Goal: Task Accomplishment & Management: Manage account settings

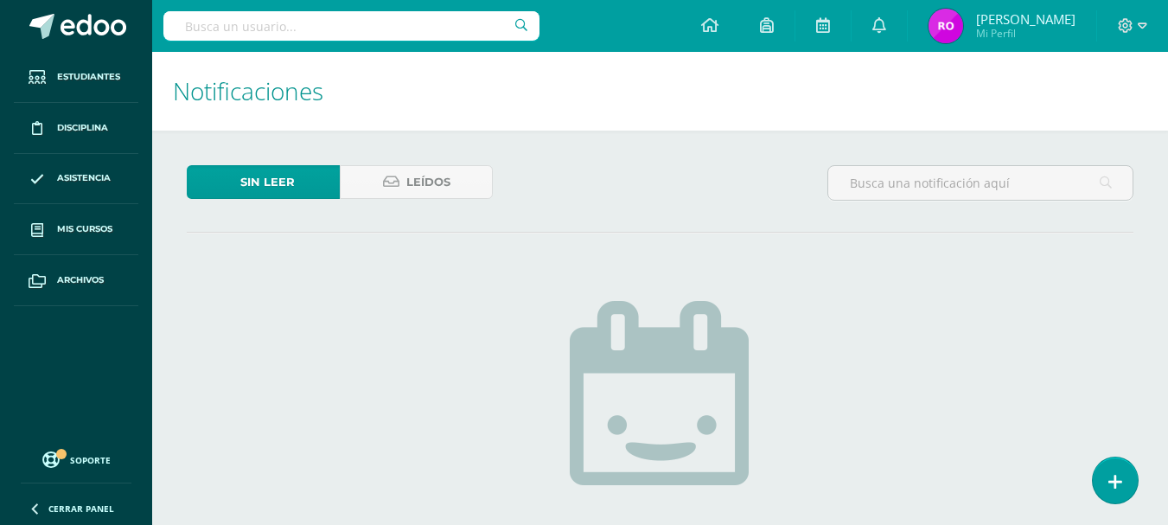
scroll to position [216, 0]
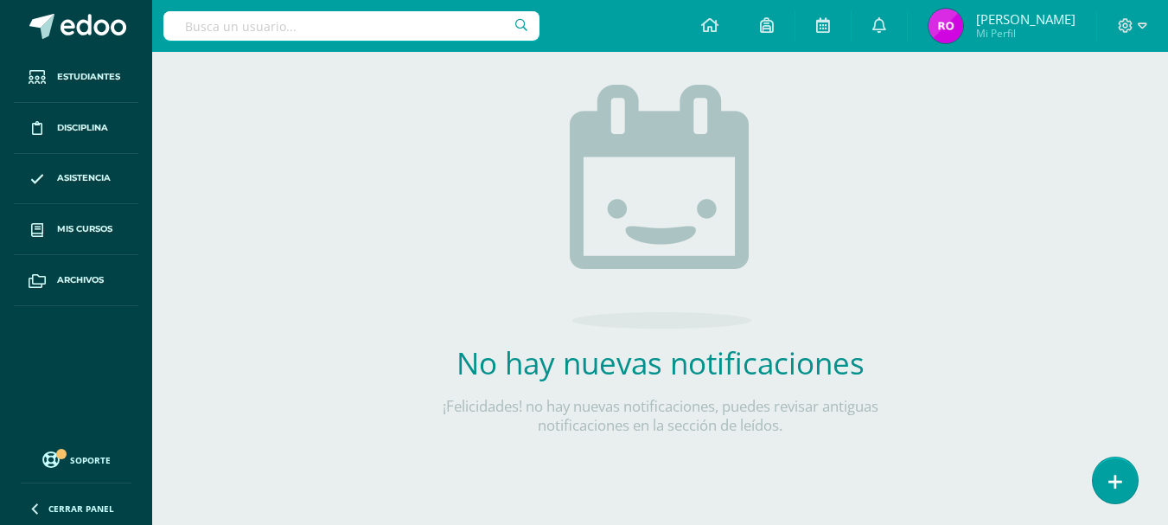
click at [364, 217] on div "Sin leer Leídos No hay nuevas notificaciones ¡Felicidades! no hay nuevas notifi…" at bounding box center [660, 219] width 1016 height 610
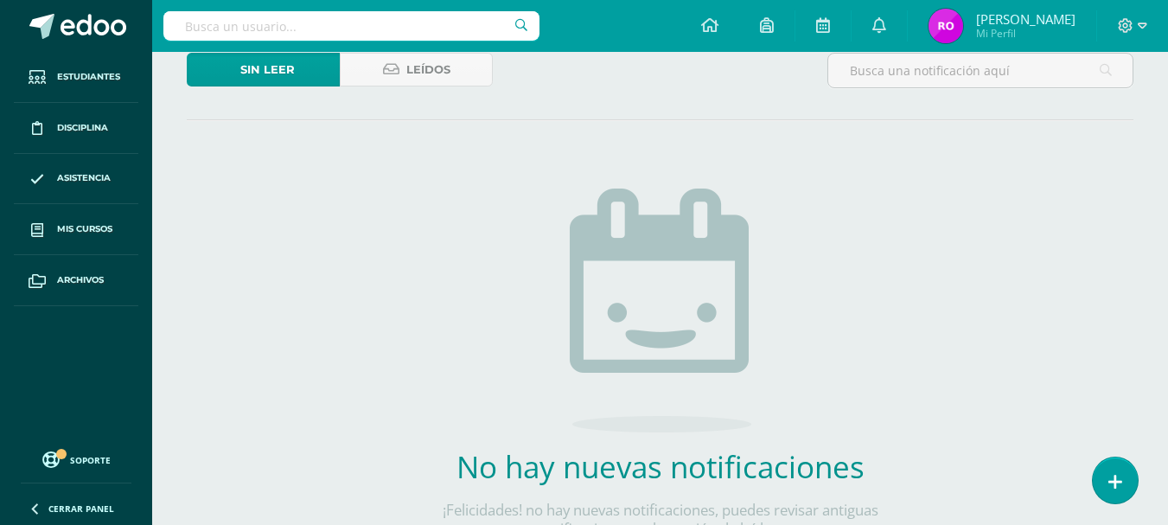
scroll to position [0, 0]
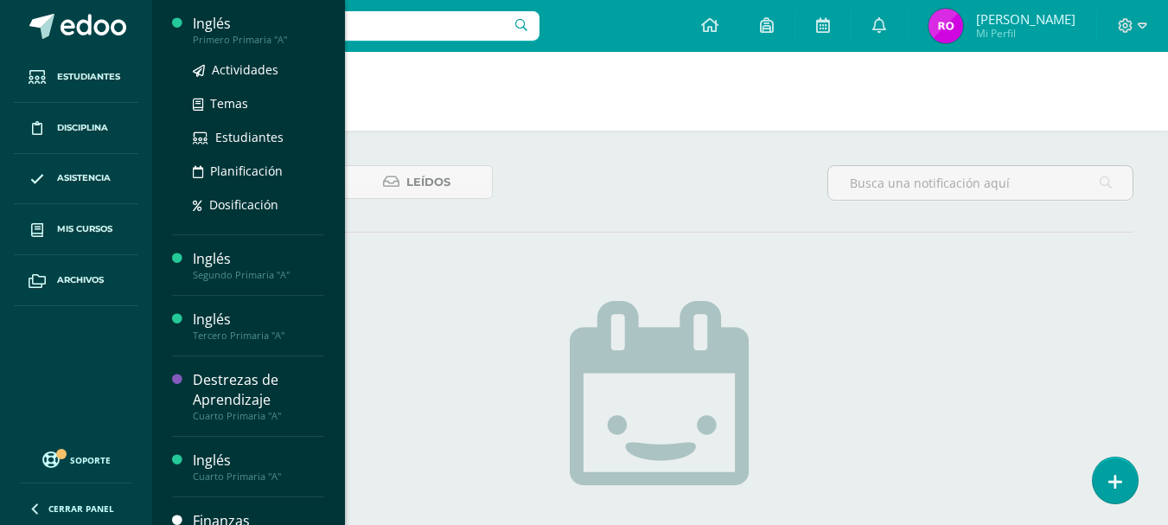
click at [226, 14] on div "Inglés" at bounding box center [258, 24] width 131 height 20
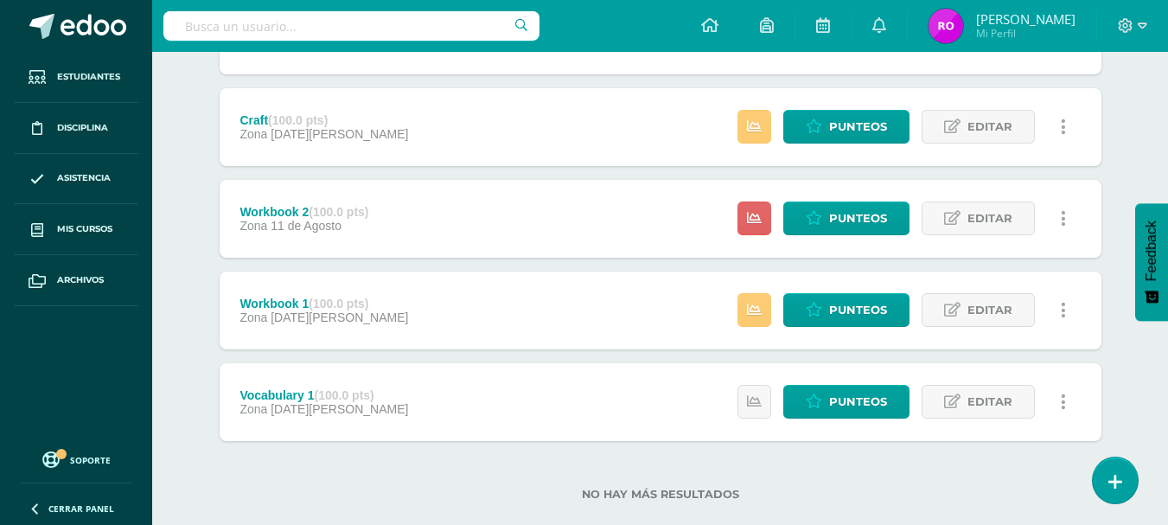
scroll to position [1061, 0]
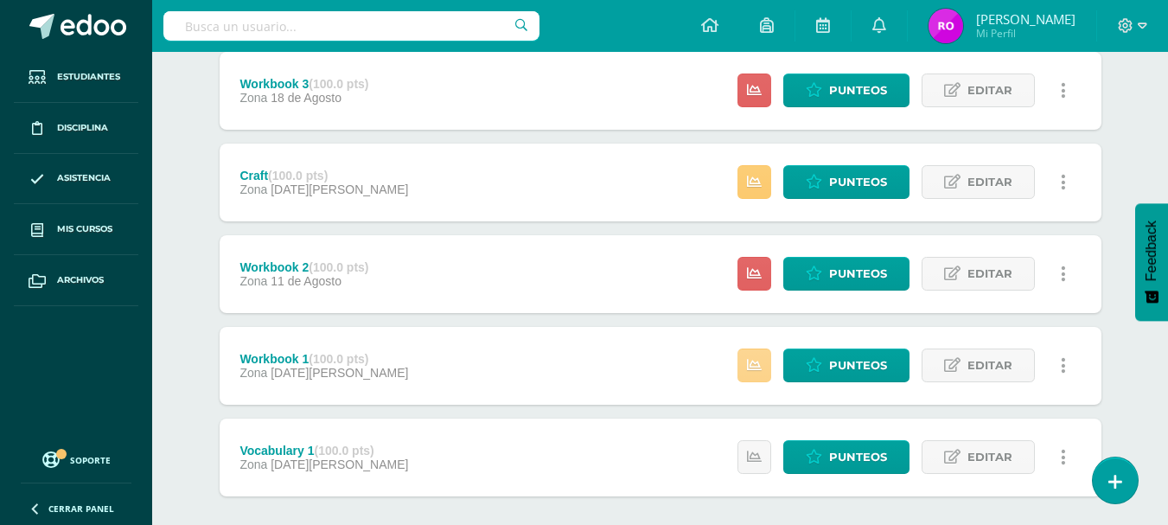
click at [764, 358] on link at bounding box center [754, 365] width 34 height 34
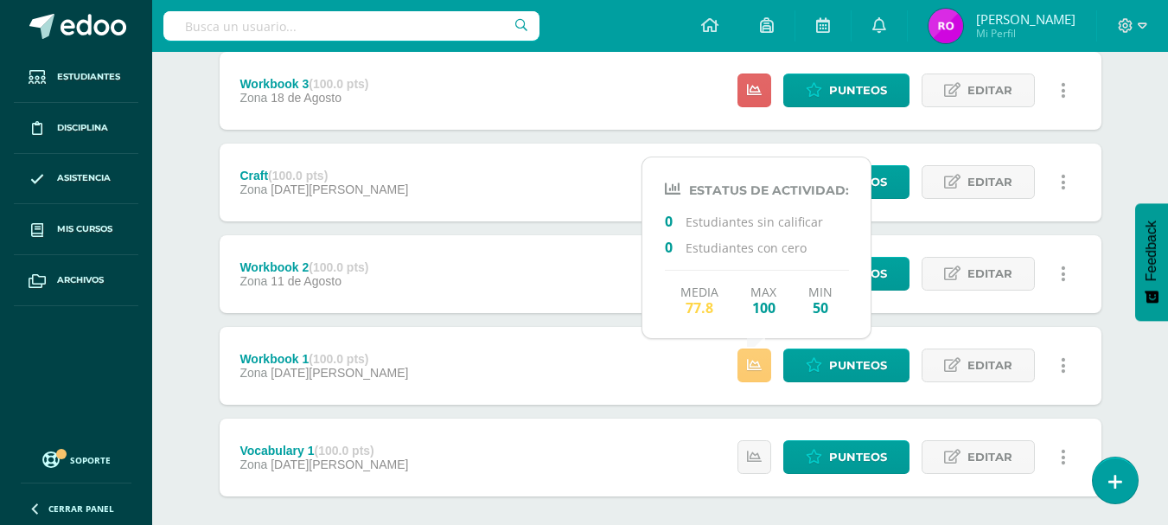
click at [592, 271] on div "Workbook 2 (100.0 pts) Zona 11 de Agosto Estatus de Actividad: 9 Estudiantes si…" at bounding box center [661, 274] width 882 height 78
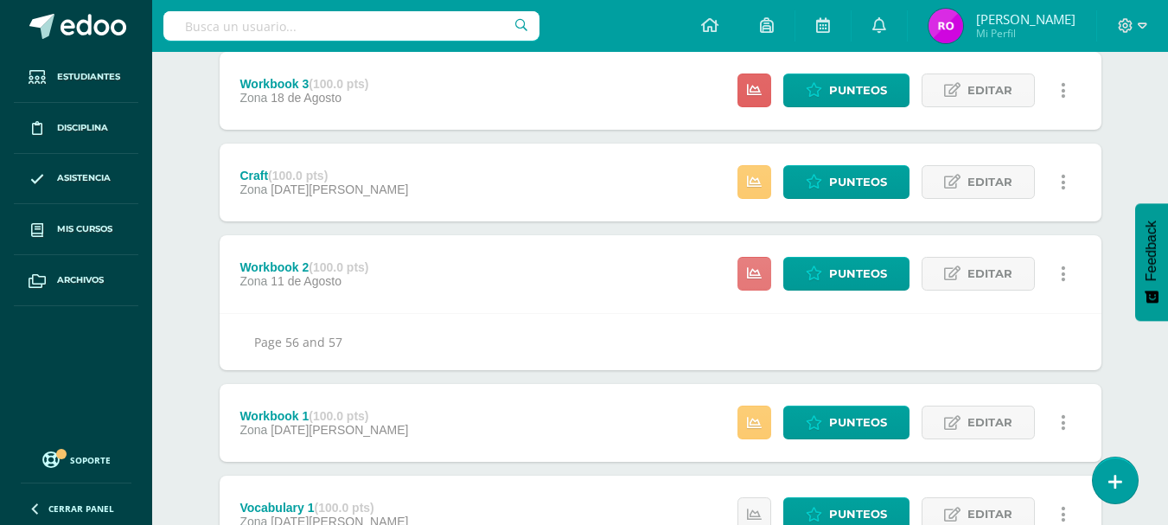
click at [749, 270] on icon at bounding box center [754, 273] width 15 height 15
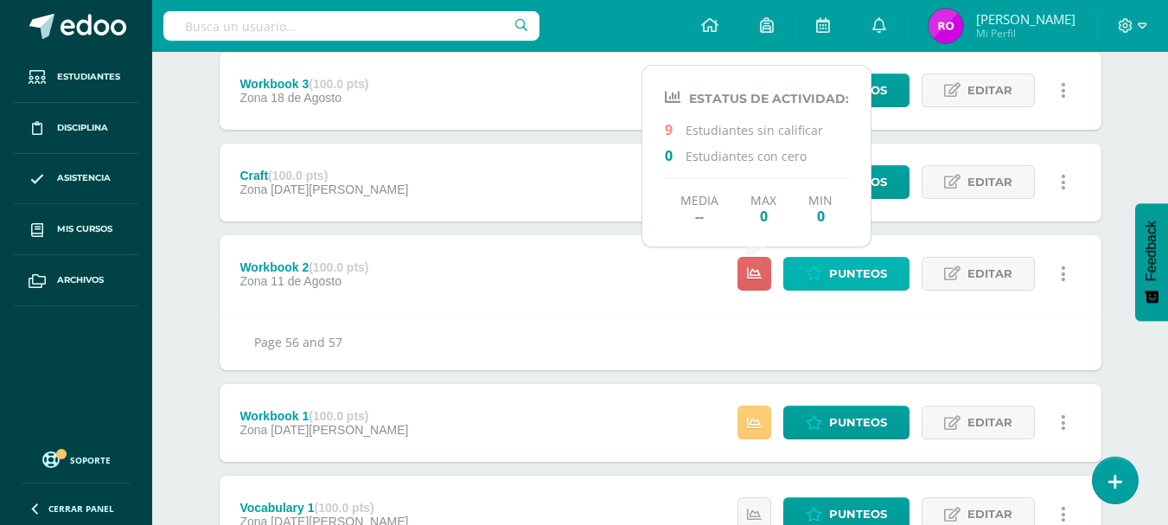
click at [883, 270] on span "Punteos" at bounding box center [858, 274] width 58 height 32
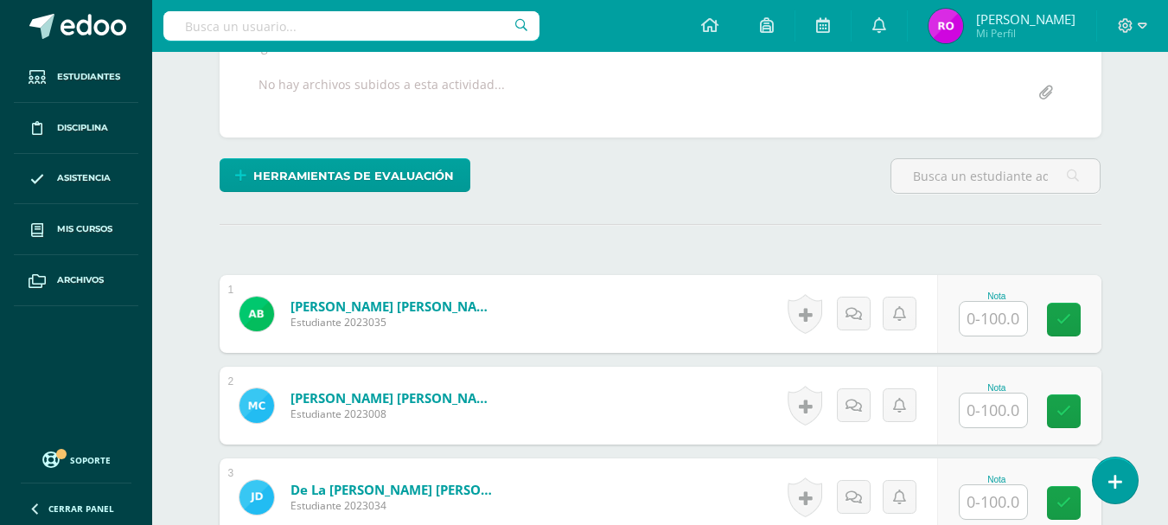
scroll to position [362, 0]
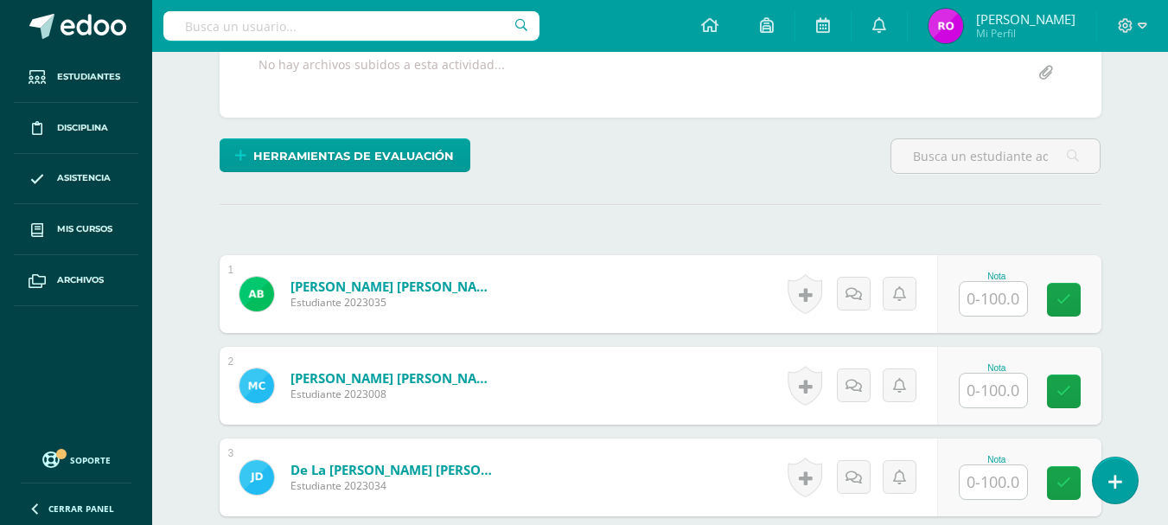
click at [1013, 303] on input "text" at bounding box center [992, 299] width 67 height 34
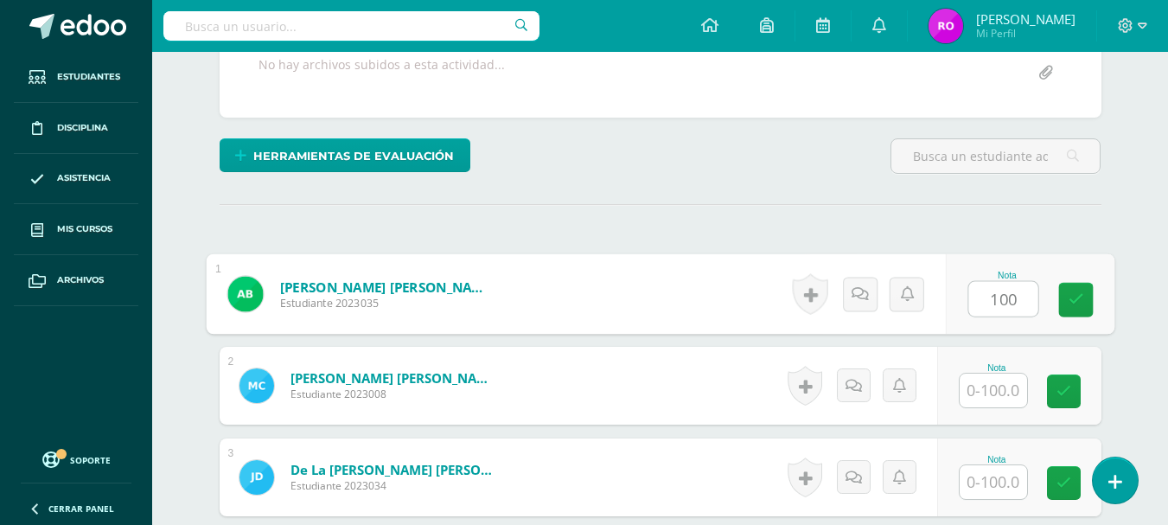
type input "100"
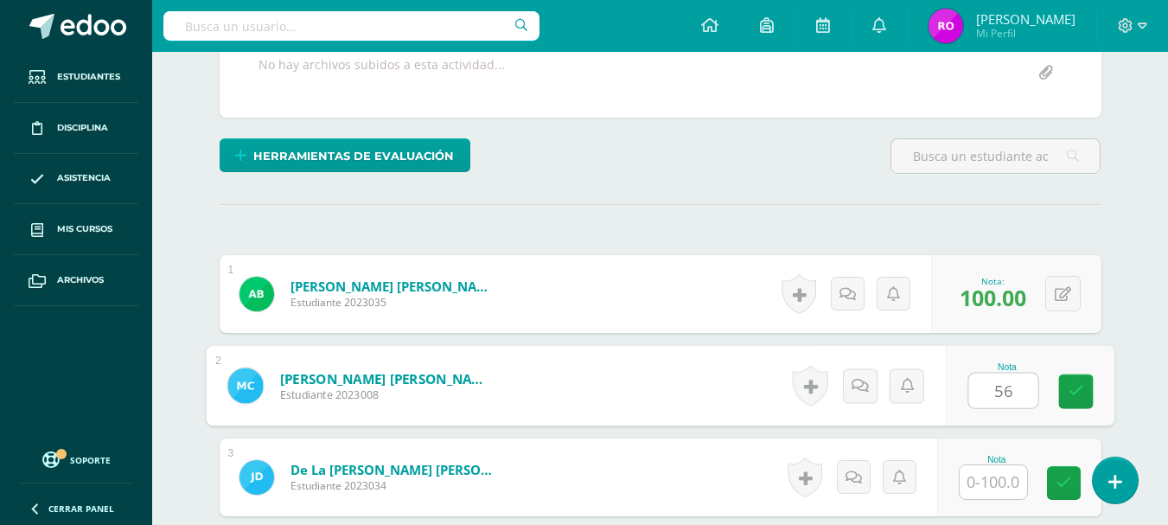
type input "56"
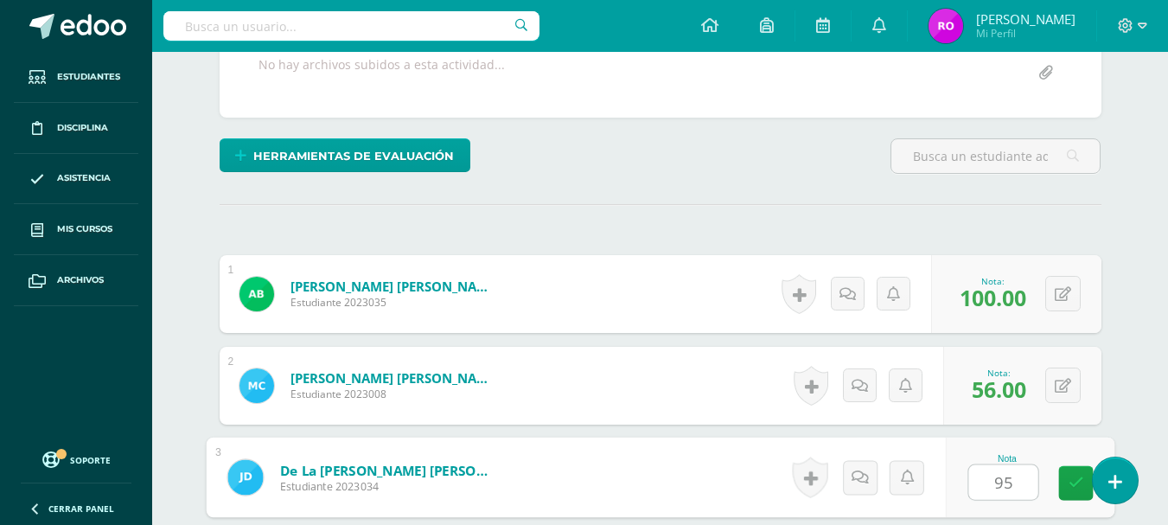
type input "95"
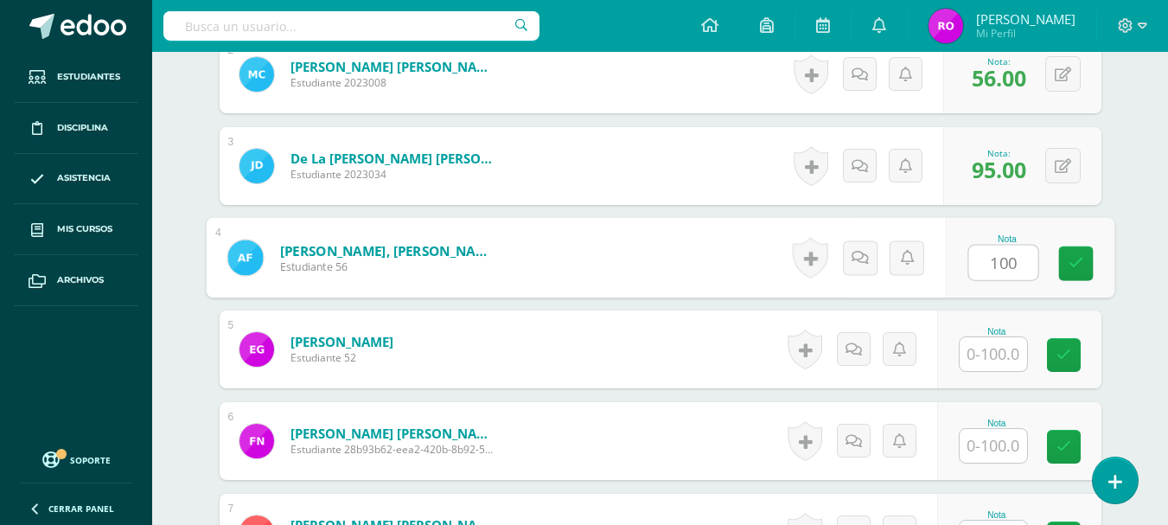
type input "100"
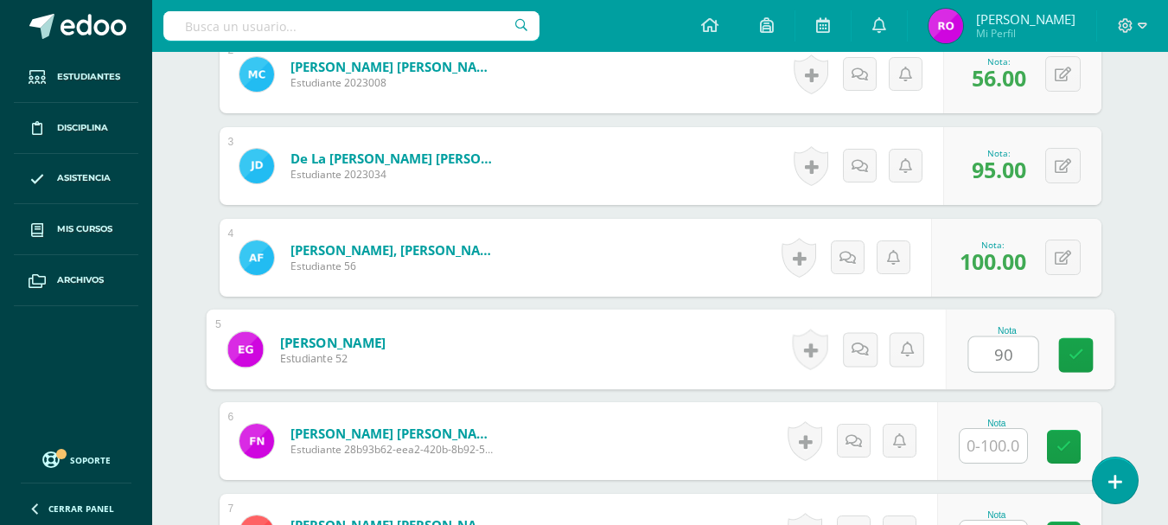
type input "90"
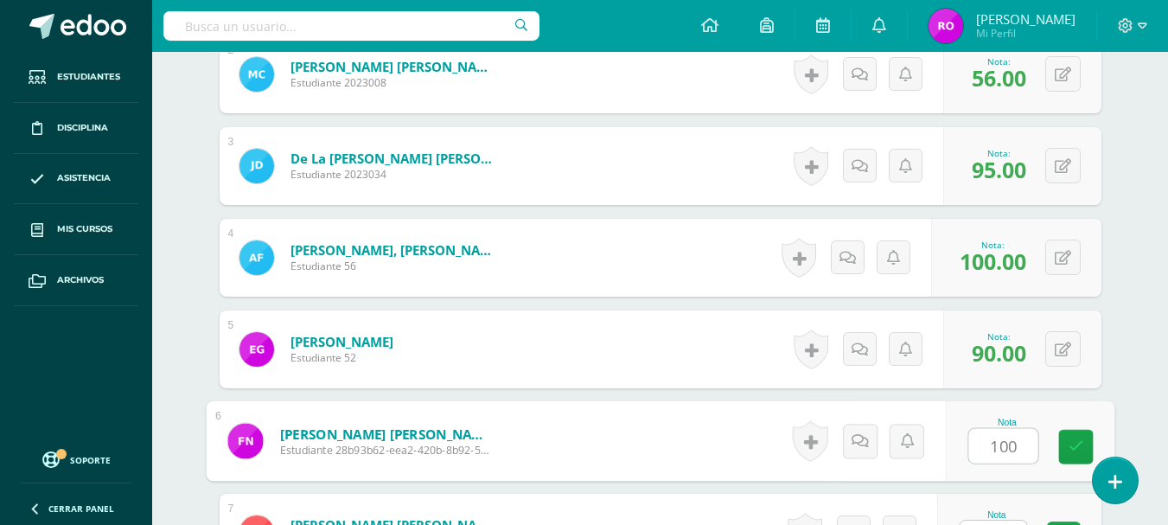
type input "100"
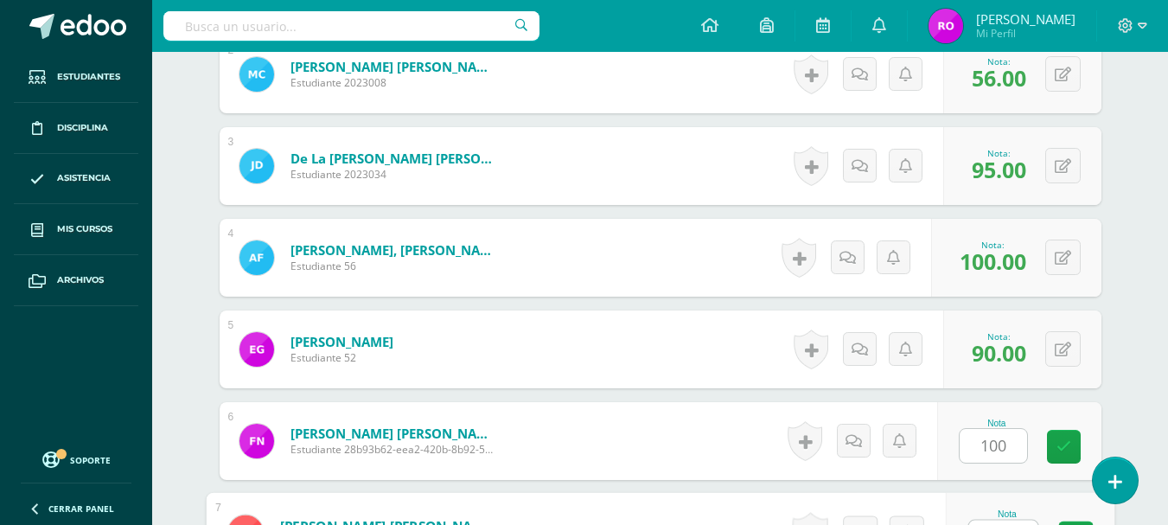
scroll to position [703, 0]
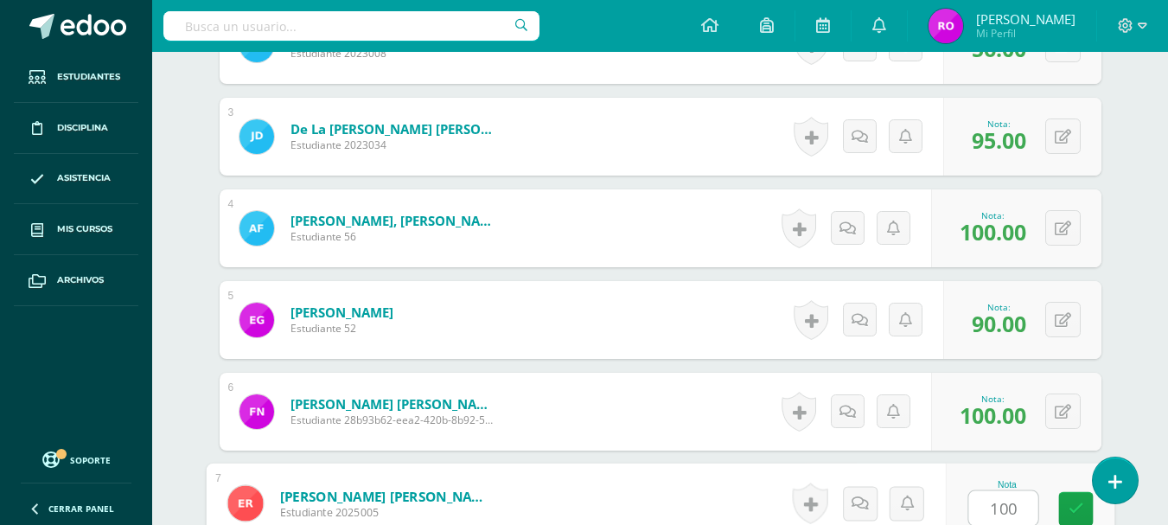
type input "100"
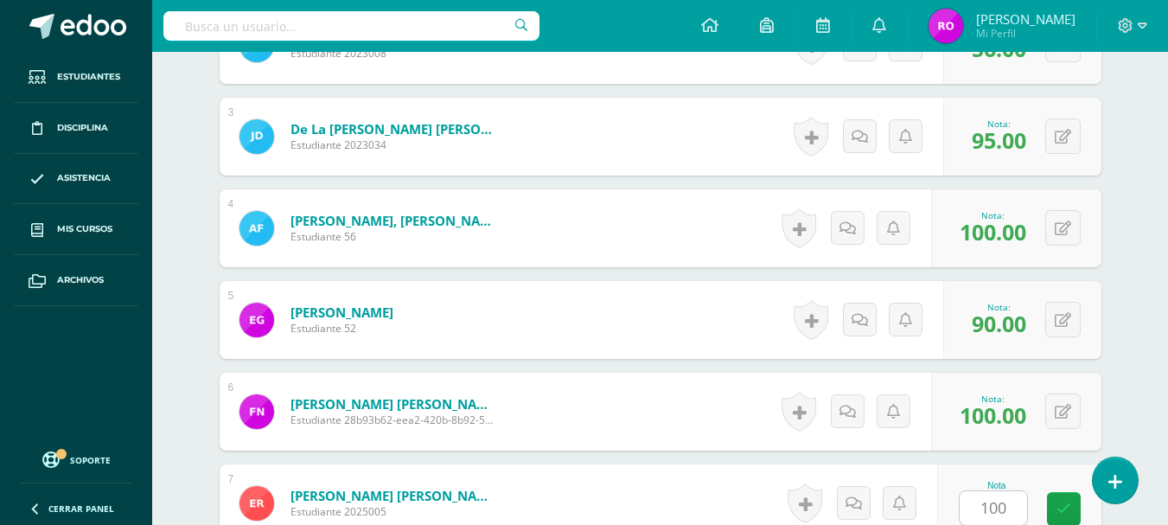
scroll to position [1040, 0]
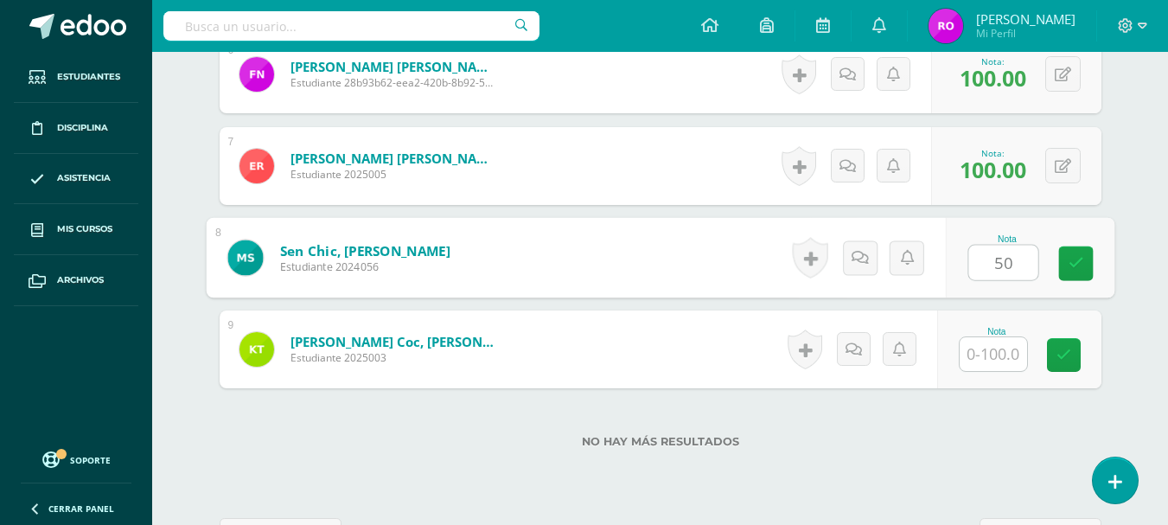
type input "50"
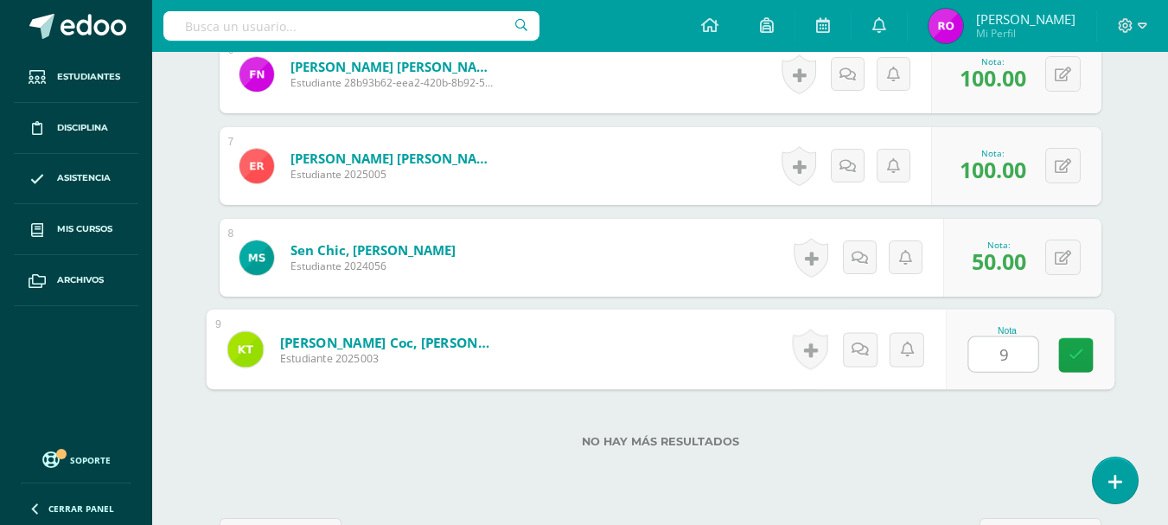
type input "90"
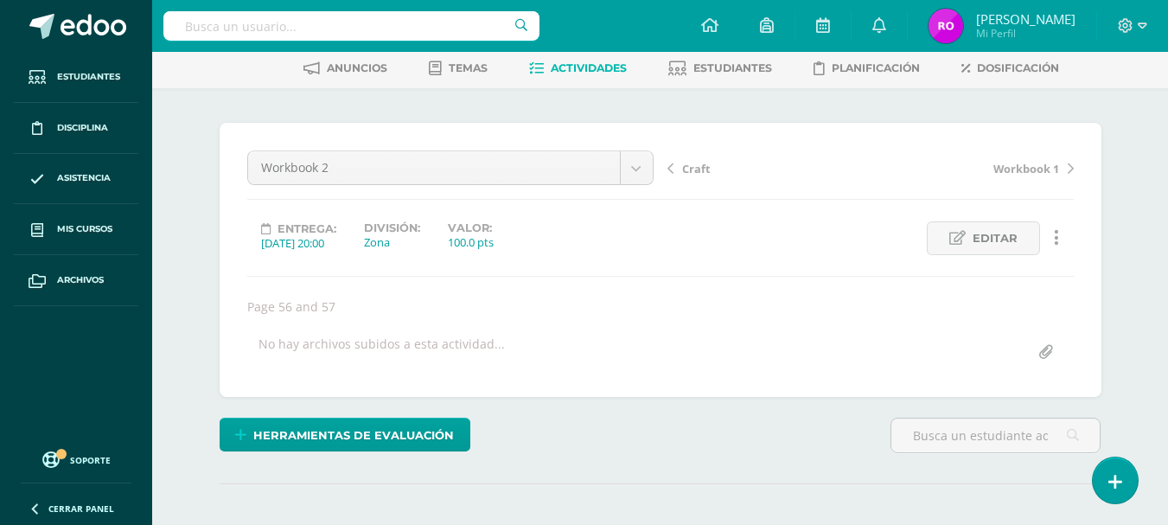
scroll to position [0, 0]
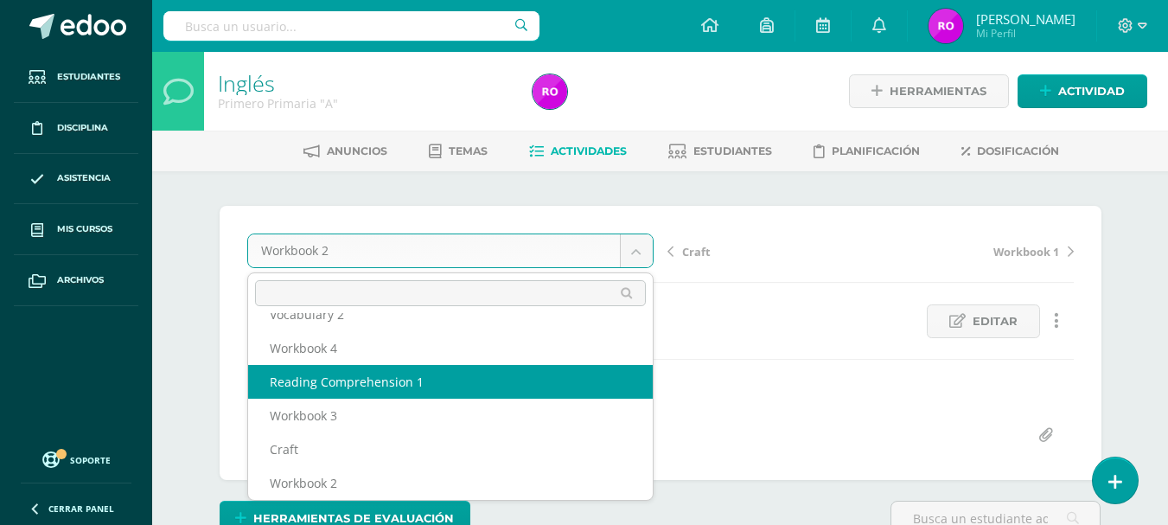
scroll to position [209, 0]
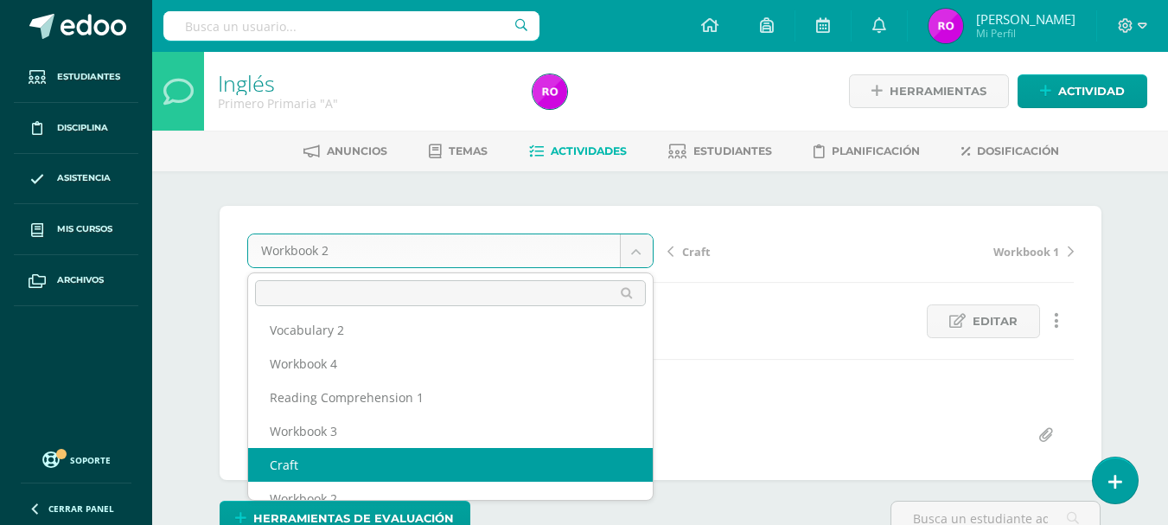
select select "/dashboard/teacher/grade-activity/171863/"
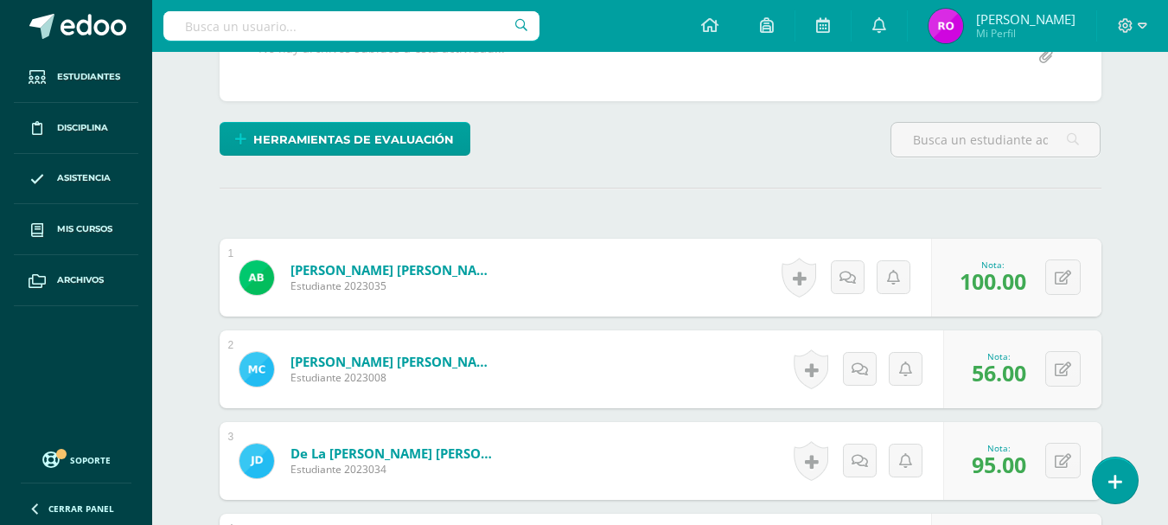
scroll to position [432, 0]
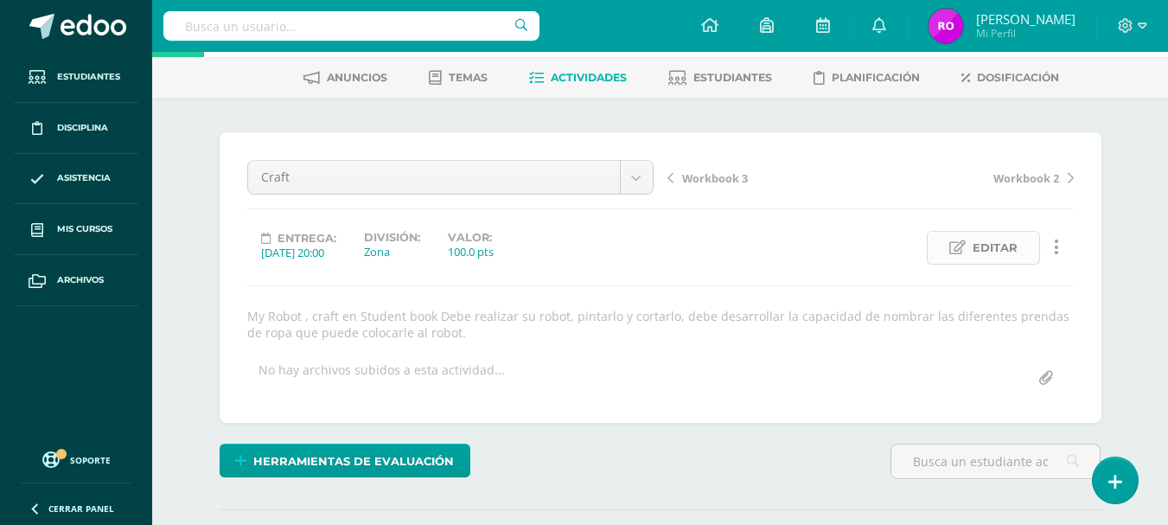
click at [1014, 248] on span "Editar" at bounding box center [994, 248] width 45 height 32
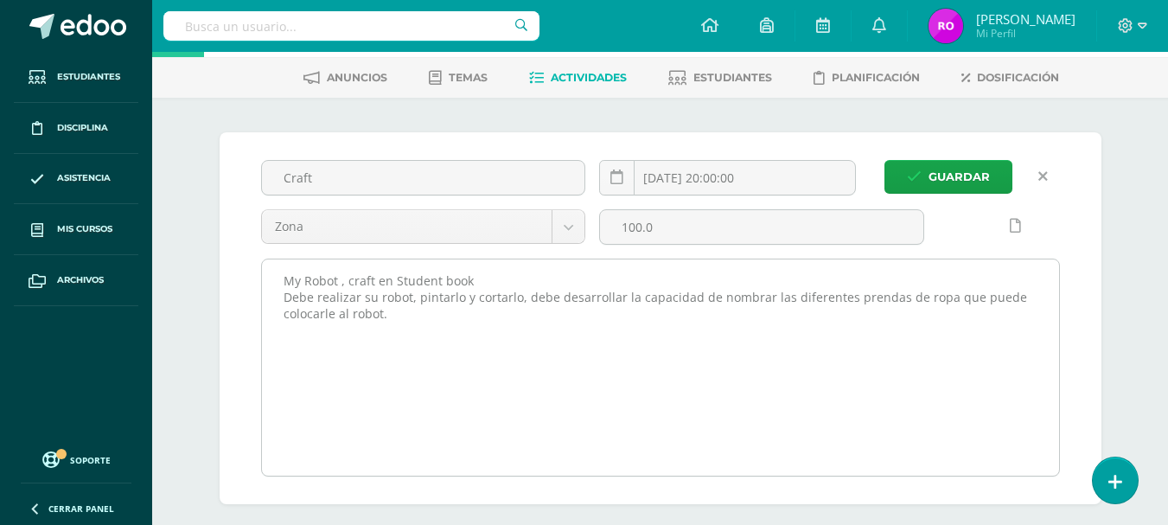
scroll to position [74, 0]
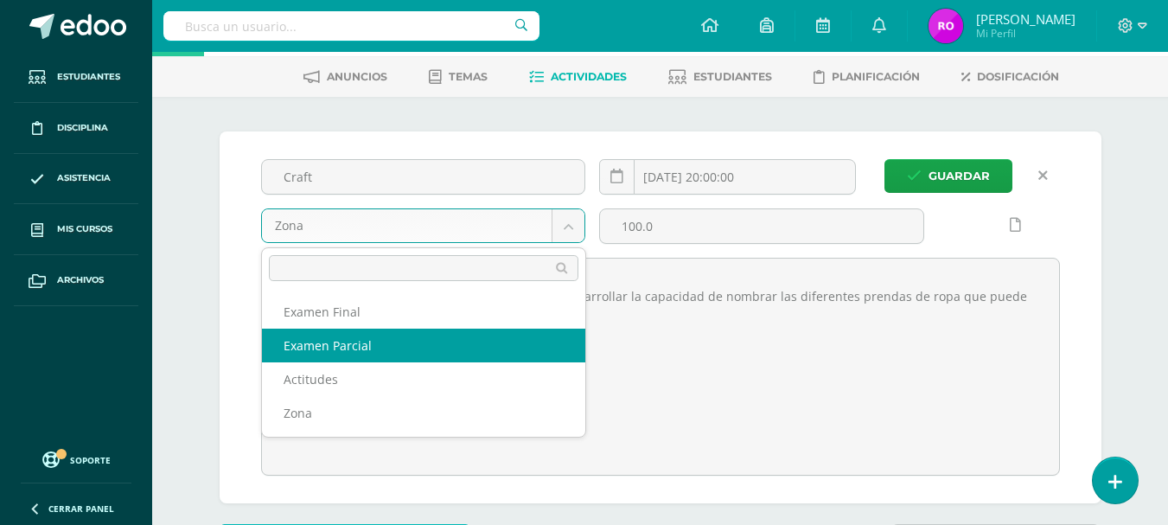
select select "171859"
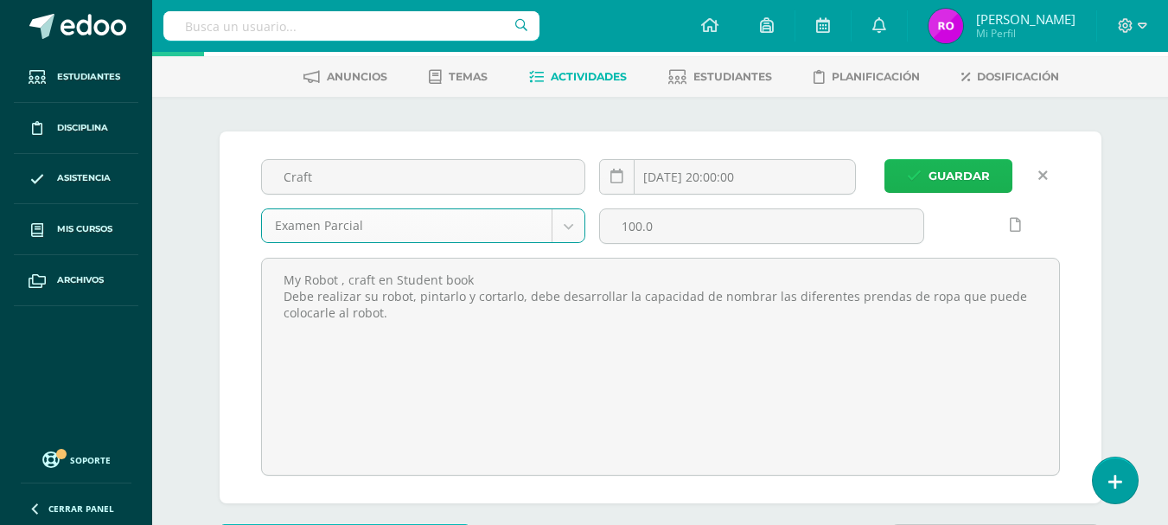
click at [946, 172] on span "Guardar" at bounding box center [958, 176] width 61 height 32
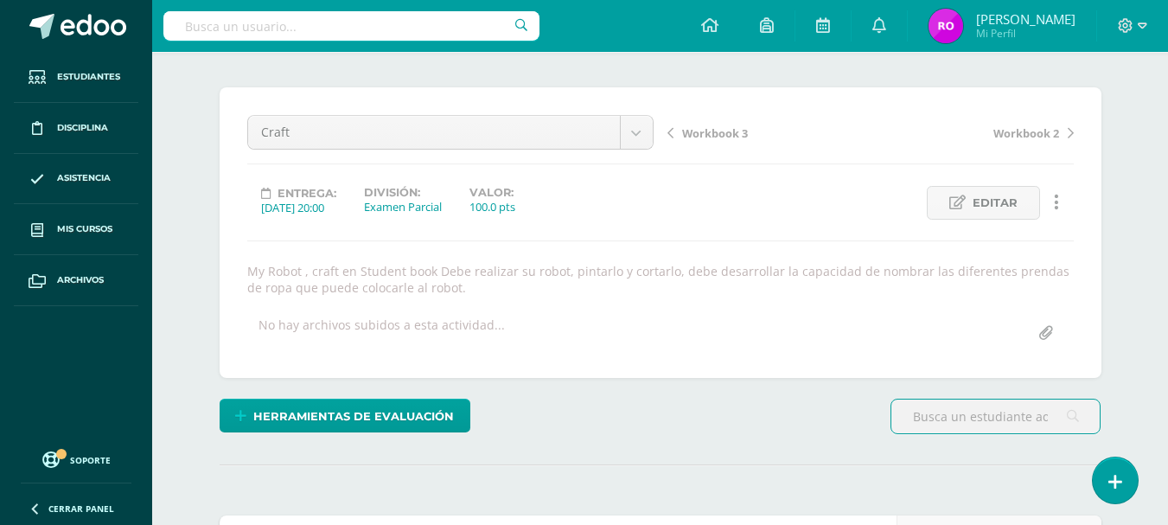
scroll to position [459, 0]
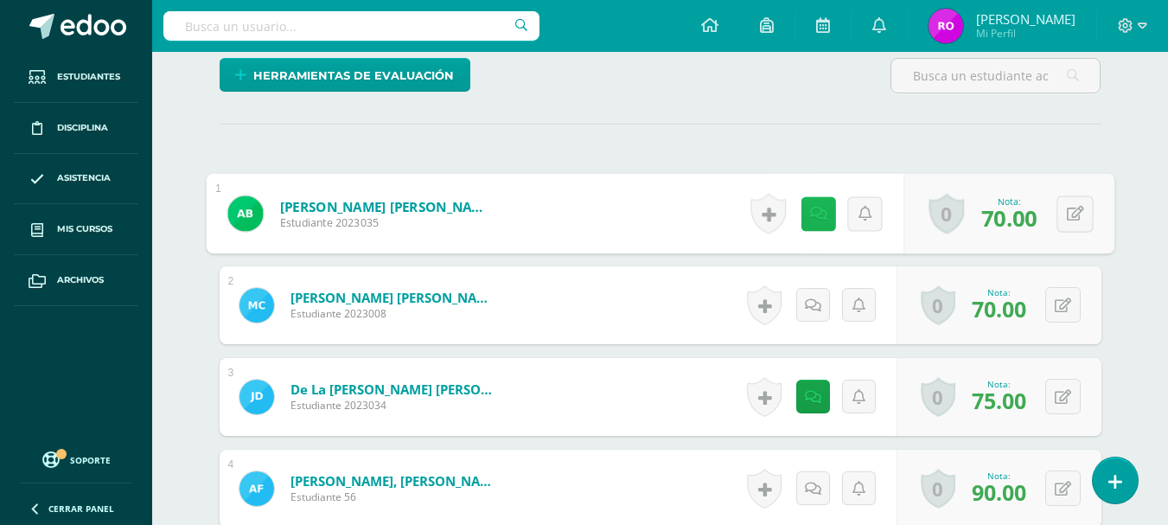
click at [801, 222] on link at bounding box center [817, 213] width 35 height 35
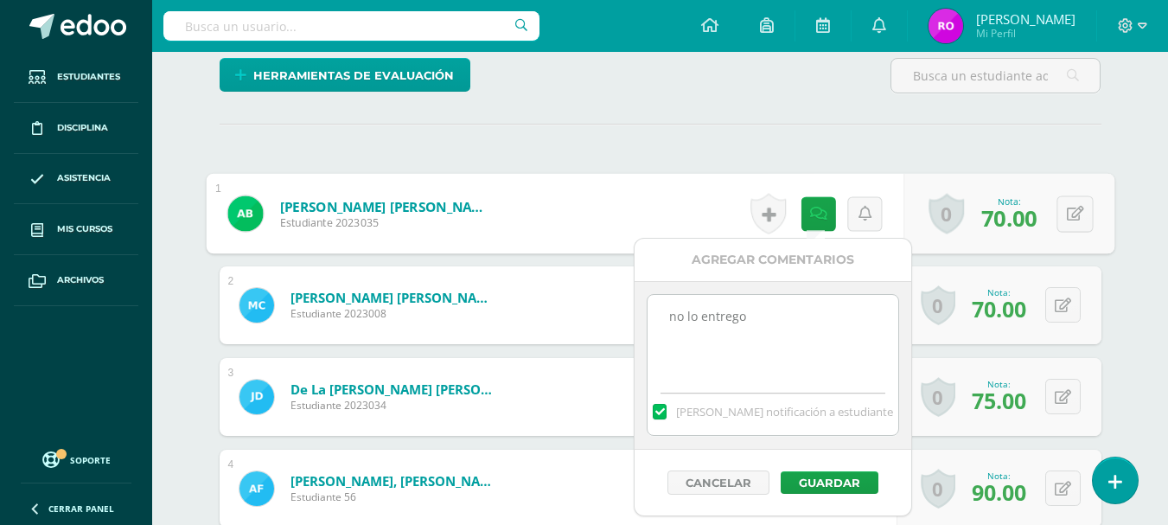
click at [1111, 210] on div "¿Estás seguro que quieres eliminar esta actividad? Esto borrará la actividad y …" at bounding box center [660, 447] width 951 height 1471
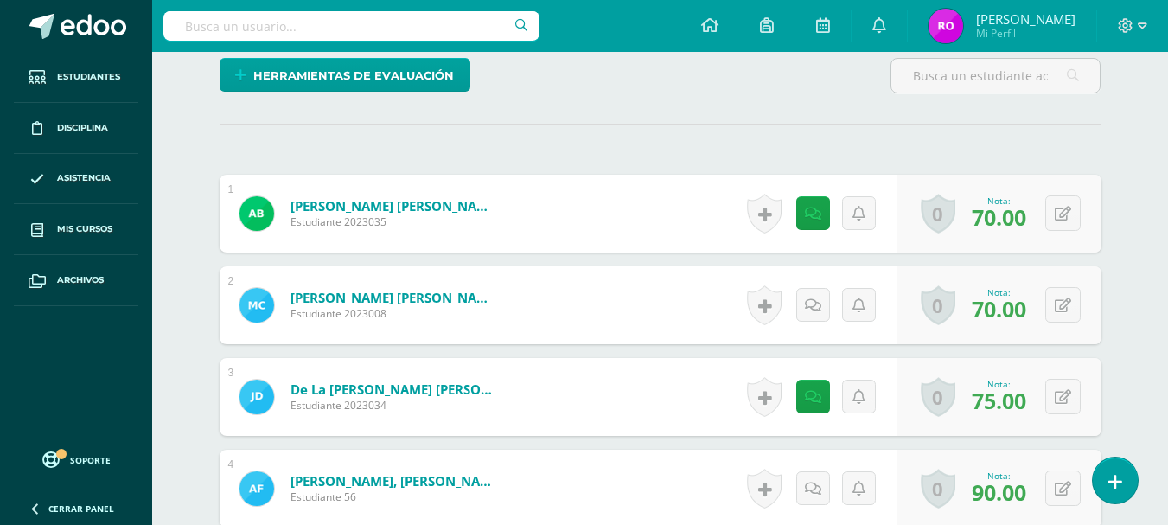
click at [829, 215] on div "Historial de actividad No hay historial para esta actividad" at bounding box center [819, 214] width 156 height 78
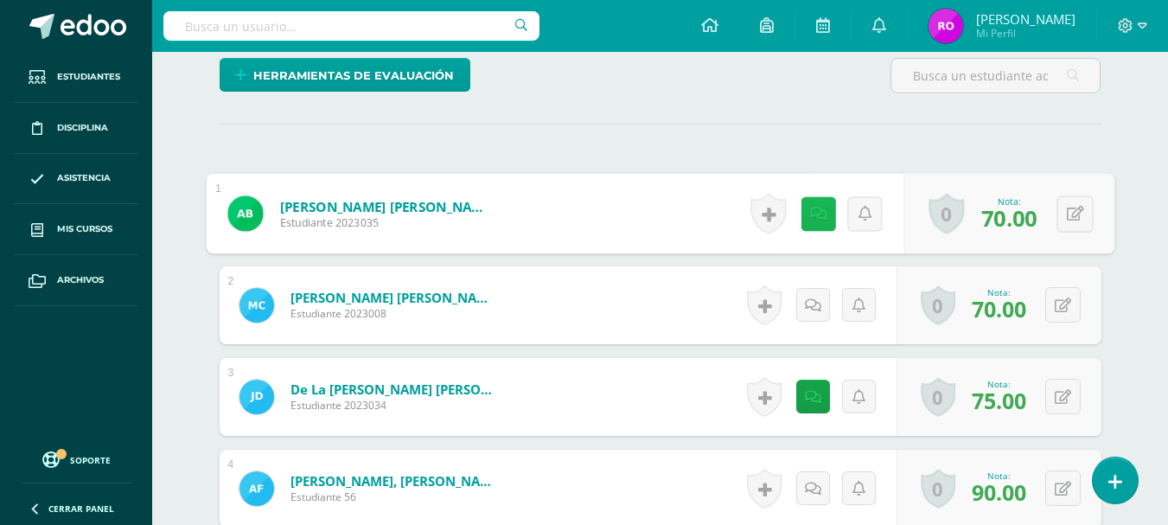
click at [819, 220] on icon at bounding box center [817, 213] width 17 height 15
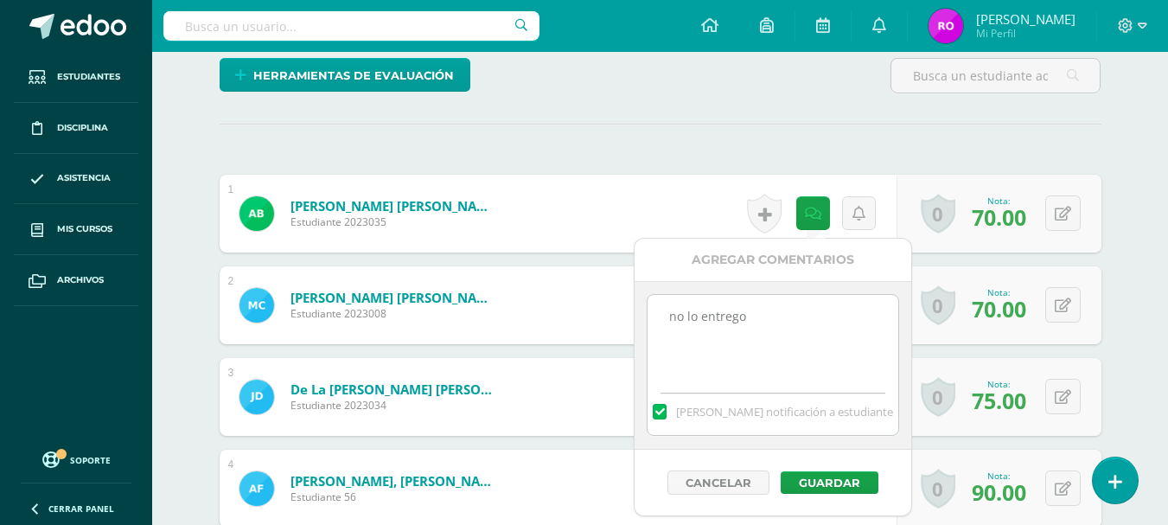
drag, startPoint x: 758, startPoint y: 325, endPoint x: 628, endPoint y: 322, distance: 130.6
click at [628, 322] on body "La tarea Craft fue editada exitosamente. Estudiantes Disciplina Asistencia Mis …" at bounding box center [584, 362] width 1168 height 1642
type textarea "entrega tarde"
click at [666, 417] on label at bounding box center [660, 412] width 14 height 16
click at [0, 0] on input "[PERSON_NAME] notificación a estudiante" at bounding box center [0, 0] width 0 height 0
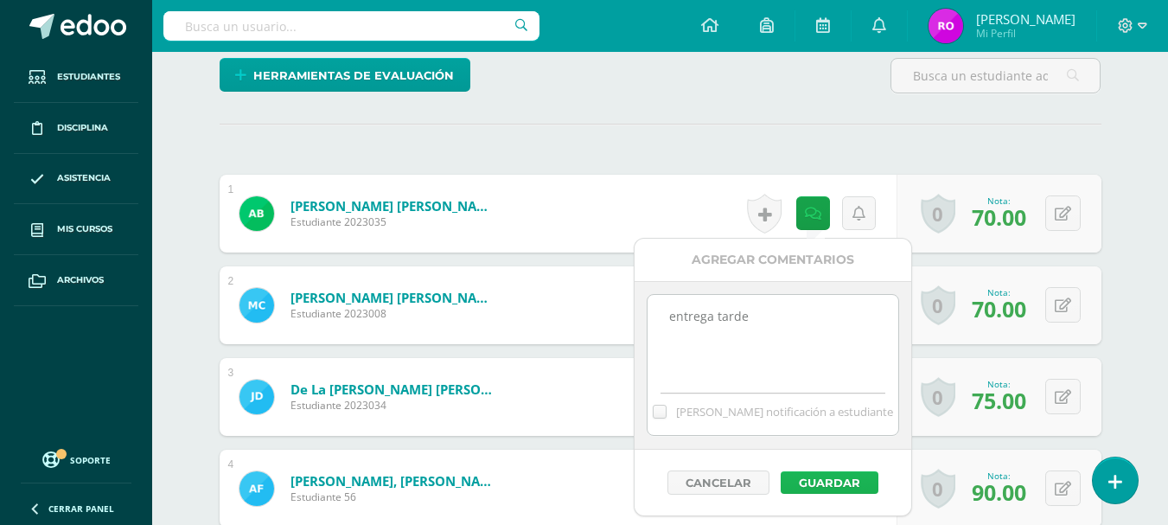
click at [819, 478] on button "Guardar" at bounding box center [830, 482] width 98 height 22
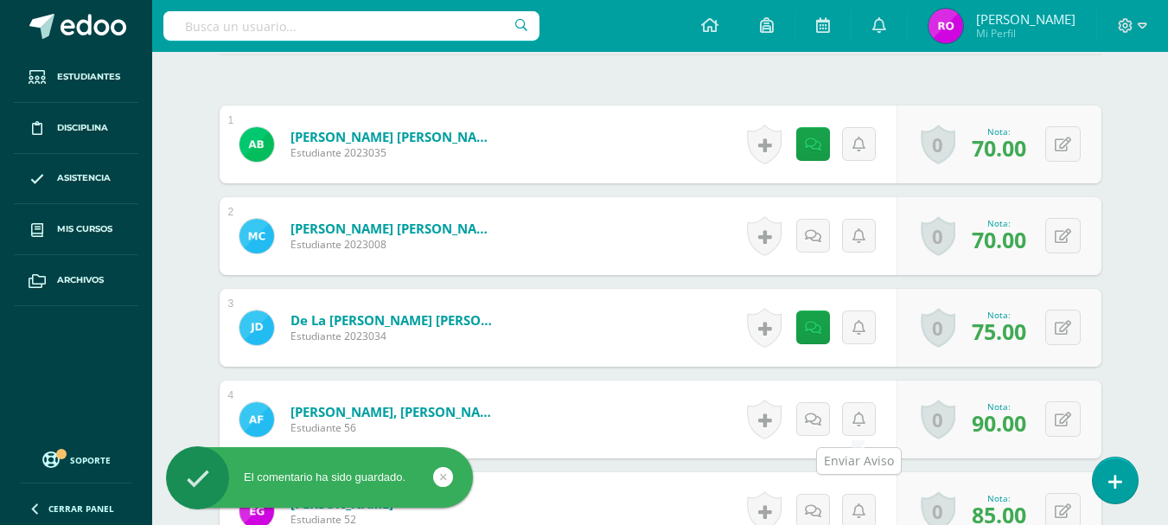
scroll to position [632, 0]
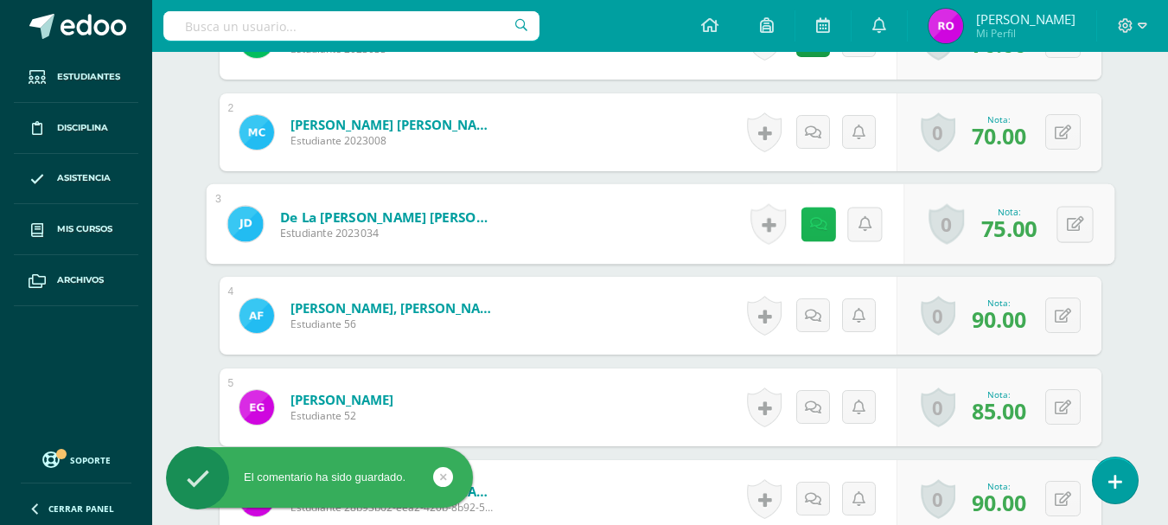
click at [813, 227] on icon at bounding box center [817, 223] width 17 height 15
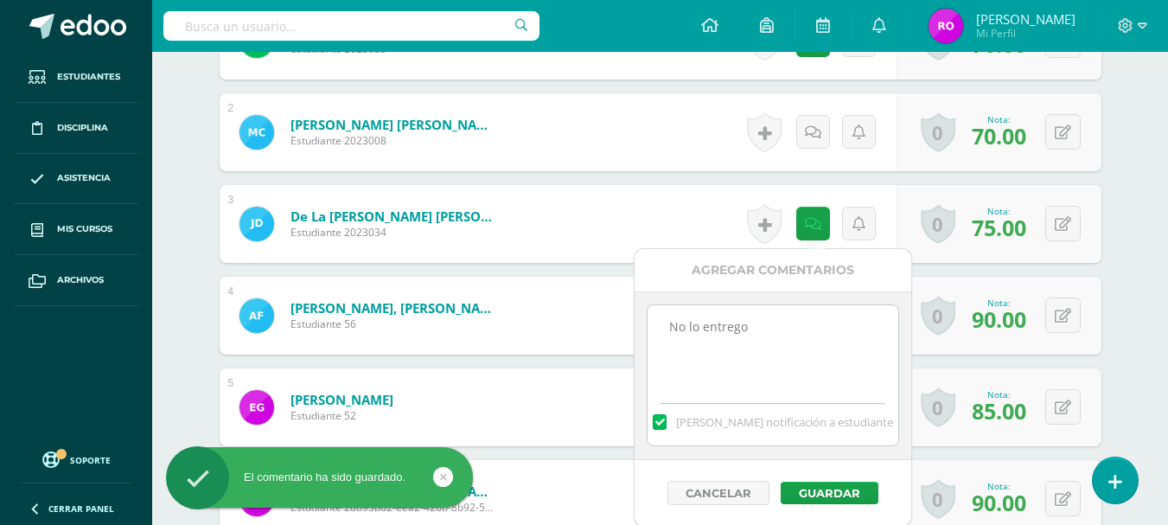
drag, startPoint x: 720, startPoint y: 328, endPoint x: 577, endPoint y: 316, distance: 143.1
click at [577, 316] on body "El comentario ha sido guardado. La tarea Craft fue editada exitosamente. Estudi…" at bounding box center [584, 189] width 1168 height 1642
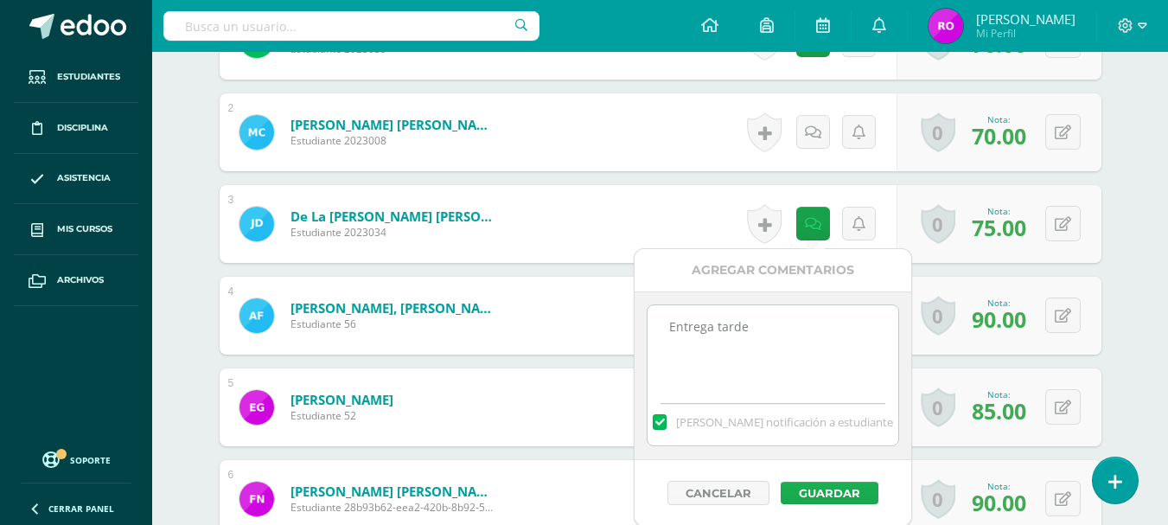
type textarea "Entrega tarde"
click at [843, 494] on button "Guardar" at bounding box center [830, 492] width 98 height 22
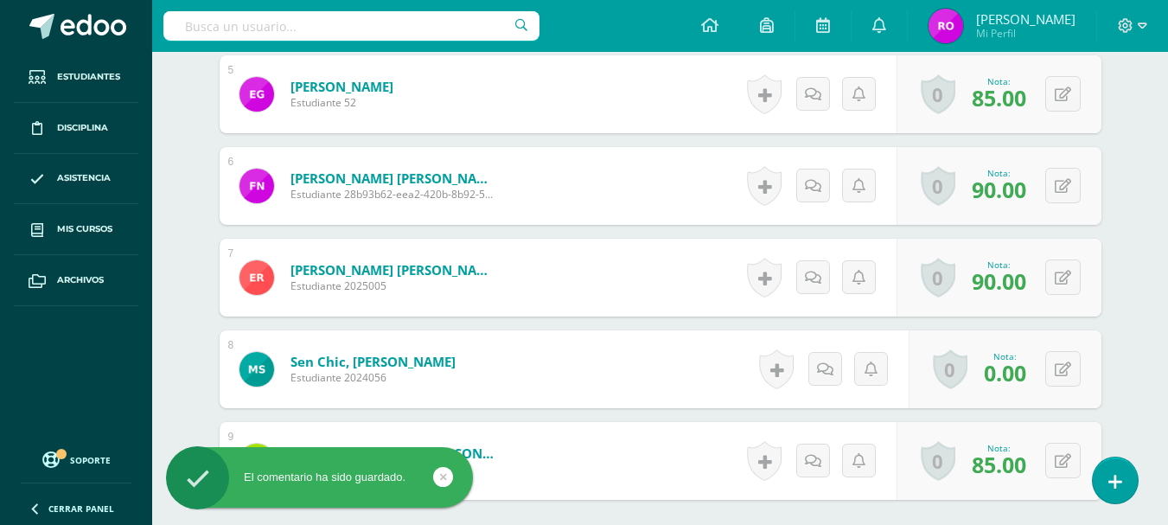
scroll to position [1031, 0]
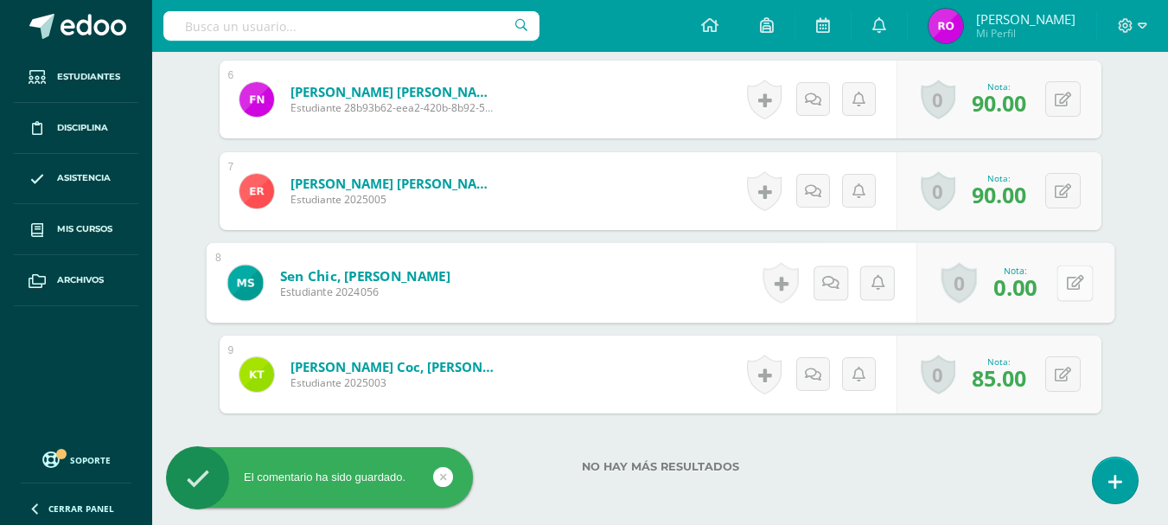
click at [1061, 297] on button at bounding box center [1074, 283] width 36 height 36
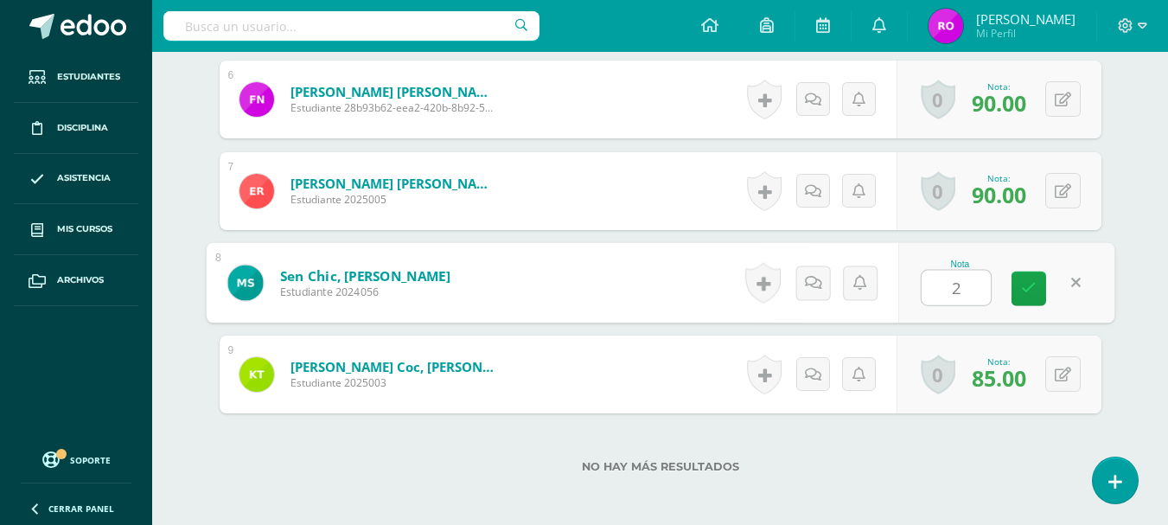
type input "25"
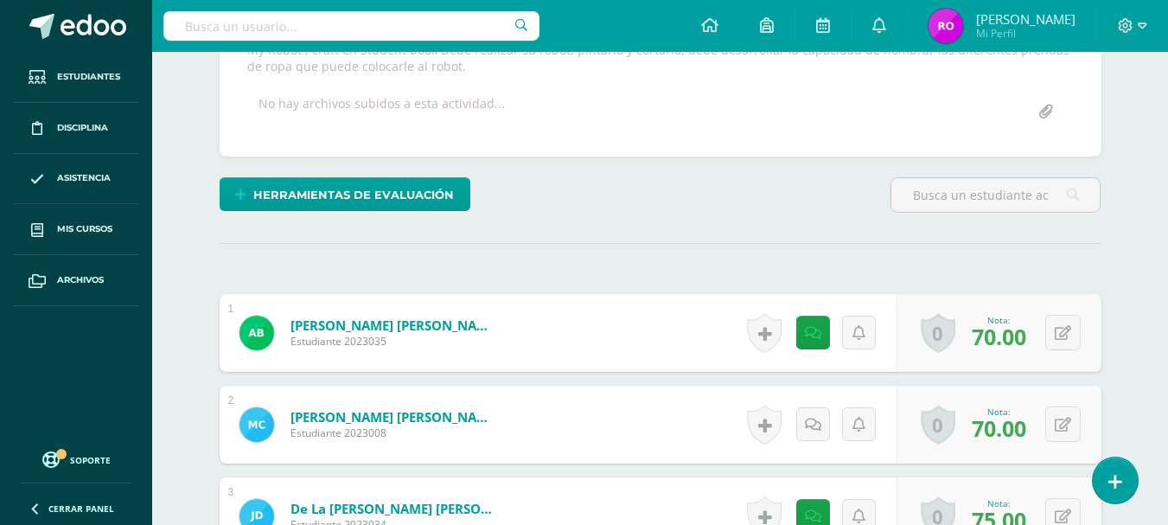
scroll to position [0, 0]
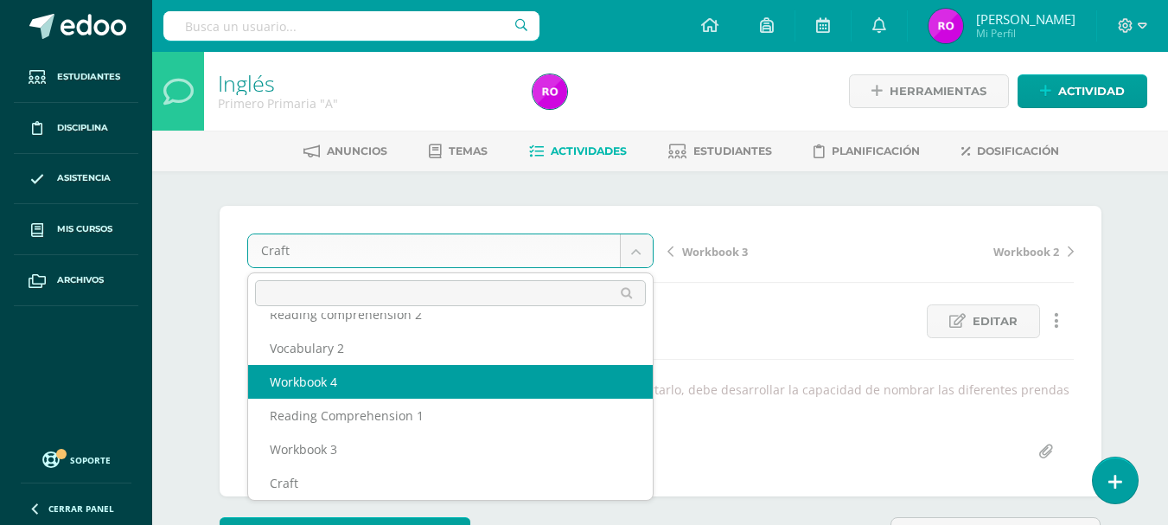
scroll to position [175, 0]
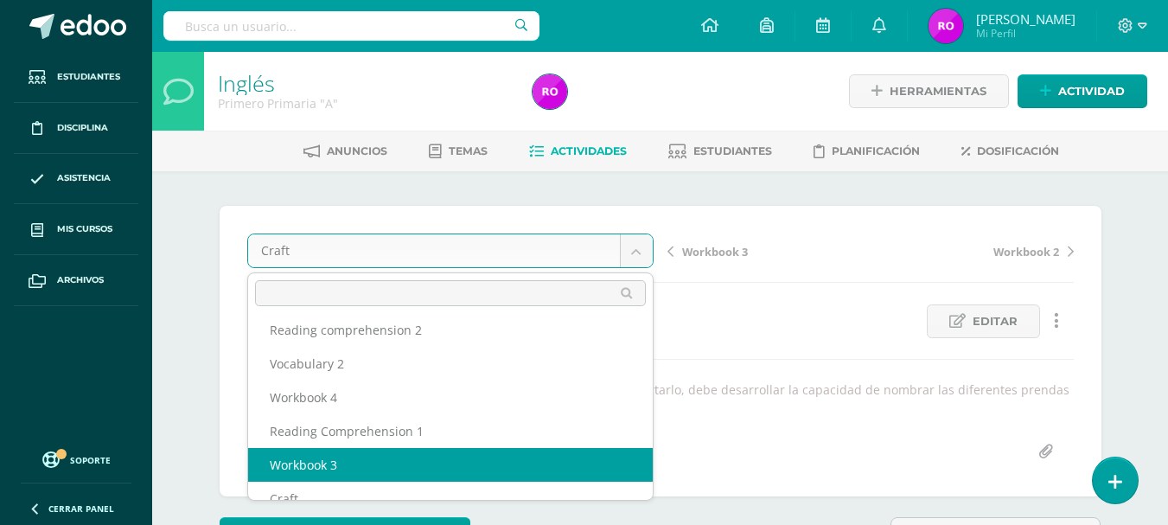
select select "/dashboard/teacher/grade-activity/173897/"
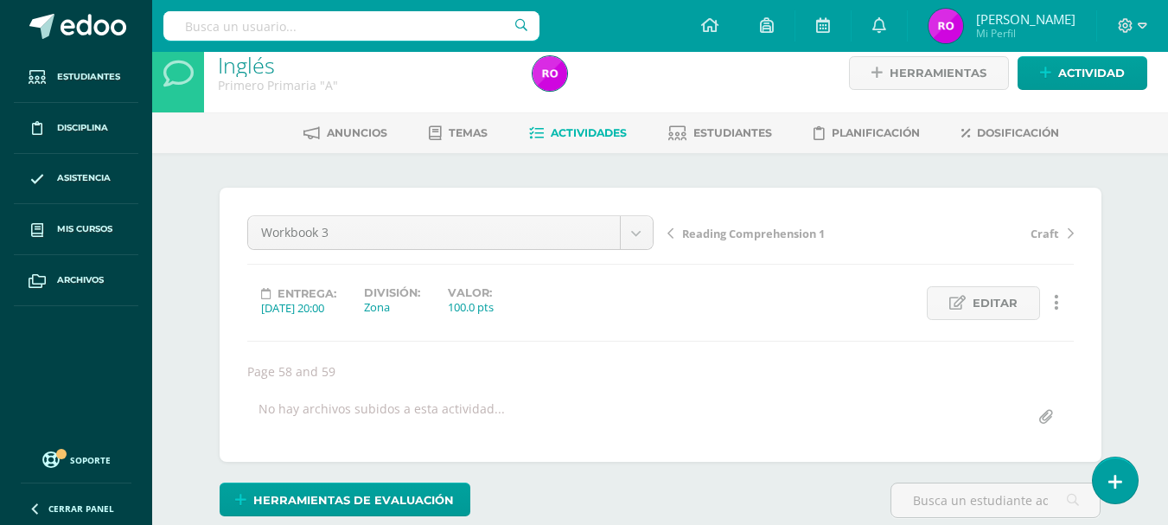
scroll to position [19, 0]
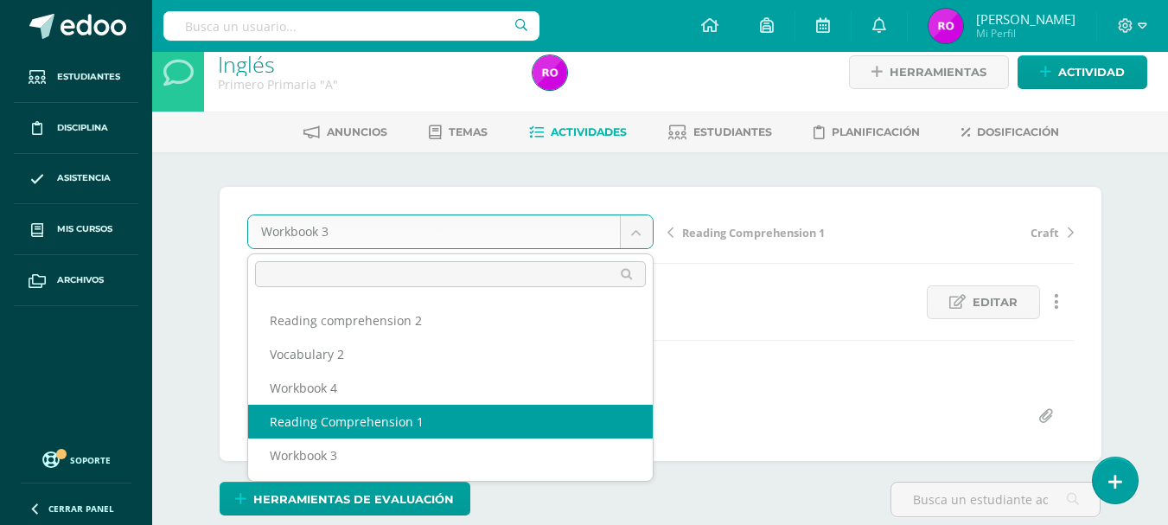
scroll to position [228, 0]
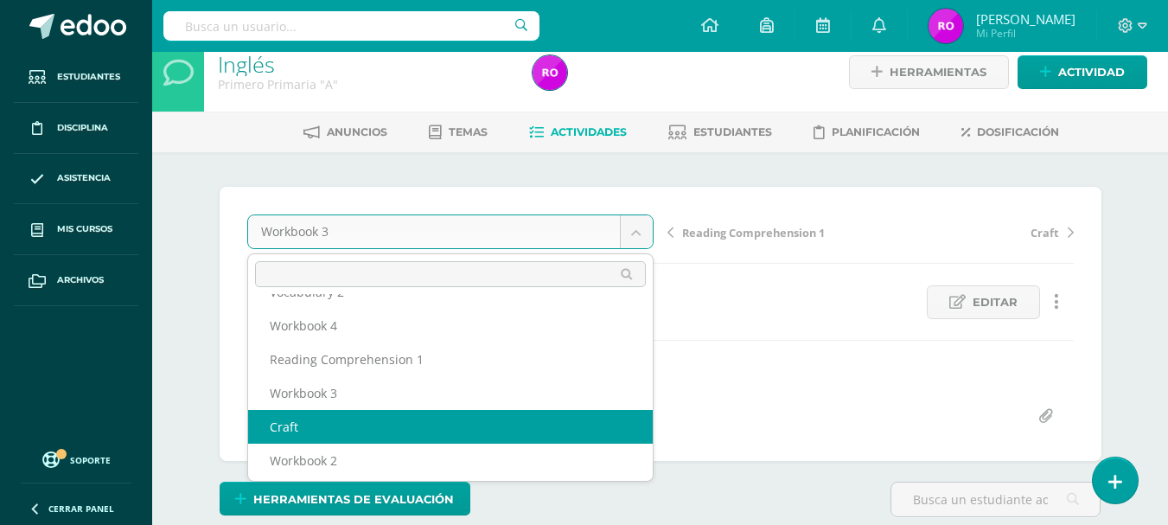
select select "/dashboard/teacher/grade-activity/171863/"
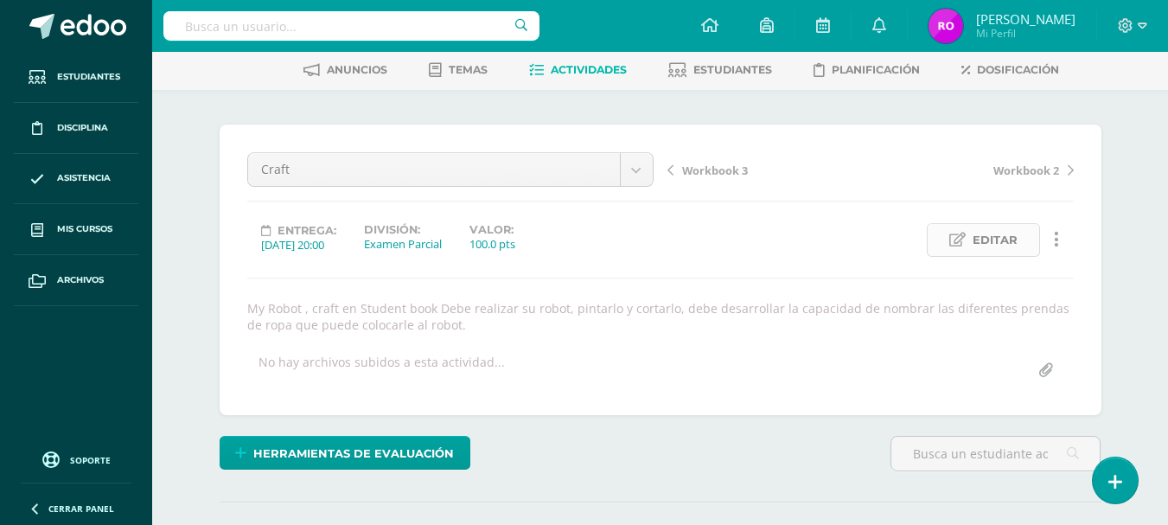
click at [1002, 226] on span "Editar" at bounding box center [994, 240] width 45 height 32
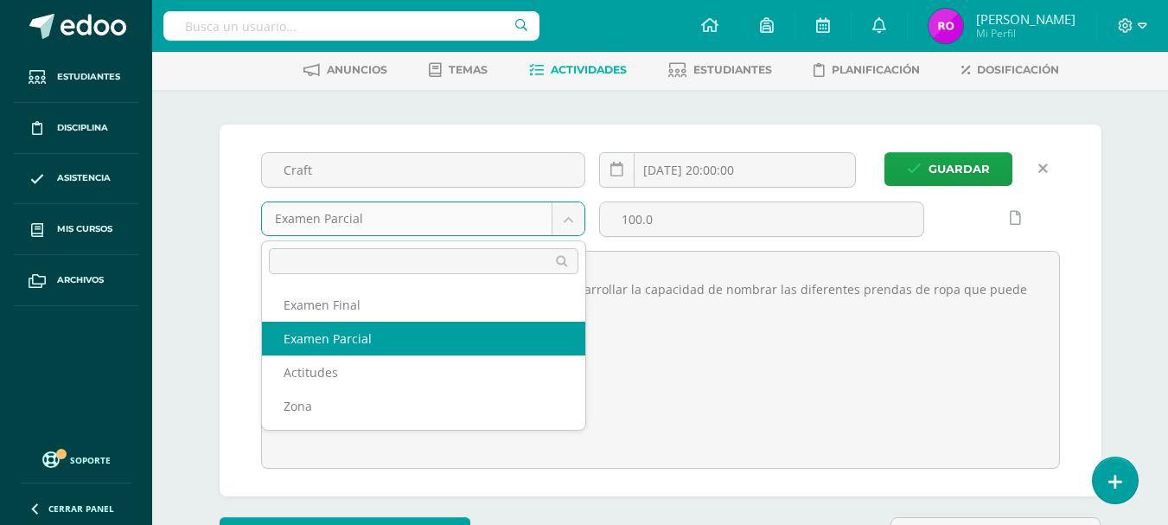
scroll to position [82, 0]
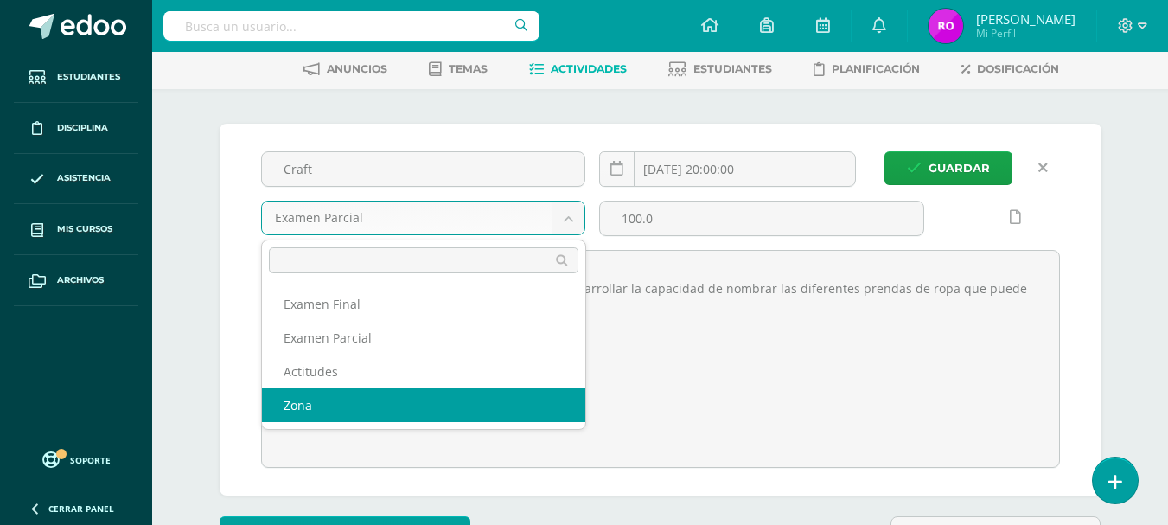
select select "171857"
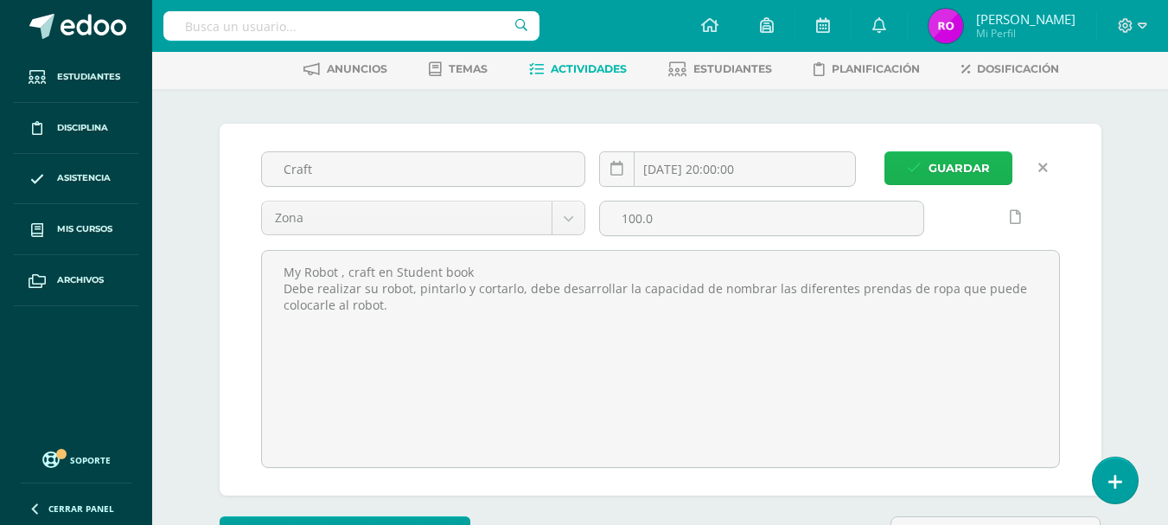
click at [978, 170] on span "Guardar" at bounding box center [958, 168] width 61 height 32
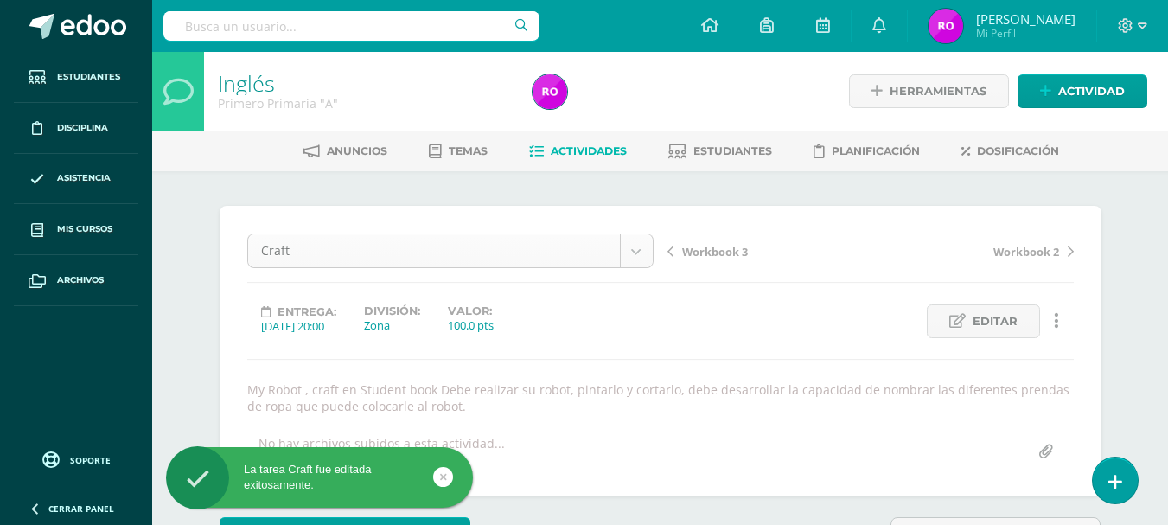
click at [635, 250] on body "La tarea Craft fue editada exitosamente. Estudiantes Disciplina Asistencia Mis …" at bounding box center [584, 358] width 1168 height 717
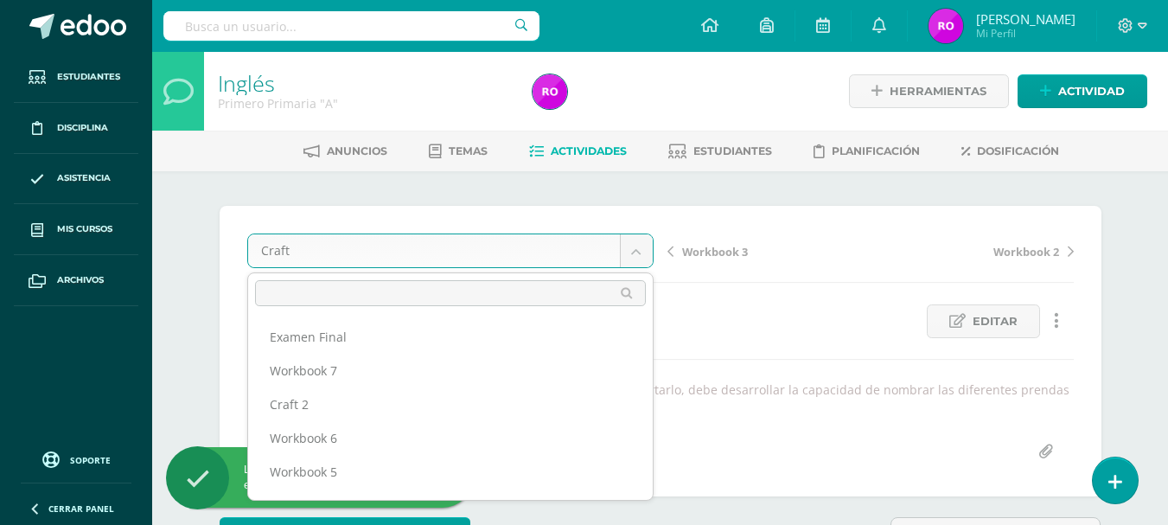
scroll to position [191, 0]
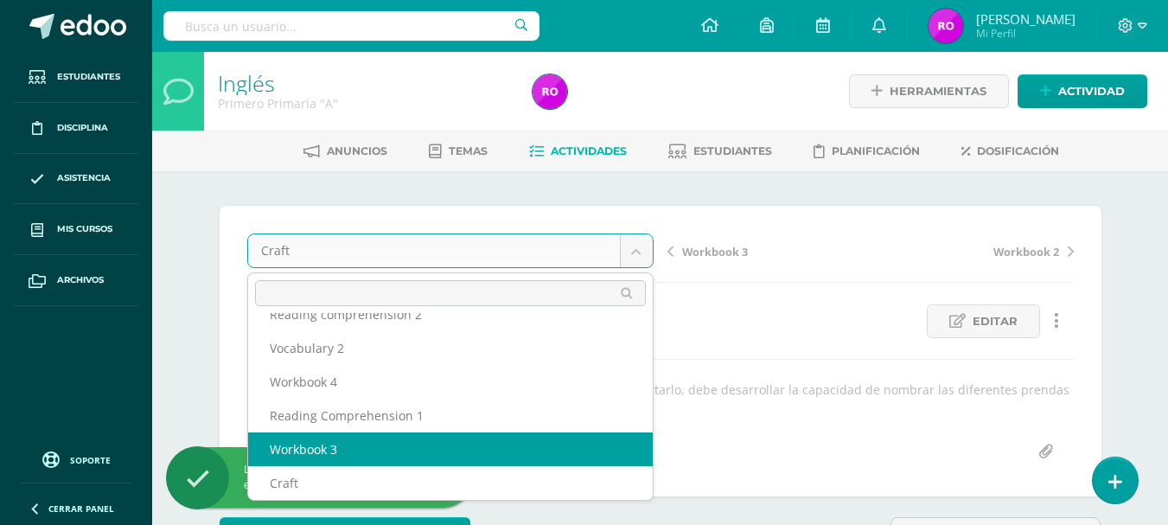
select select "/dashboard/teacher/grade-activity/173897/"
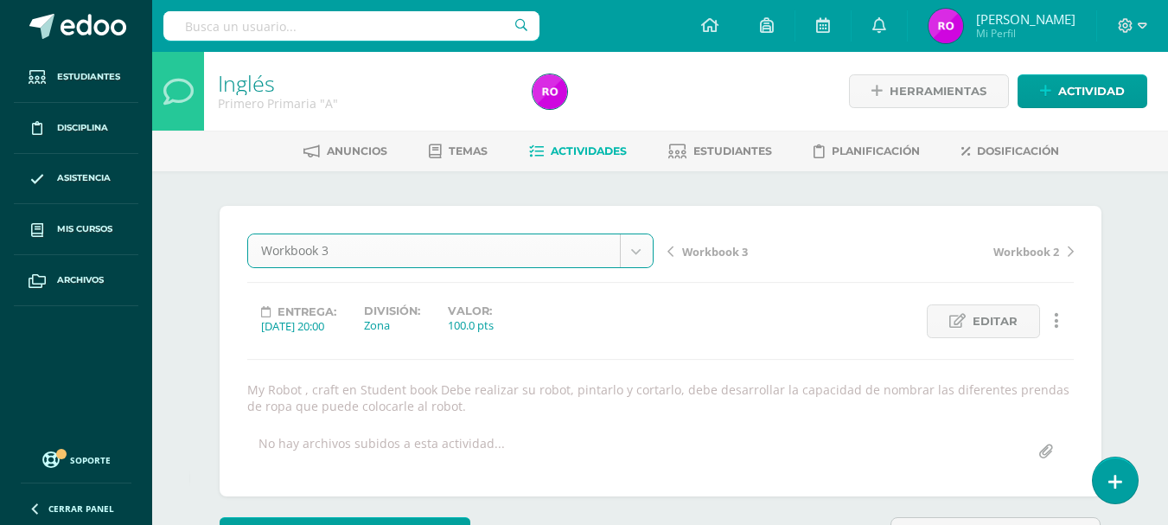
scroll to position [1, 0]
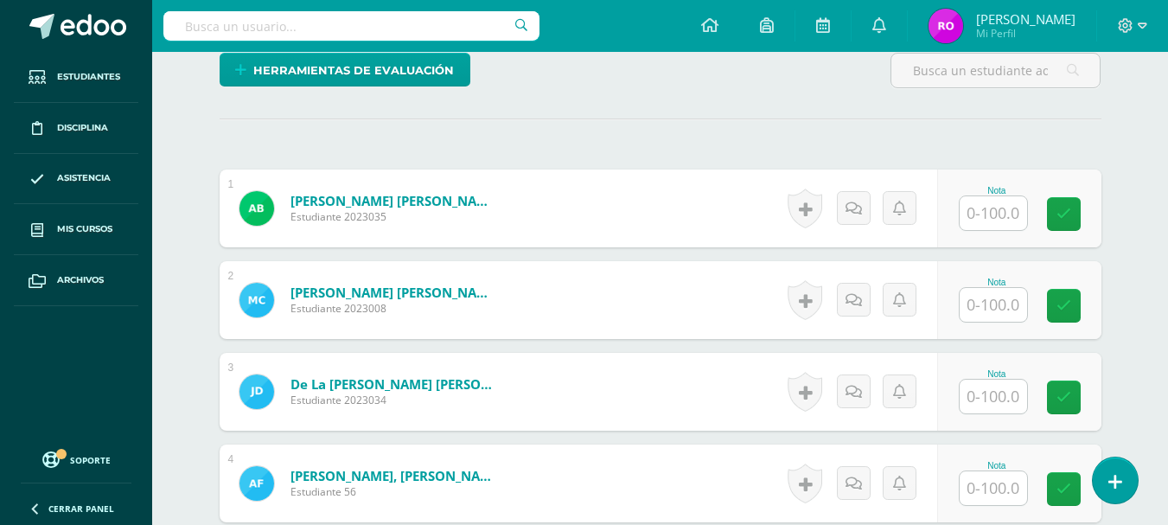
scroll to position [449, 0]
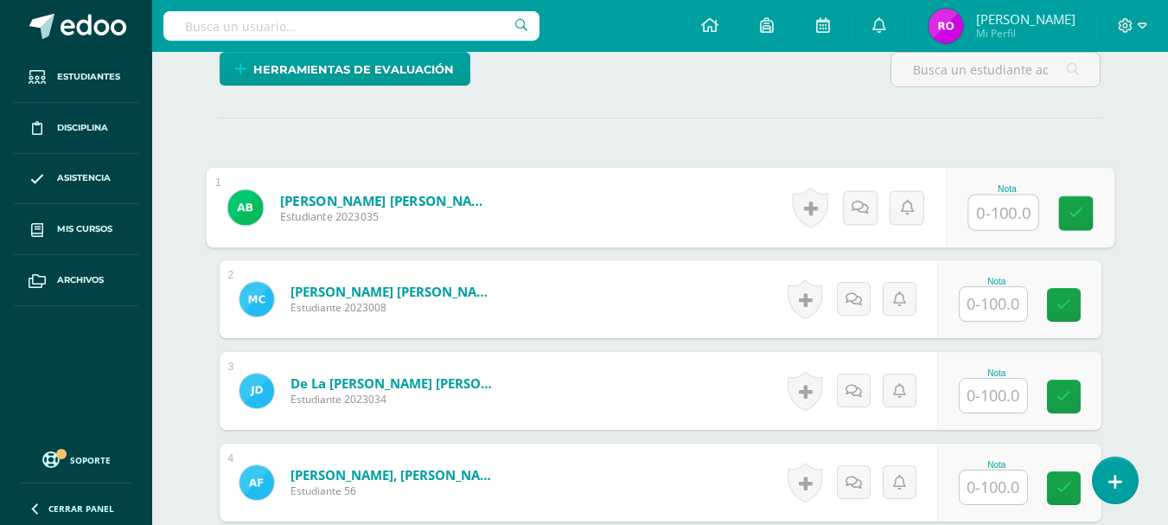
click at [1008, 213] on input "text" at bounding box center [1002, 212] width 69 height 35
type input "100"
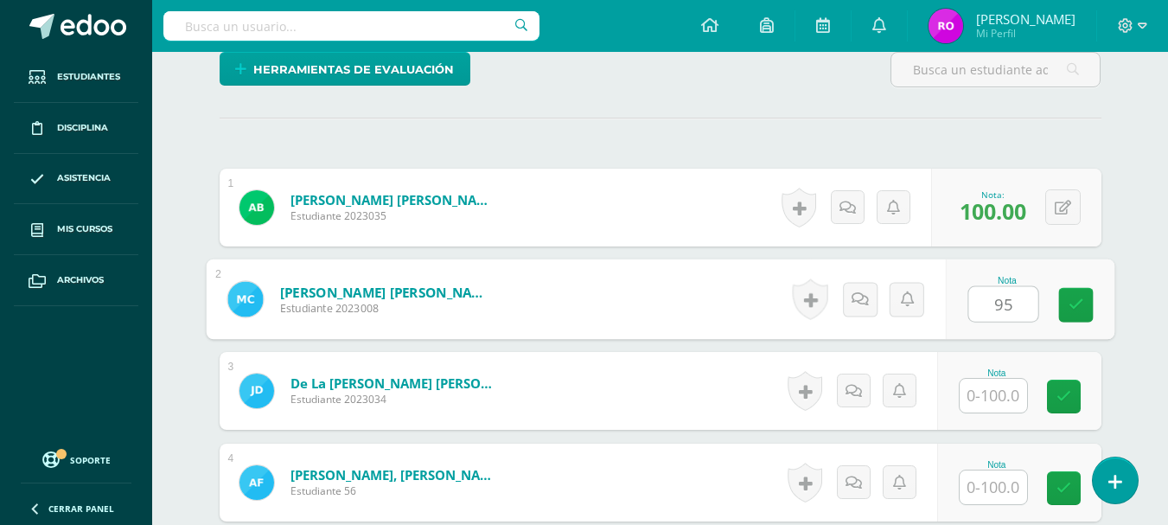
type input "95"
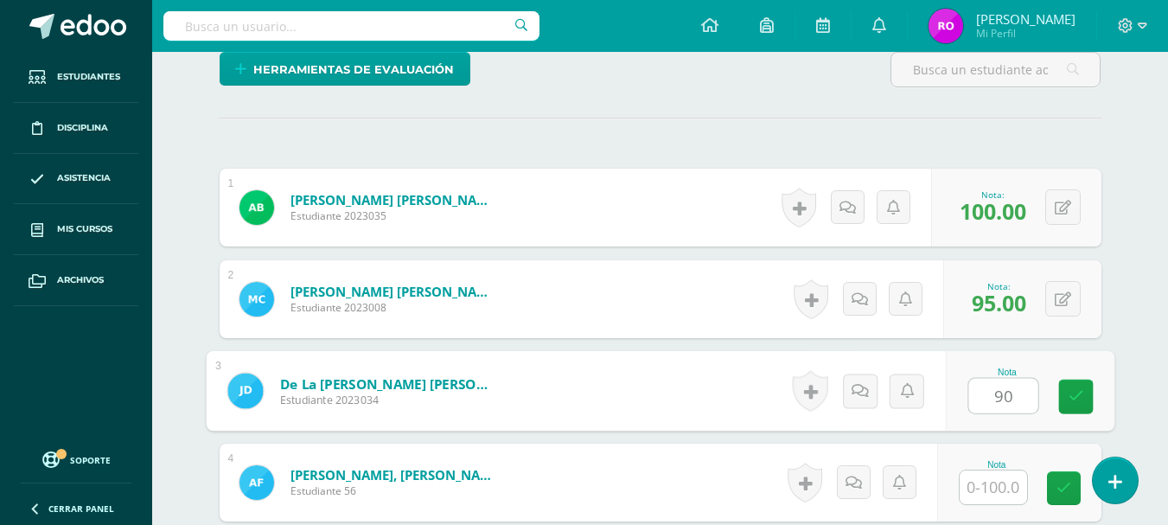
type input "90"
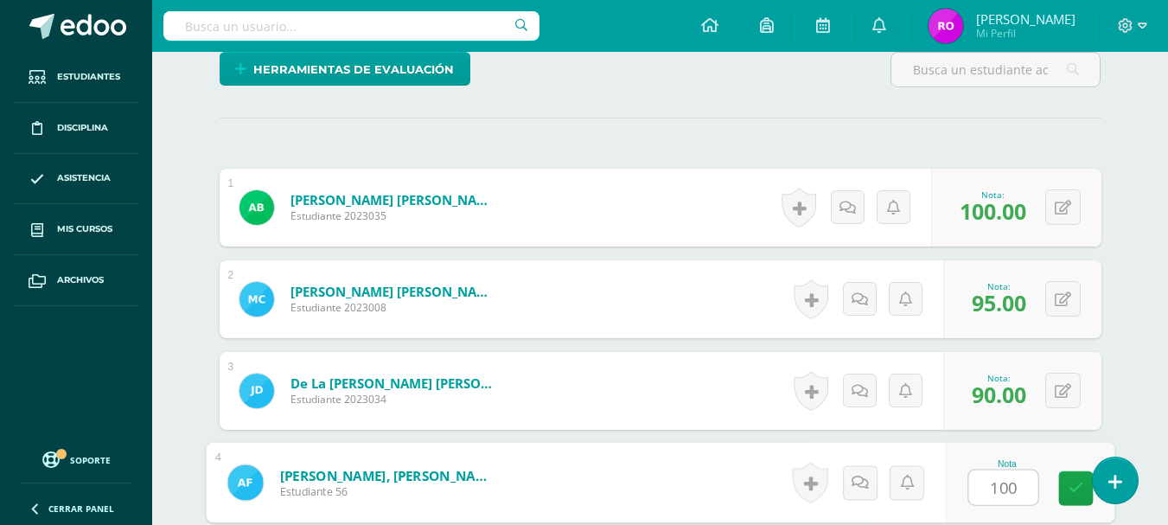
type input "100"
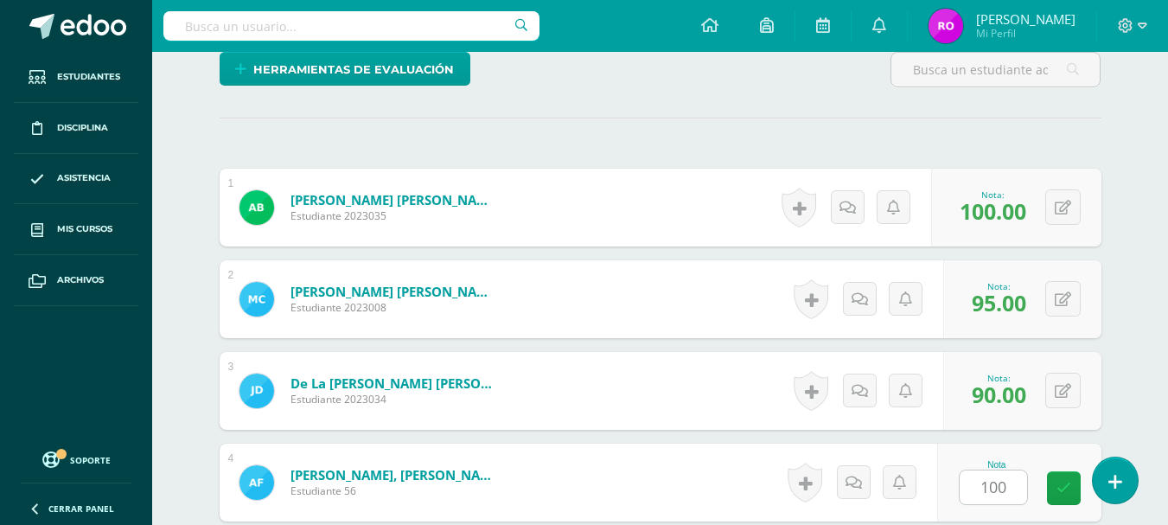
scroll to position [765, 0]
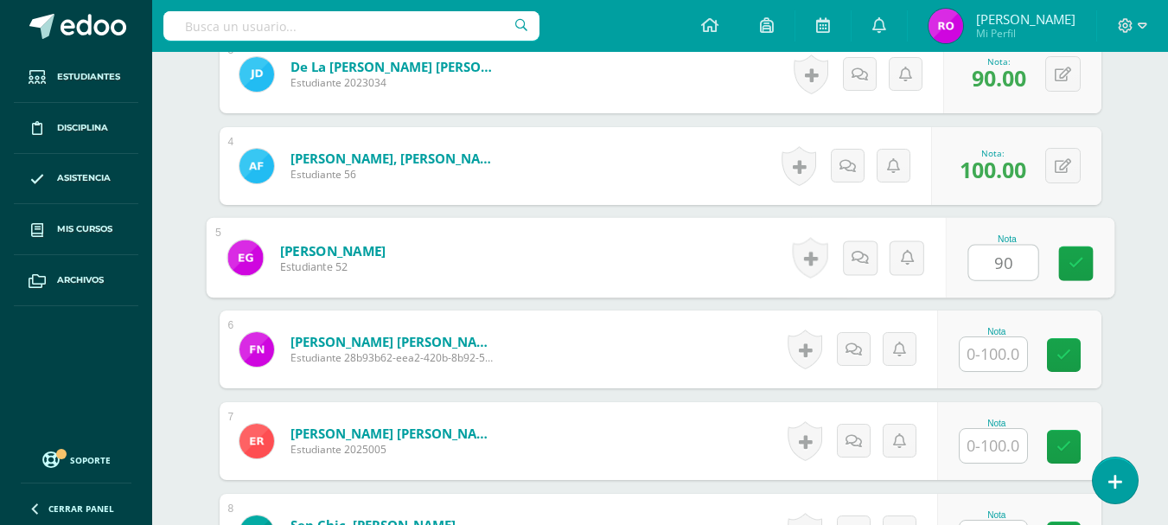
type input "90"
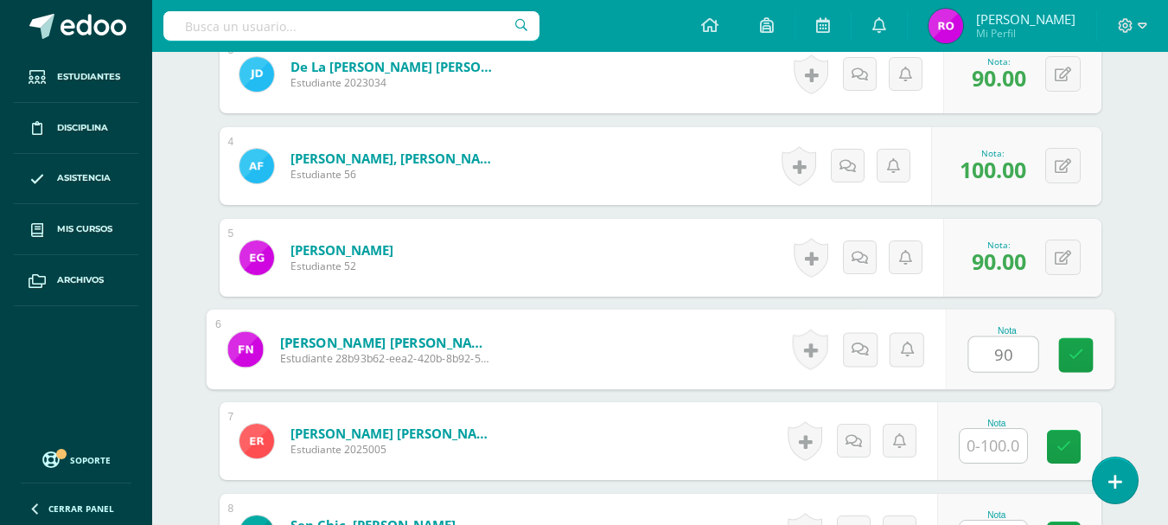
type input "90"
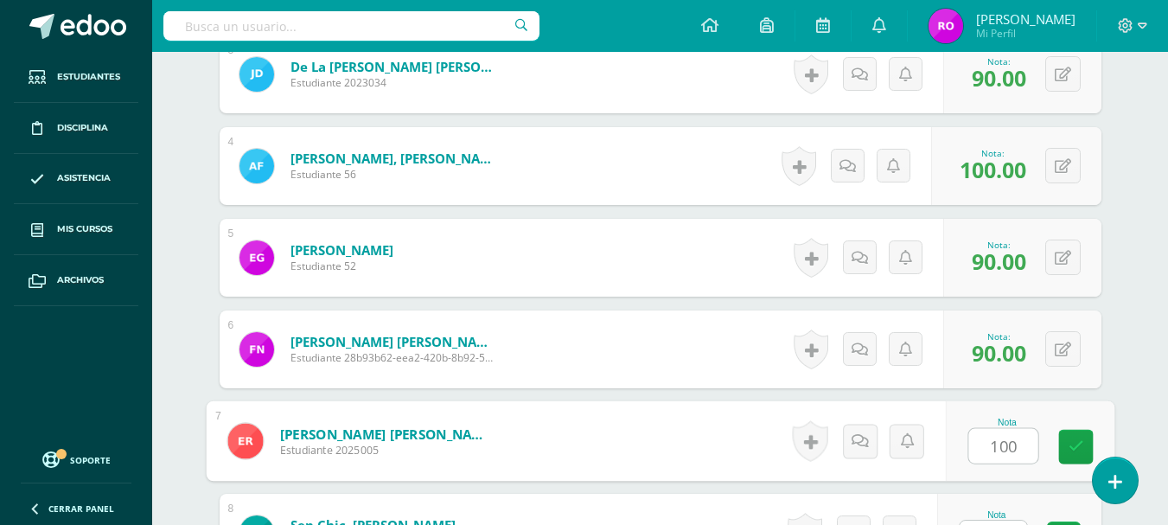
type input "100"
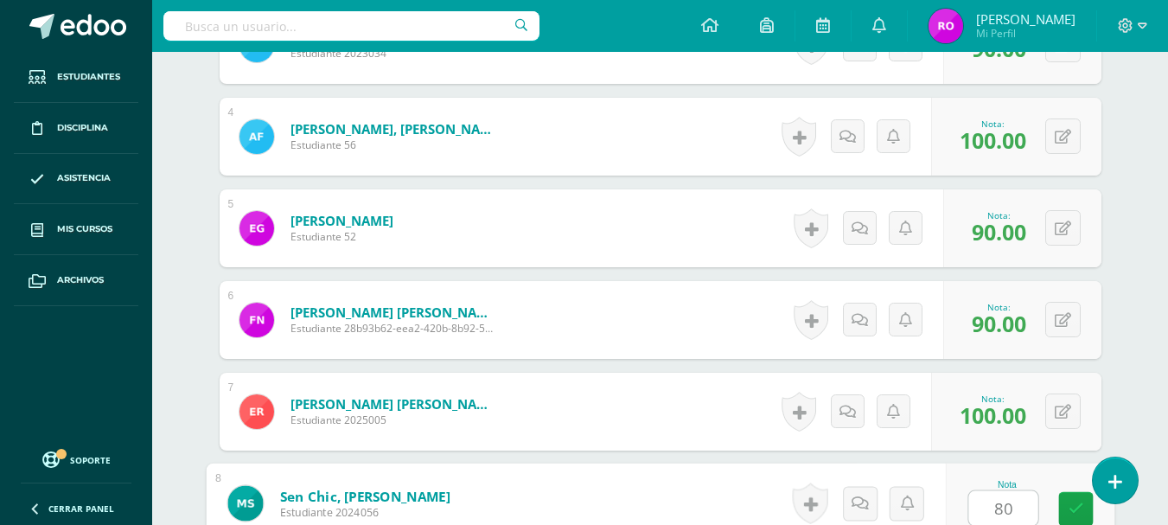
type input "80"
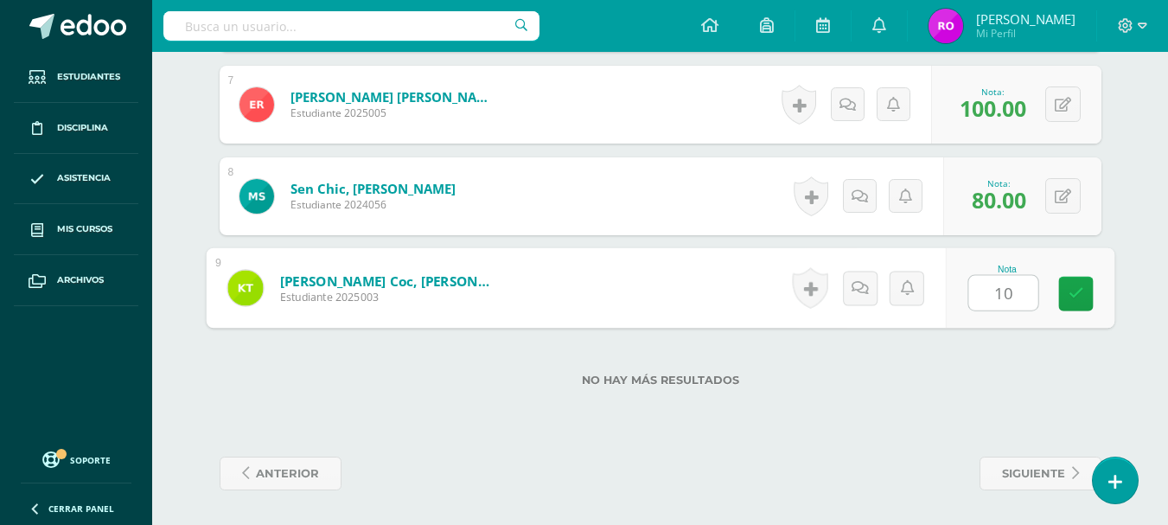
type input "100"
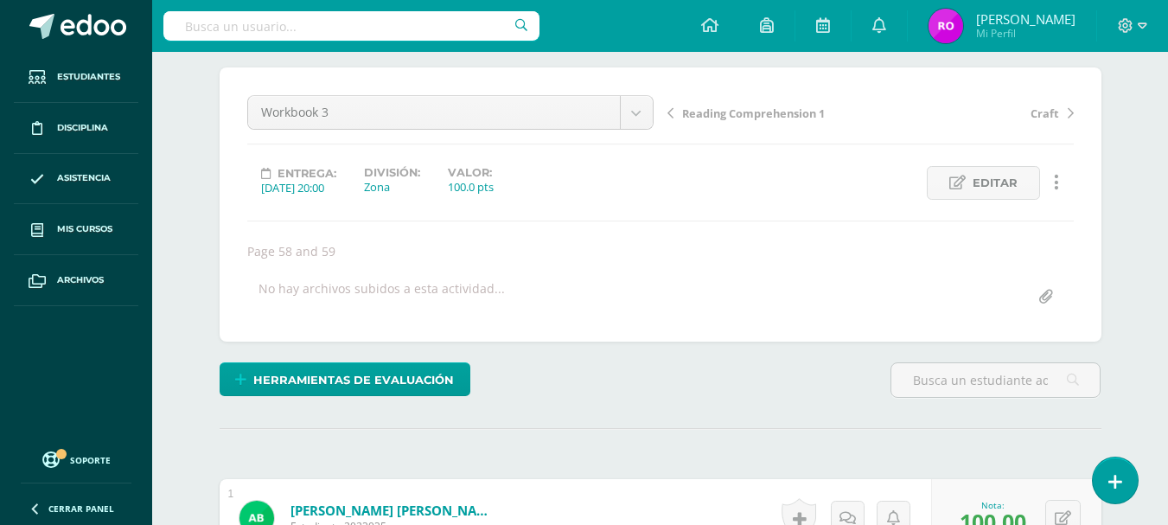
scroll to position [0, 0]
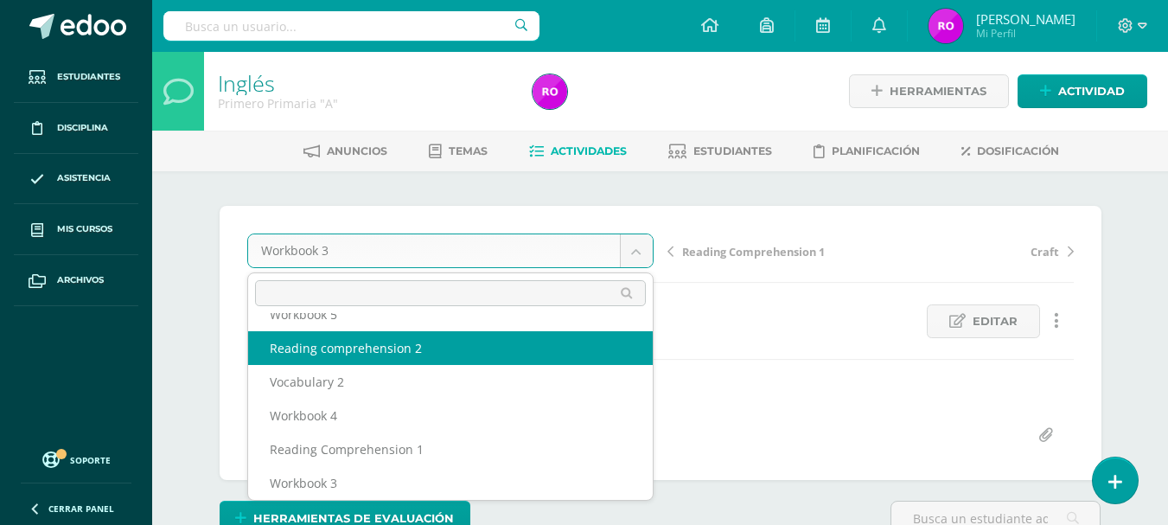
scroll to position [142, 0]
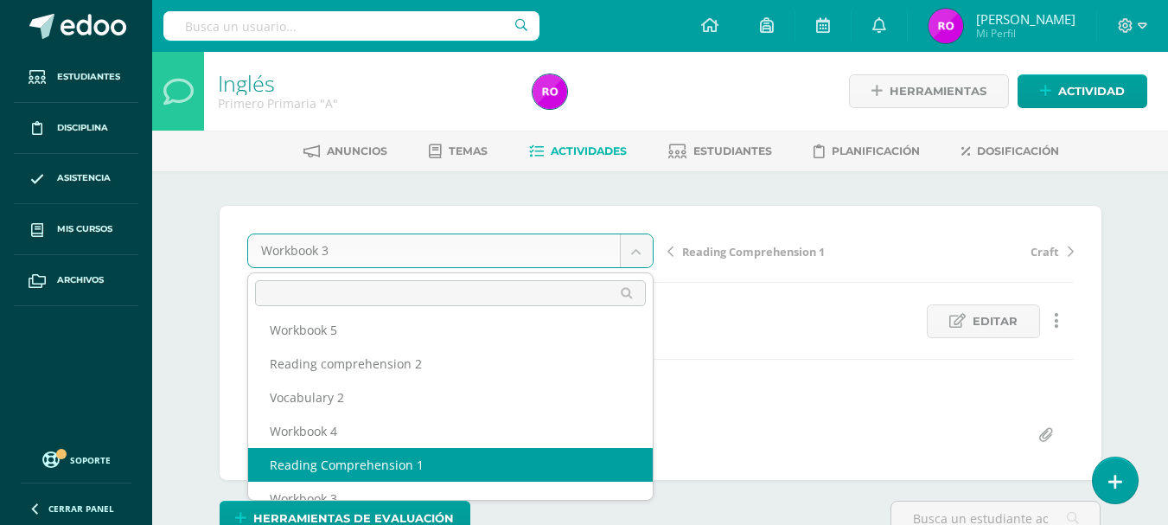
select select "/dashboard/teacher/grade-activity/171880/"
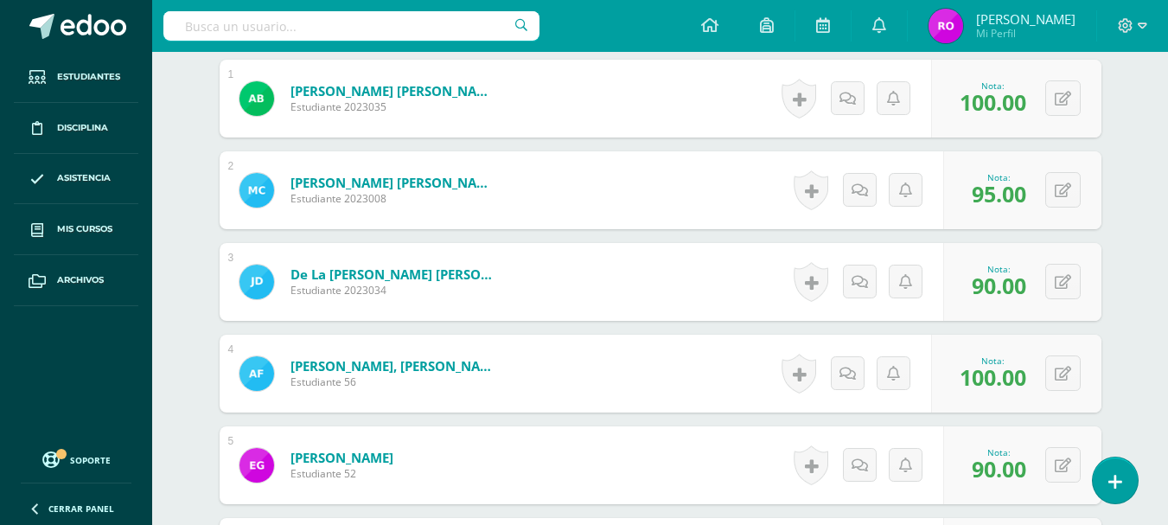
scroll to position [605, 0]
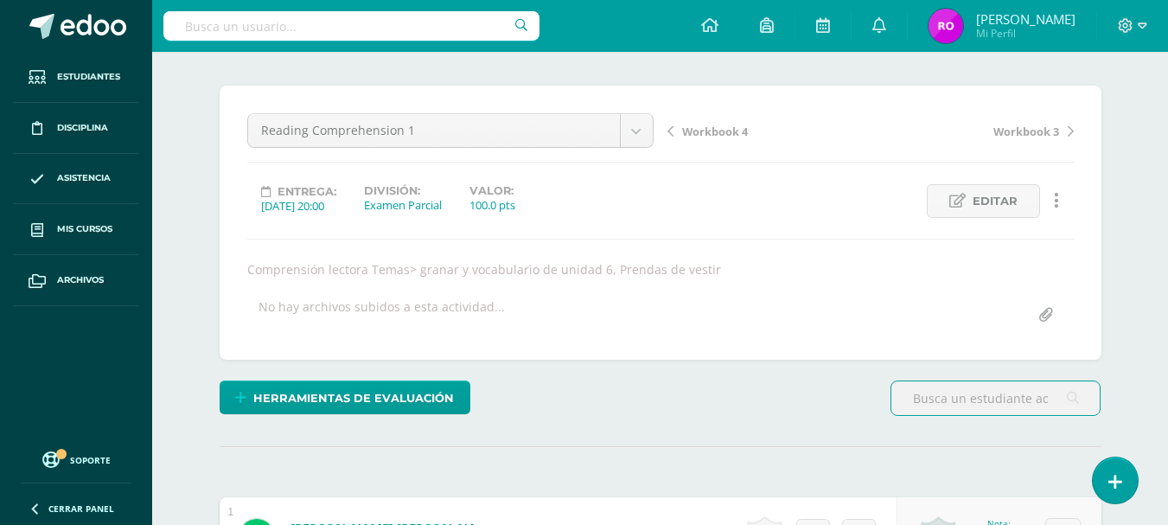
scroll to position [16, 0]
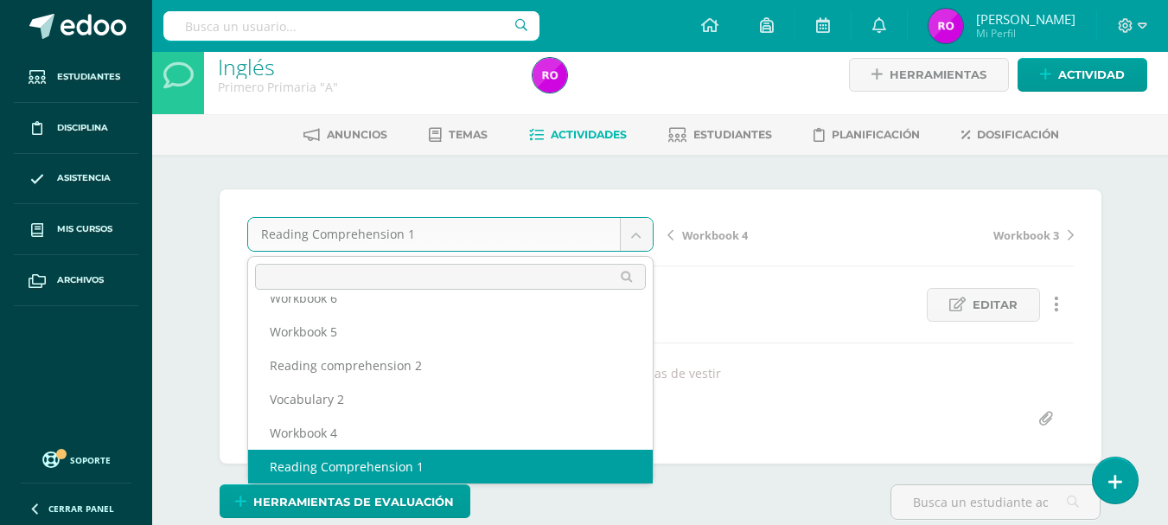
scroll to position [108, 0]
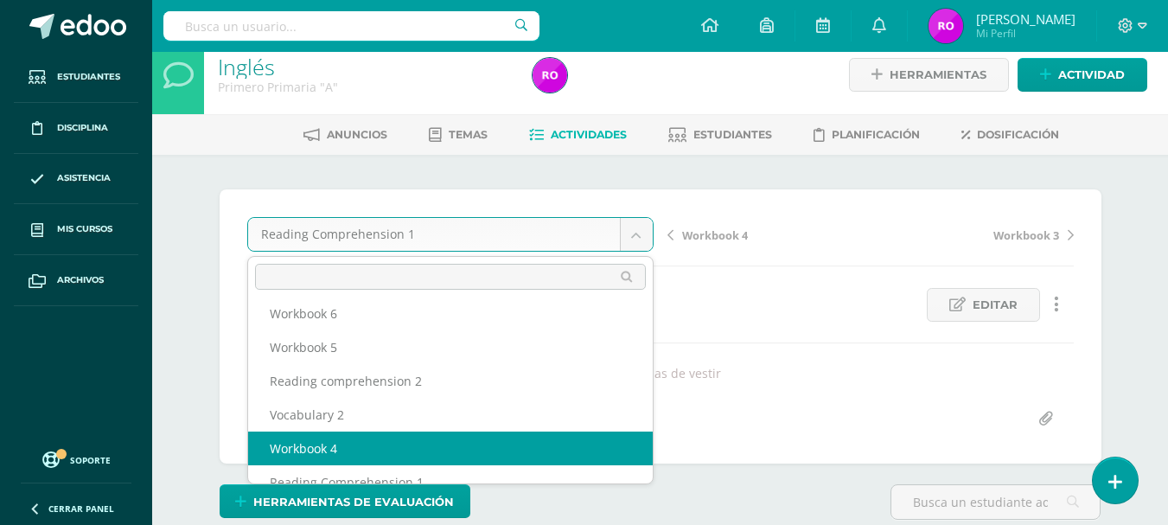
select select "/dashboard/teacher/grade-activity/173898/"
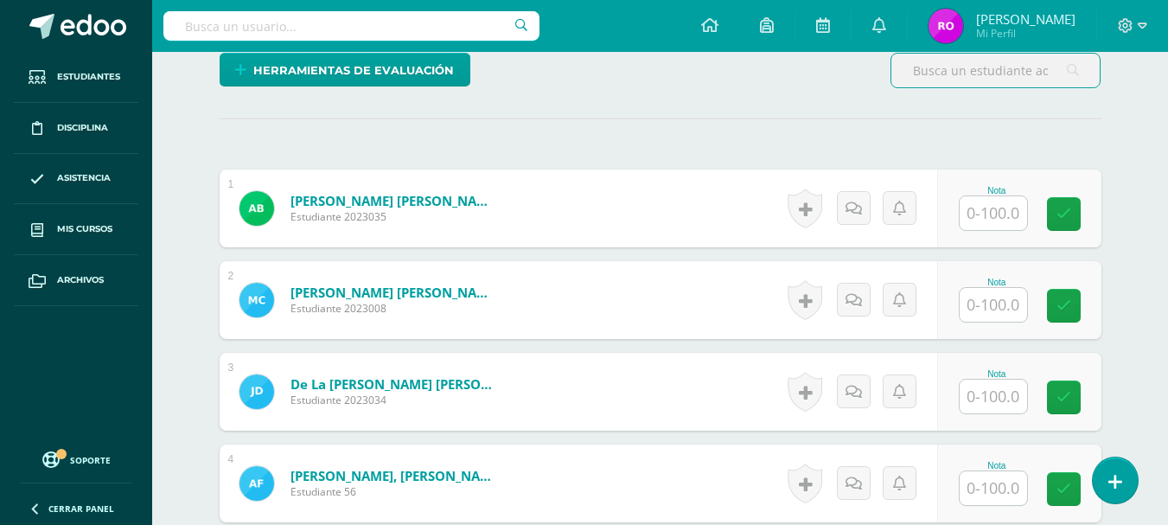
scroll to position [449, 0]
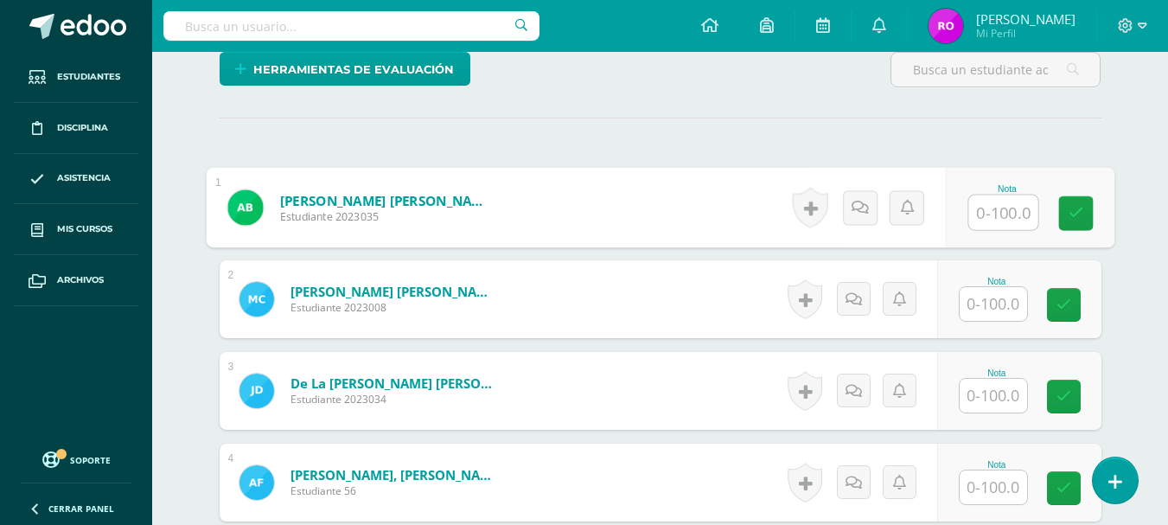
click at [991, 220] on input "text" at bounding box center [1002, 212] width 69 height 35
click at [999, 216] on input "text" at bounding box center [1002, 212] width 69 height 35
type input "50"
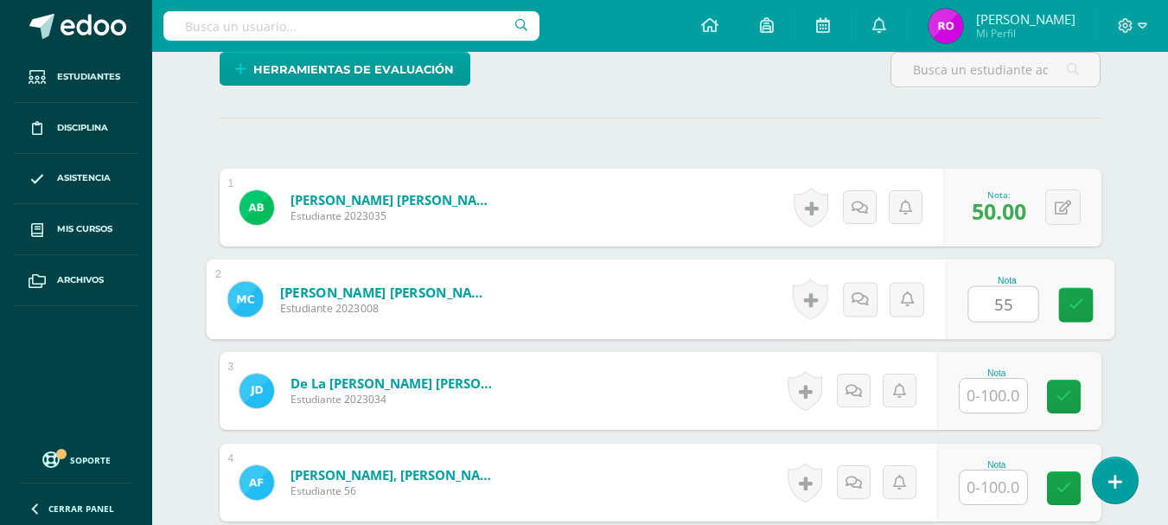
type input "55"
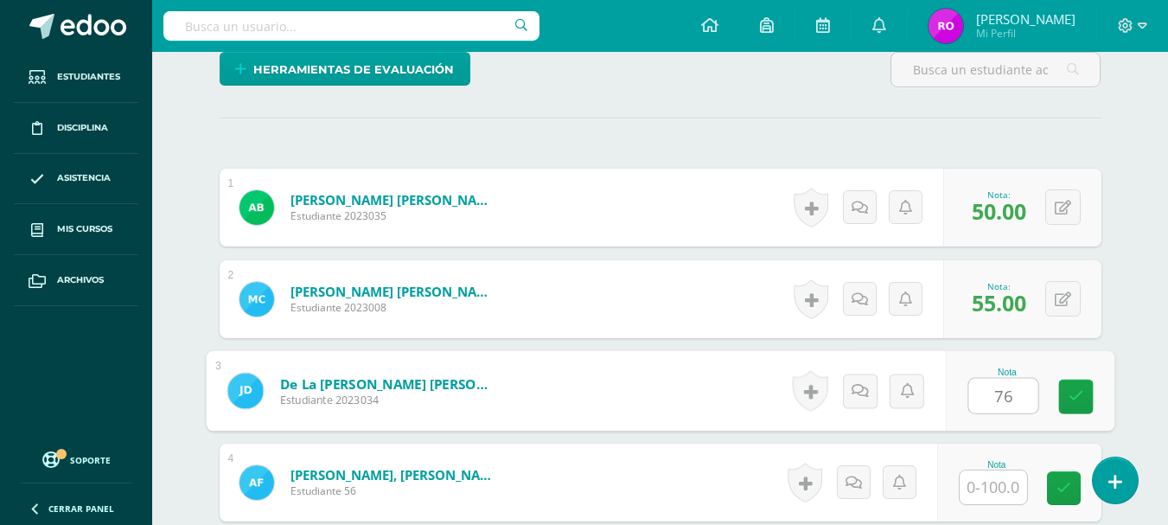
type input "76"
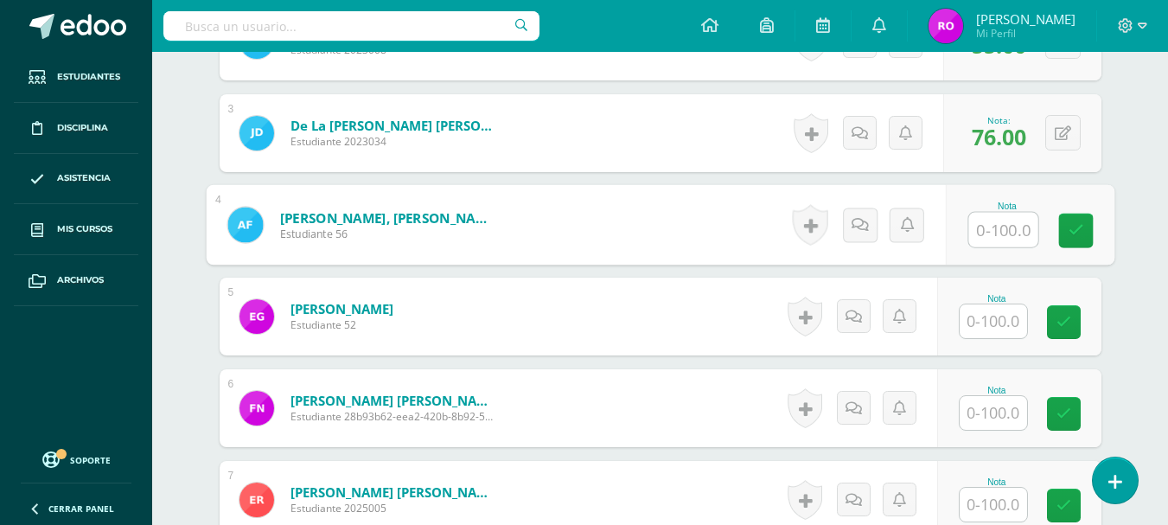
scroll to position [708, 0]
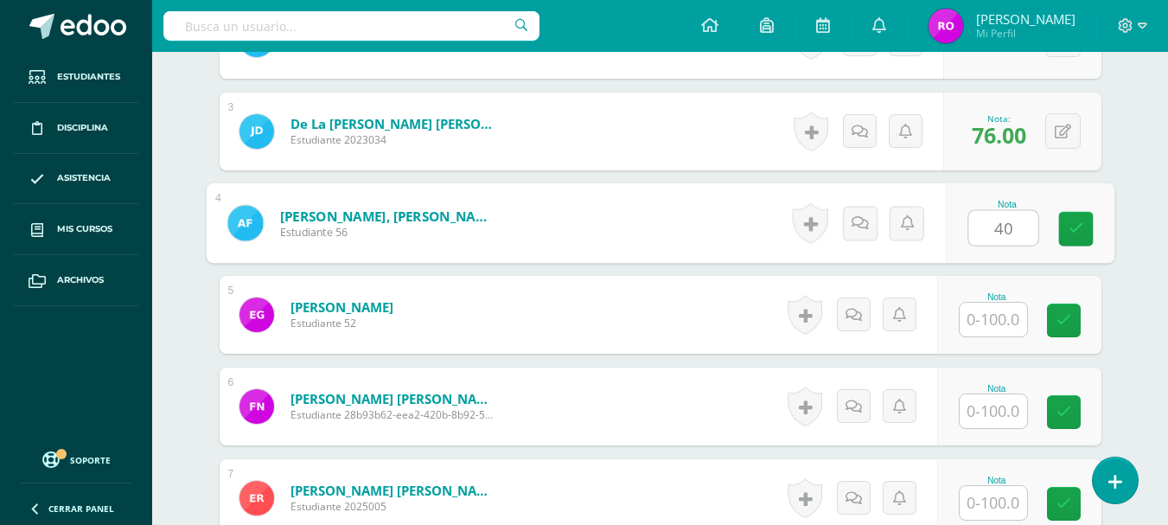
type input "40"
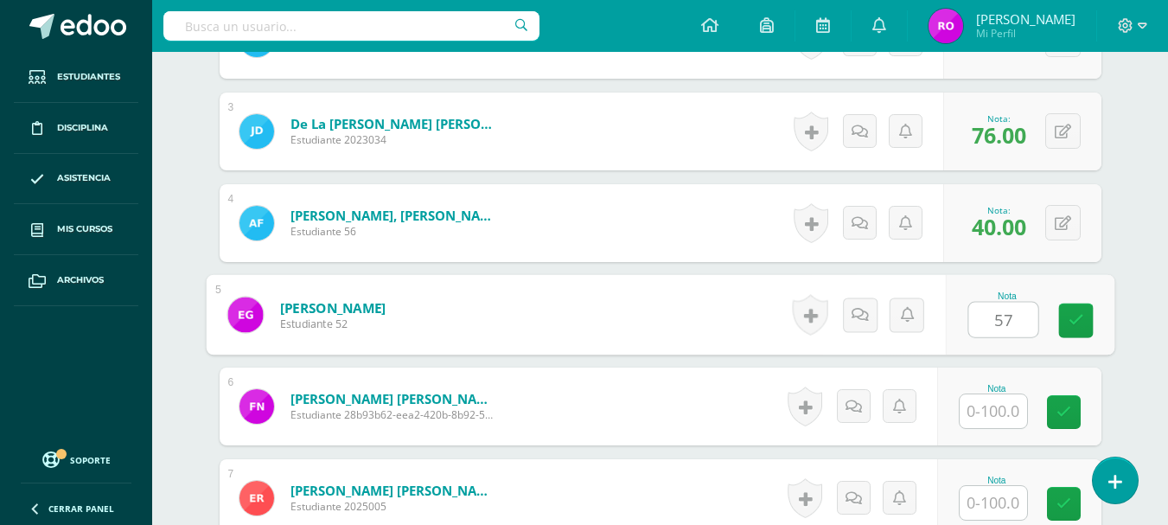
type input "57"
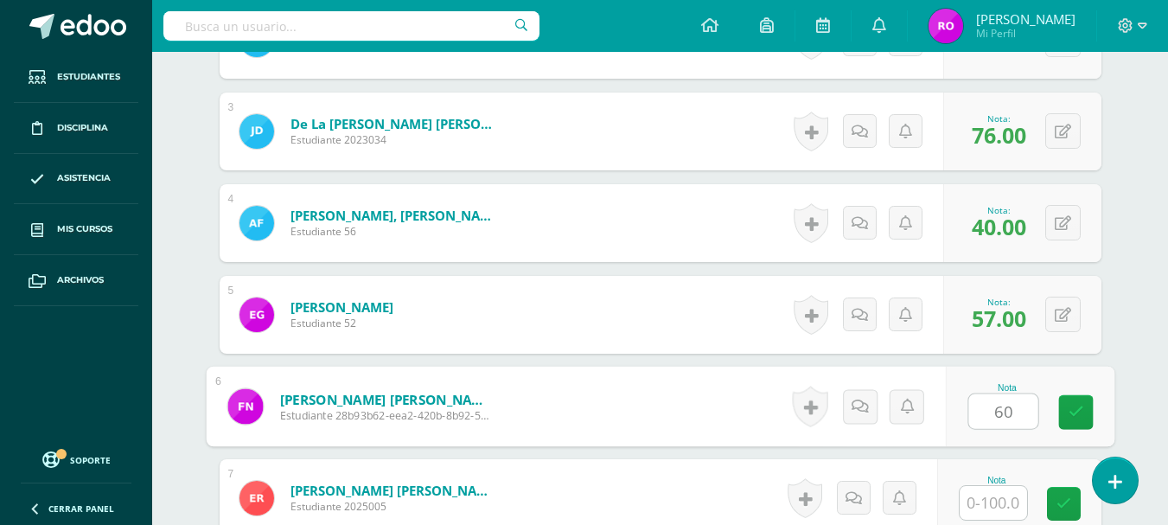
type input "60"
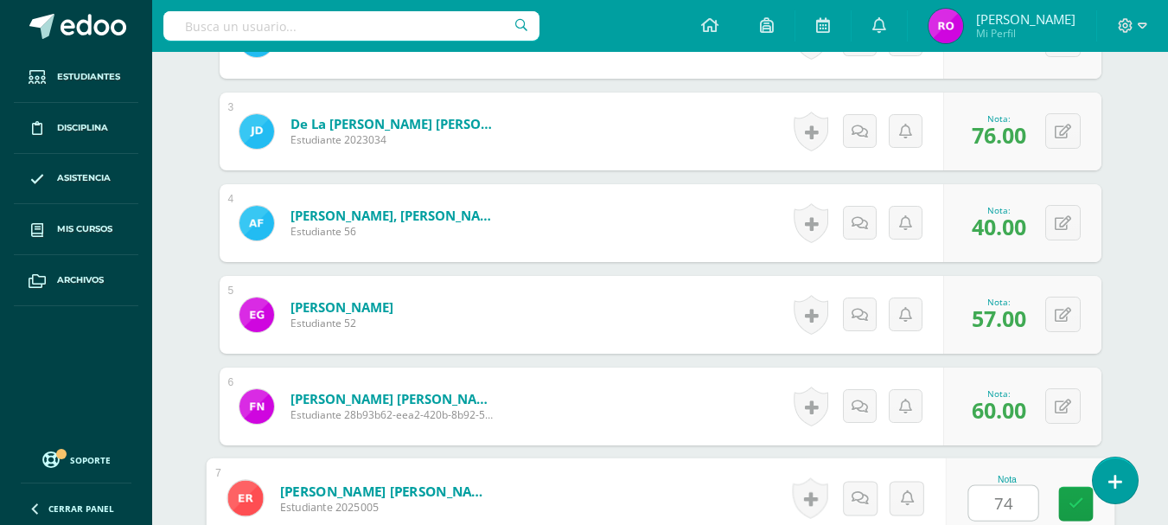
type input "74"
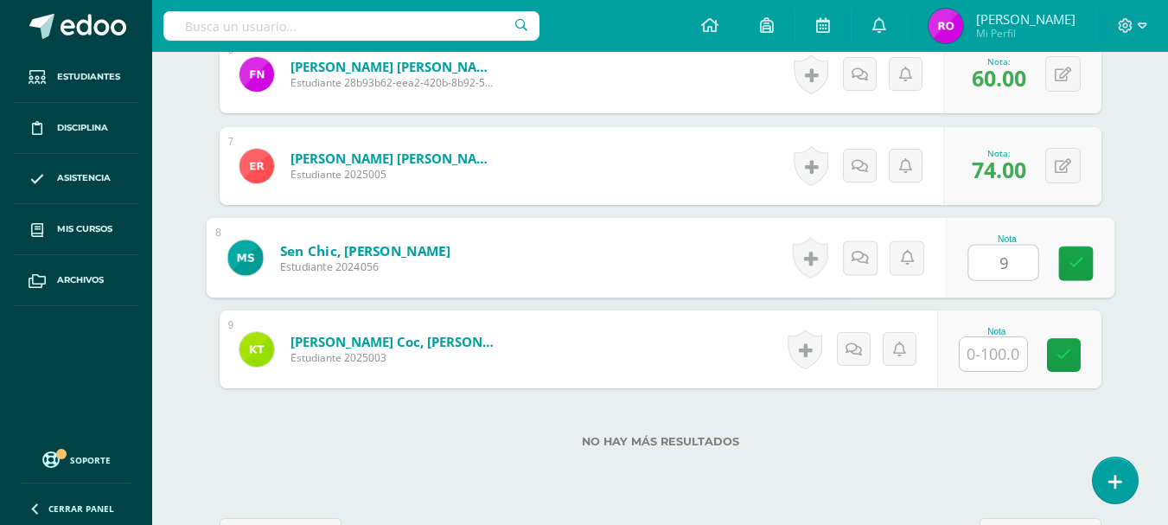
type input "9"
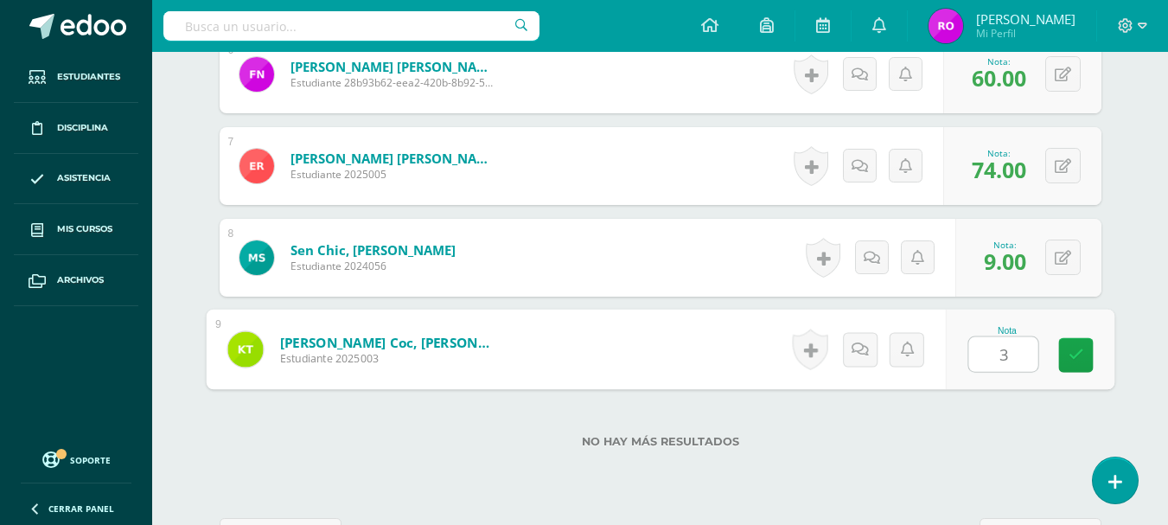
type input "39"
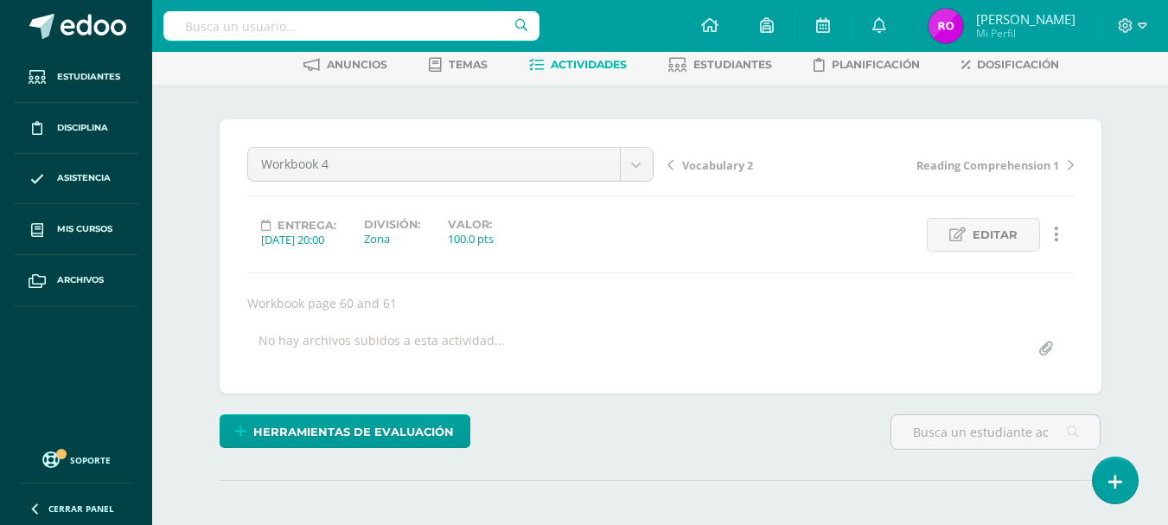
scroll to position [432, 0]
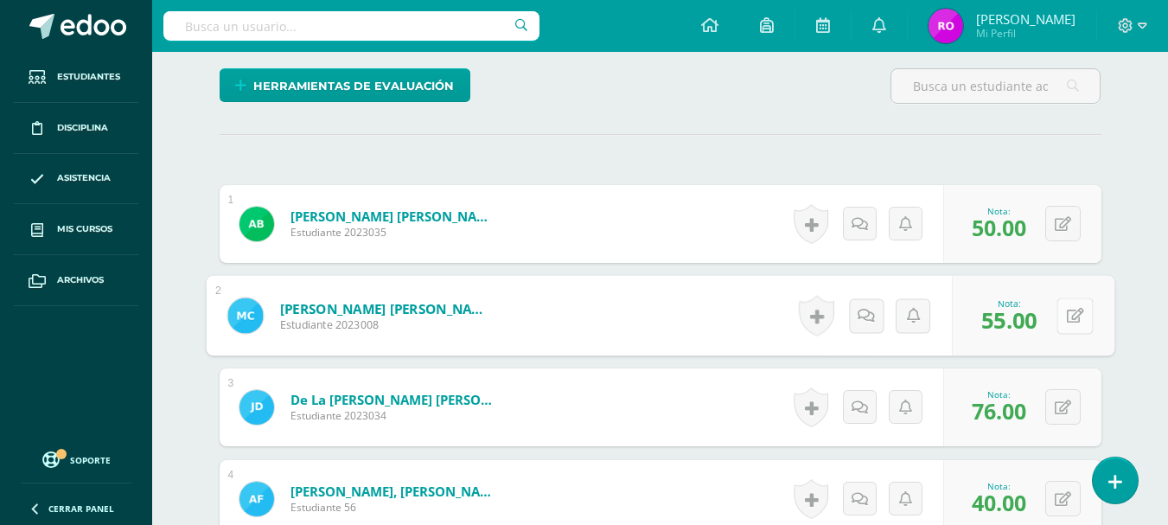
click at [1068, 317] on icon at bounding box center [1074, 315] width 17 height 15
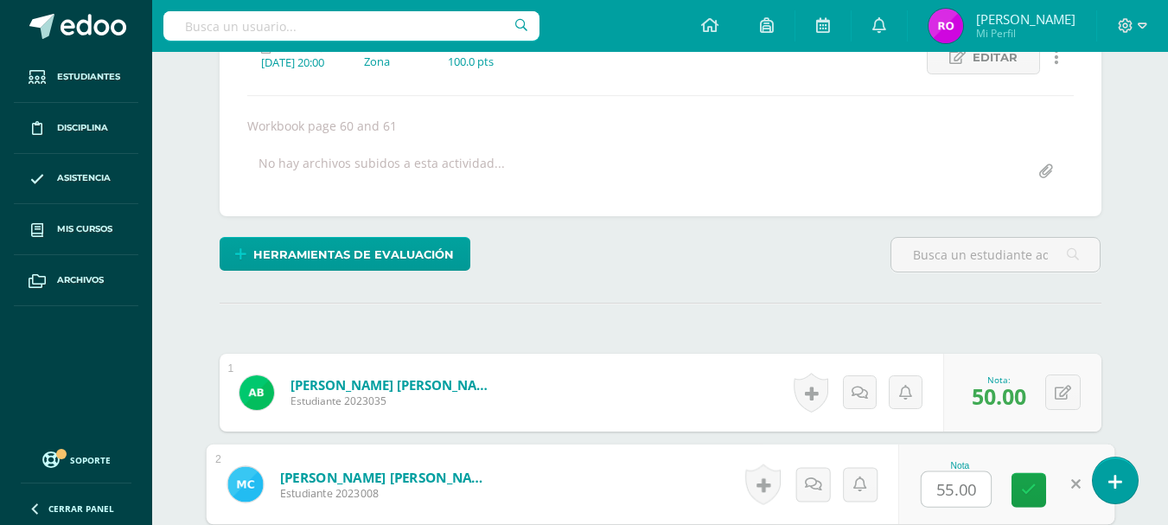
scroll to position [259, 0]
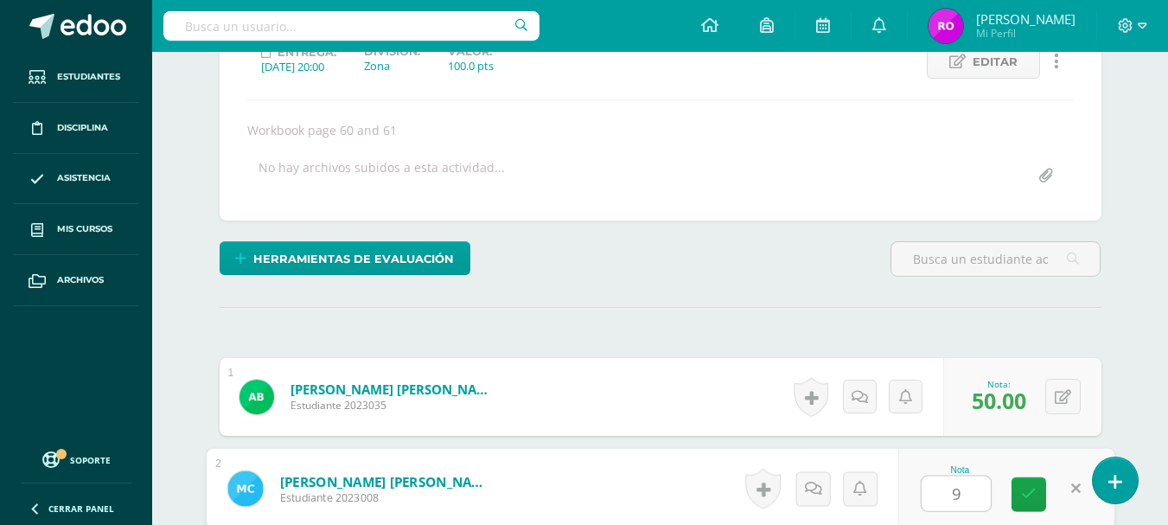
type input "95"
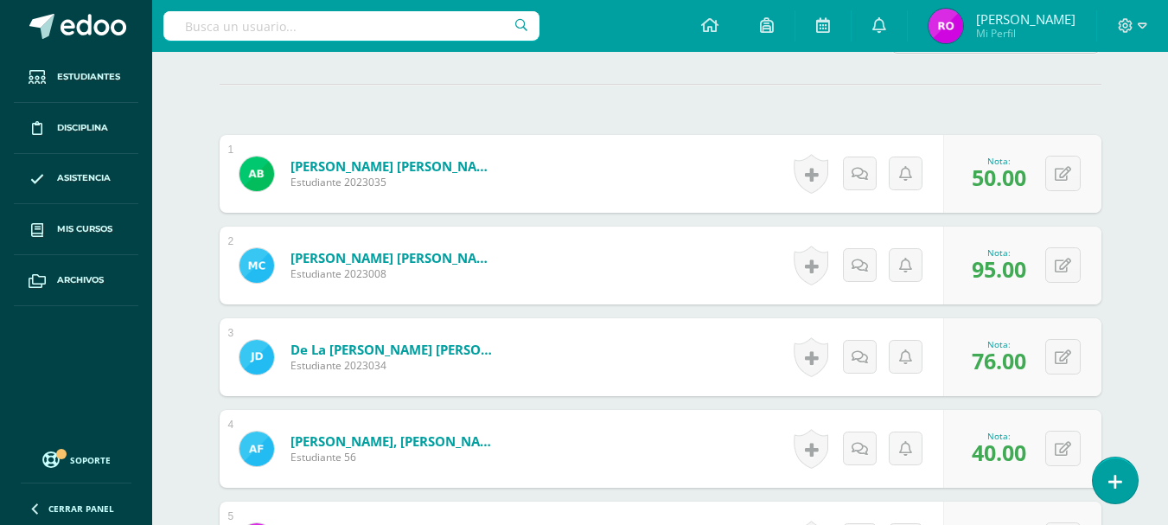
scroll to position [519, 0]
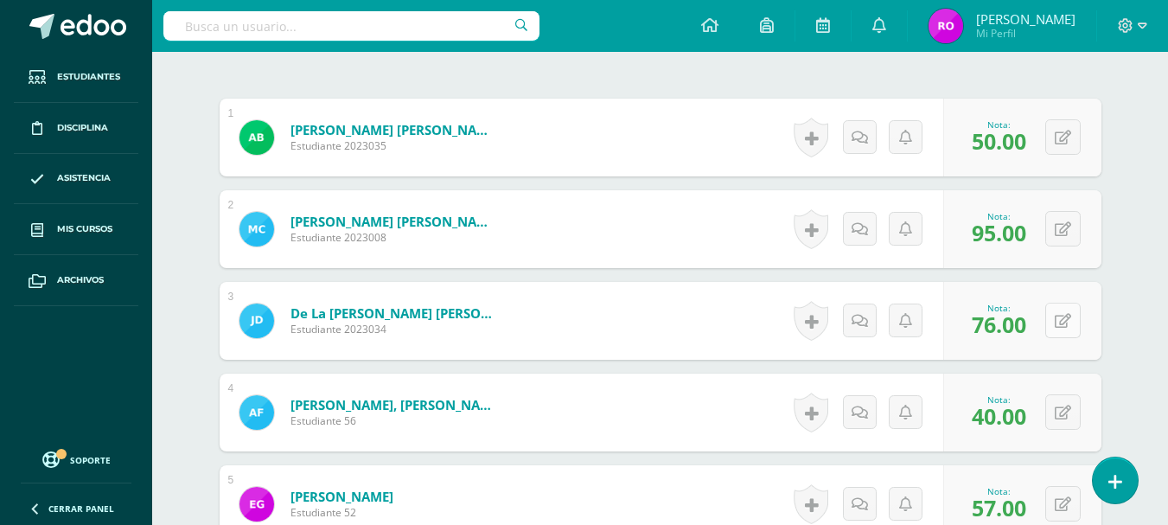
click at [1062, 321] on button at bounding box center [1062, 320] width 35 height 35
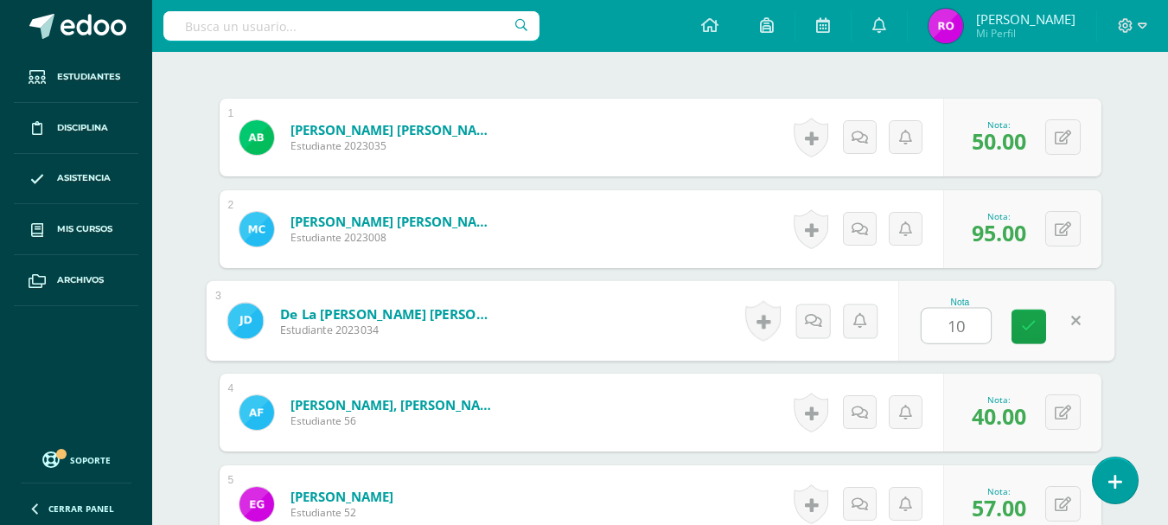
type input "100"
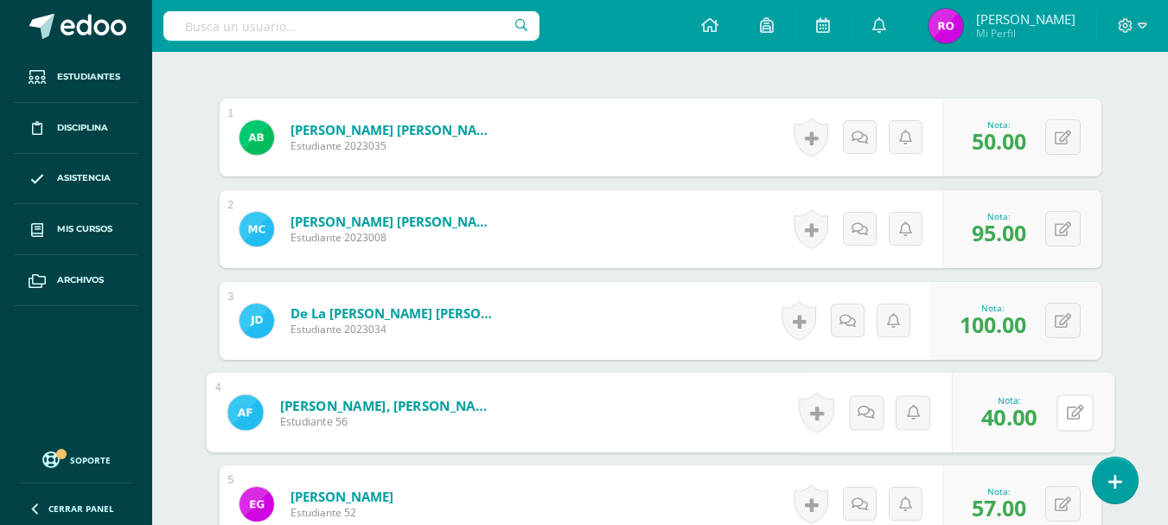
click at [1054, 415] on div "0 Logros Logros obtenidos Aún no hay logros agregados Nota: 40.00" at bounding box center [1033, 413] width 163 height 80
click at [1072, 413] on icon at bounding box center [1074, 412] width 17 height 15
type input "100"
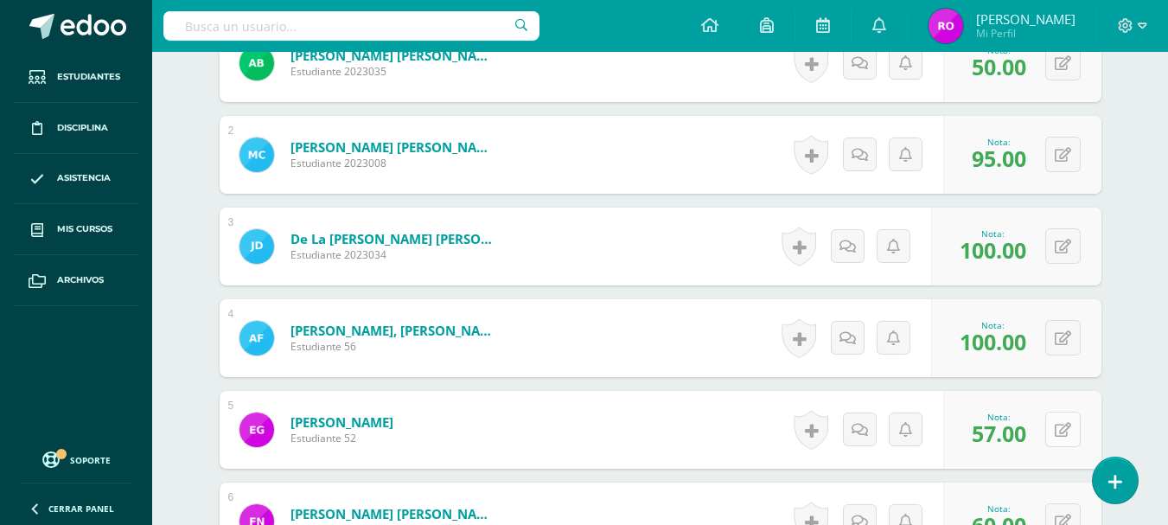
scroll to position [692, 0]
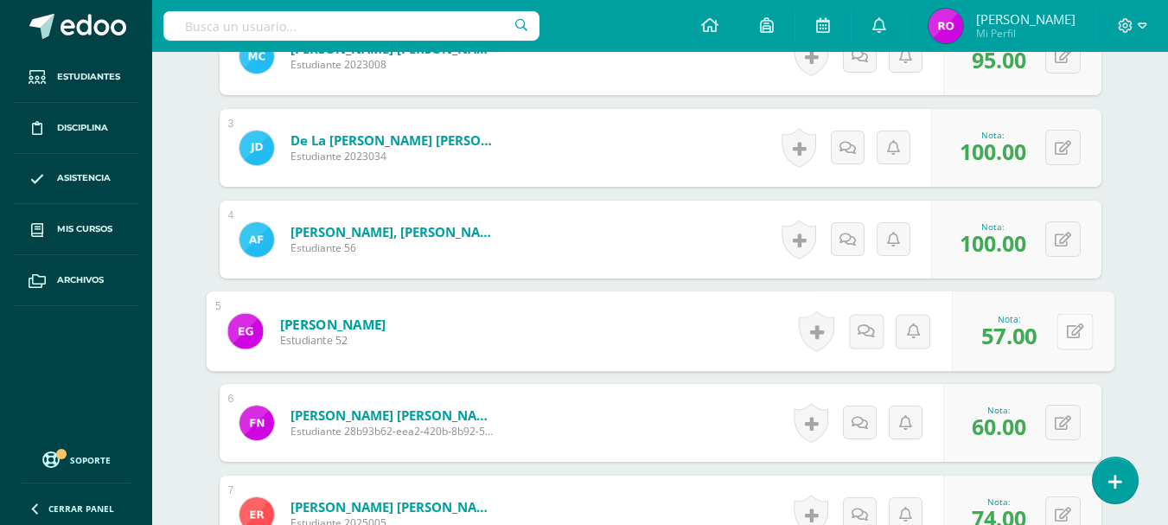
click at [1069, 319] on button at bounding box center [1074, 331] width 36 height 36
type input "100"
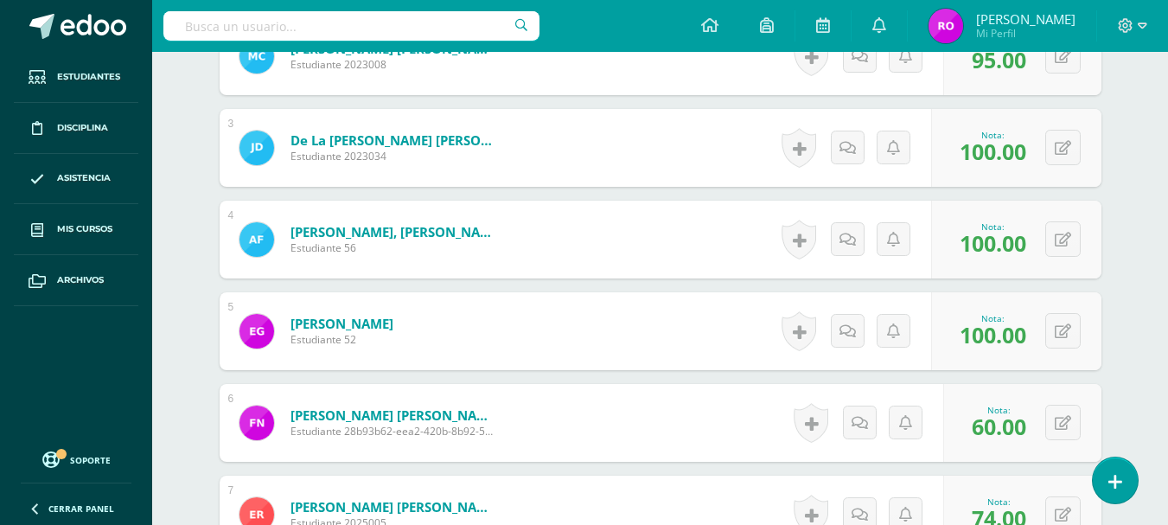
scroll to position [778, 0]
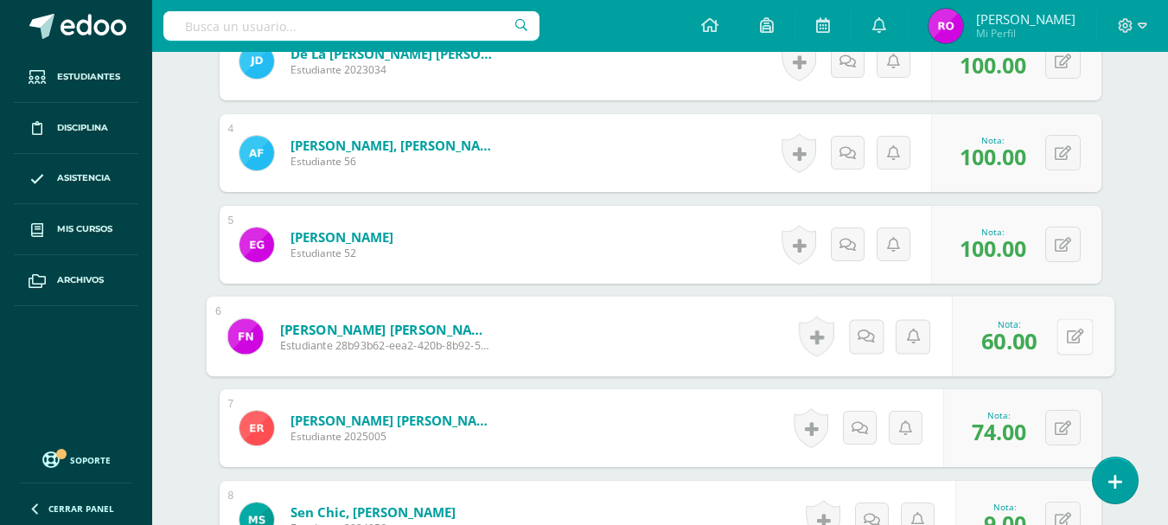
click at [1063, 333] on button at bounding box center [1074, 336] width 36 height 36
type input "100"
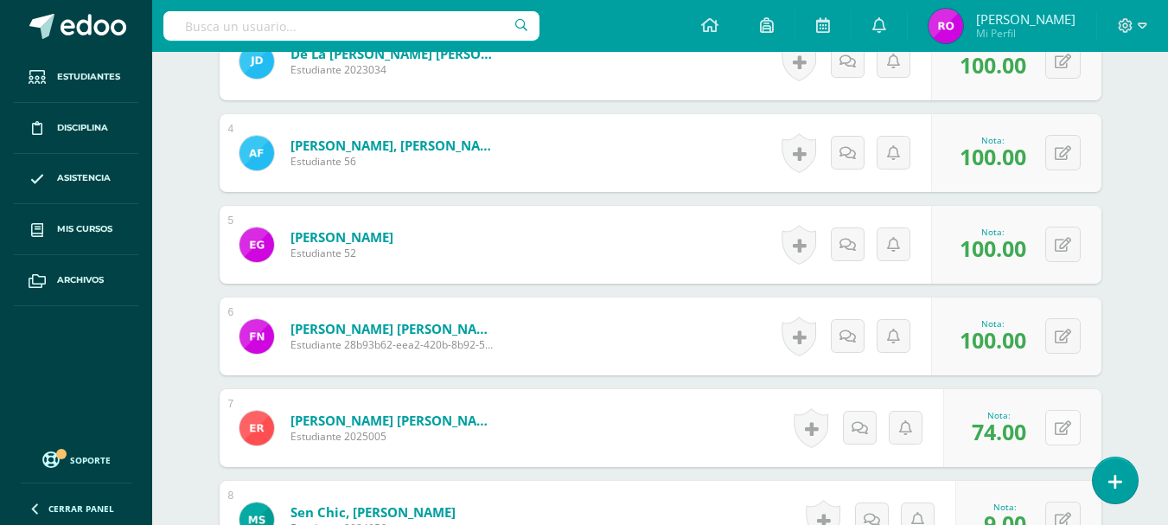
click at [1069, 430] on icon at bounding box center [1063, 428] width 16 height 15
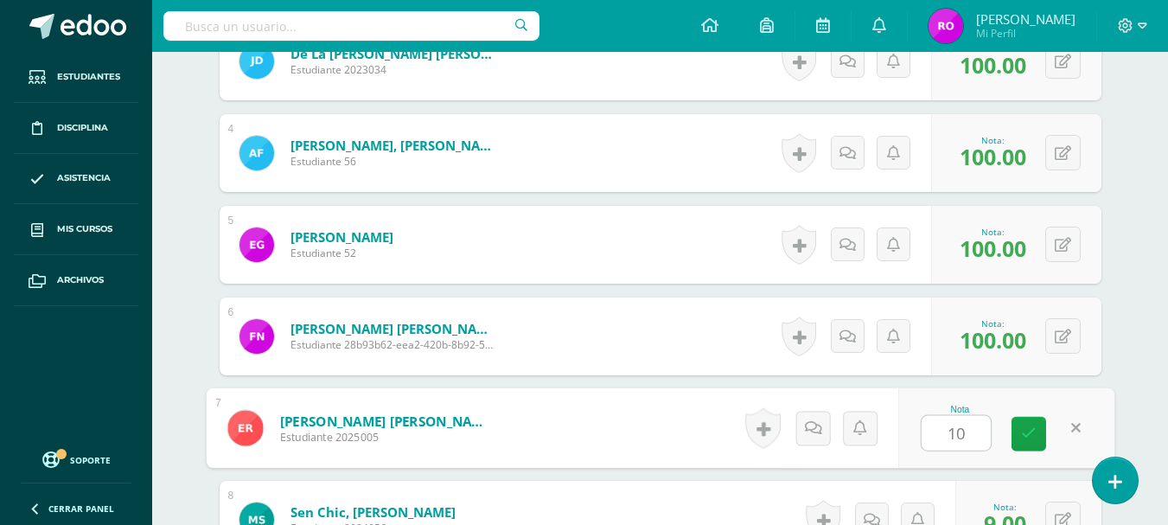
type input "100"
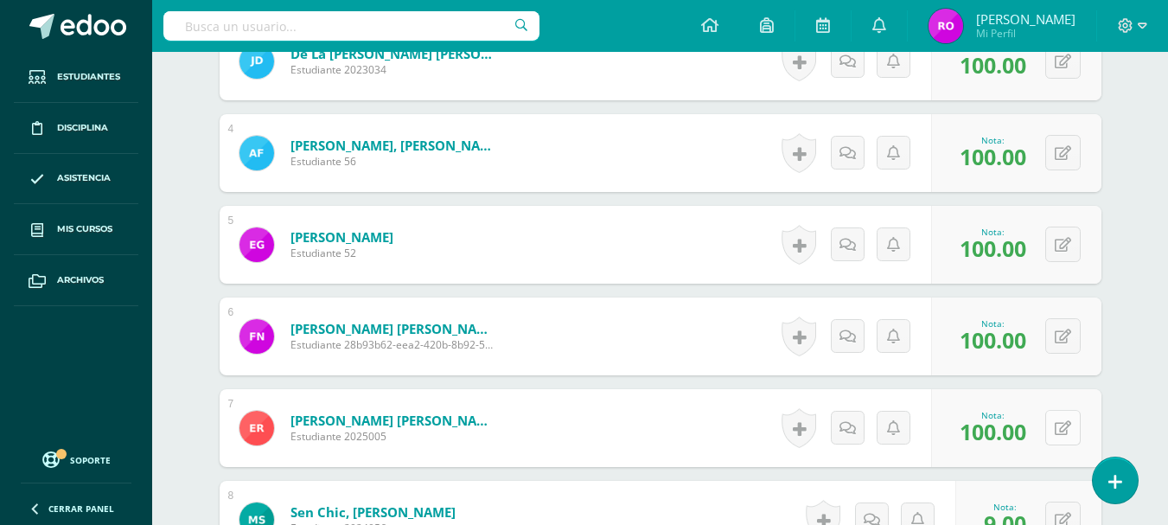
scroll to position [951, 0]
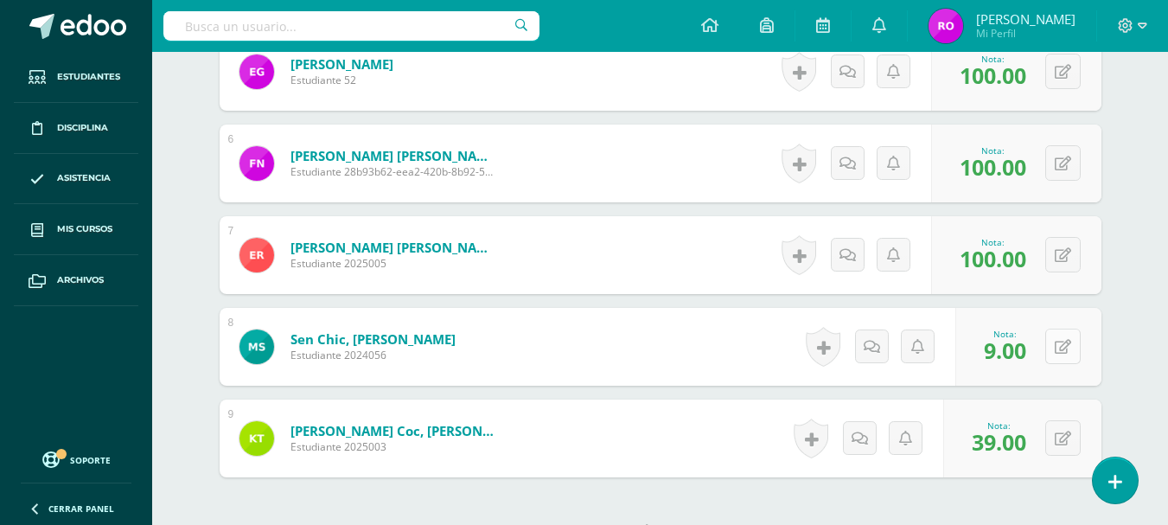
click at [1055, 341] on button at bounding box center [1062, 345] width 35 height 35
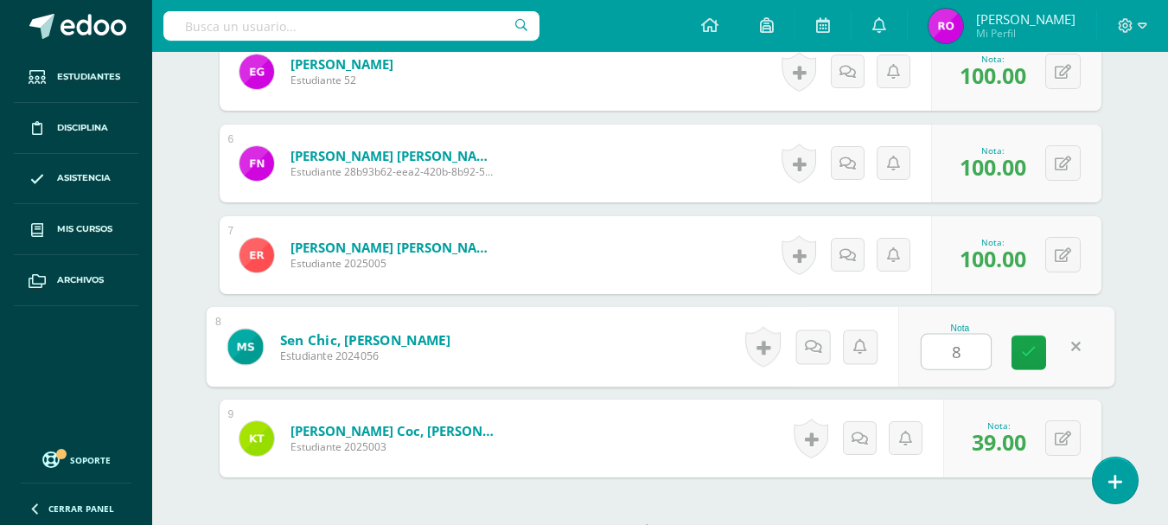
type input "80"
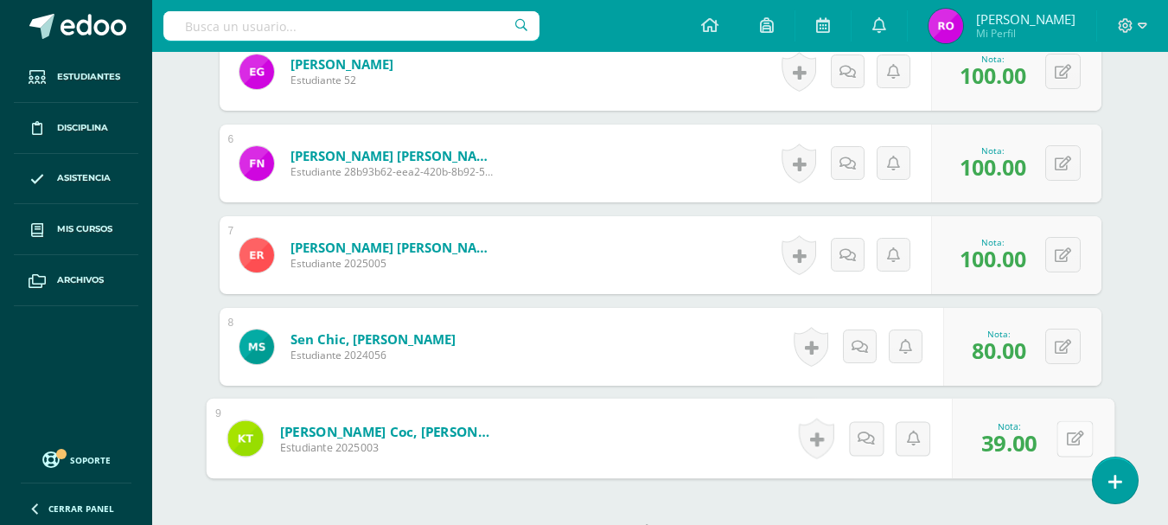
click at [1071, 444] on button at bounding box center [1074, 438] width 36 height 36
type input "100"
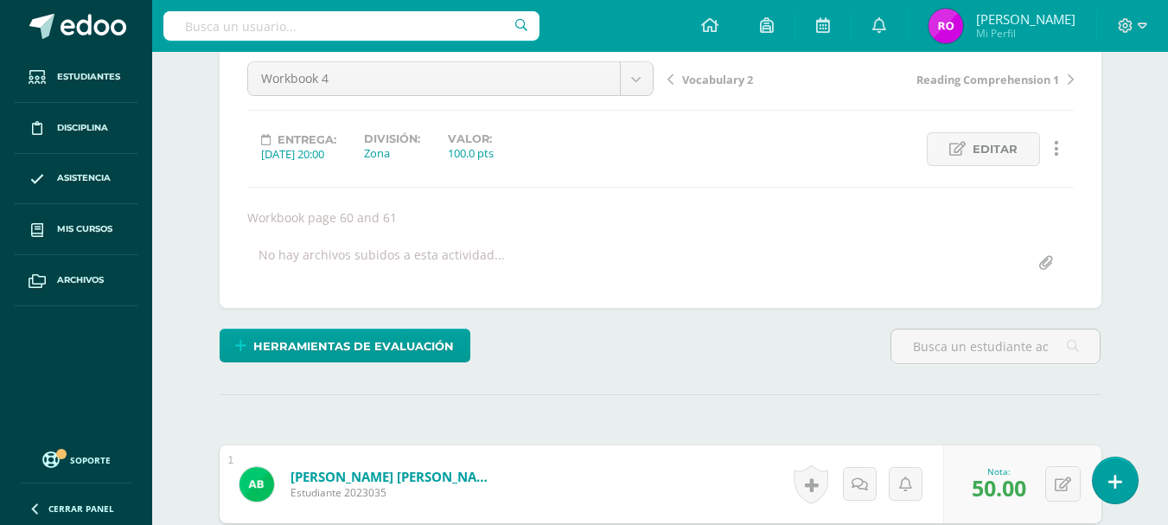
scroll to position [173, 0]
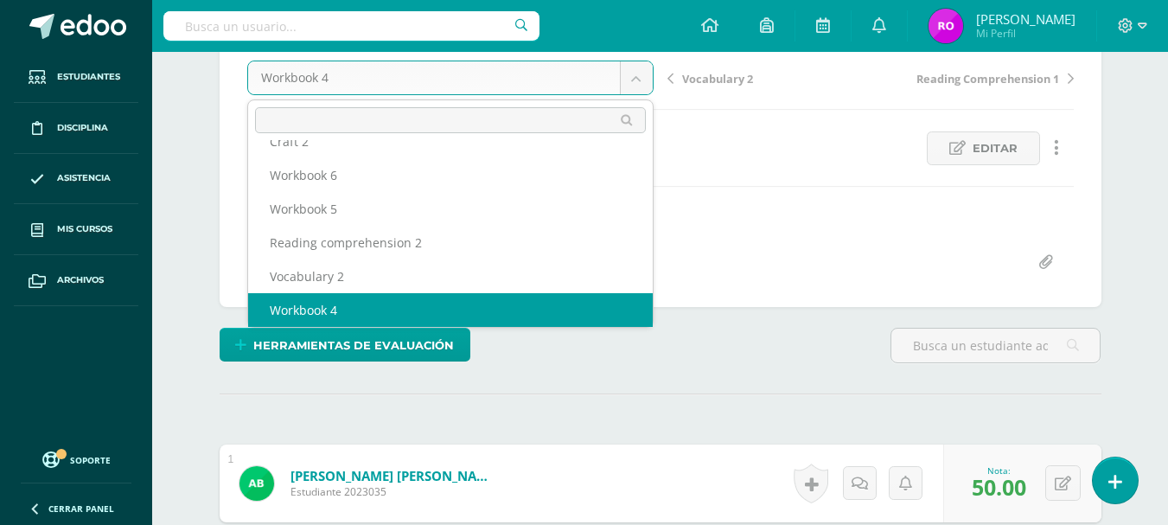
scroll to position [74, 0]
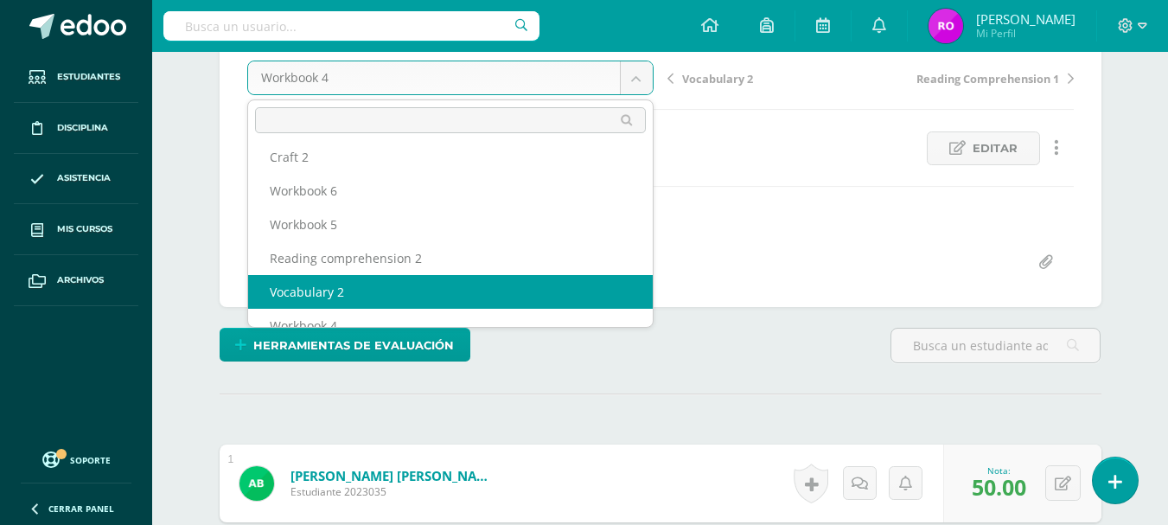
select select "/dashboard/teacher/grade-activity/173899/"
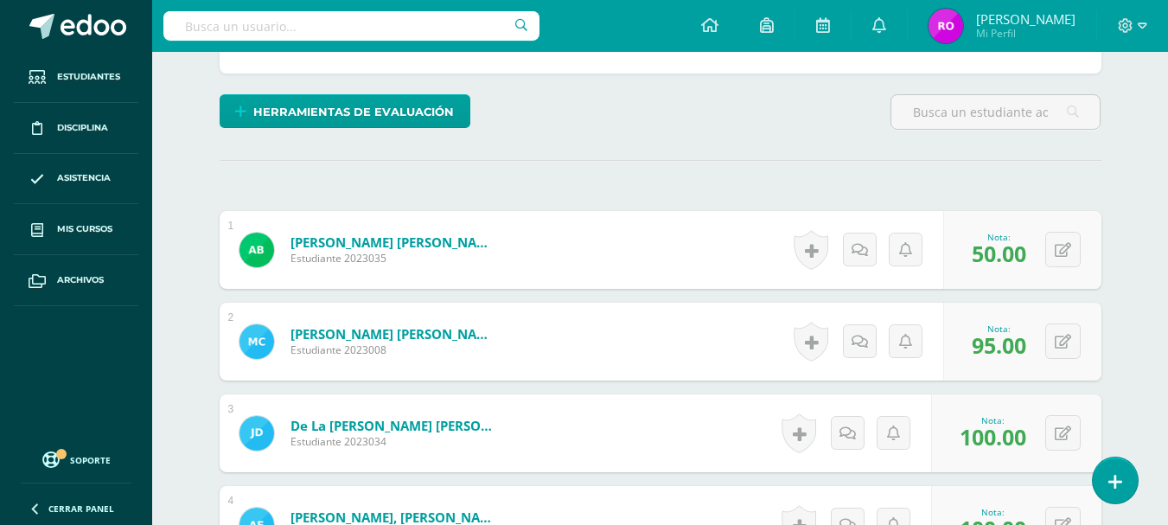
scroll to position [432, 0]
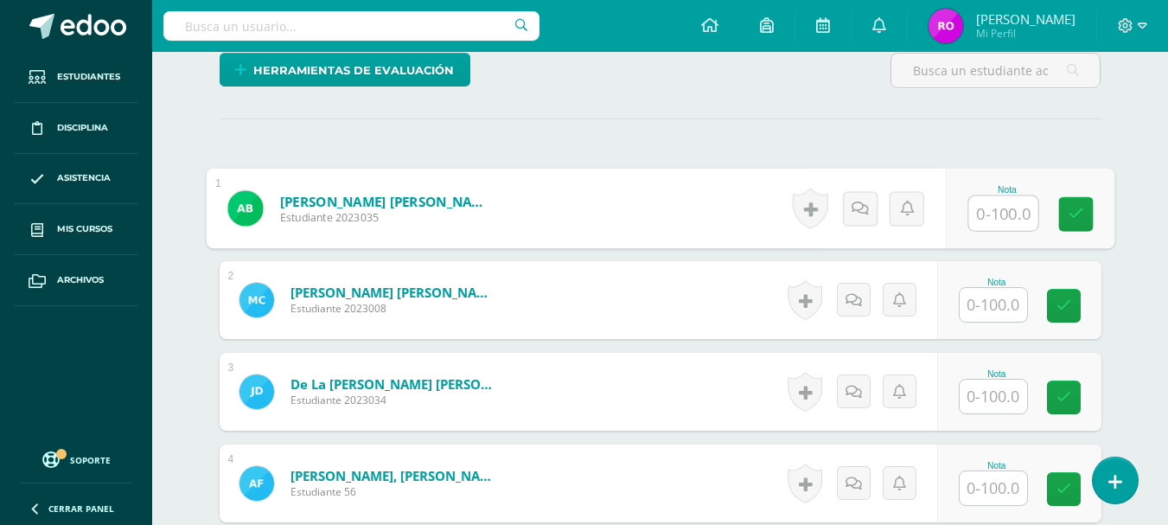
scroll to position [449, 0]
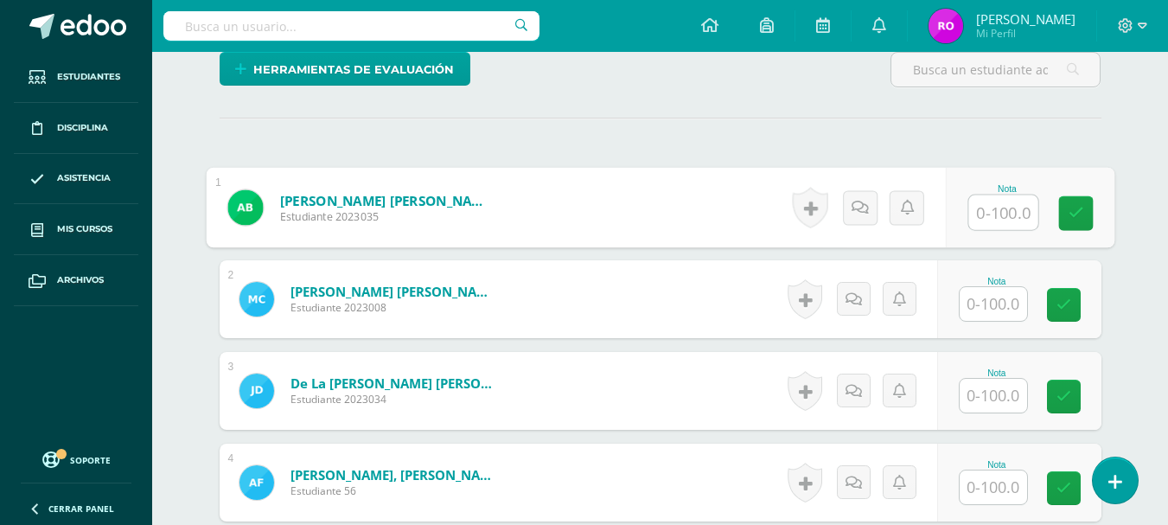
click at [979, 215] on input "text" at bounding box center [1002, 212] width 69 height 35
type input "100"
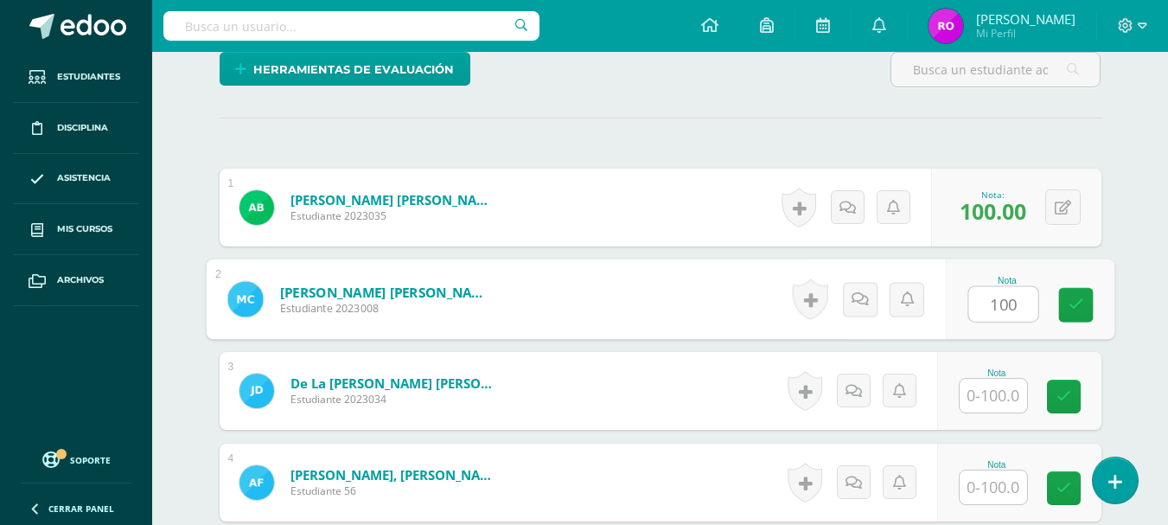
type input "100"
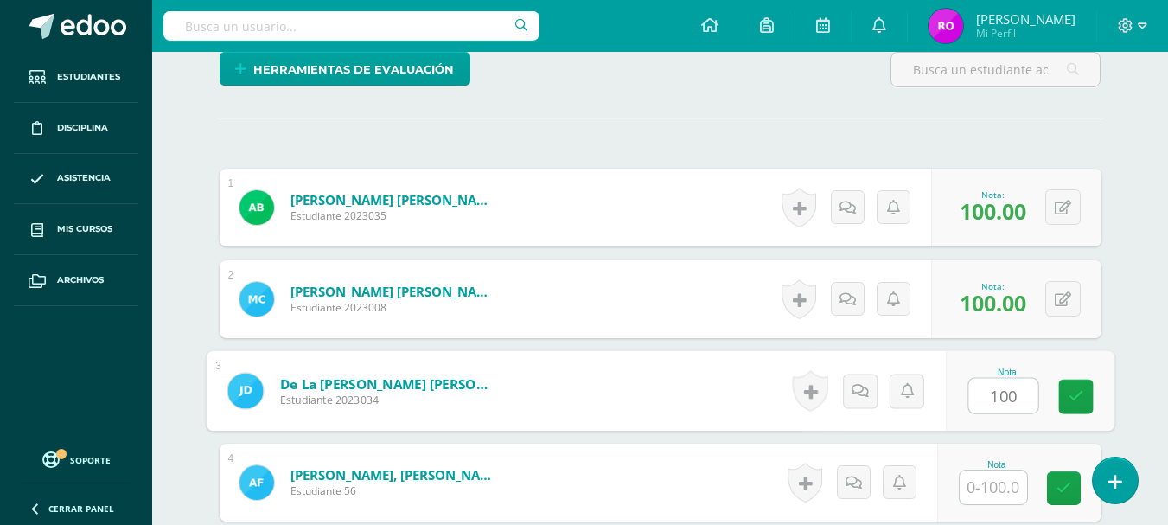
type input "100"
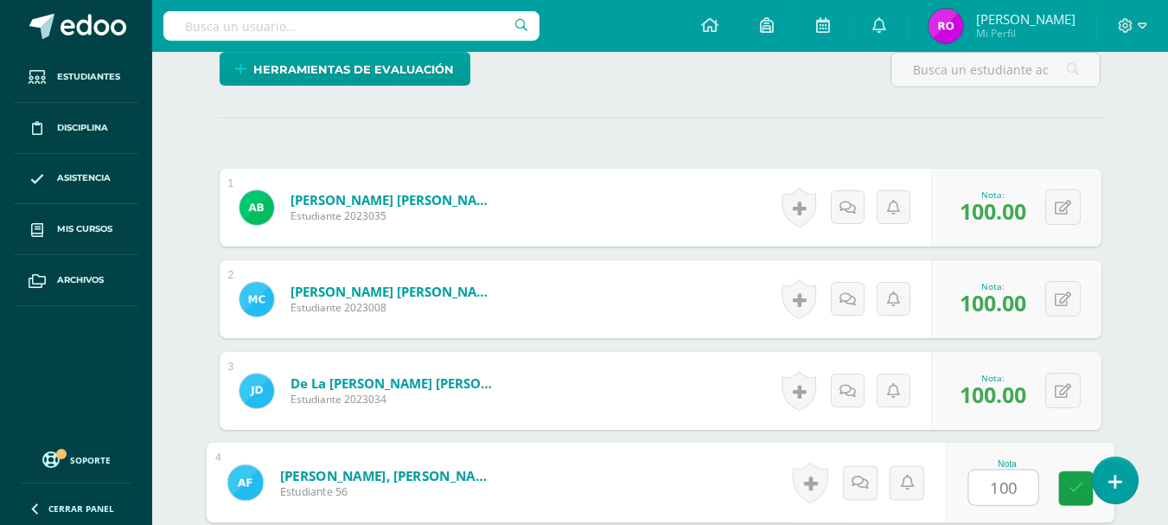
type input "100"
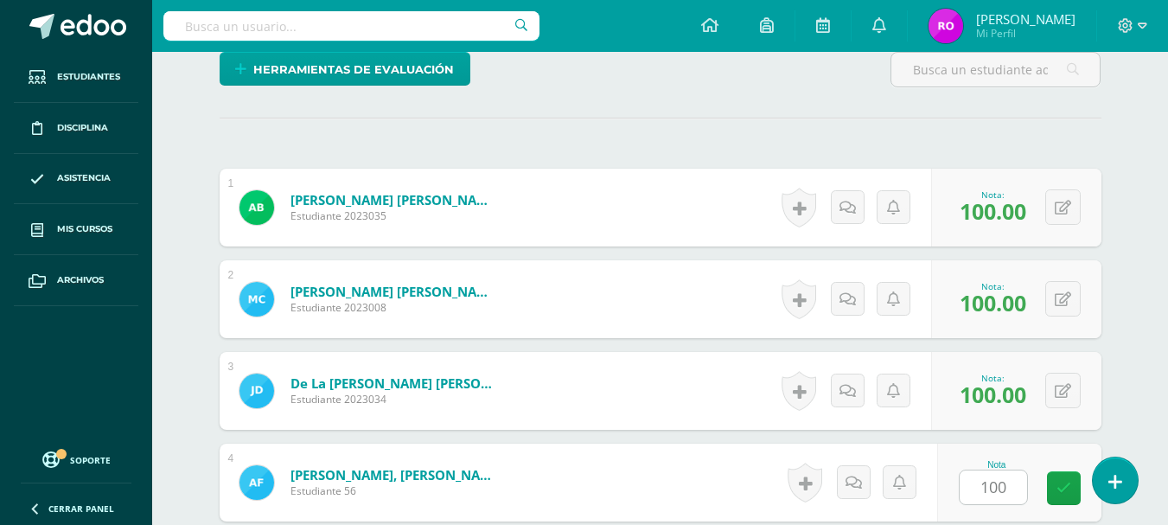
scroll to position [765, 0]
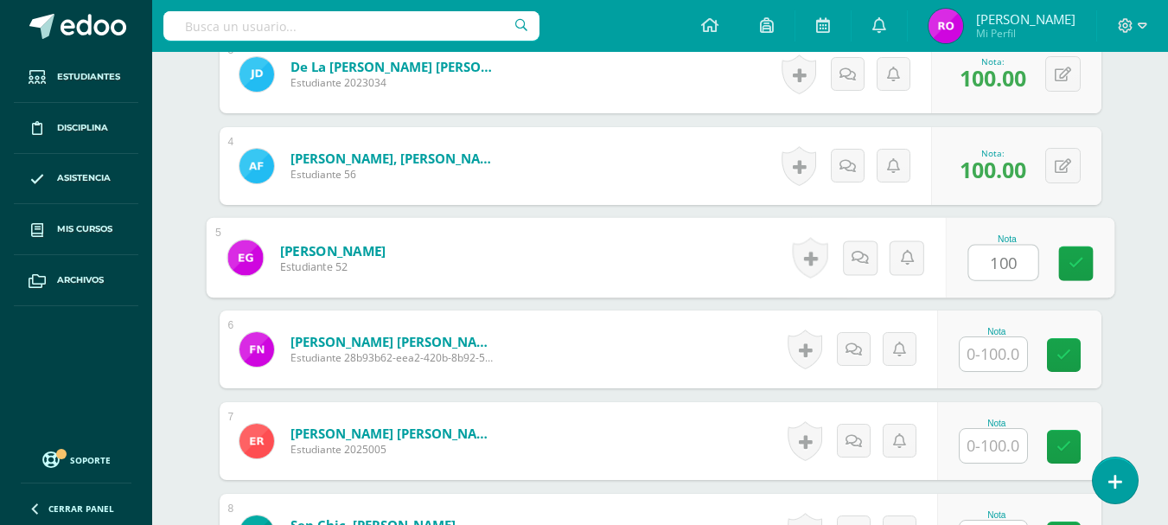
type input "100"
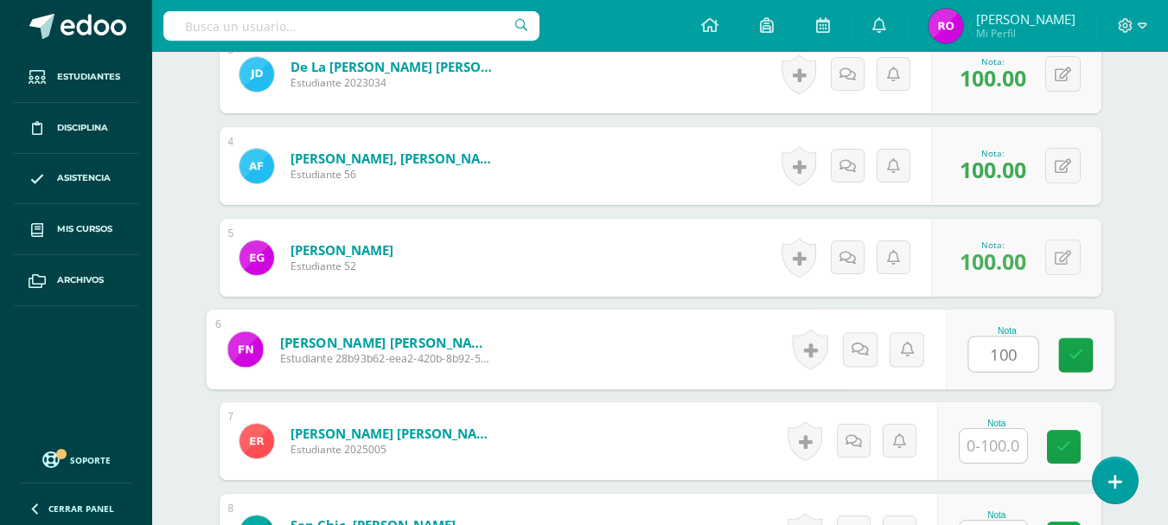
type input "100"
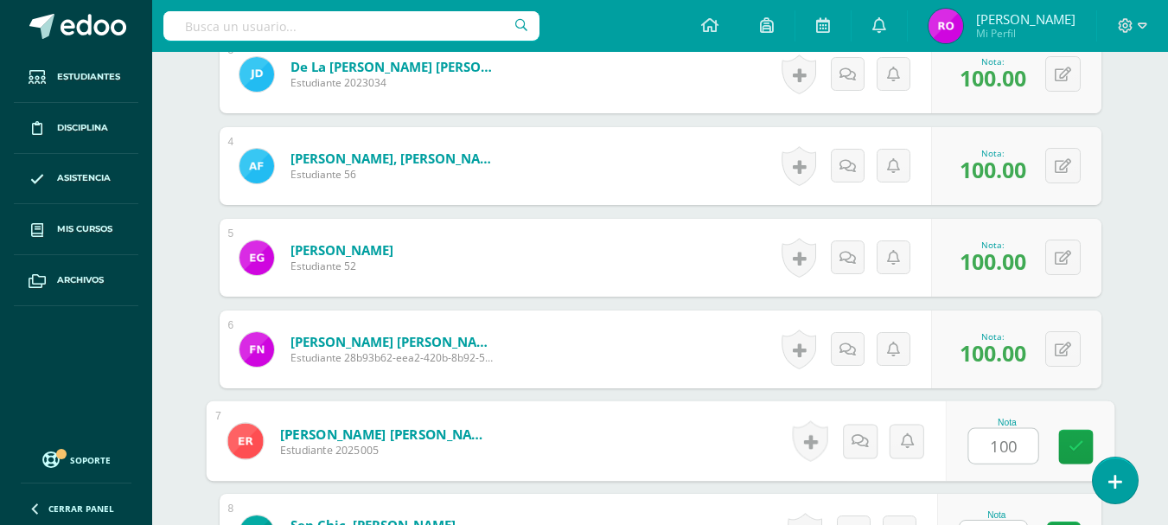
type input "100"
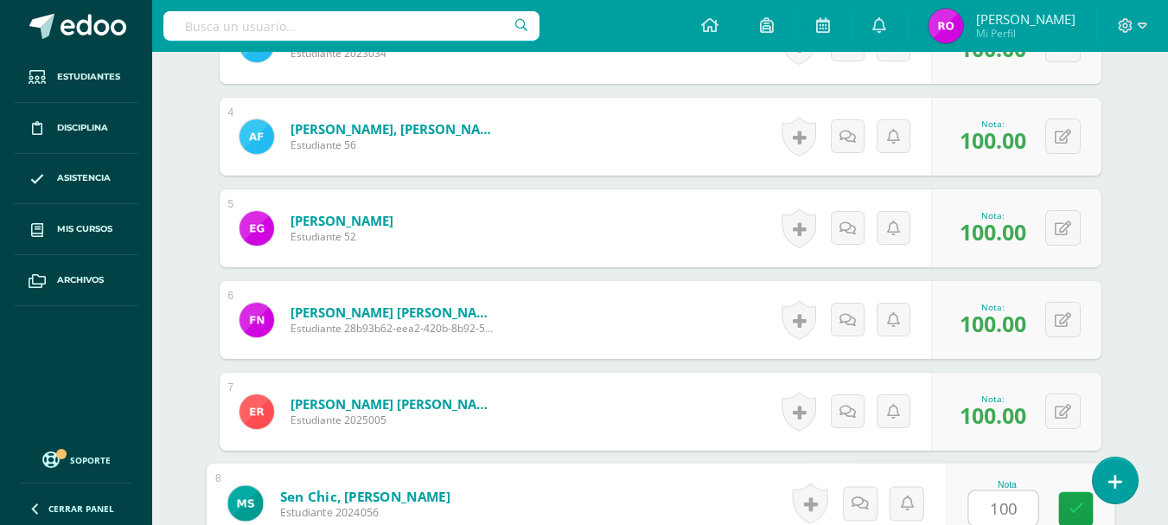
type input "100"
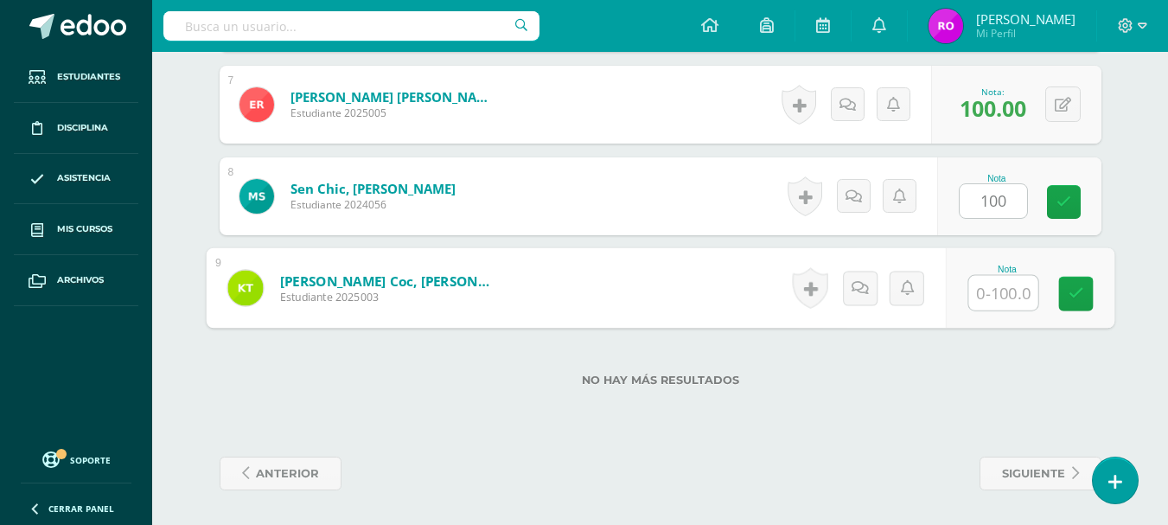
type input "1"
type input "100.00"
type input "100"
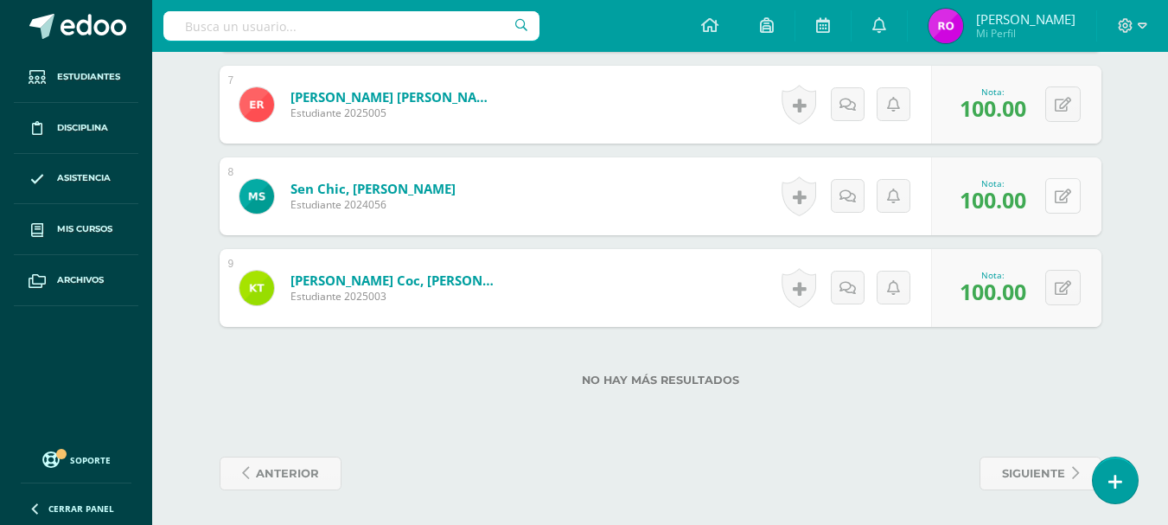
click at [1067, 201] on icon at bounding box center [1063, 196] width 16 height 15
click at [1058, 188] on button at bounding box center [1062, 195] width 35 height 35
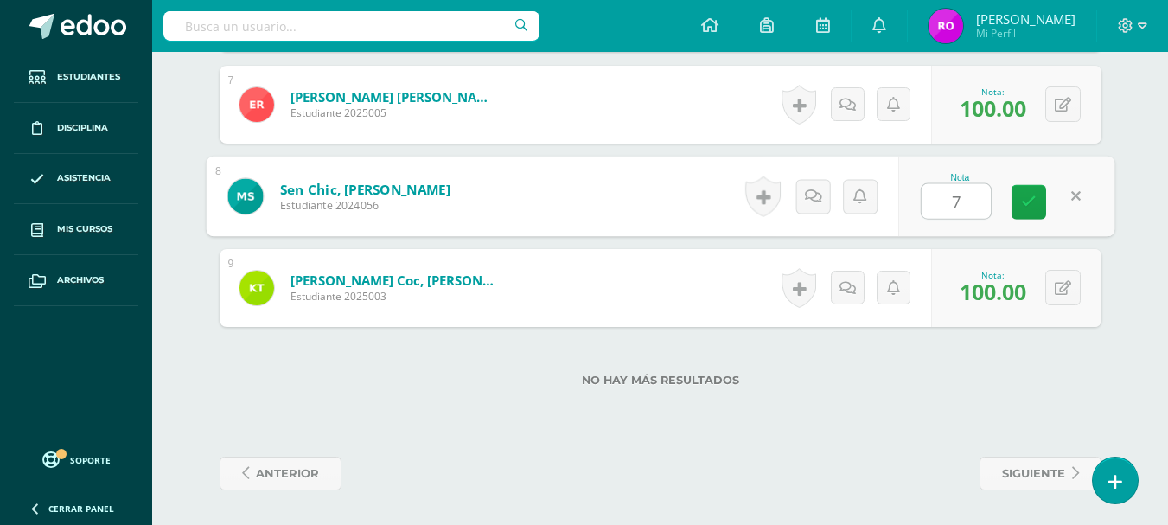
type input "75"
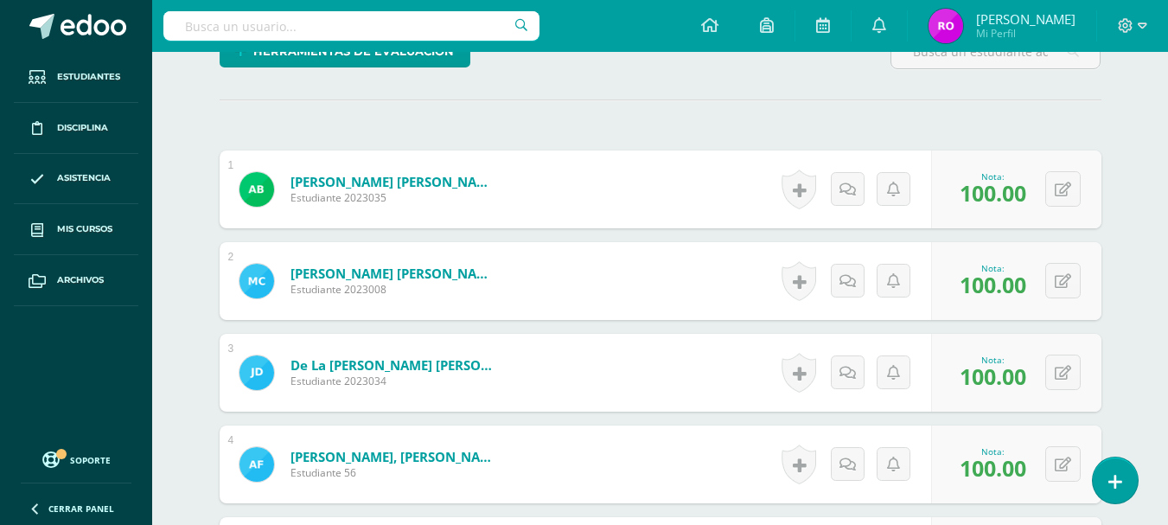
scroll to position [150, 0]
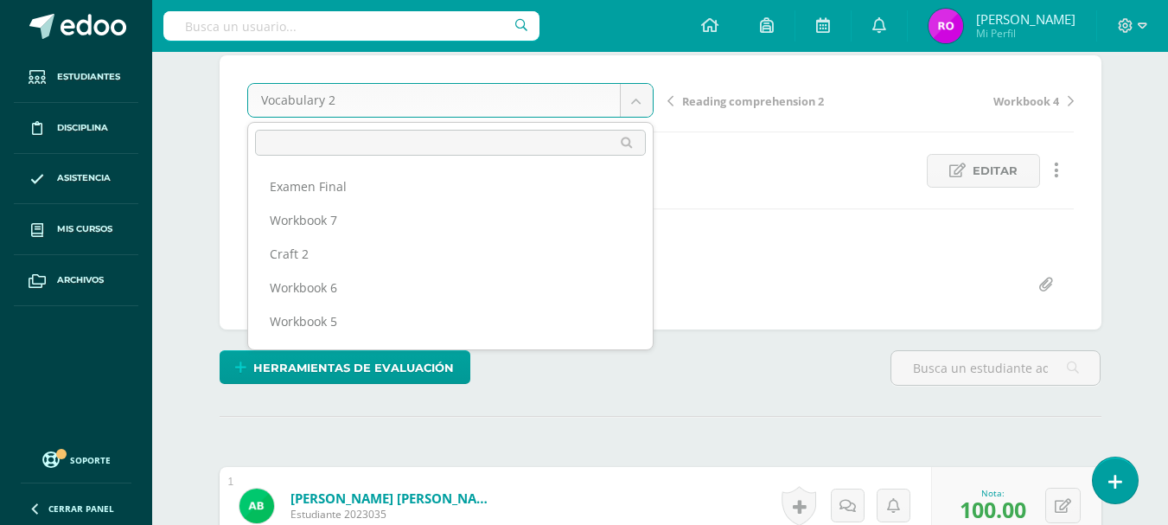
scroll to position [41, 0]
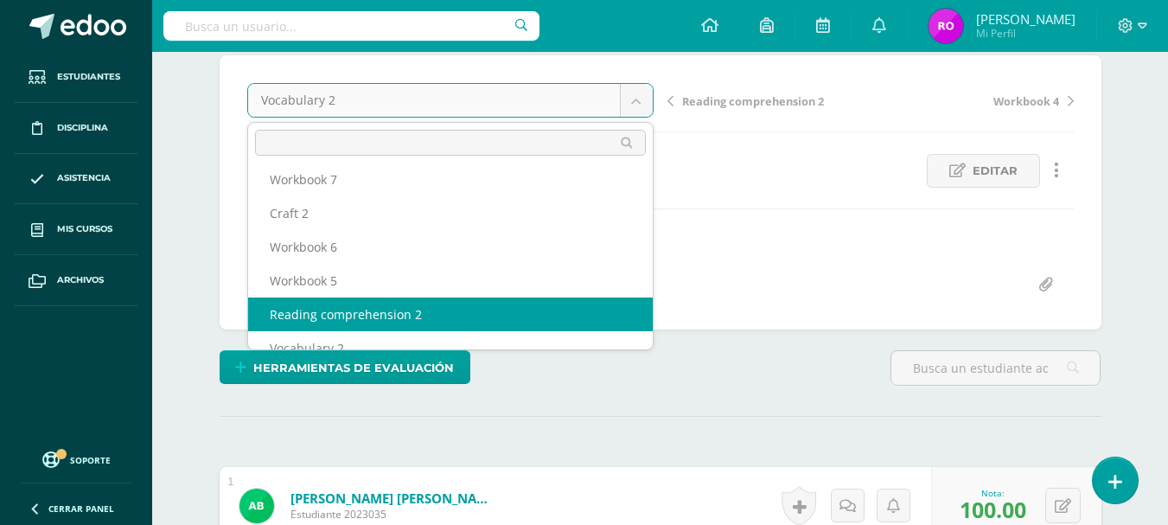
select select "/dashboard/teacher/grade-activity/173895/"
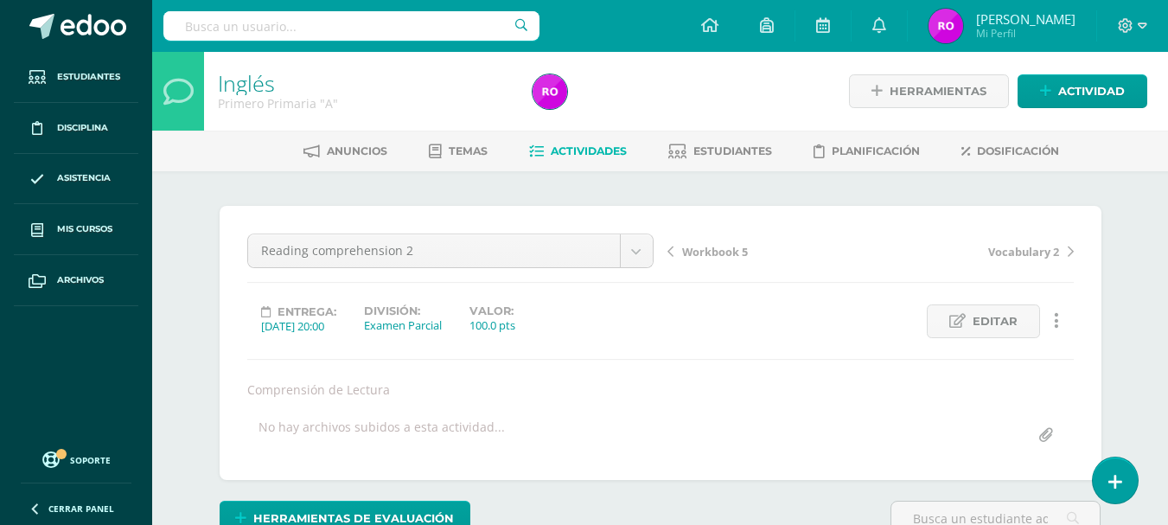
click at [567, 151] on span "Actividades" at bounding box center [589, 150] width 76 height 13
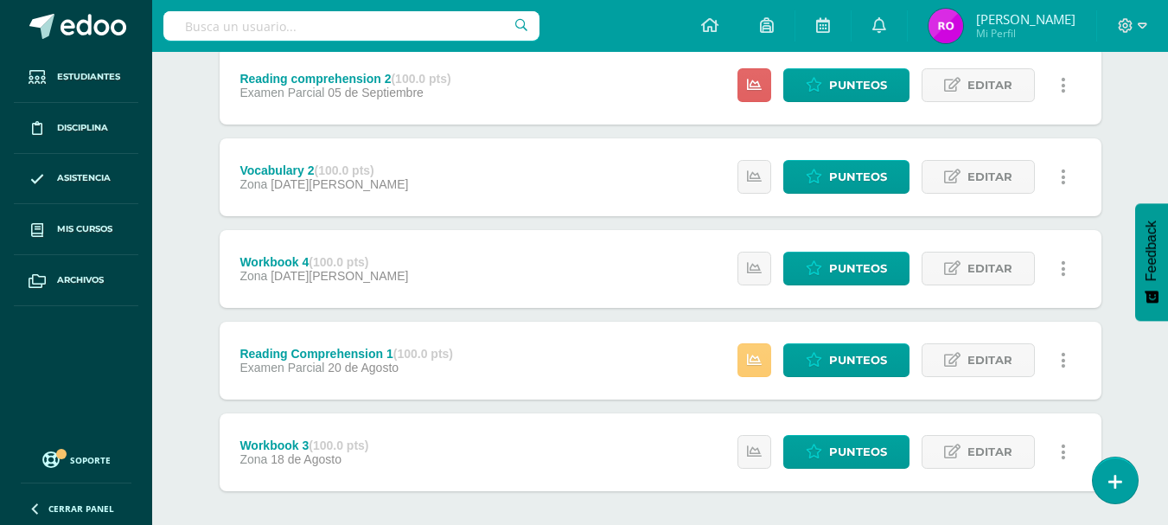
scroll to position [774, 0]
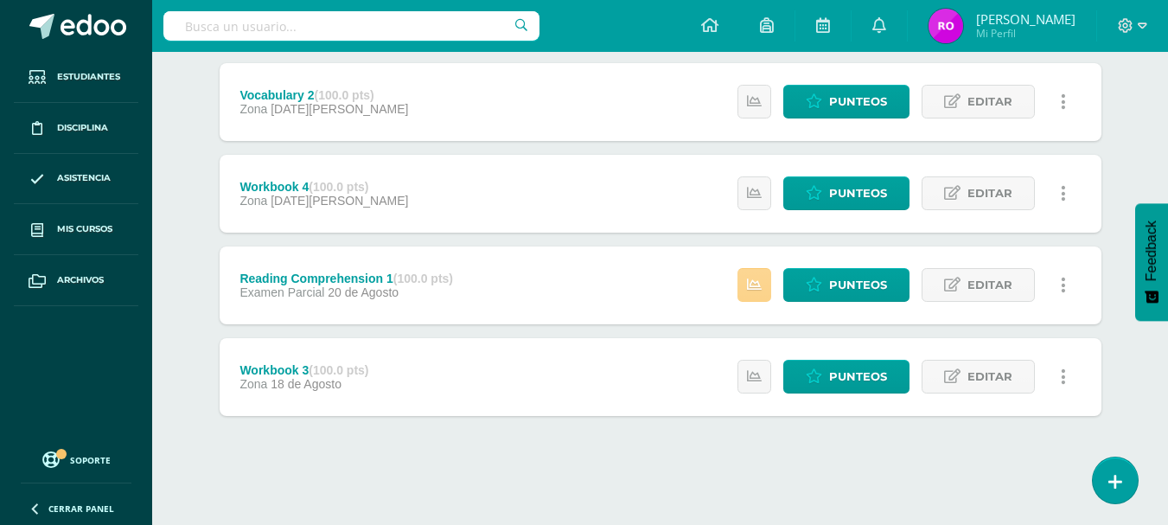
click at [762, 279] on link at bounding box center [754, 285] width 34 height 34
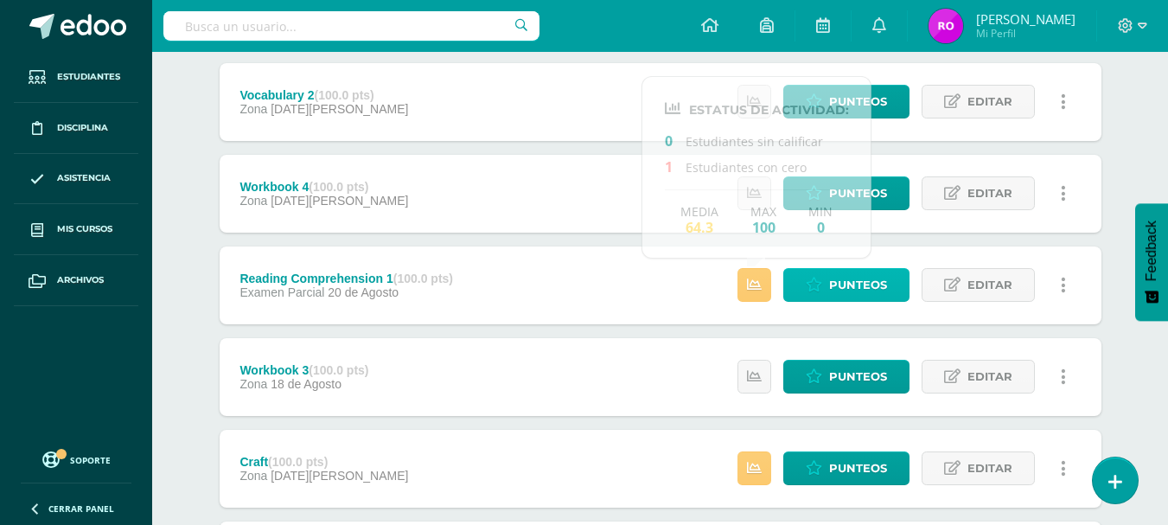
click at [863, 296] on span "Punteos" at bounding box center [858, 285] width 58 height 32
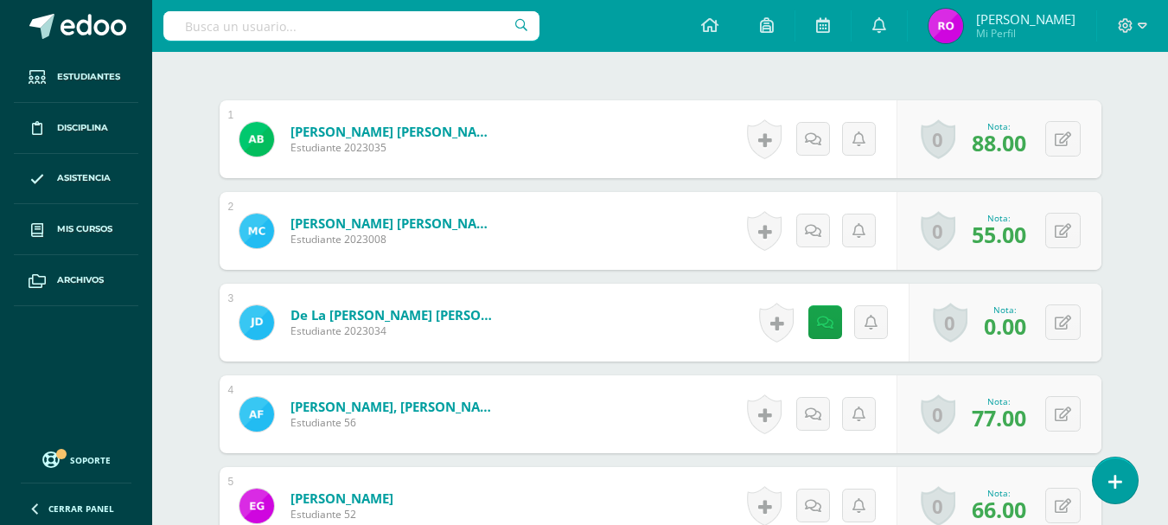
scroll to position [535, 0]
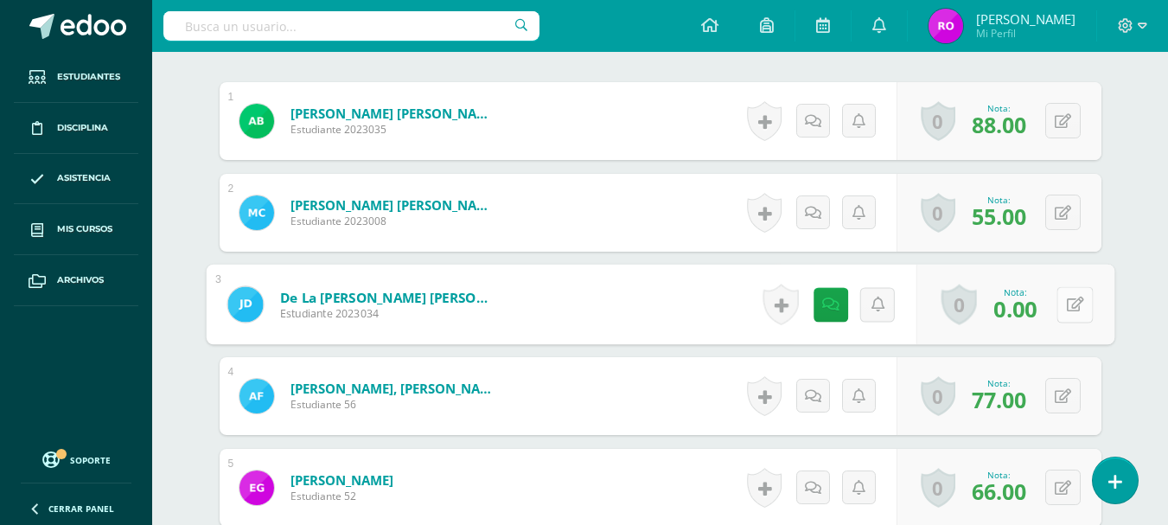
click at [1064, 292] on button at bounding box center [1074, 304] width 36 height 36
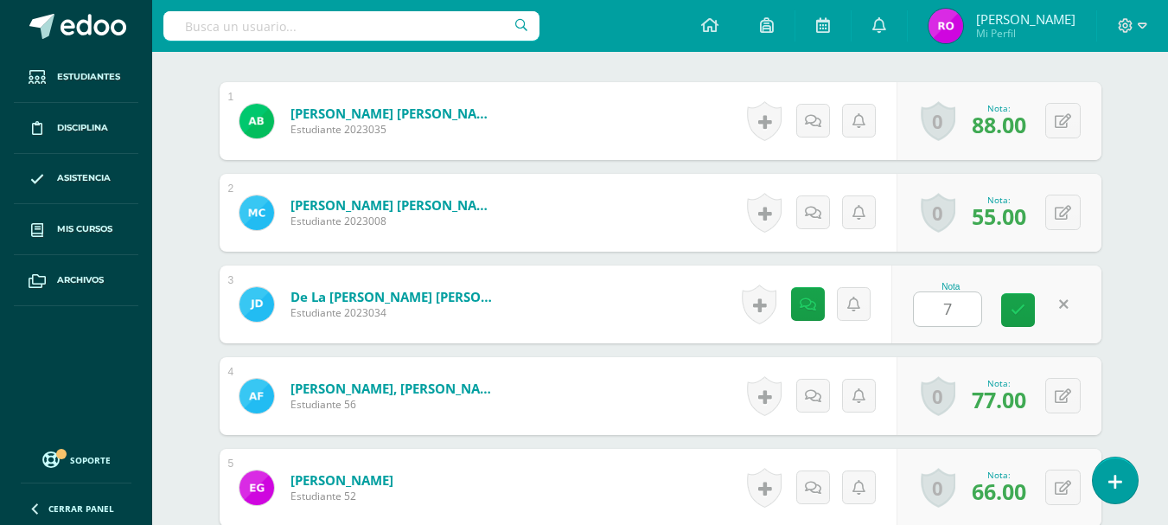
click at [1132, 163] on div "¿Estás seguro que quieres eliminar esta actividad? Esto borrará la actividad y …" at bounding box center [660, 363] width 951 height 1455
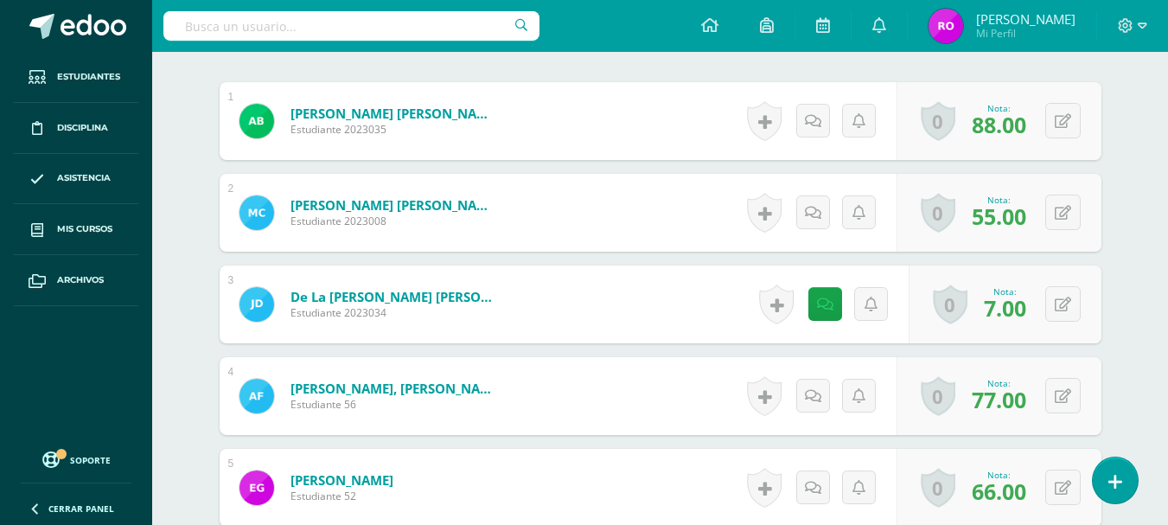
click at [1126, 169] on div "¿Estás seguro que quieres eliminar esta actividad? Esto borrará la actividad y …" at bounding box center [660, 363] width 951 height 1455
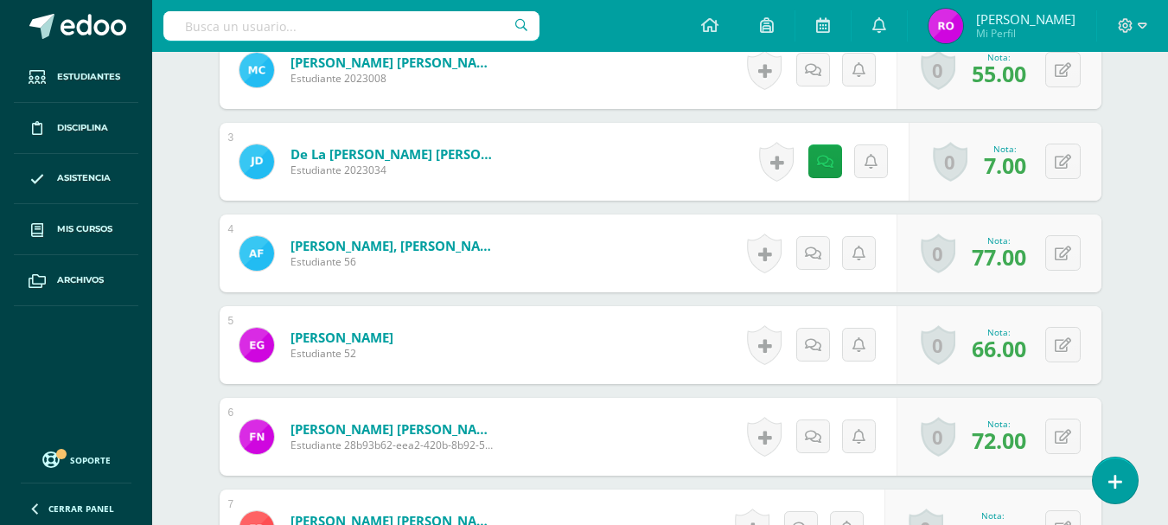
scroll to position [708, 0]
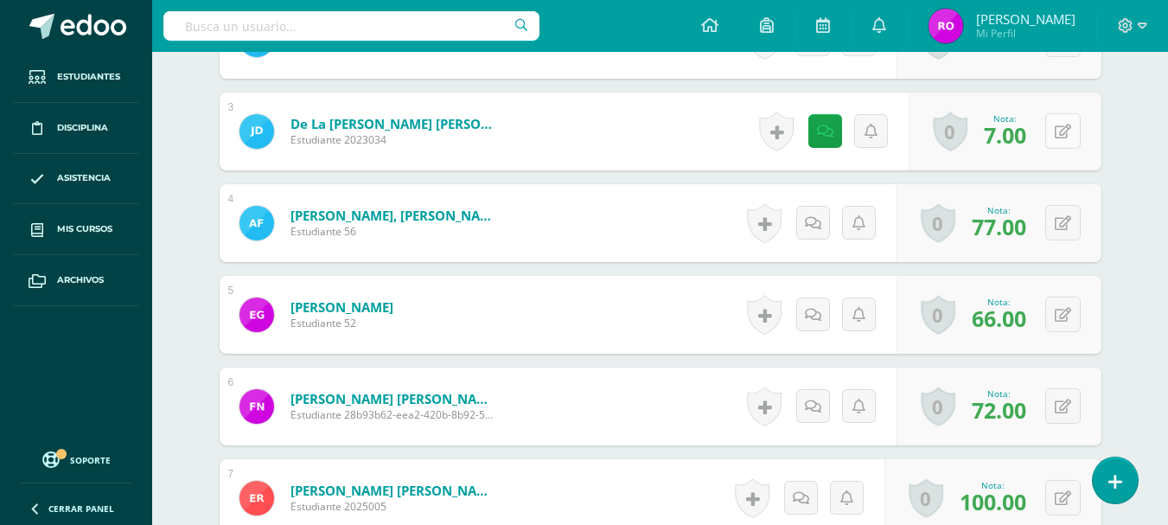
click at [1062, 132] on icon at bounding box center [1063, 131] width 16 height 15
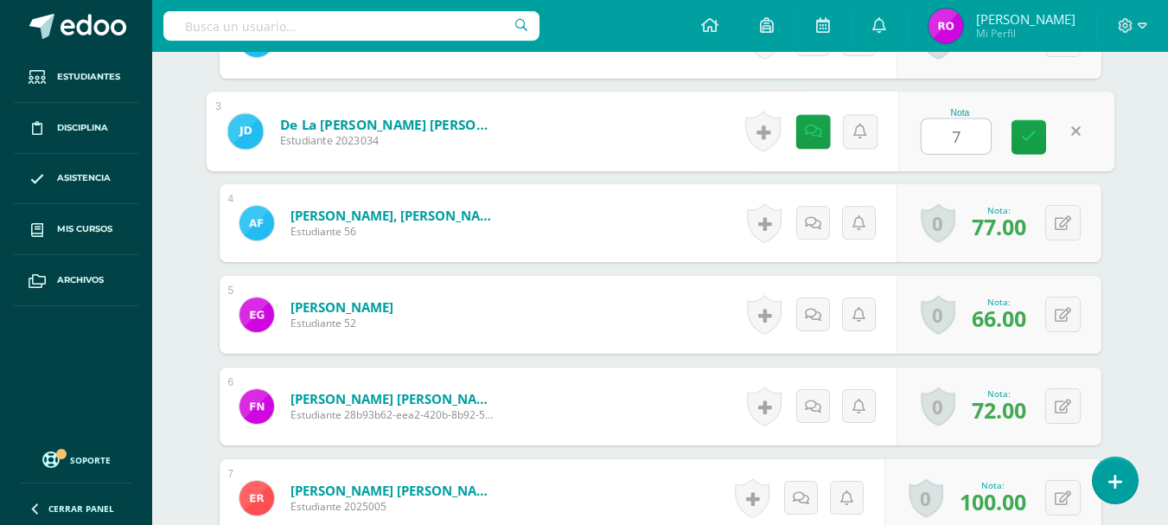
type input "76"
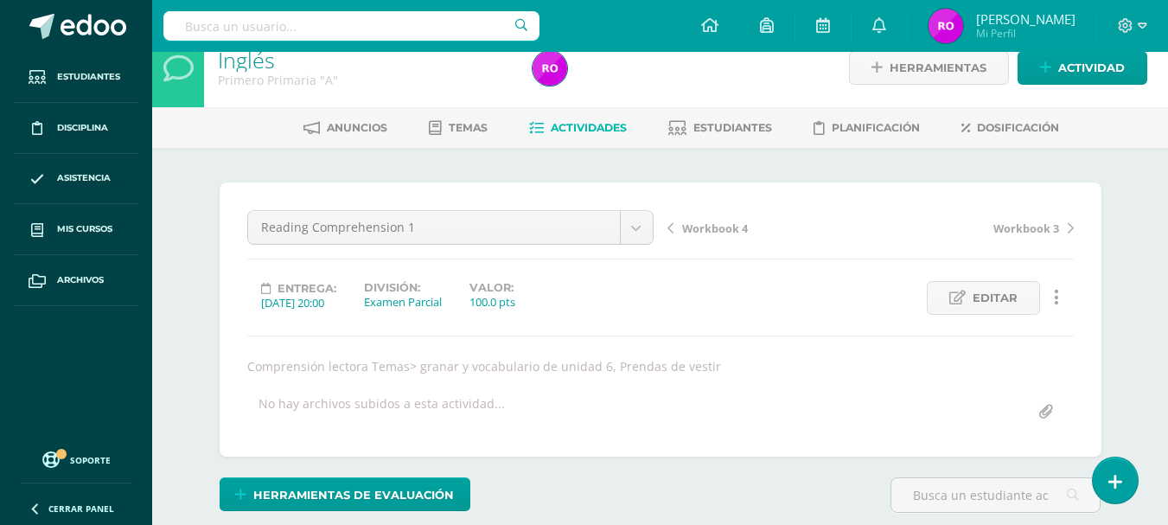
scroll to position [16, 0]
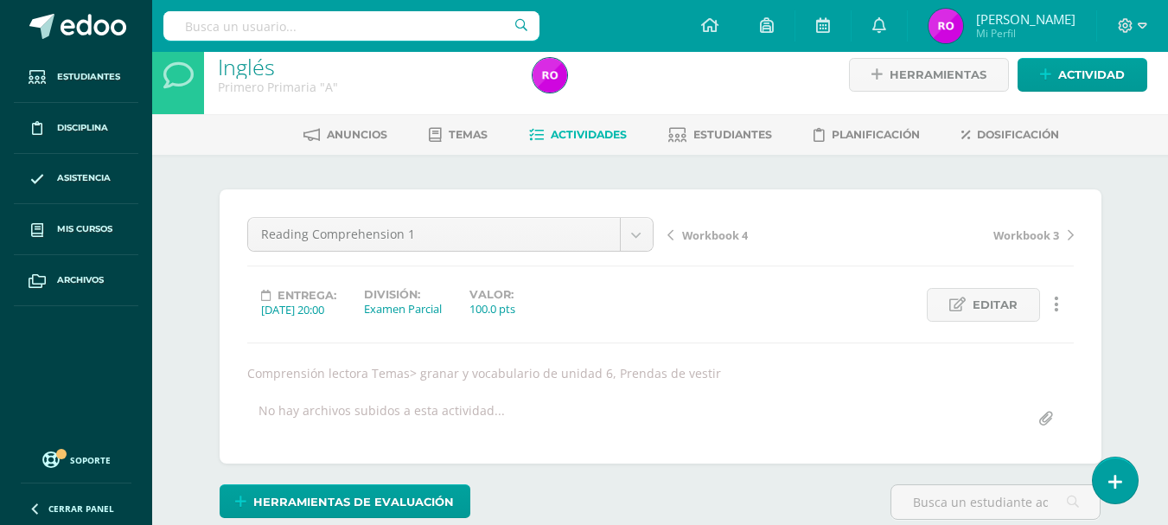
click at [590, 142] on link "Actividades" at bounding box center [578, 135] width 98 height 28
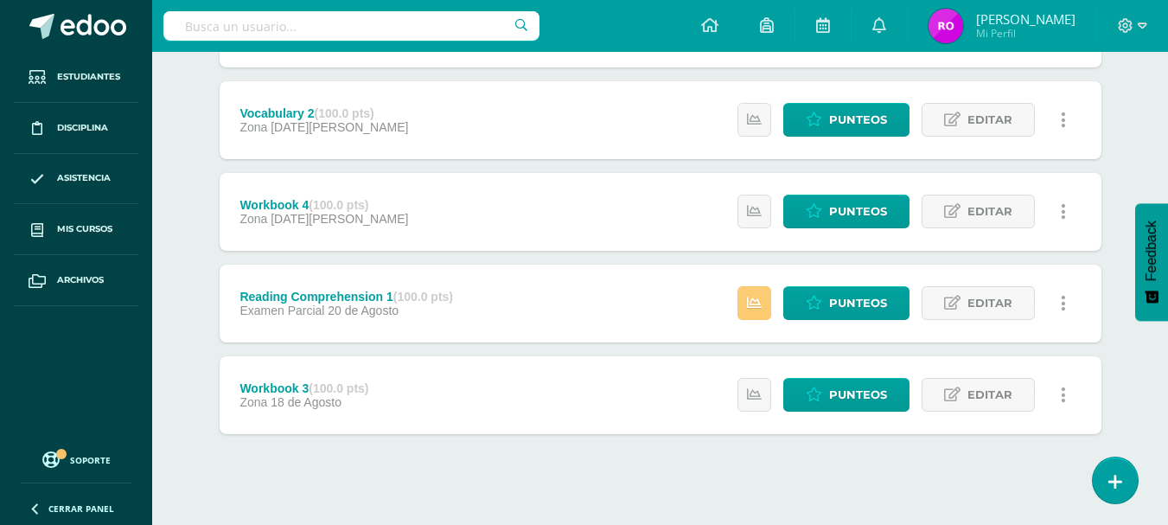
scroll to position [774, 0]
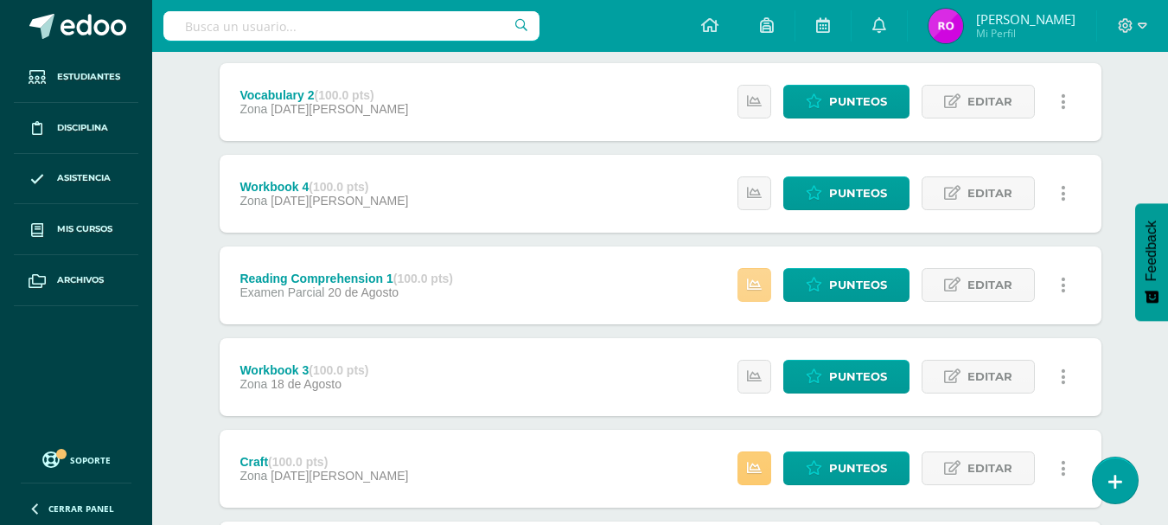
click at [740, 289] on link at bounding box center [754, 285] width 34 height 34
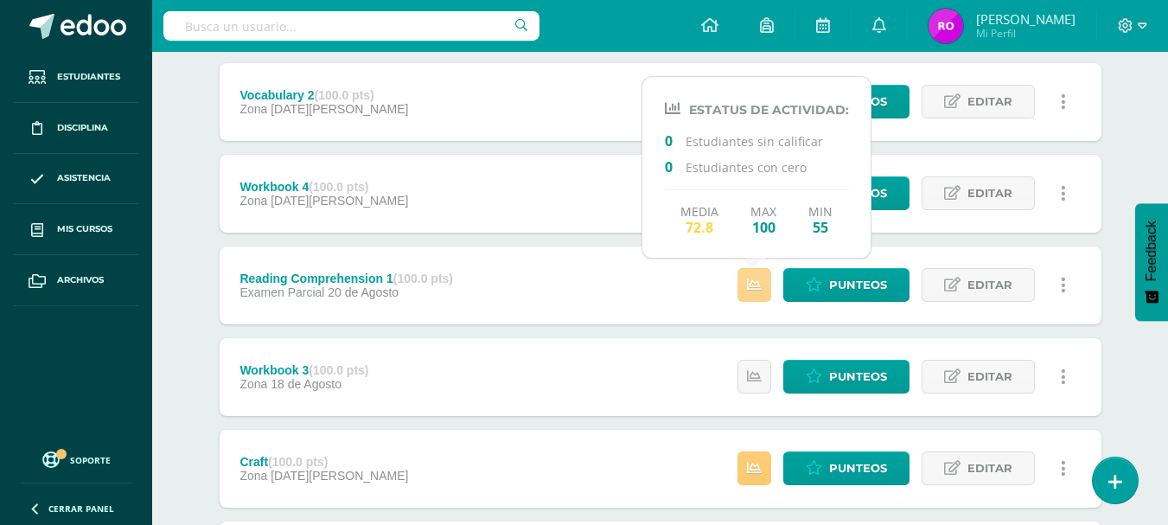
click at [749, 291] on icon at bounding box center [754, 284] width 15 height 15
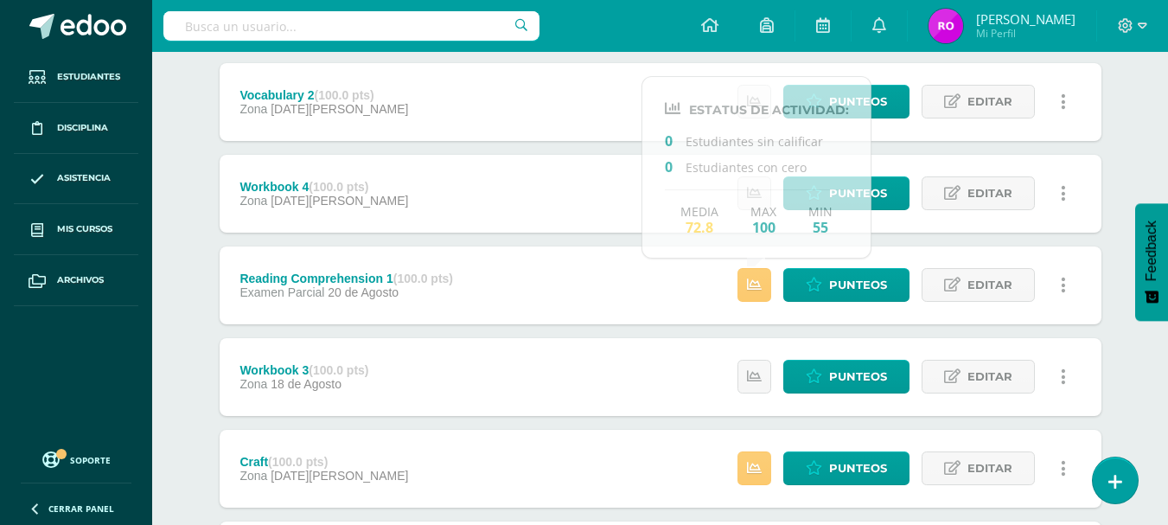
click at [614, 287] on div "Reading Comprehension 1 (100.0 pts) Examen Parcial 20 de Agosto Punteos Editar …" at bounding box center [661, 285] width 882 height 78
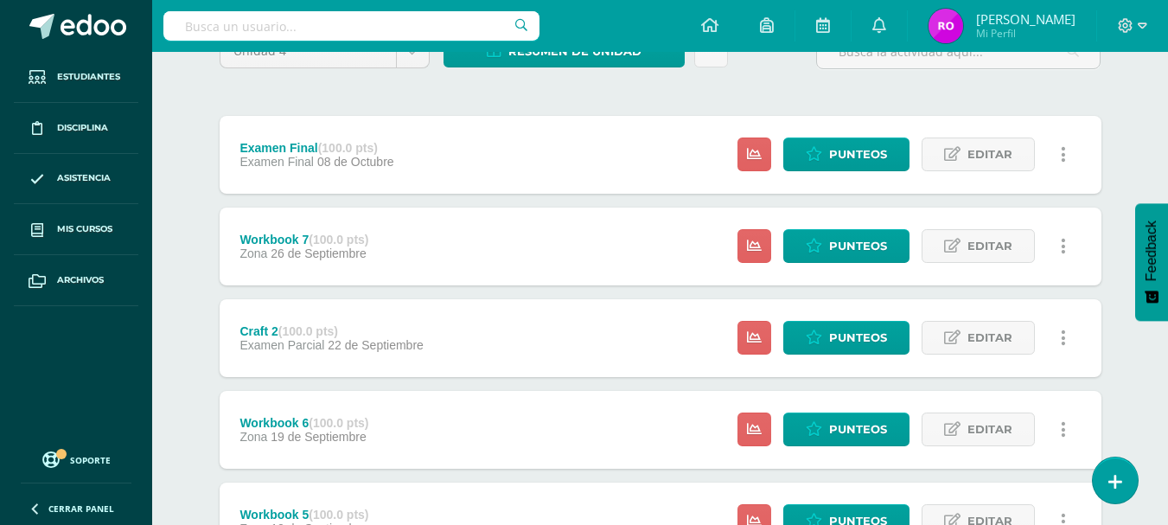
scroll to position [169, 0]
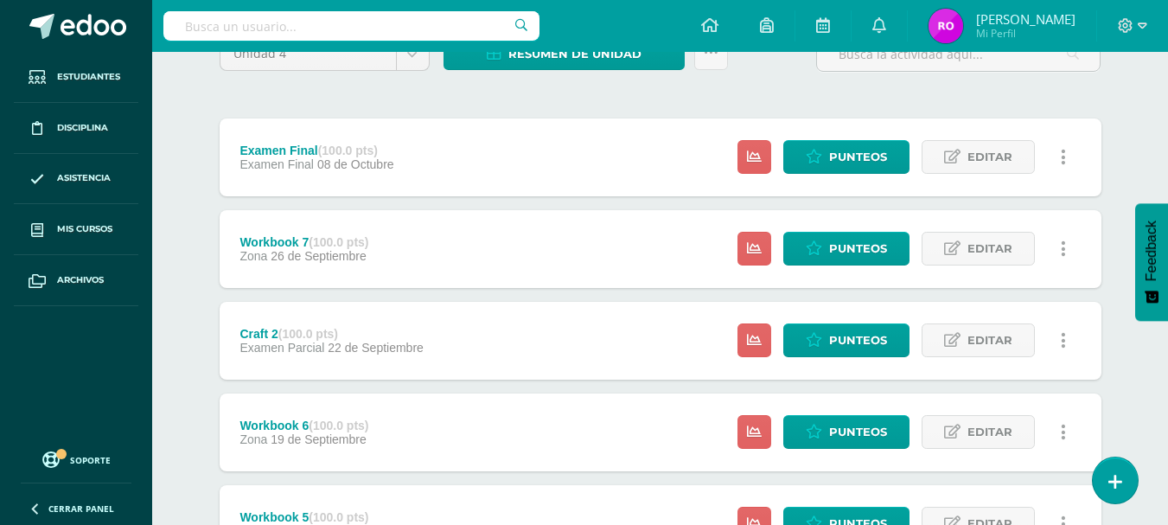
click at [524, 354] on div "Craft 2 (100.0 pts) Examen Parcial 22 de Septiembre Estatus de Actividad: 9 Est…" at bounding box center [661, 341] width 882 height 78
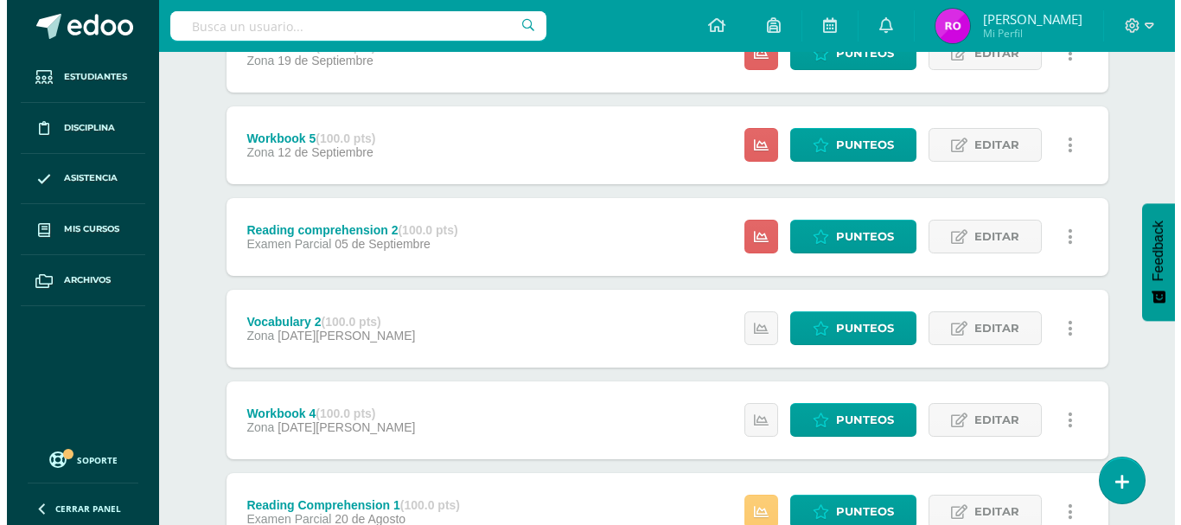
scroll to position [519, 0]
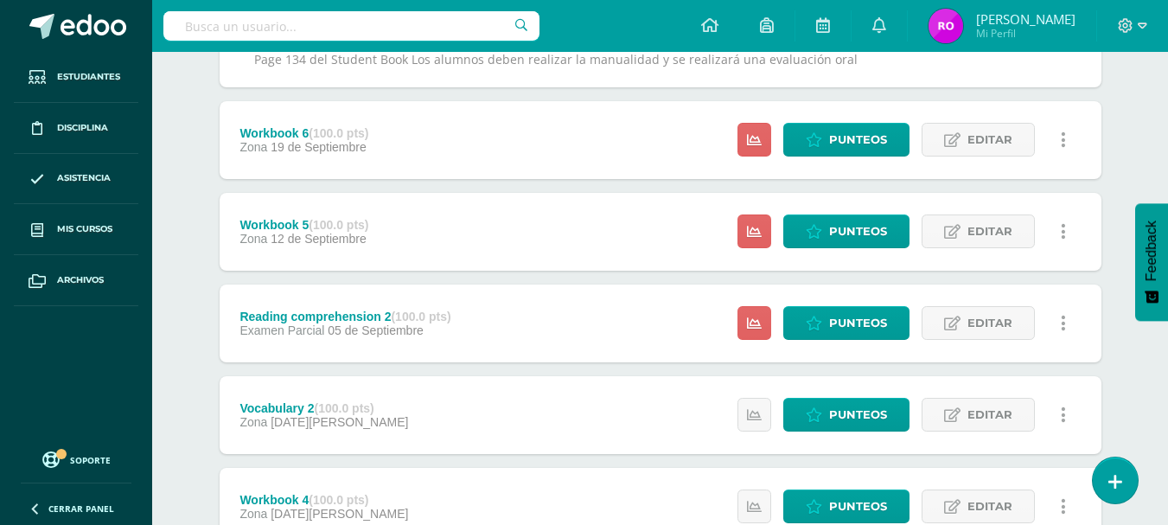
click at [1061, 320] on icon at bounding box center [1063, 323] width 5 height 19
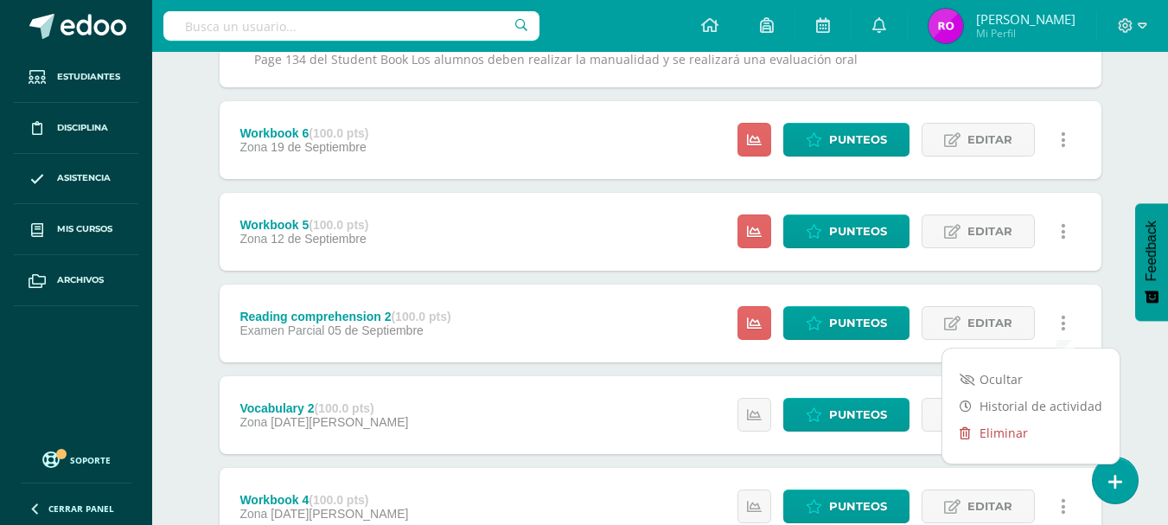
click at [1049, 435] on link "Eliminar" at bounding box center [1030, 432] width 177 height 27
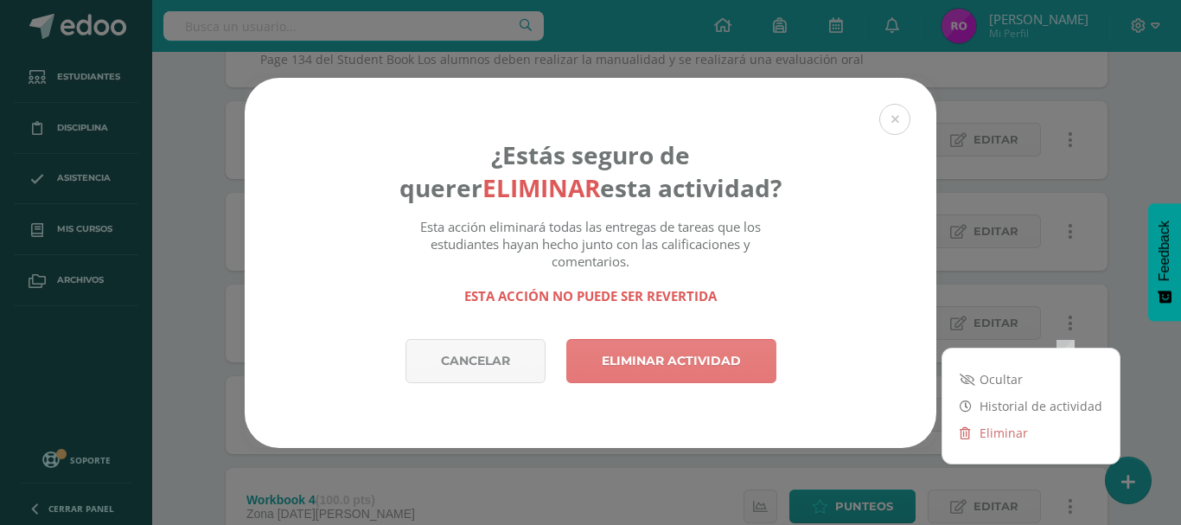
click at [730, 354] on link "Eliminar actividad" at bounding box center [671, 361] width 210 height 44
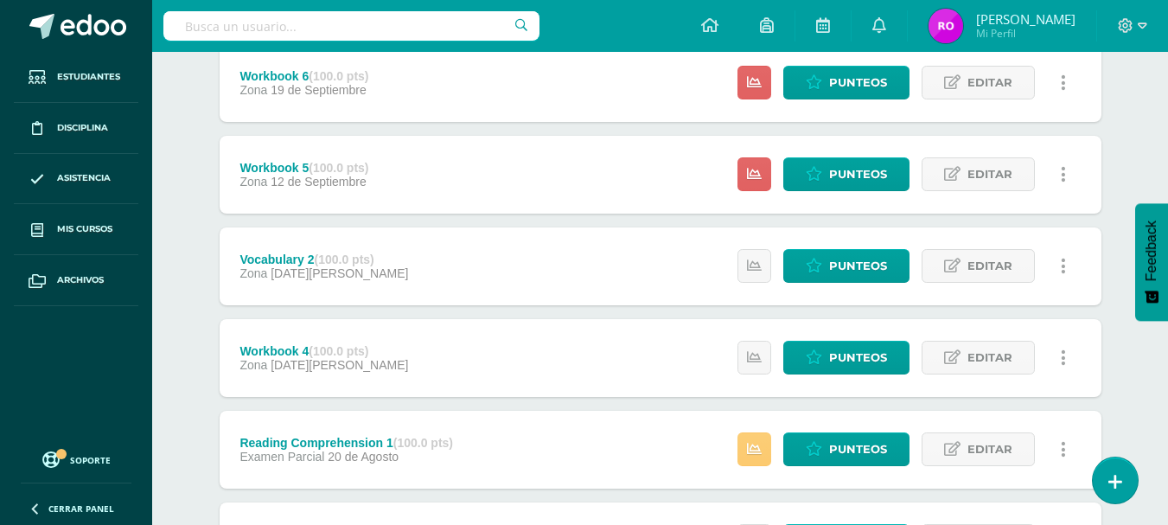
scroll to position [432, 0]
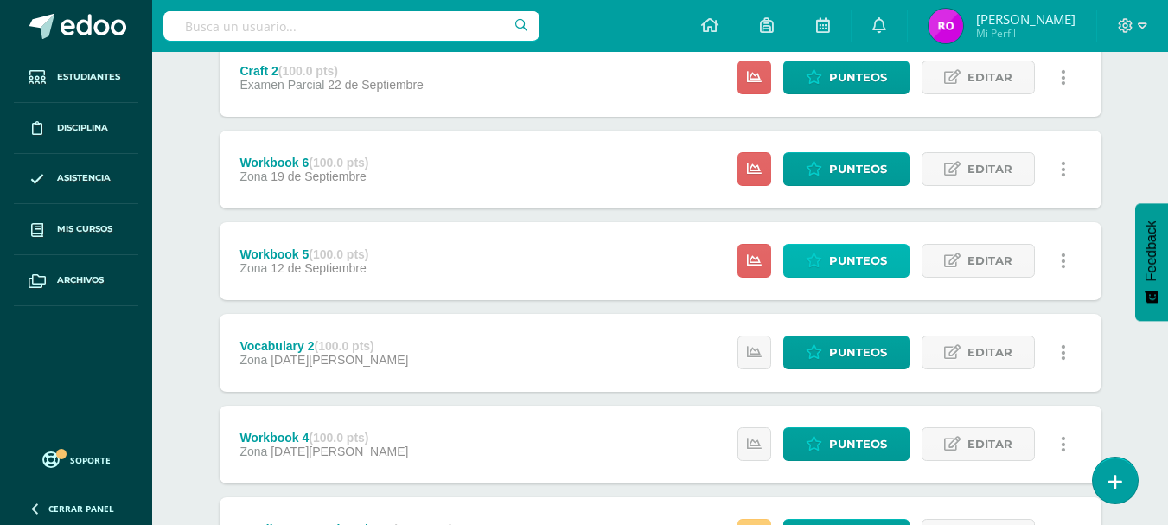
click at [831, 252] on span "Punteos" at bounding box center [858, 261] width 58 height 32
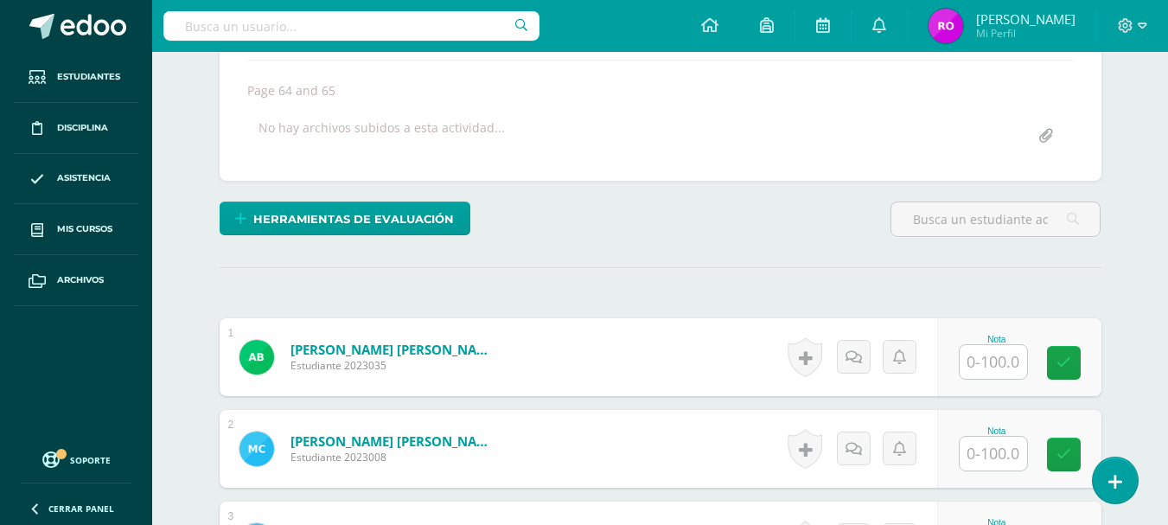
scroll to position [451, 0]
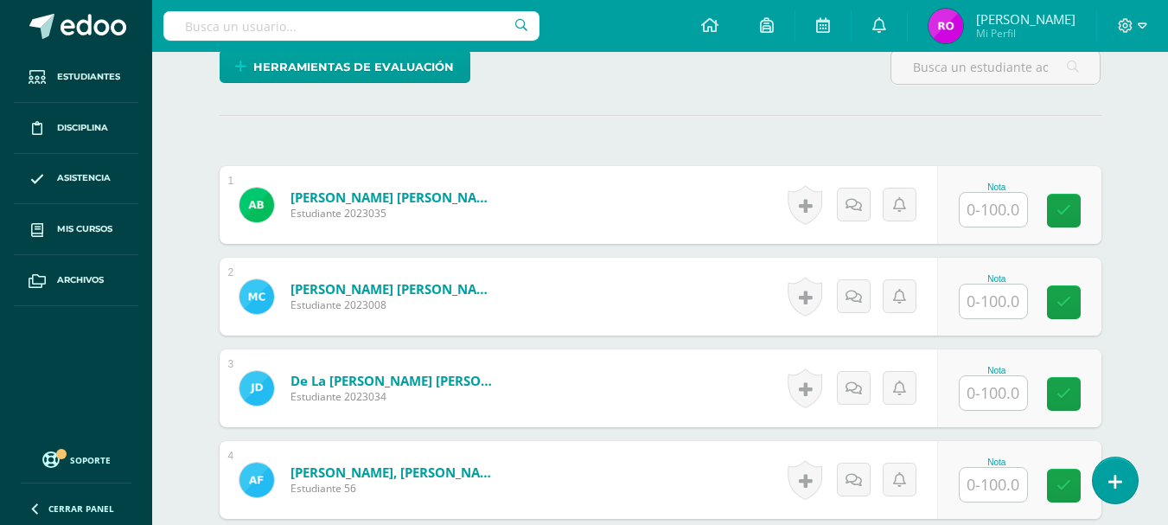
click at [1006, 195] on input "text" at bounding box center [992, 210] width 67 height 34
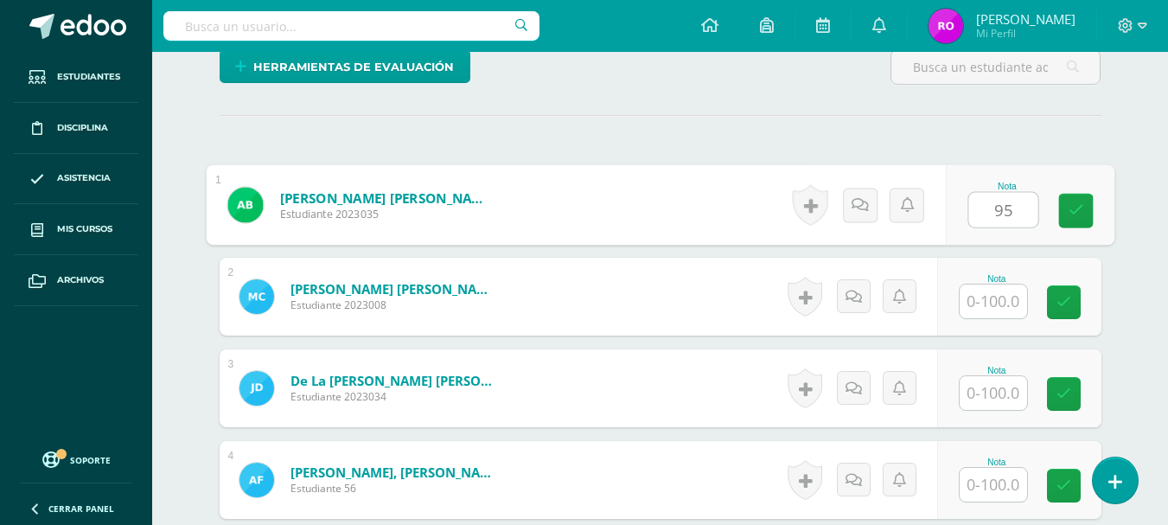
type input "95"
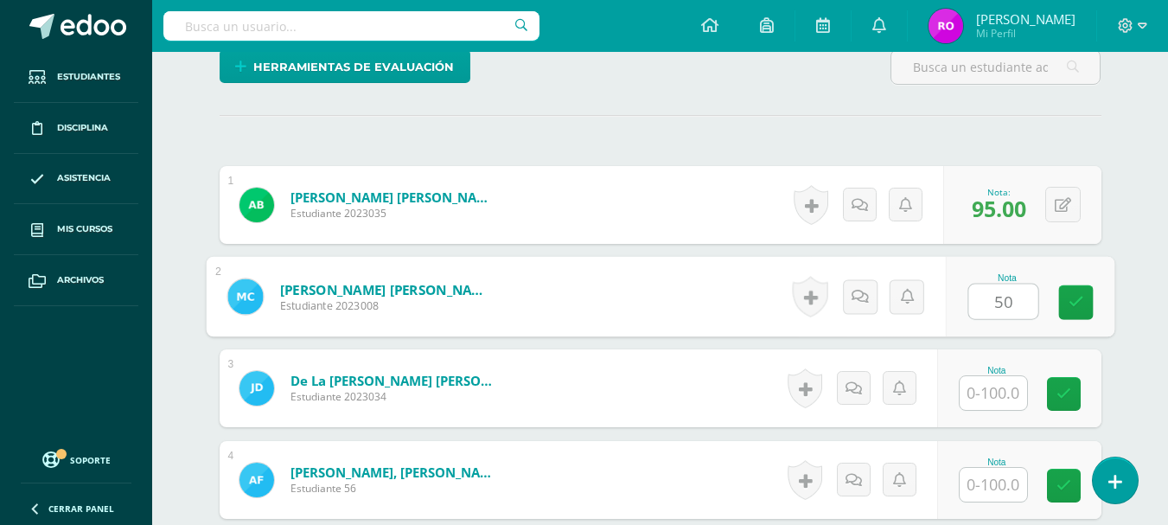
type input "50"
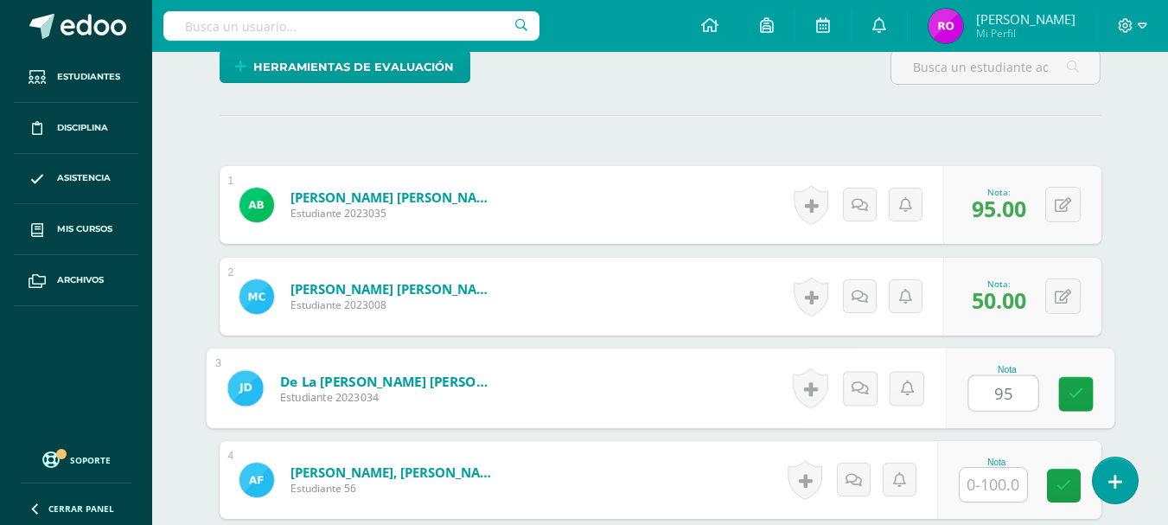
type input "95"
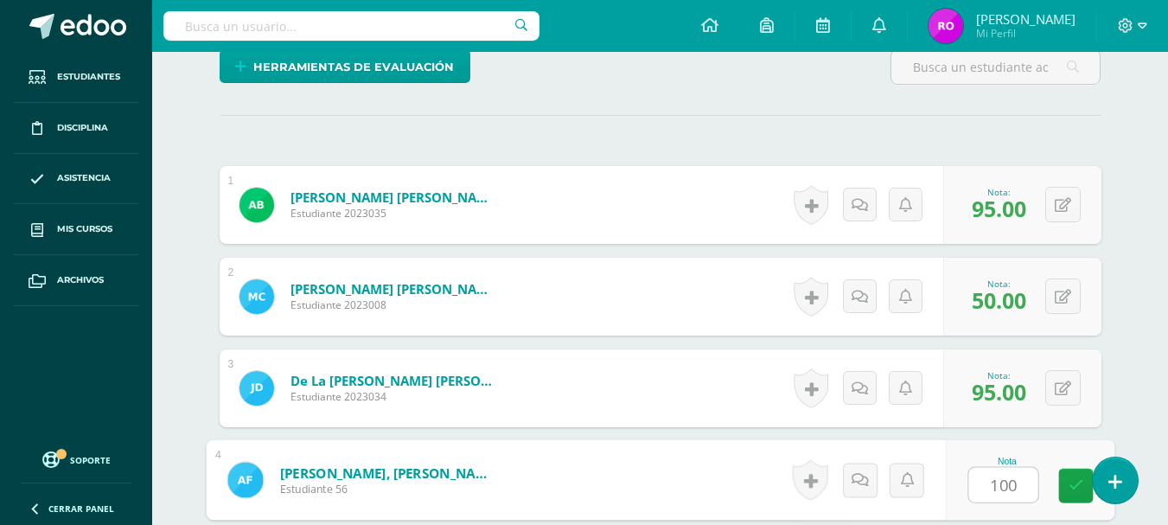
type input "100"
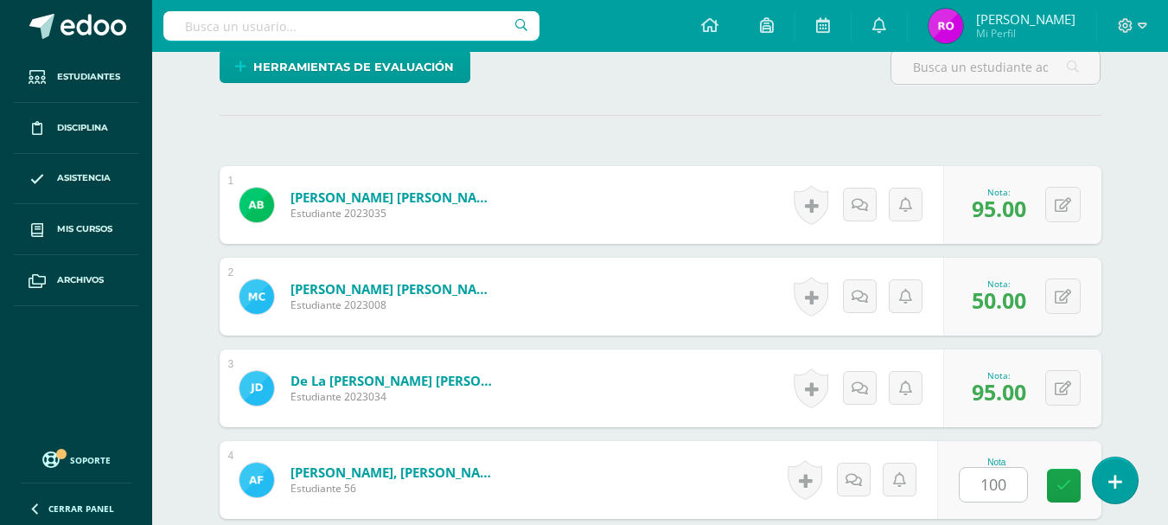
scroll to position [765, 0]
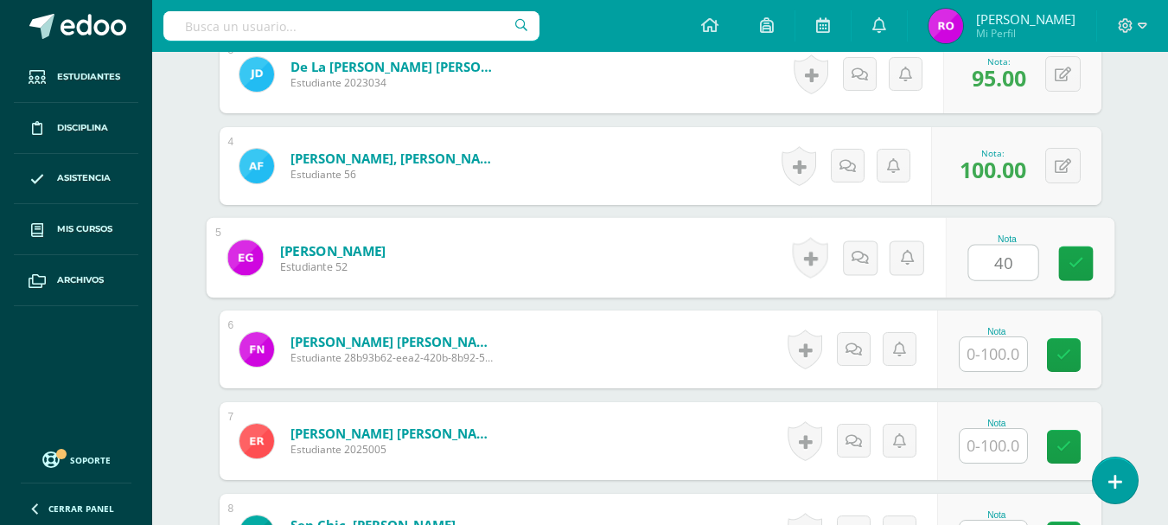
type input "40"
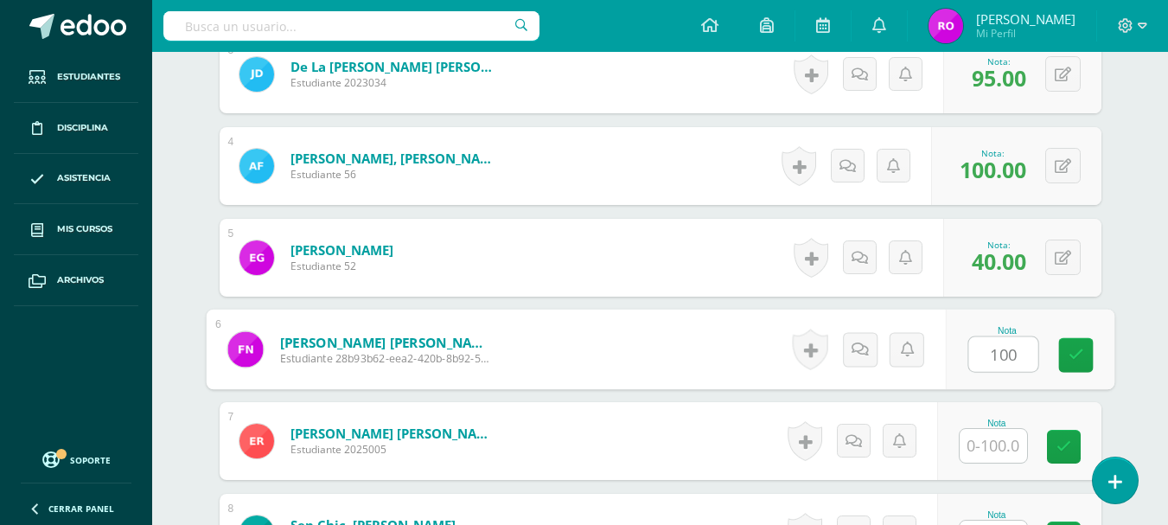
type input "100"
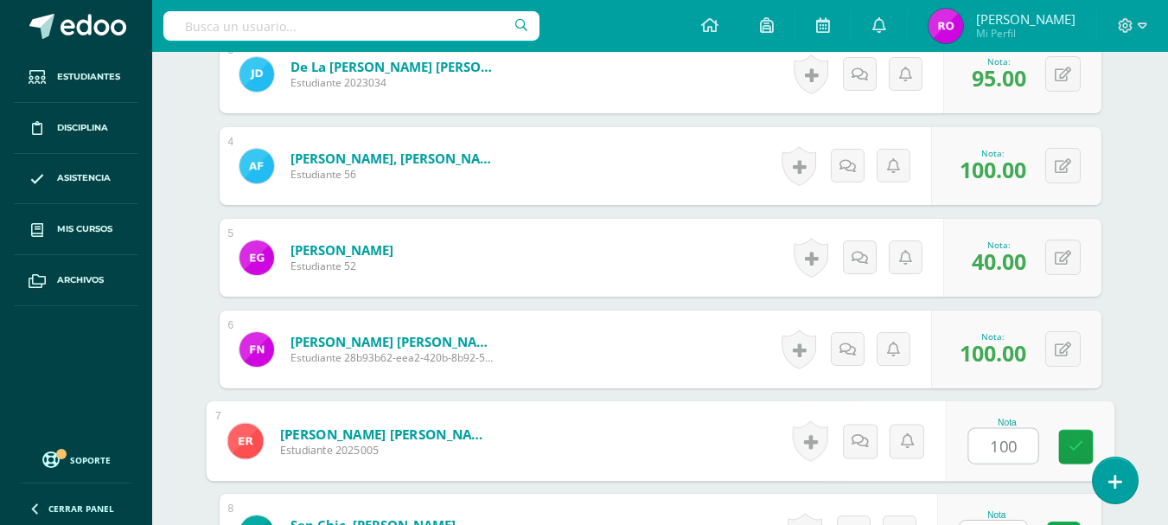
type input "100"
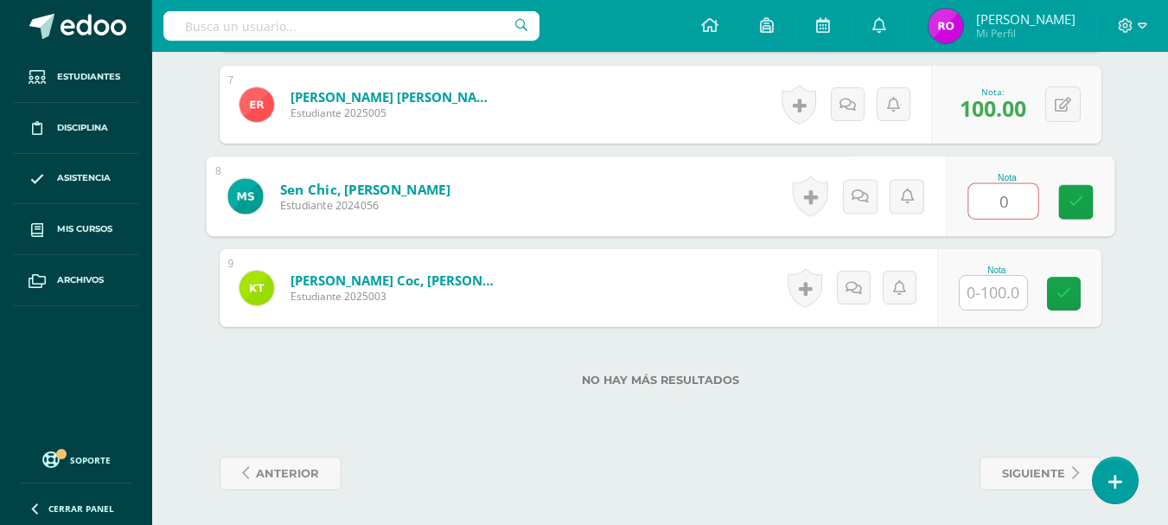
scroll to position [1015, 0]
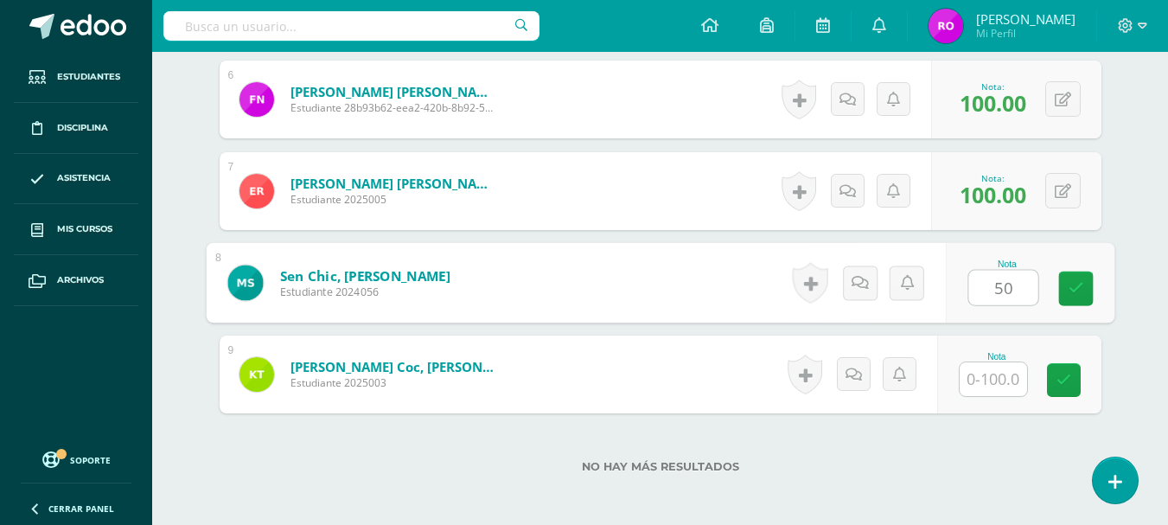
type input "50"
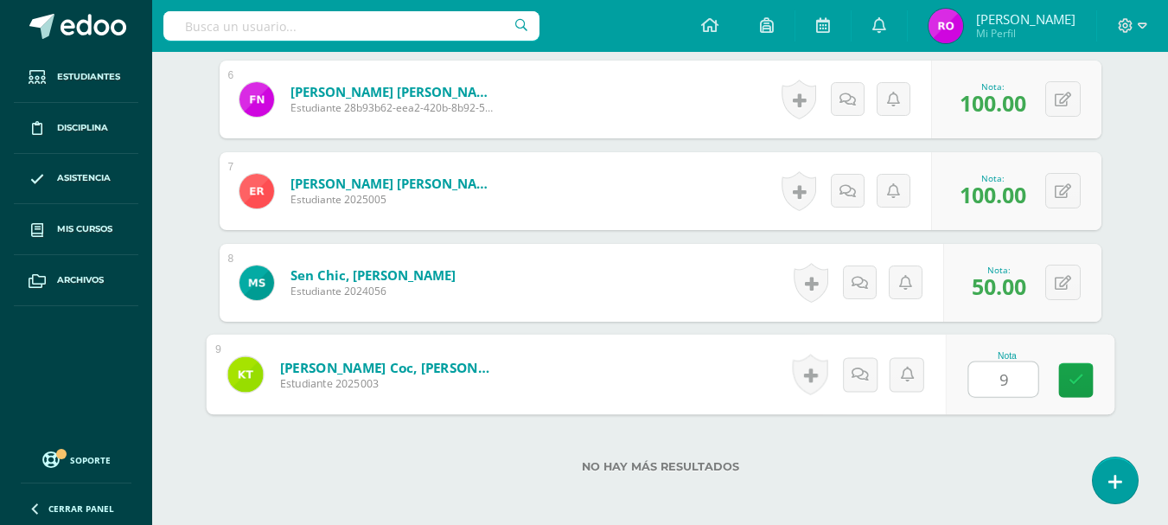
type input "95"
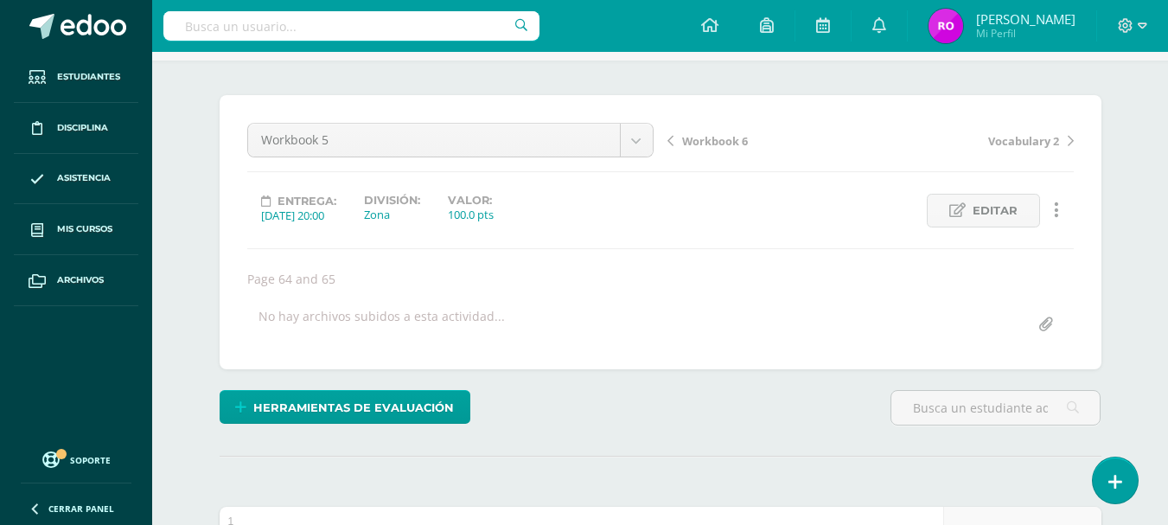
scroll to position [64, 0]
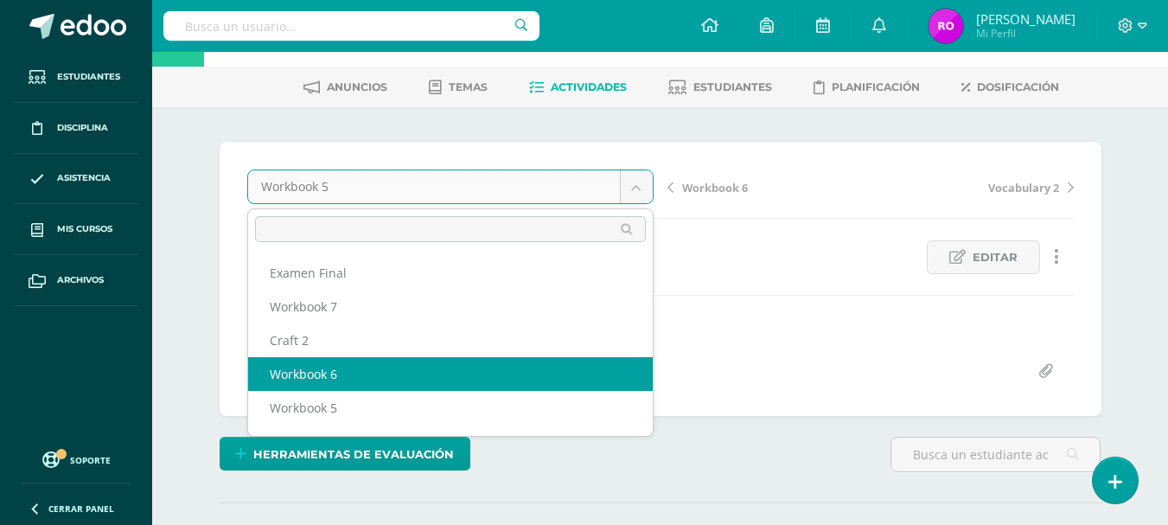
select select "/dashboard/teacher/grade-activity/173902/"
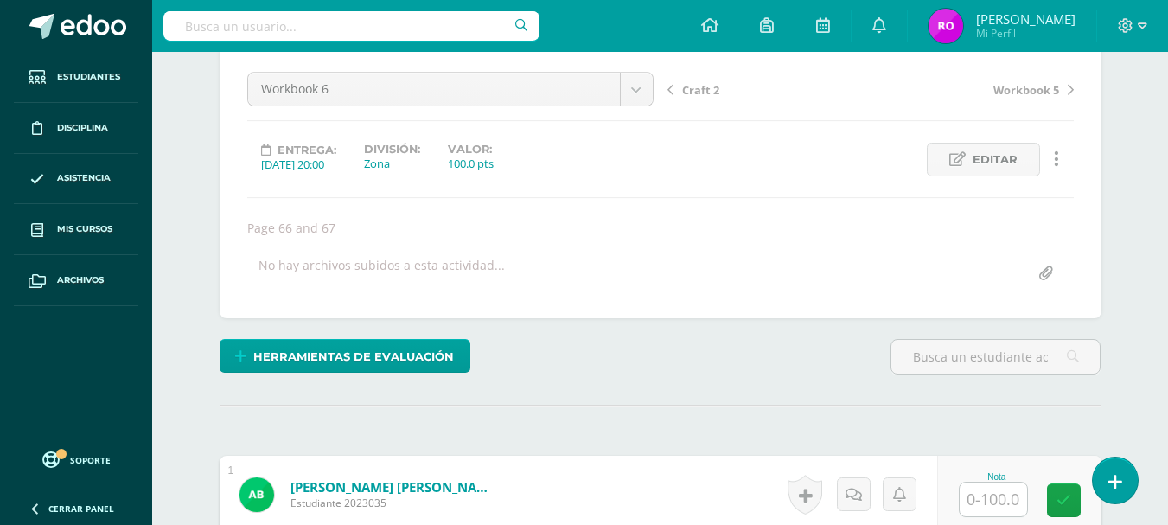
scroll to position [277, 0]
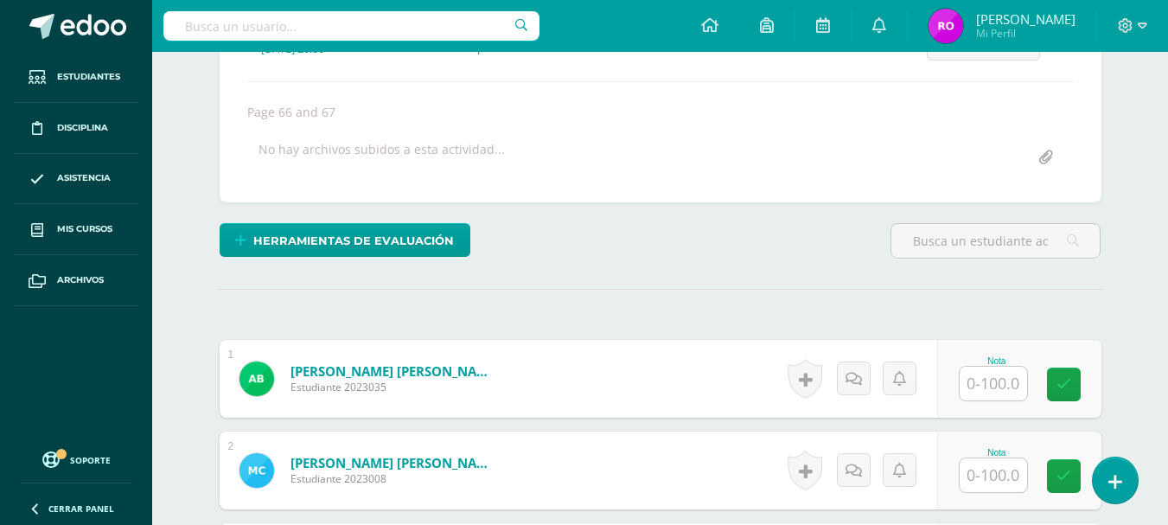
click at [1010, 375] on input "text" at bounding box center [992, 384] width 67 height 34
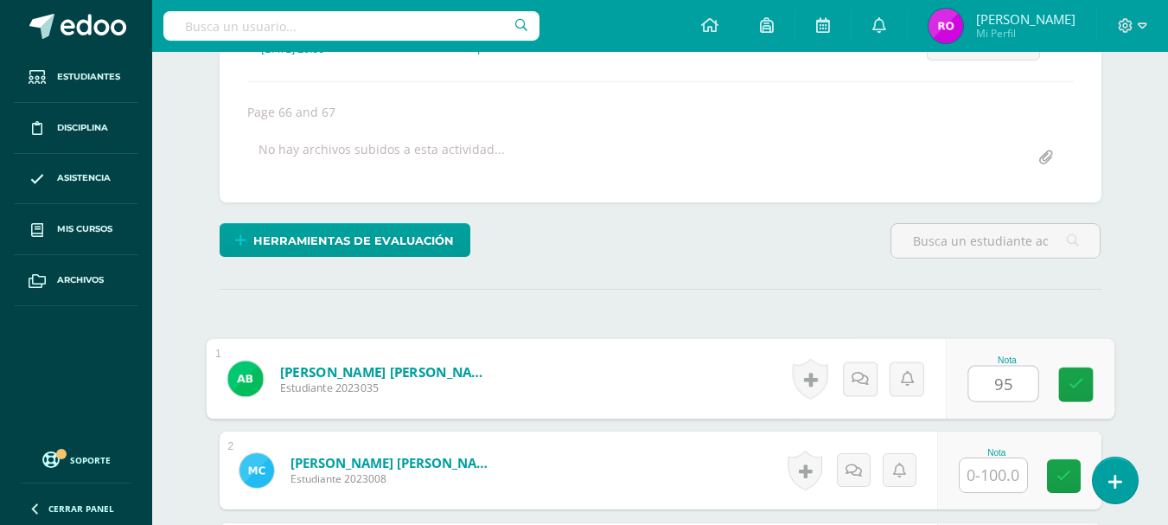
type input "95"
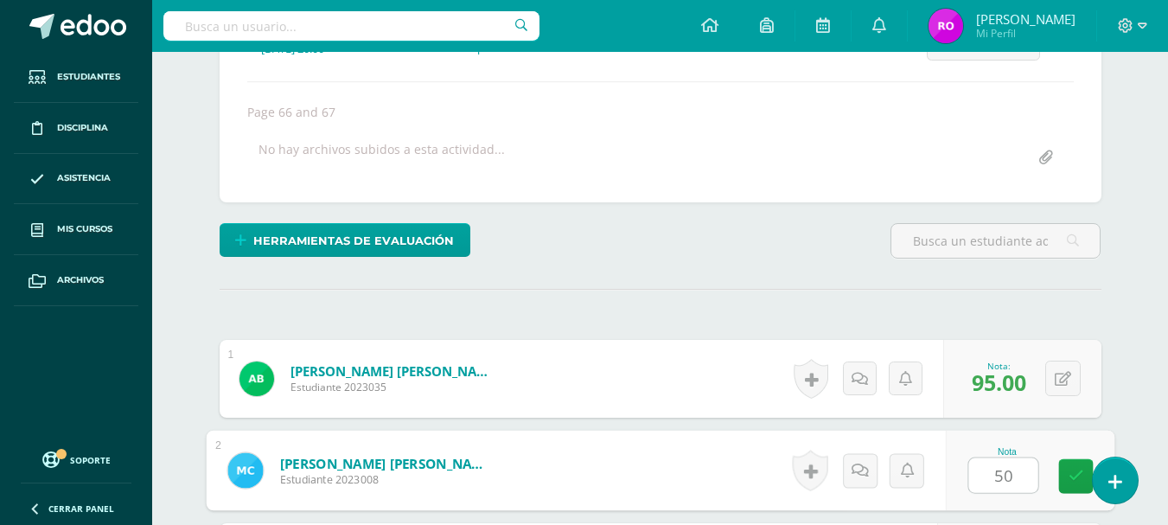
type input "50"
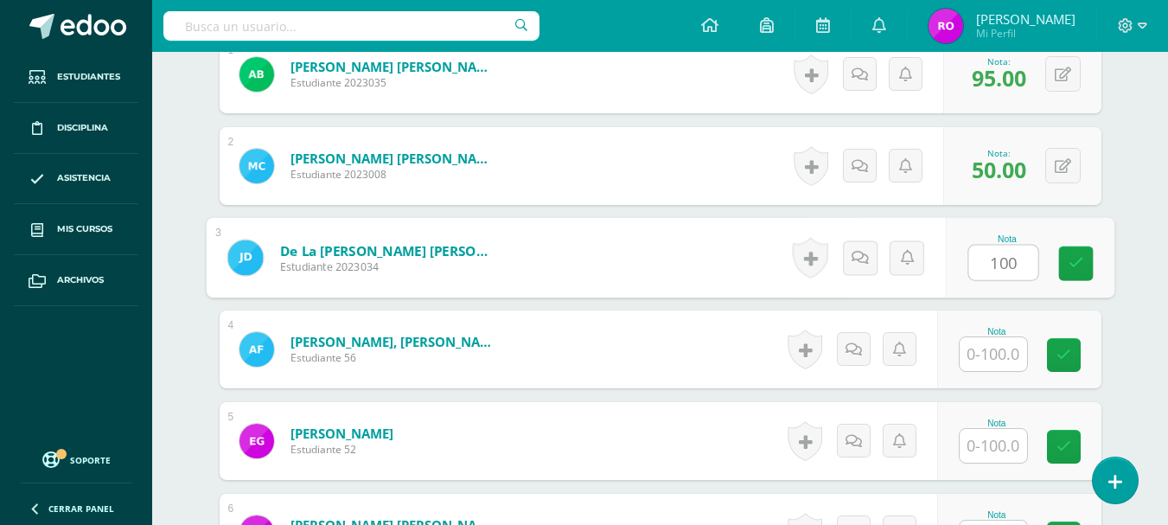
type input "100"
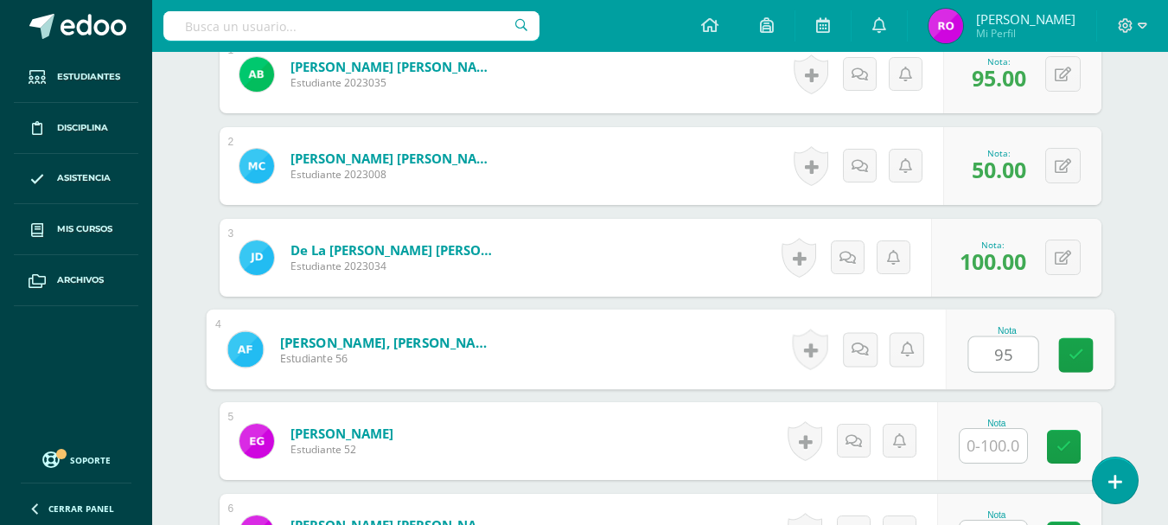
type input "95"
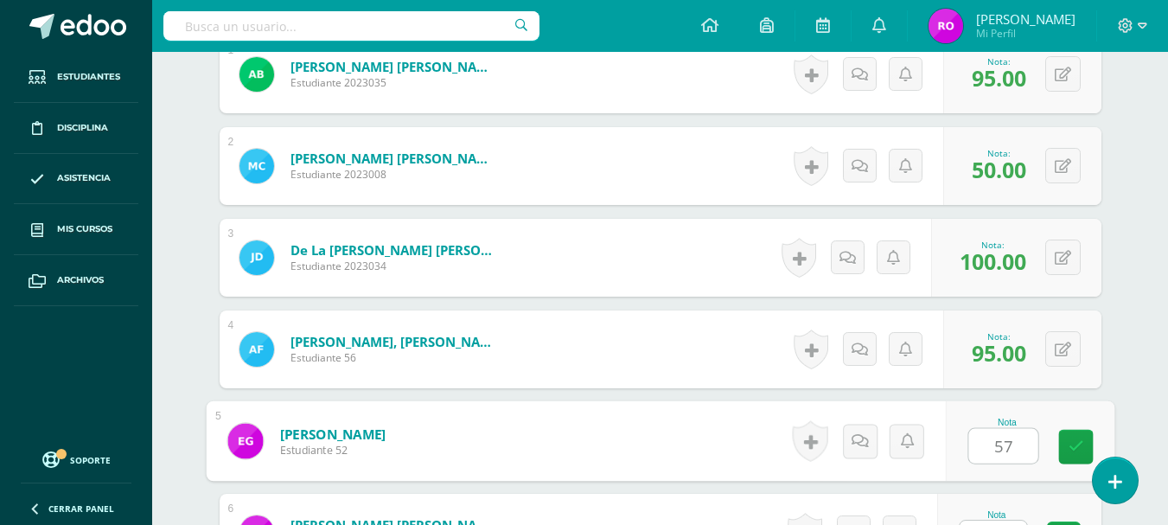
type input "57"
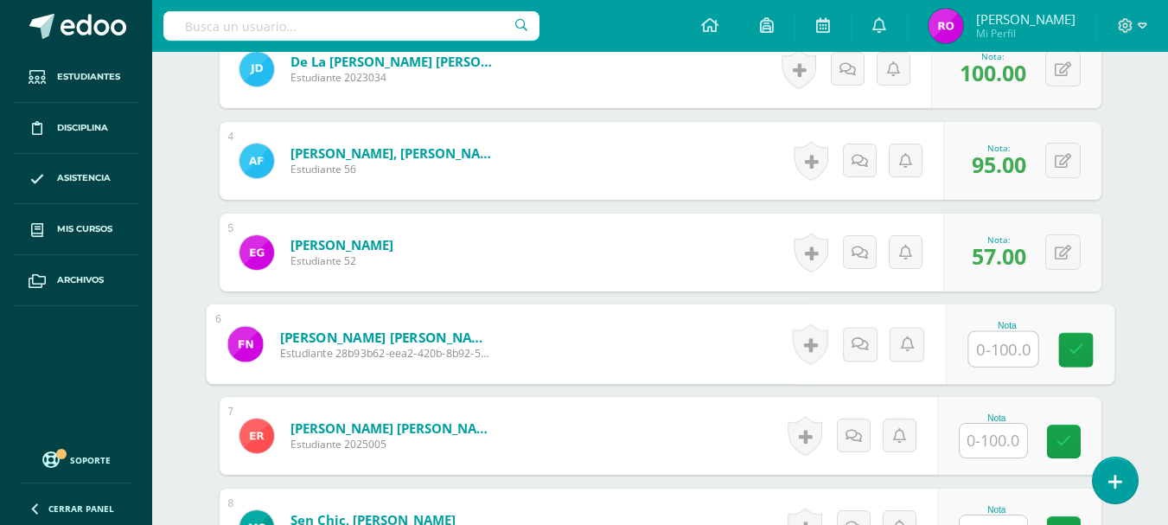
scroll to position [784, 0]
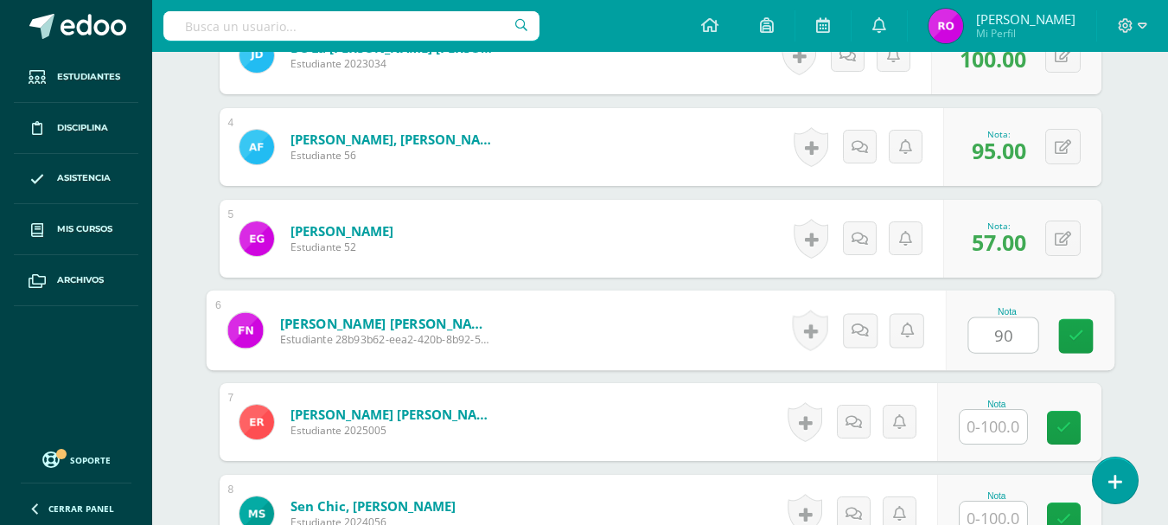
type input "90"
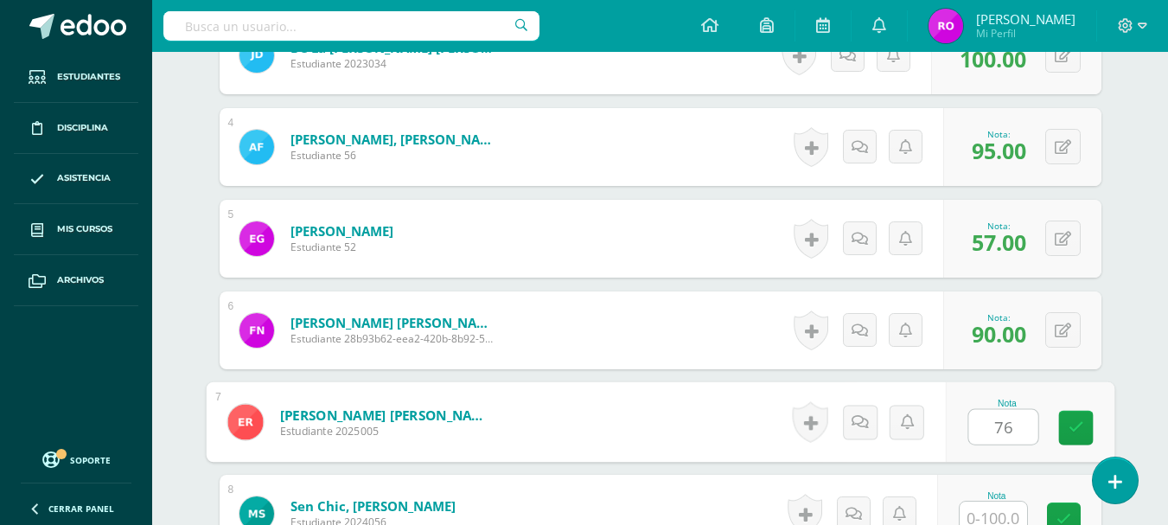
type input "76"
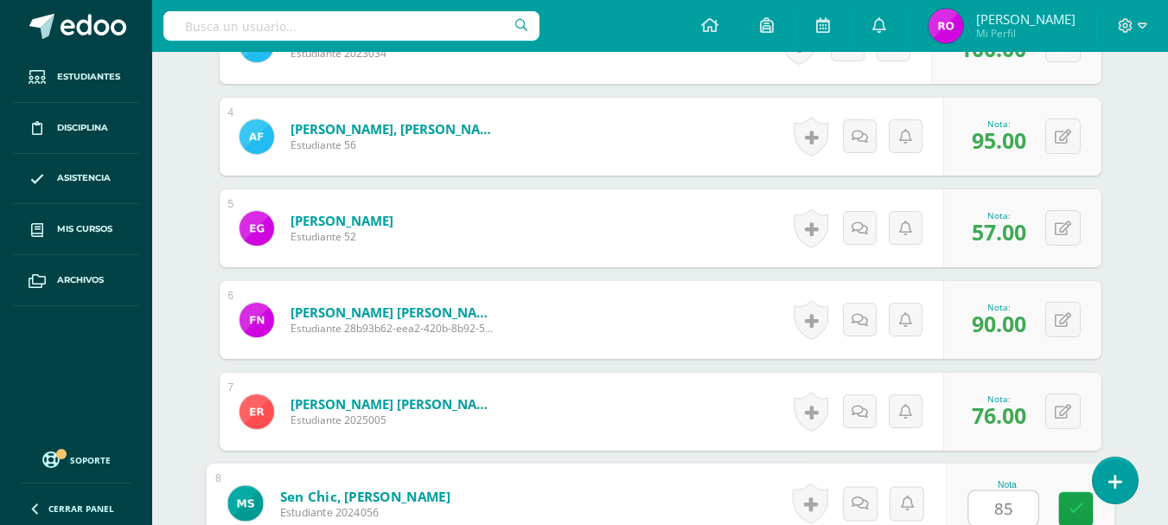
scroll to position [1101, 0]
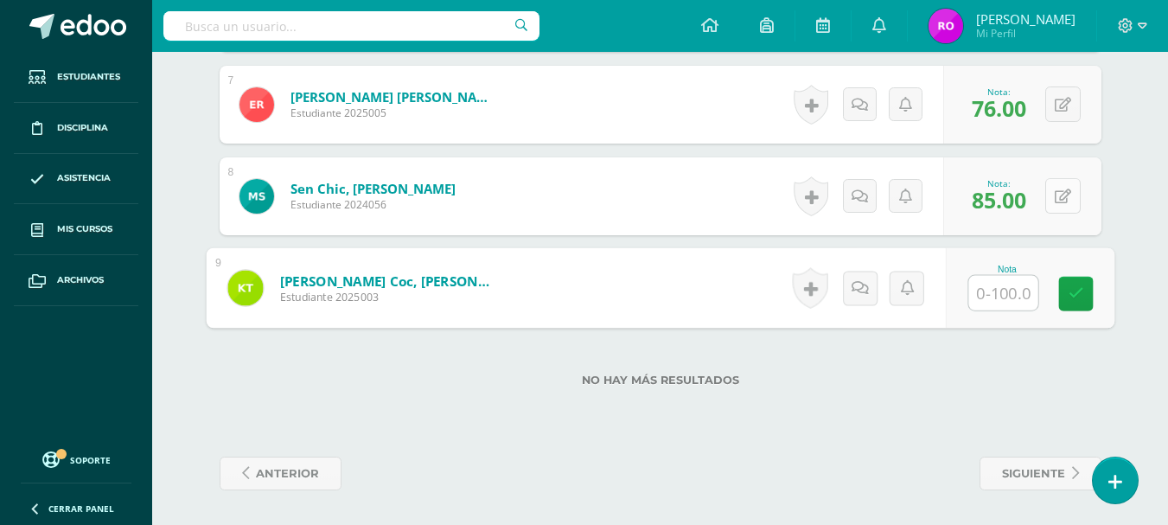
click at [1079, 188] on button at bounding box center [1062, 195] width 35 height 35
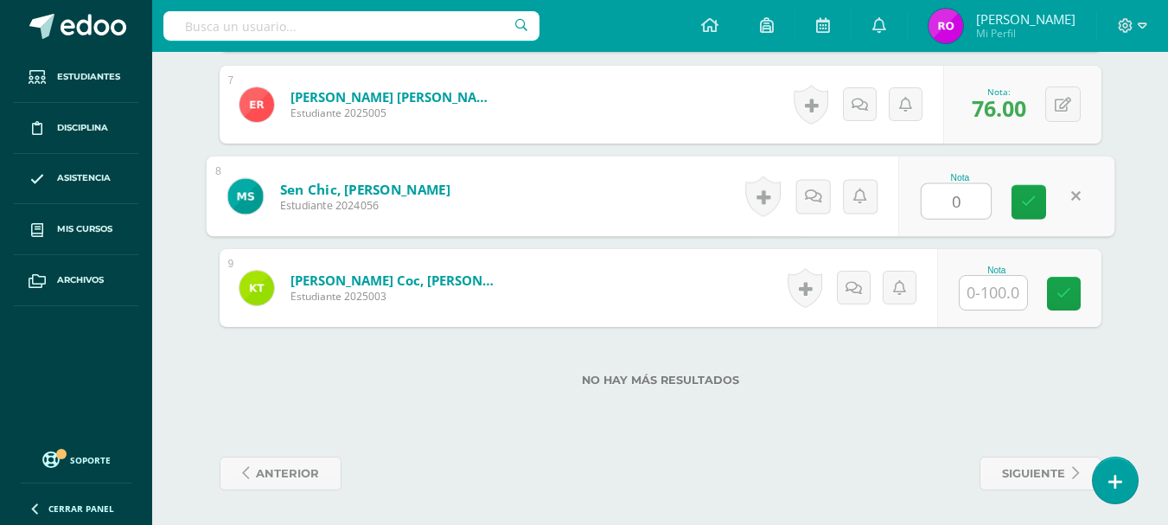
type input "0"
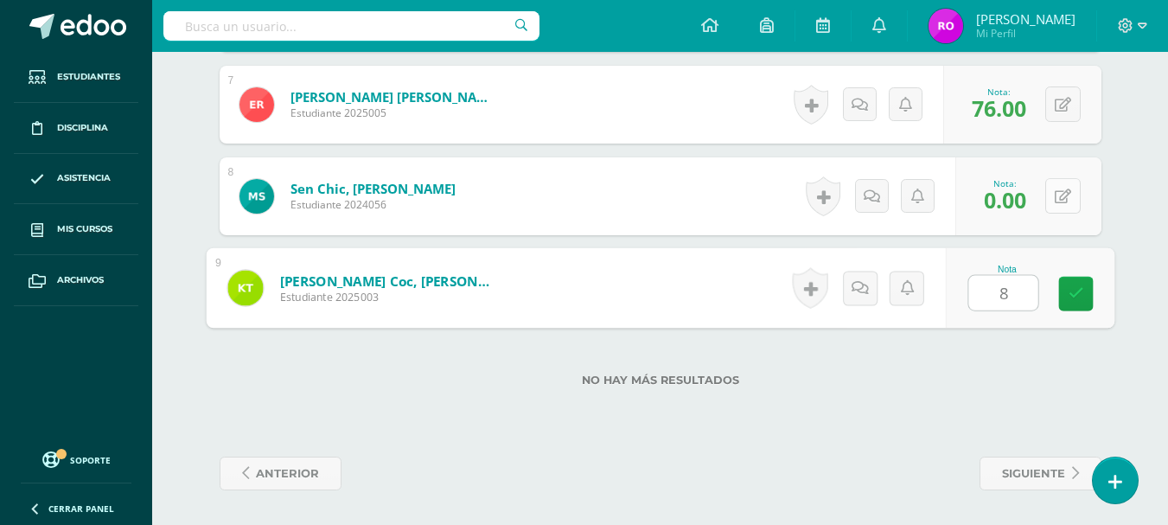
type input "85"
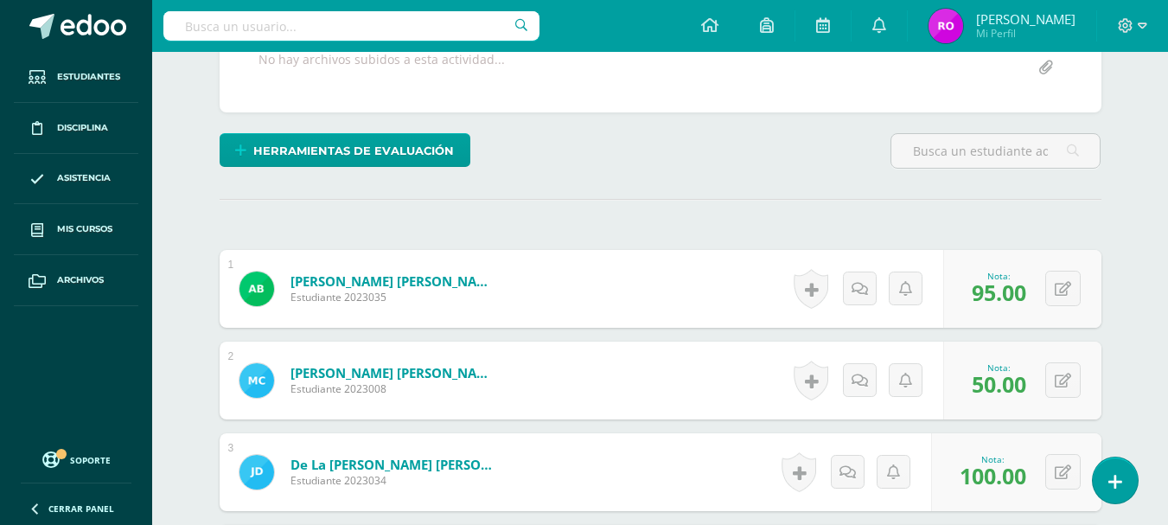
scroll to position [0, 0]
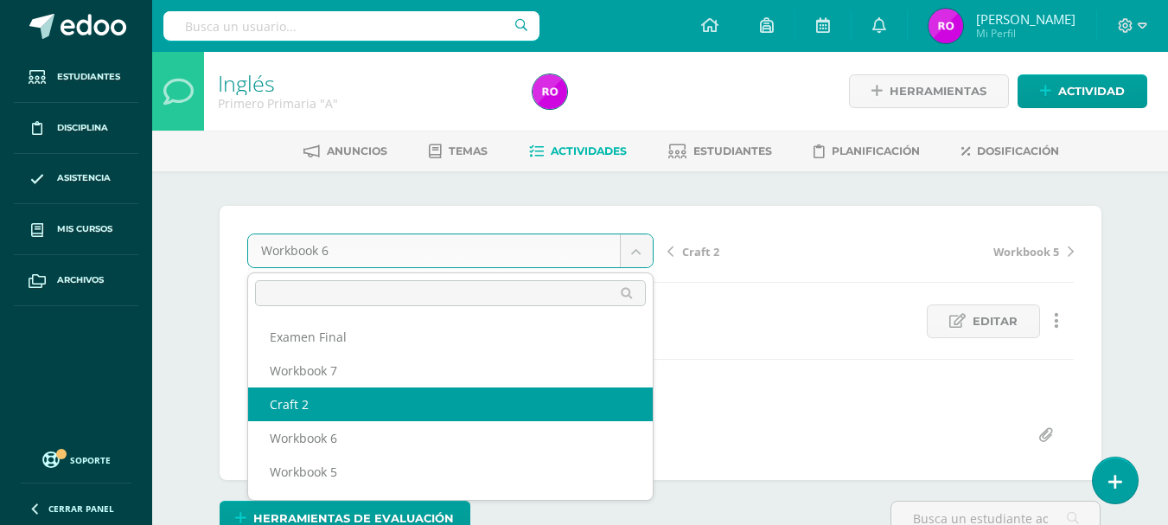
select select "/dashboard/teacher/grade-activity/173900/"
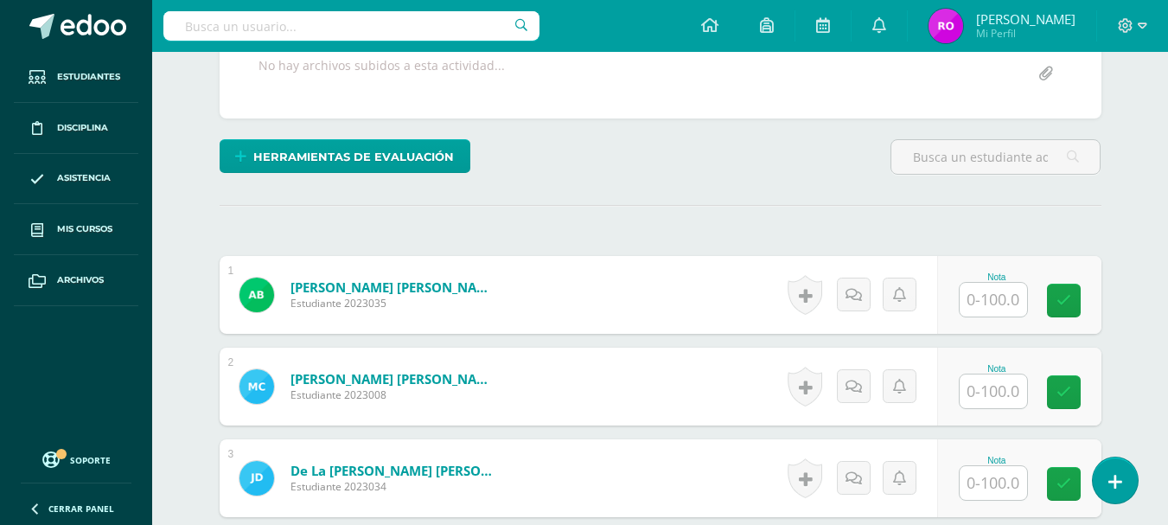
scroll to position [362, 0]
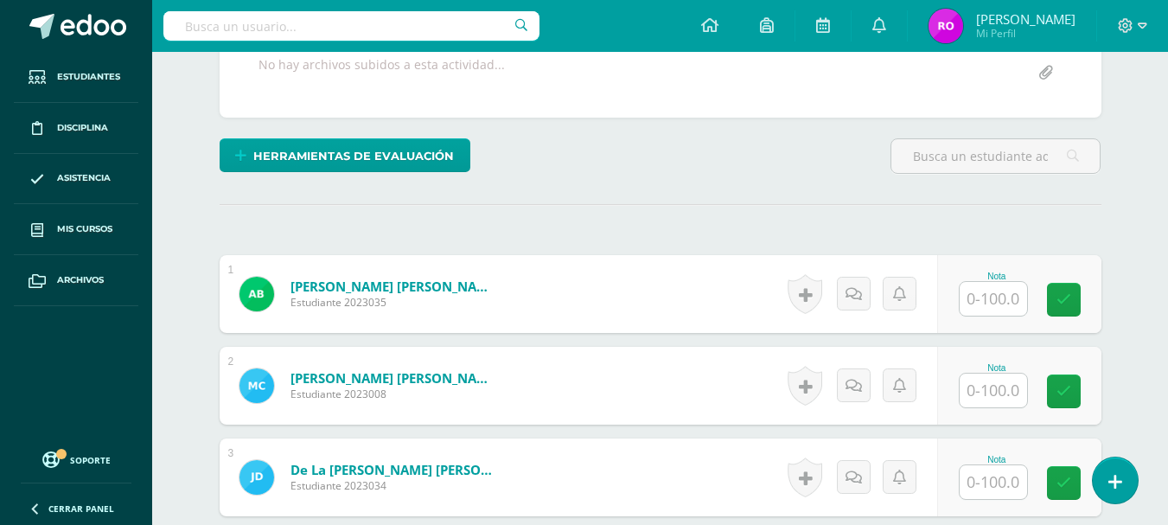
click at [1006, 295] on input "text" at bounding box center [992, 299] width 67 height 34
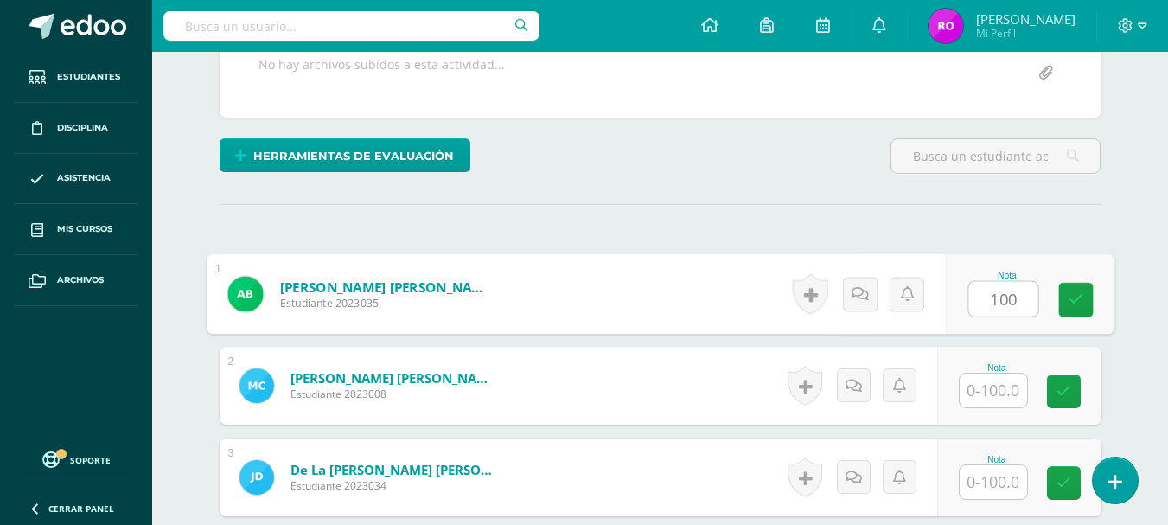
type input "100"
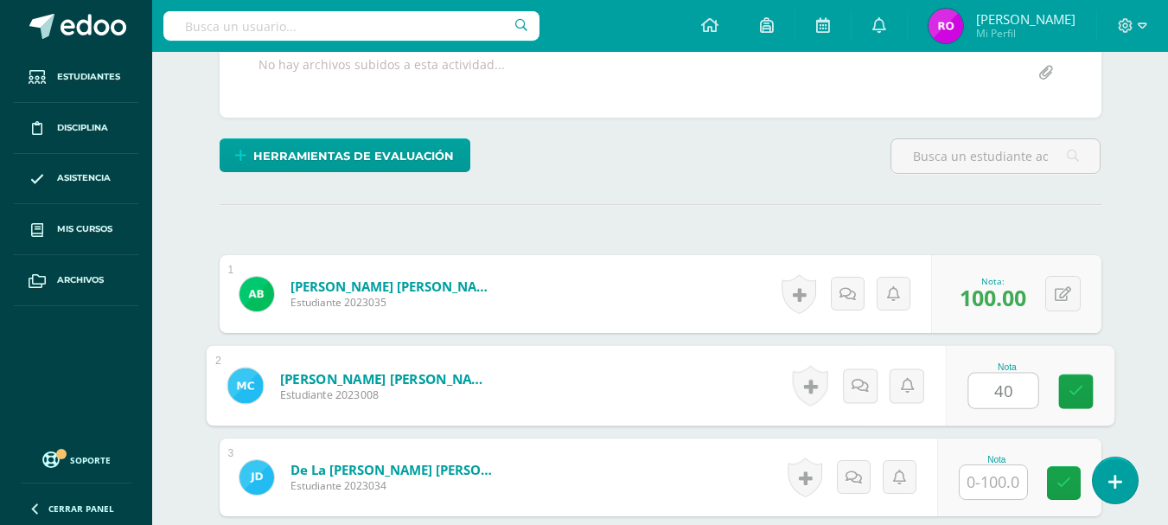
type input "40"
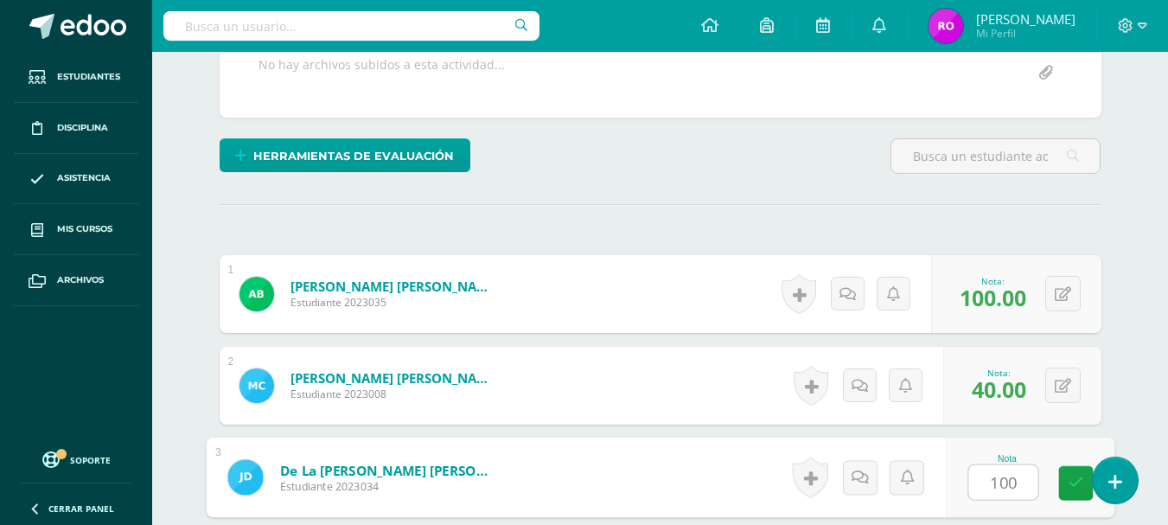
type input "100"
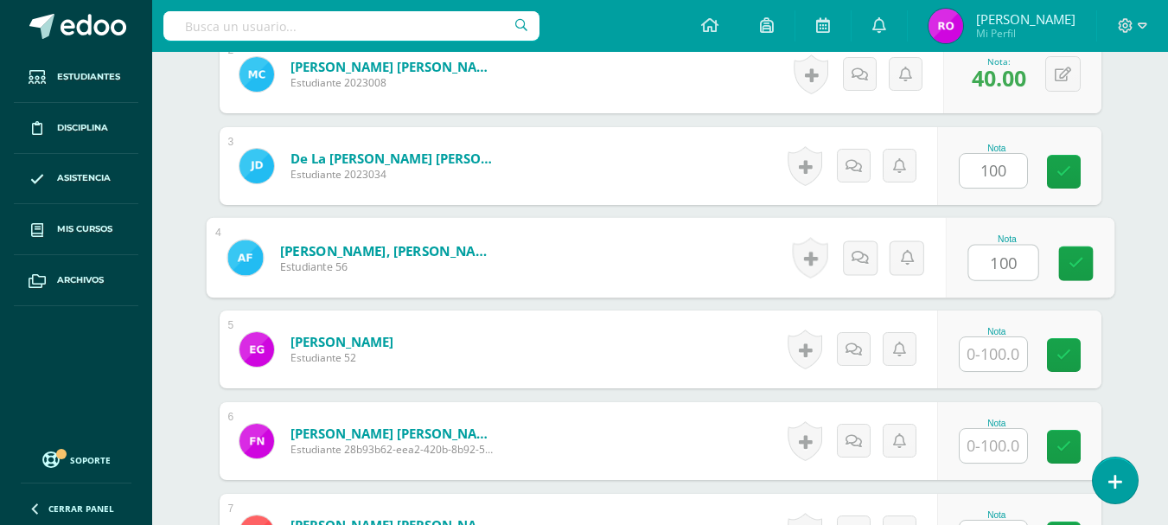
type input "100"
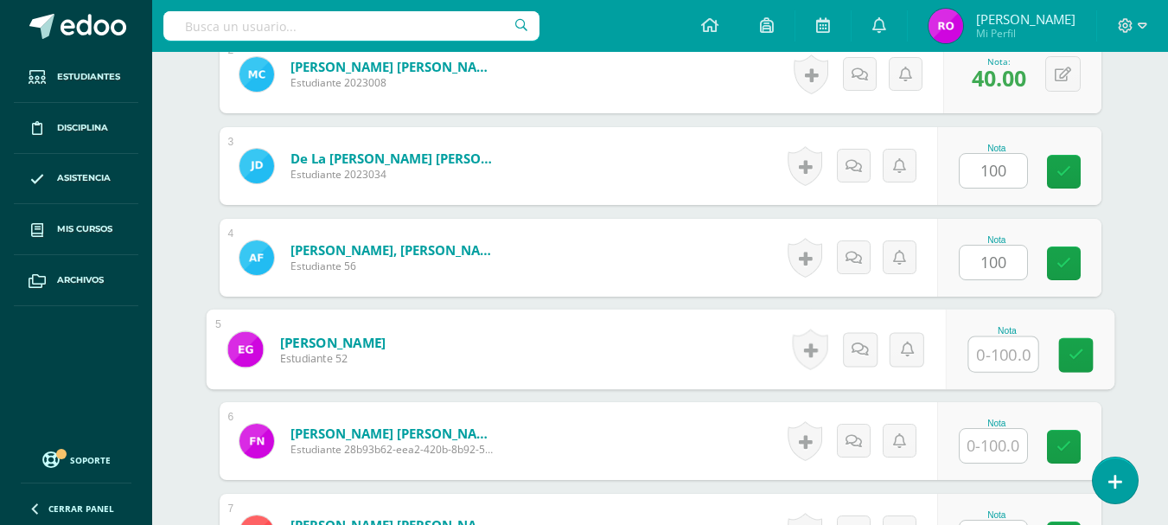
type input "1"
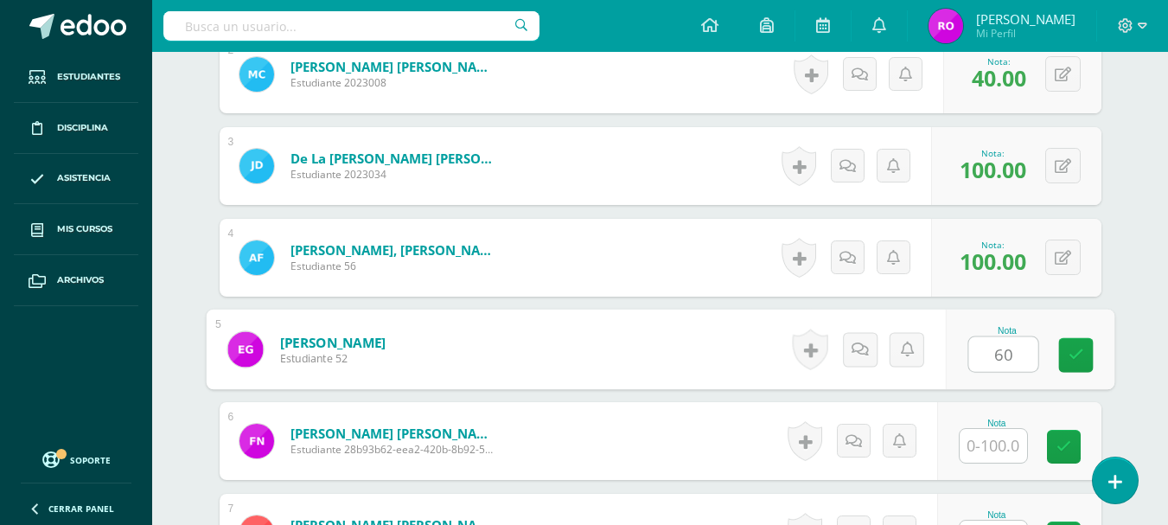
type input "60"
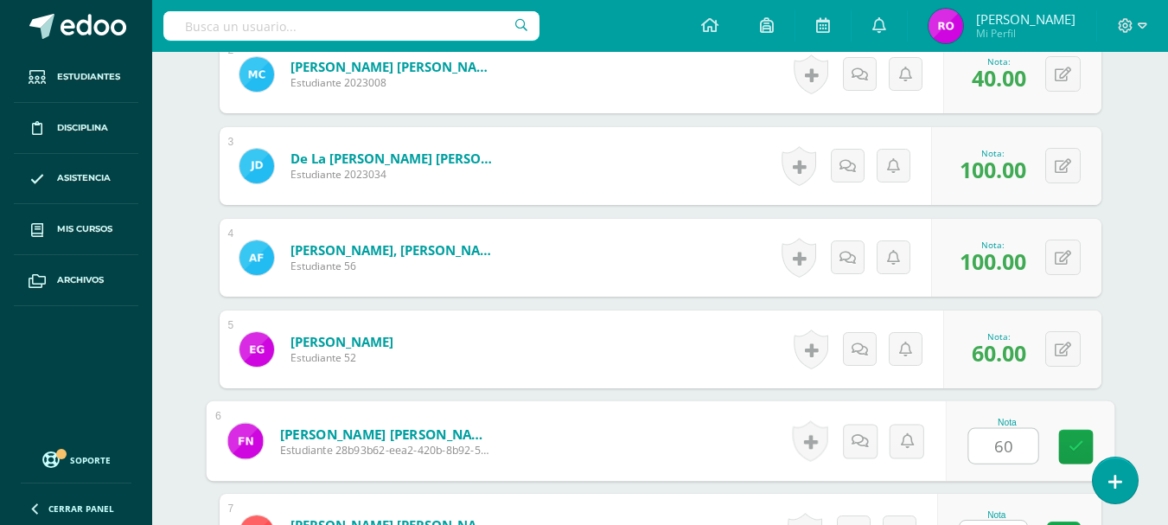
type input "60"
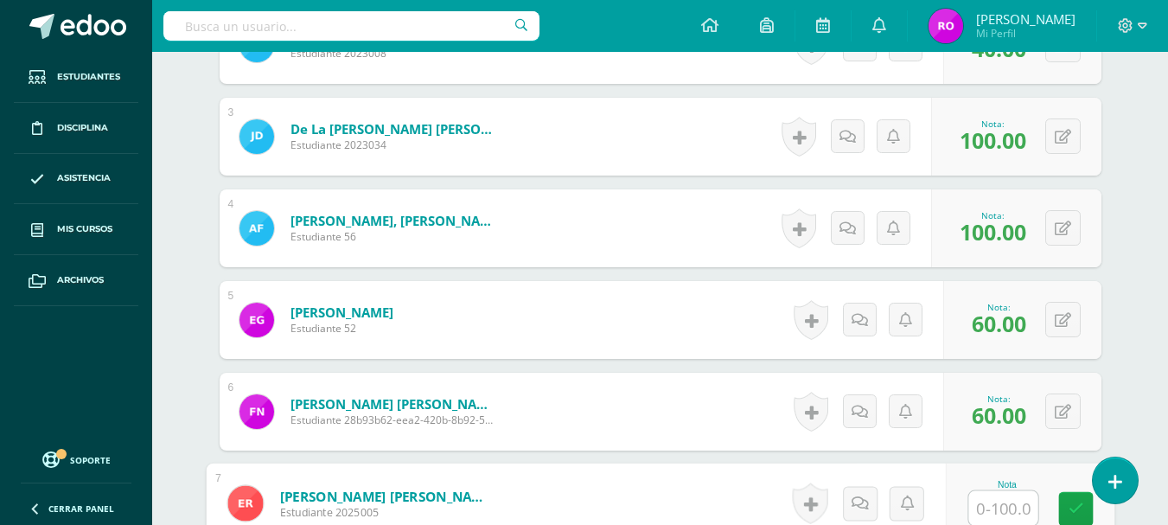
type input "6"
type input "100"
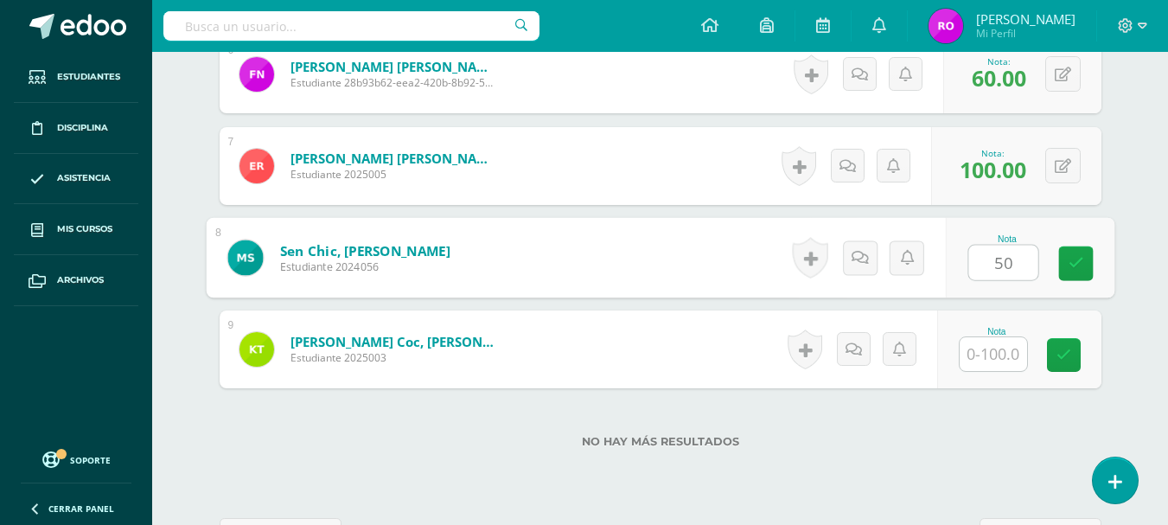
type input "50"
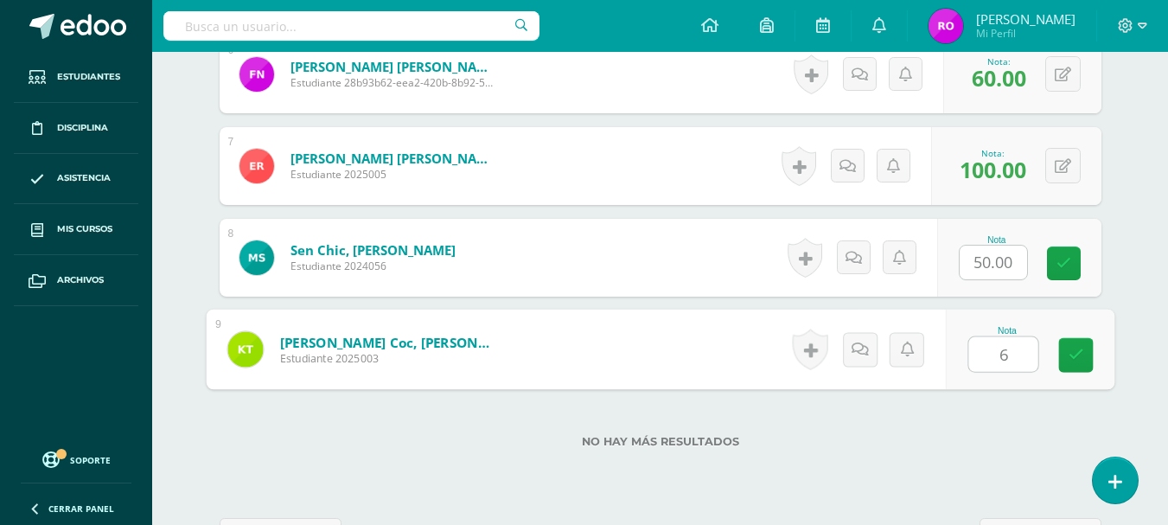
type input "60"
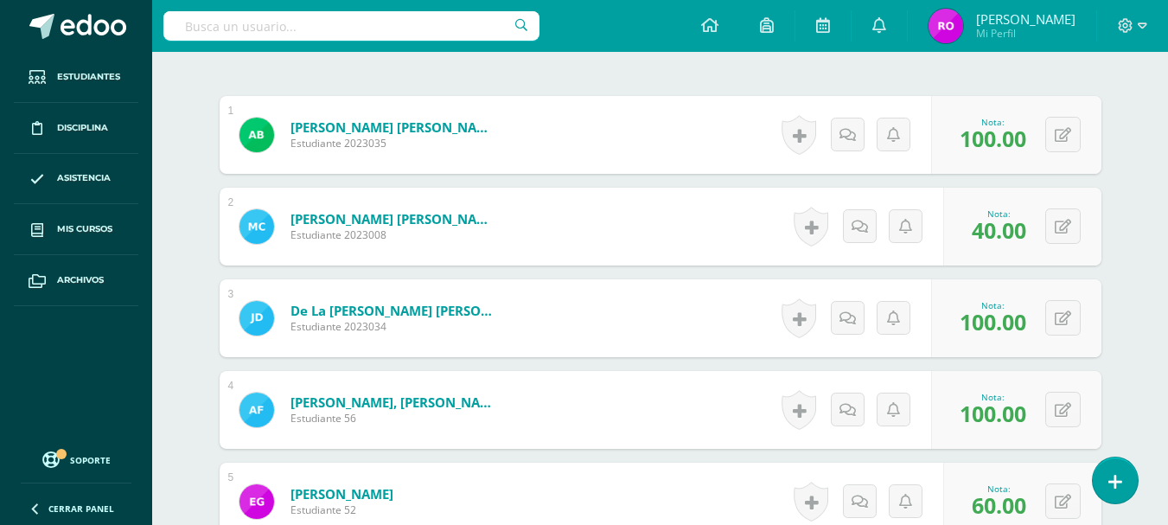
scroll to position [3, 0]
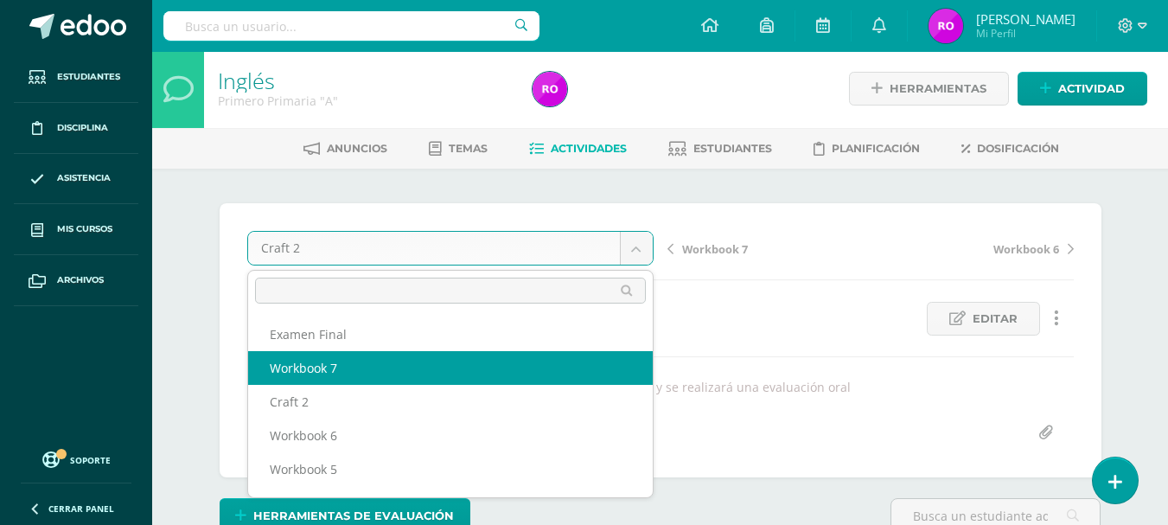
select select "/dashboard/teacher/grade-activity/173903/"
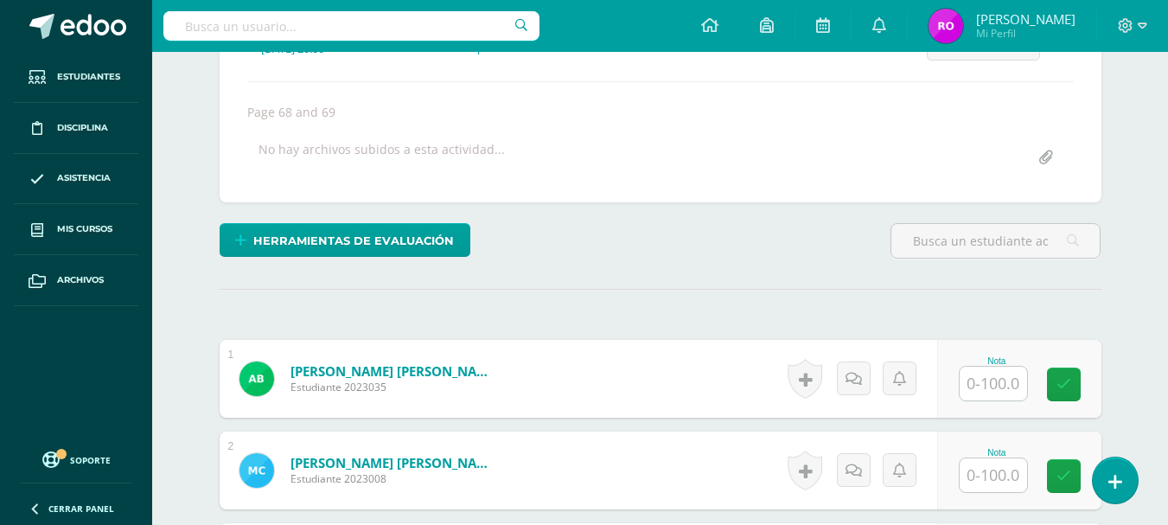
scroll to position [278, 0]
click at [1011, 386] on input "text" at bounding box center [992, 383] width 67 height 34
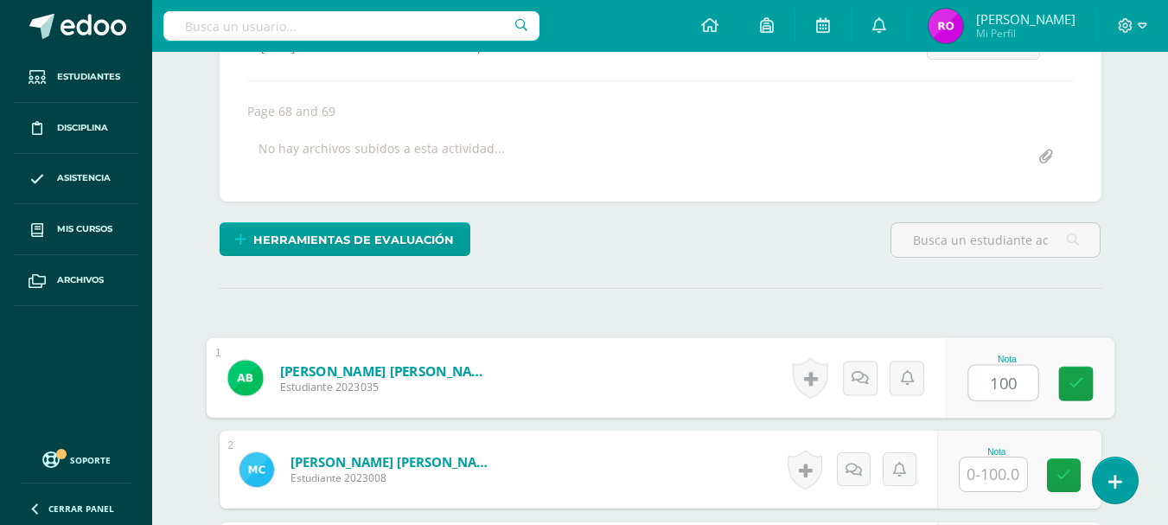
type input "100"
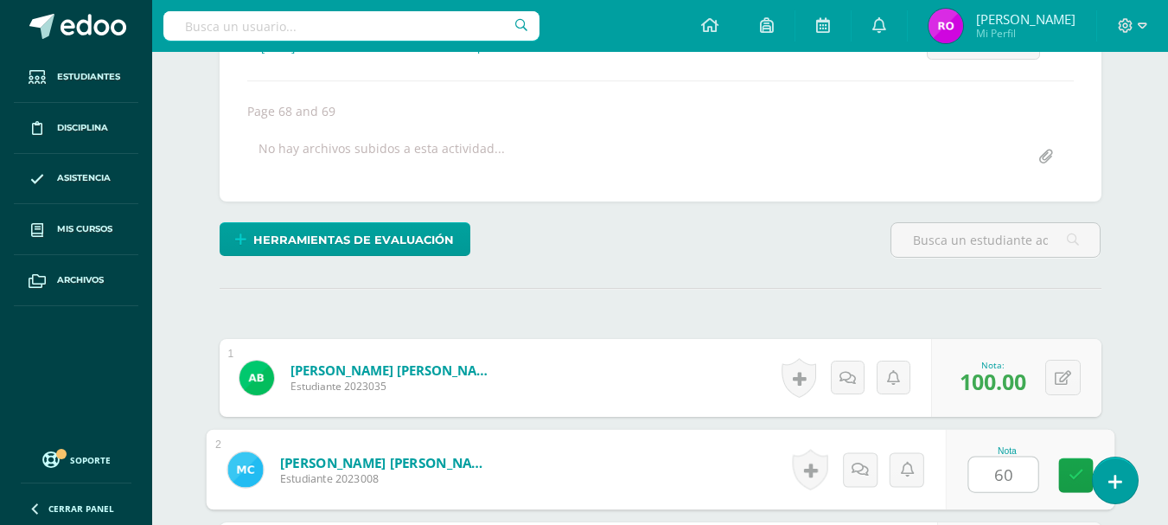
type input "60"
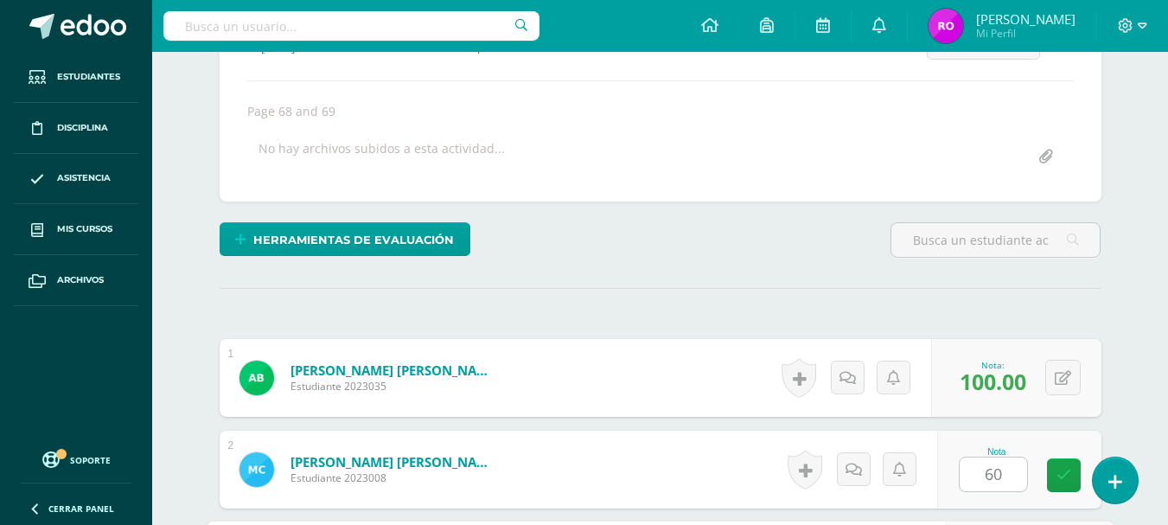
scroll to position [582, 0]
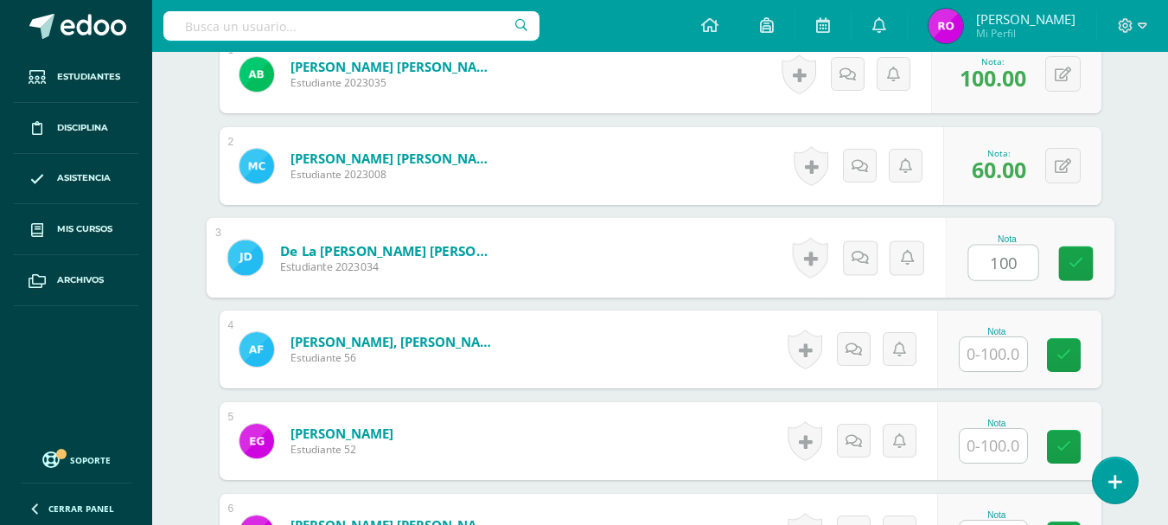
type input "100"
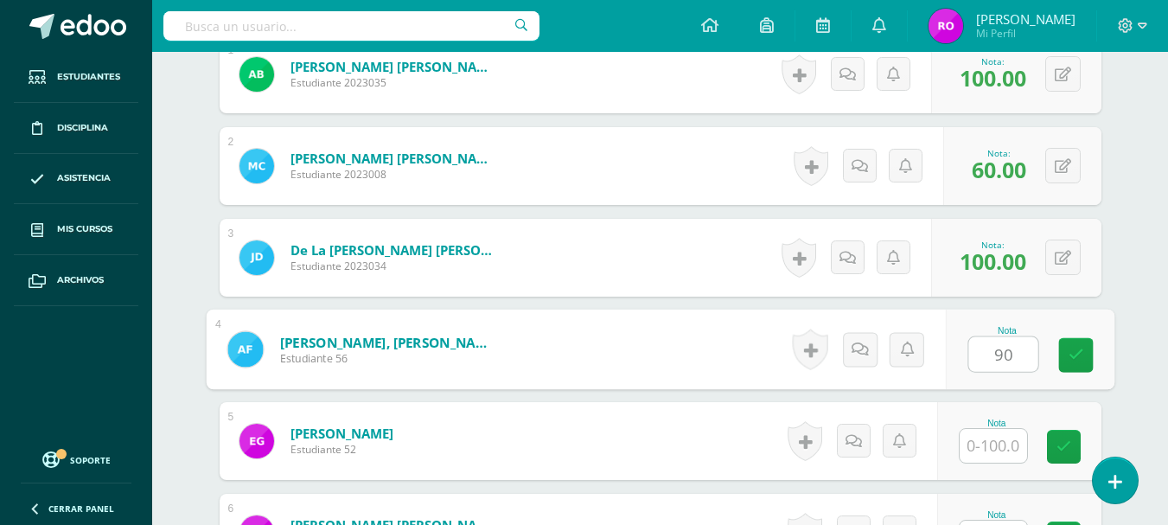
type input "90"
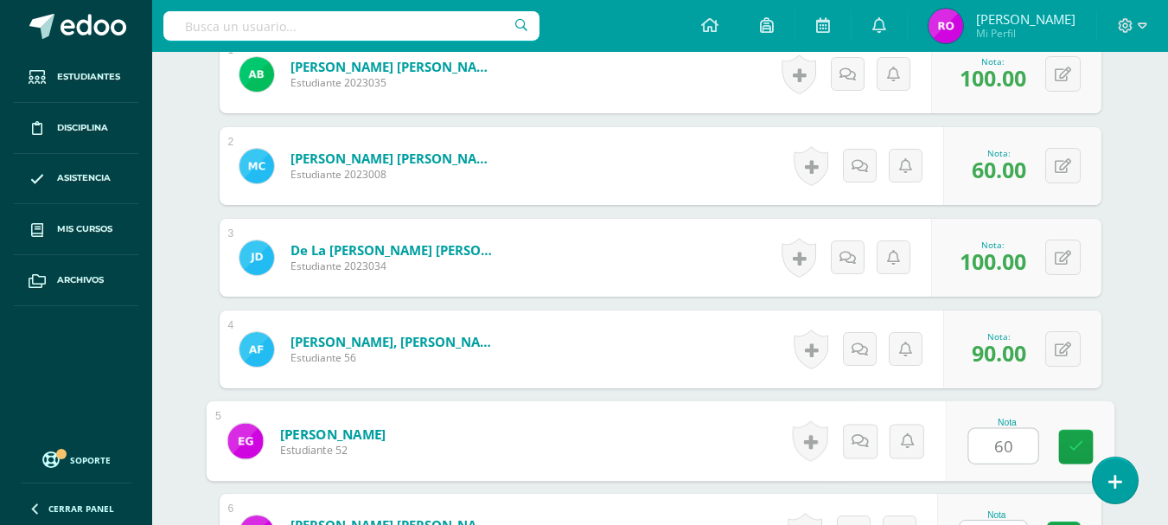
type input "60"
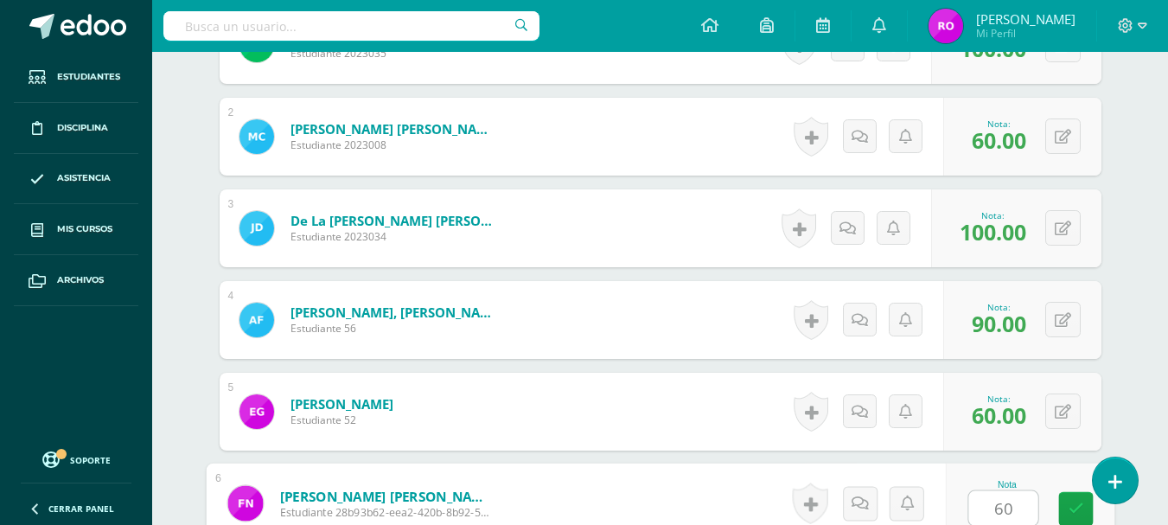
type input "60"
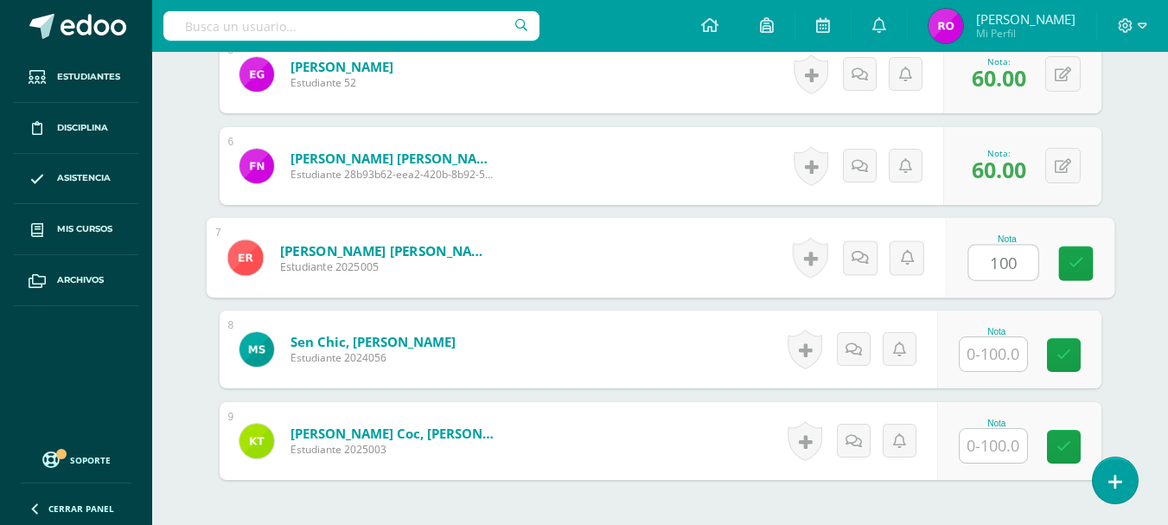
type input "100"
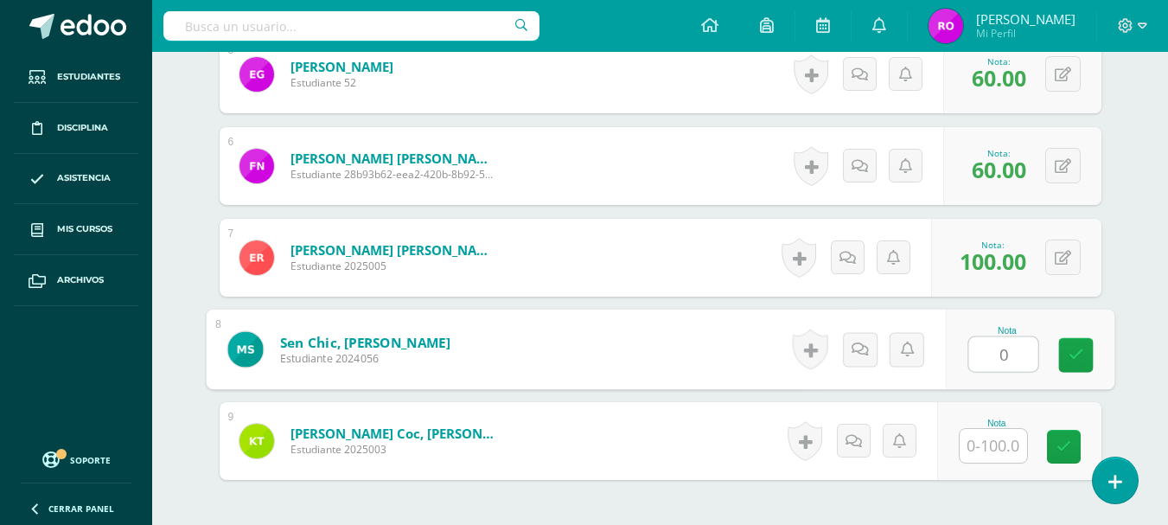
type input "0"
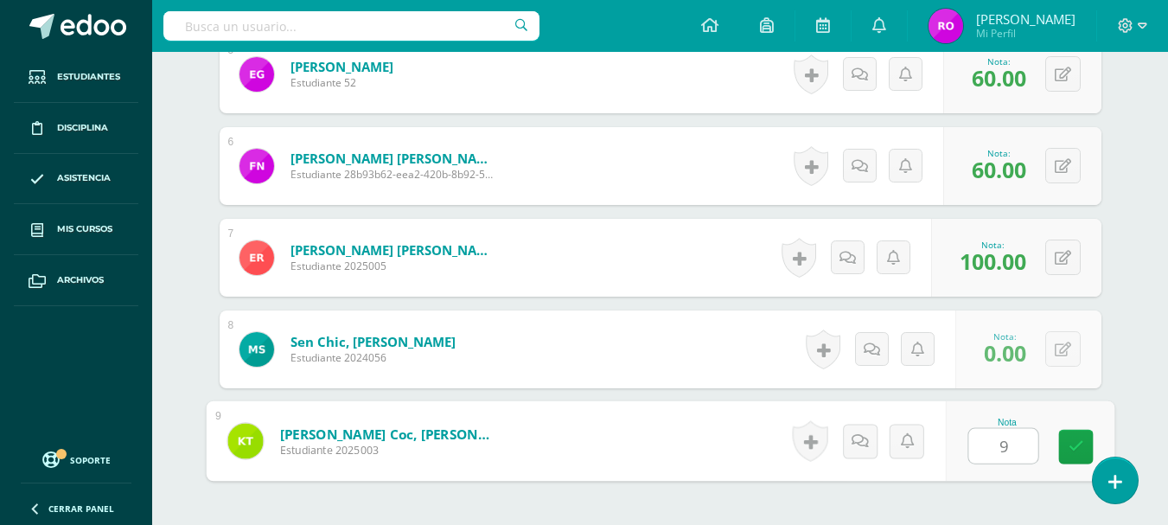
type input "90"
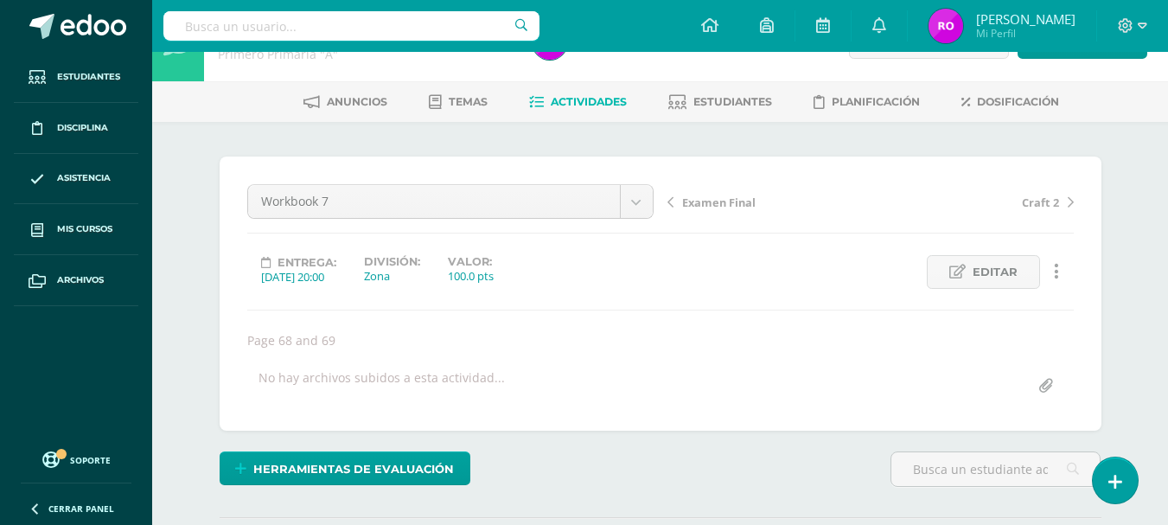
scroll to position [0, 0]
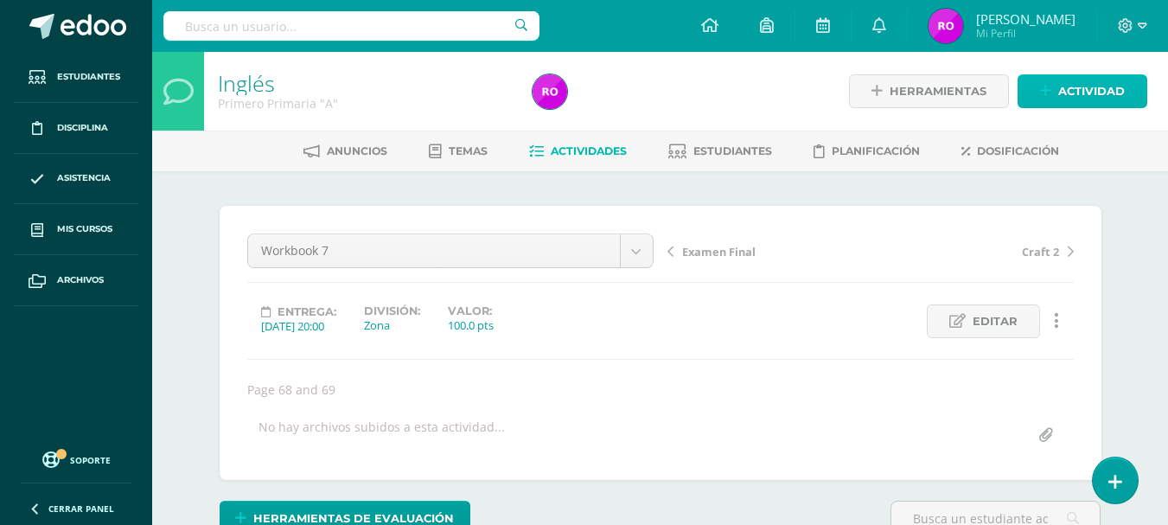
click at [1075, 83] on span "Actividad" at bounding box center [1091, 91] width 67 height 32
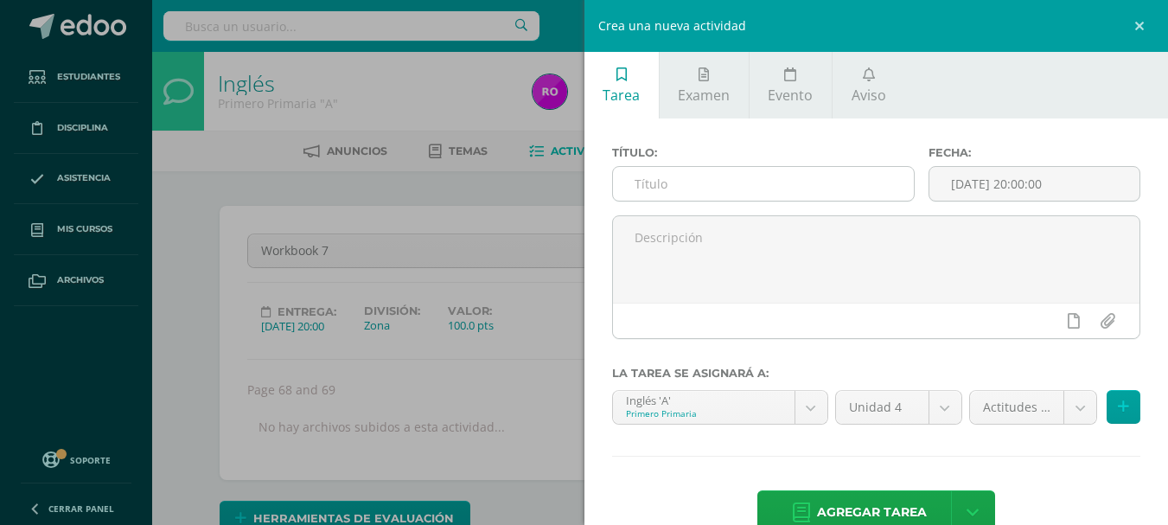
click at [818, 194] on input "text" at bounding box center [763, 184] width 301 height 34
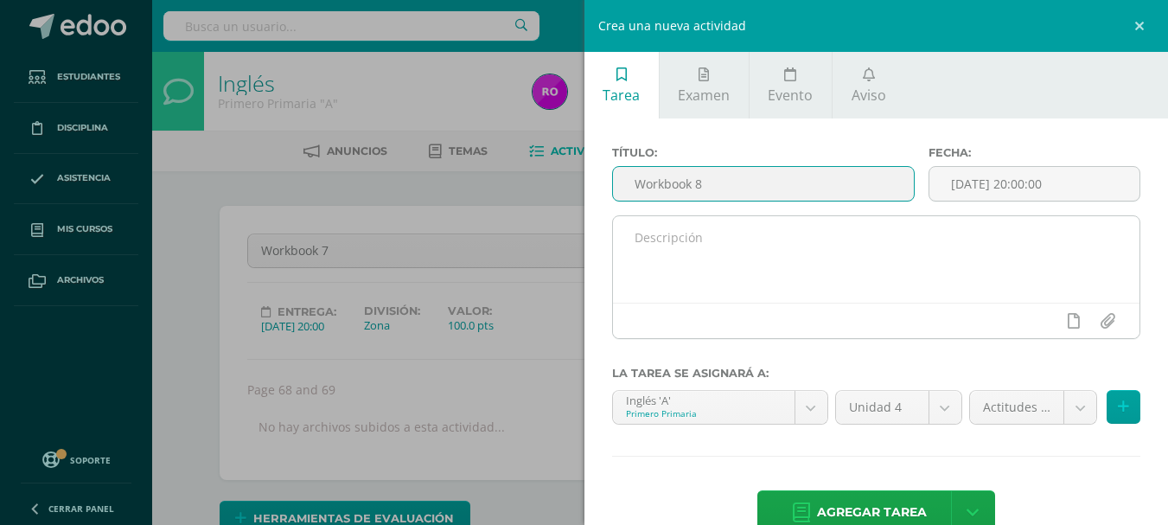
type input "Workbook 8"
click at [783, 268] on textarea at bounding box center [876, 259] width 527 height 86
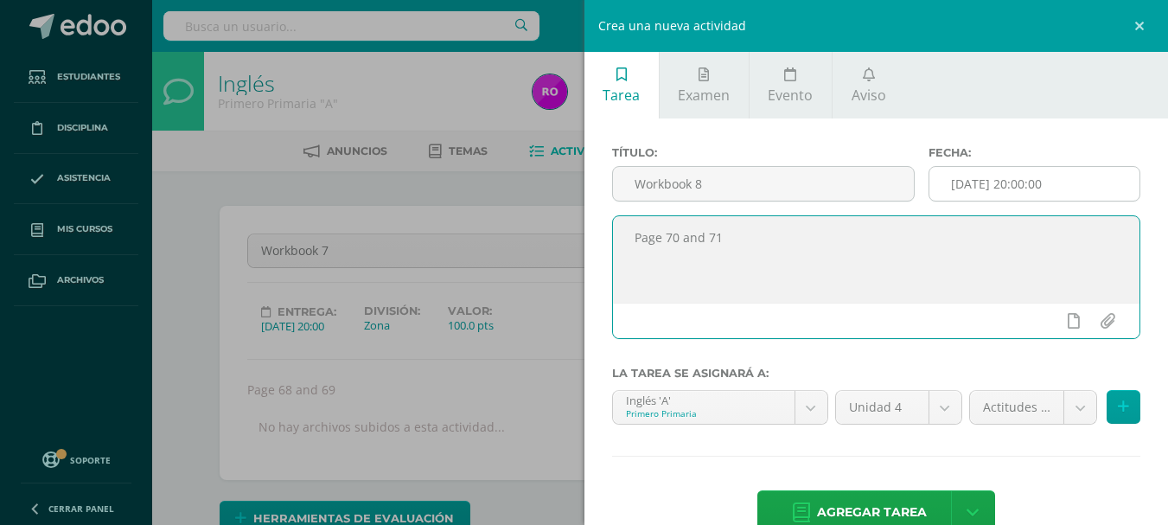
type textarea "Page 70 and 71"
click at [950, 177] on input "[DATE] 20:00:00" at bounding box center [1034, 184] width 210 height 34
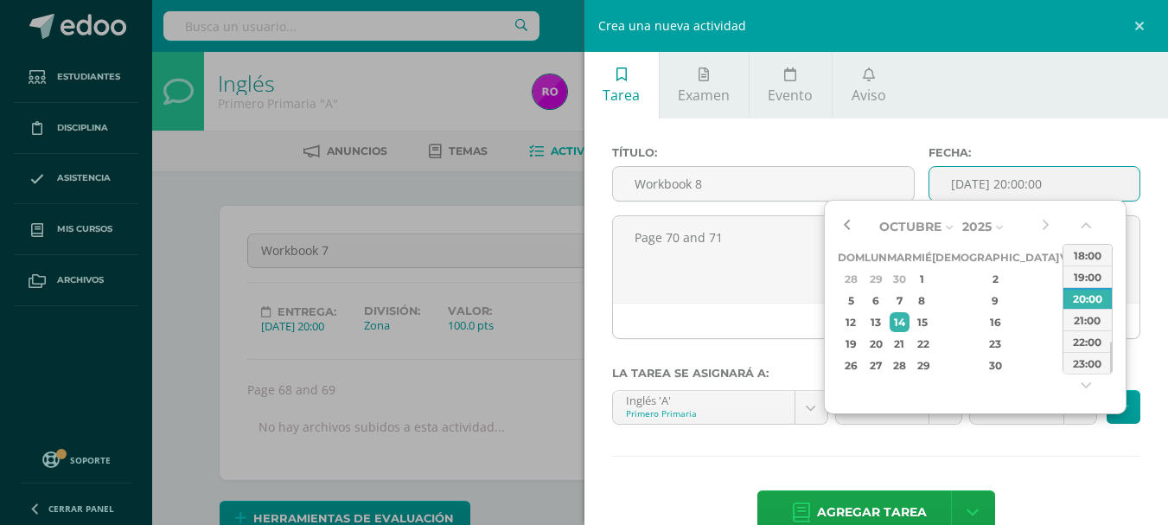
click at [840, 220] on button "button" at bounding box center [846, 227] width 17 height 26
click at [983, 346] on div "25" at bounding box center [995, 344] width 102 height 20
type input "2025-09-25 20:00"
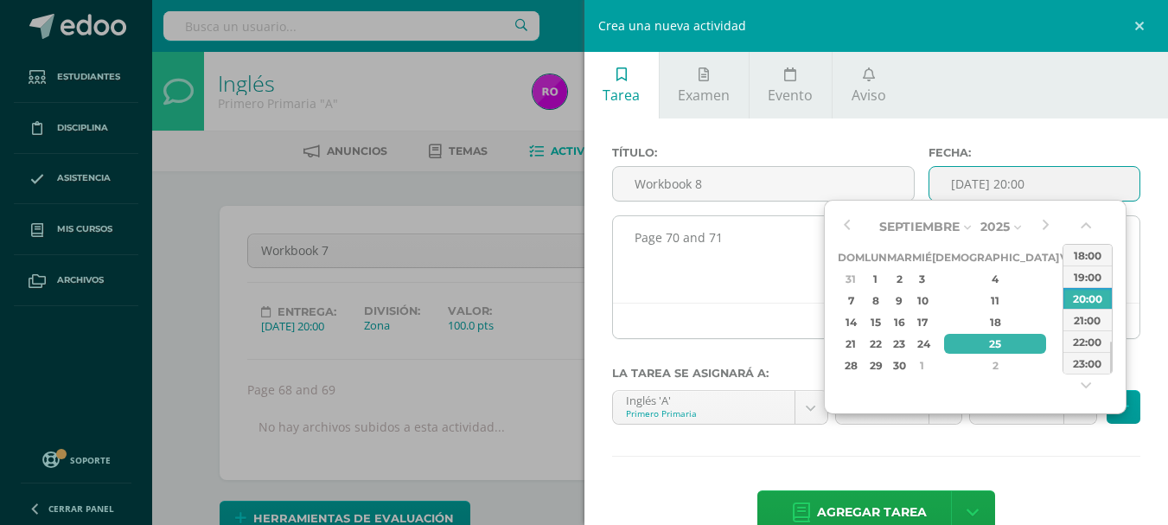
click at [794, 281] on textarea "Page 70 and 71" at bounding box center [876, 259] width 527 height 86
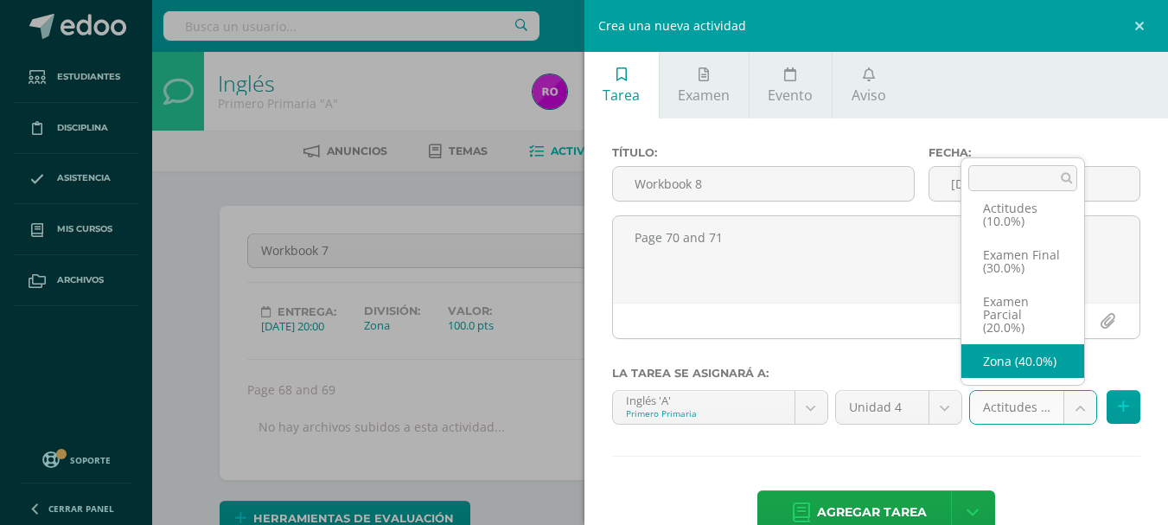
scroll to position [40, 0]
select select "171857"
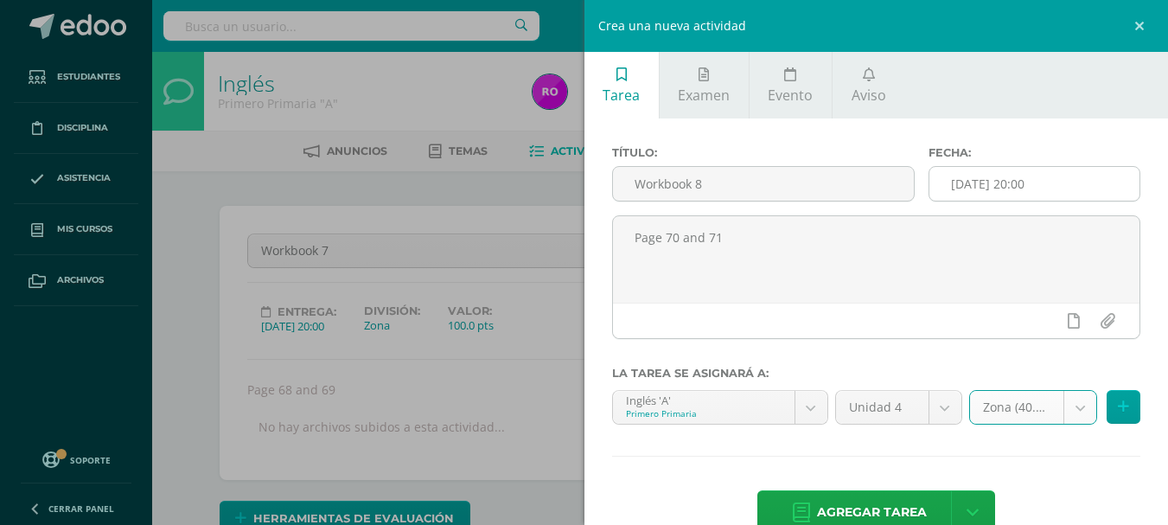
click at [974, 175] on input "2025-09-25 20:00" at bounding box center [1034, 184] width 210 height 34
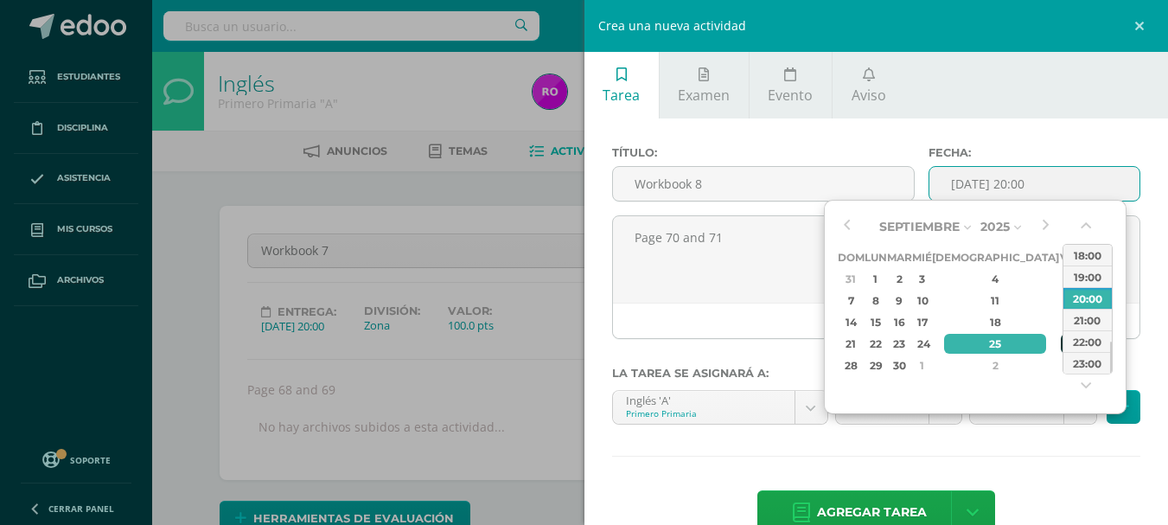
click at [1061, 346] on div "26" at bounding box center [1069, 344] width 16 height 20
type input "2025-09-26 20:00"
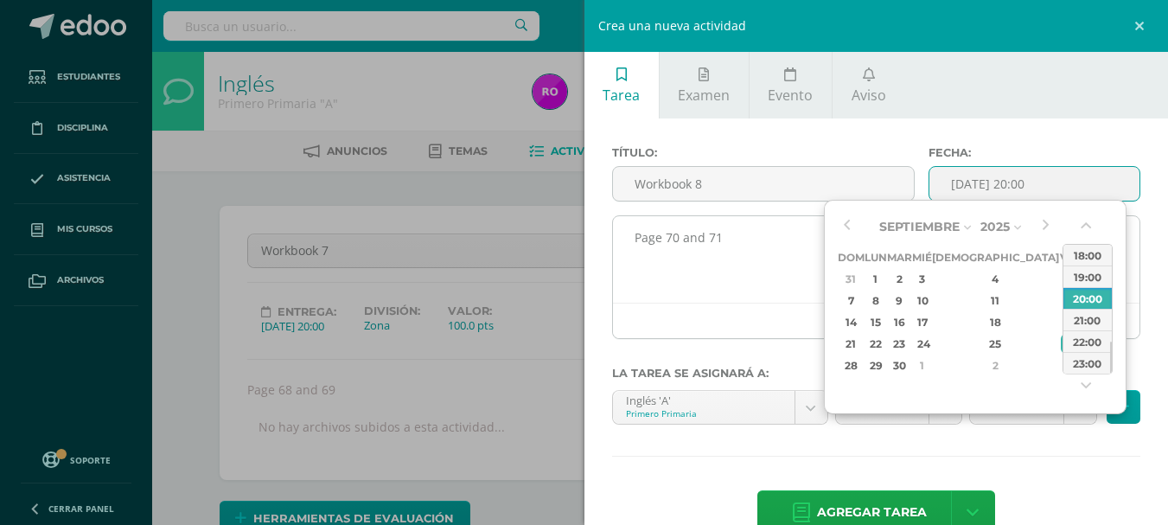
click at [798, 277] on textarea "Page 70 and 71" at bounding box center [876, 259] width 527 height 86
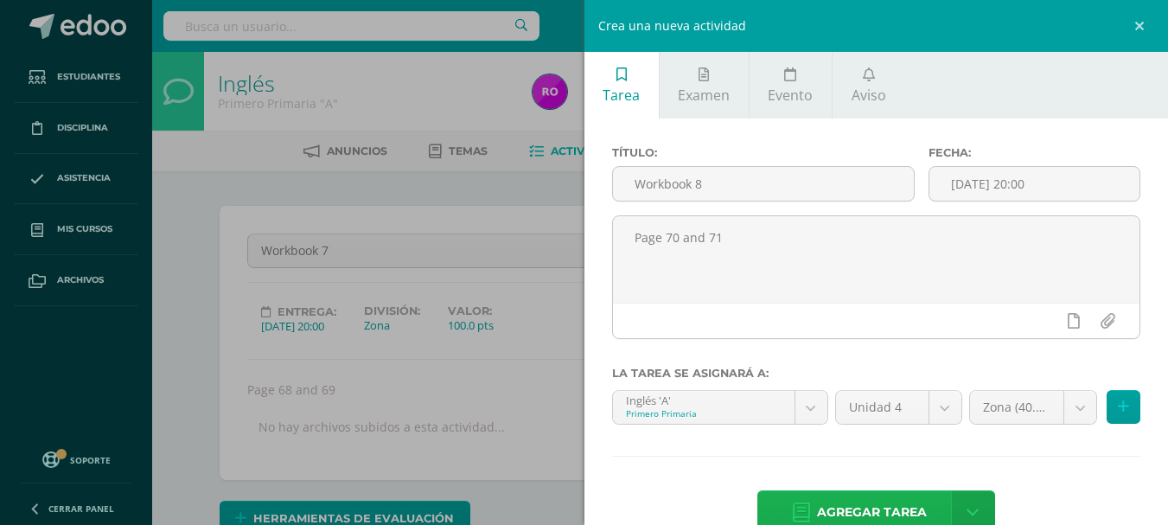
click at [874, 499] on span "Agregar tarea" at bounding box center [872, 512] width 110 height 42
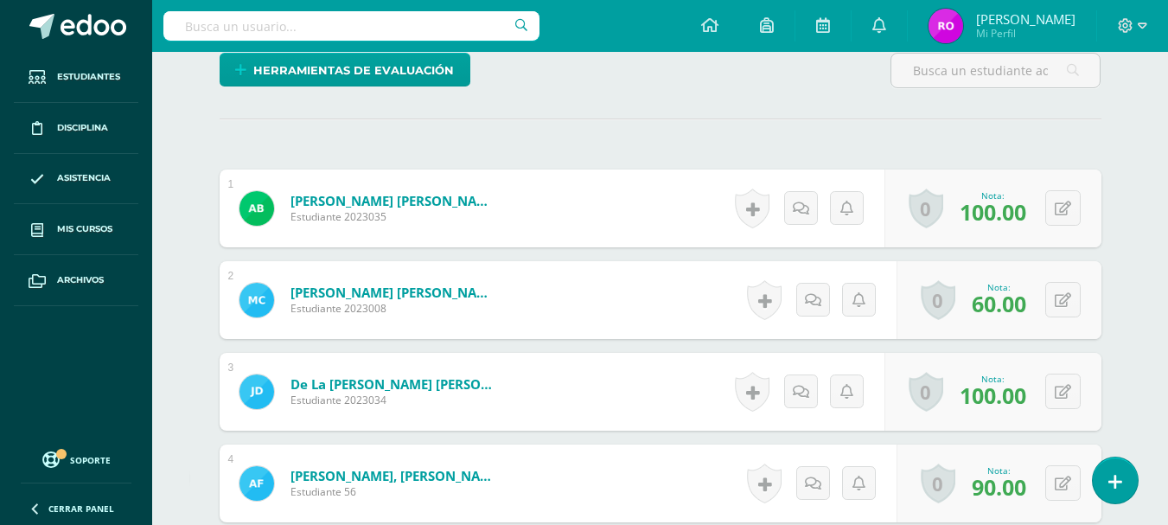
scroll to position [16, 0]
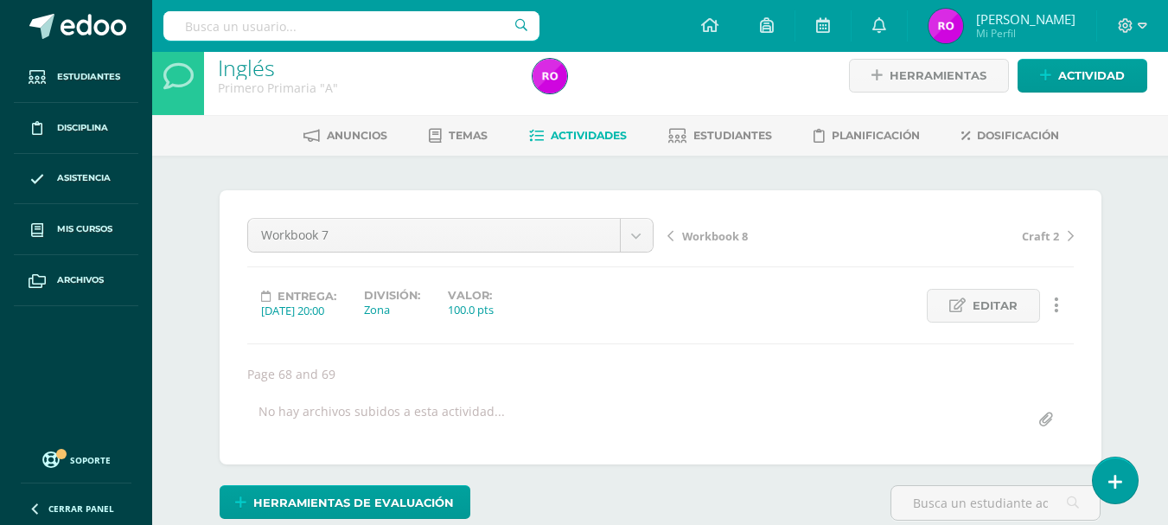
click at [711, 240] on span "Workbook 8" at bounding box center [715, 236] width 66 height 16
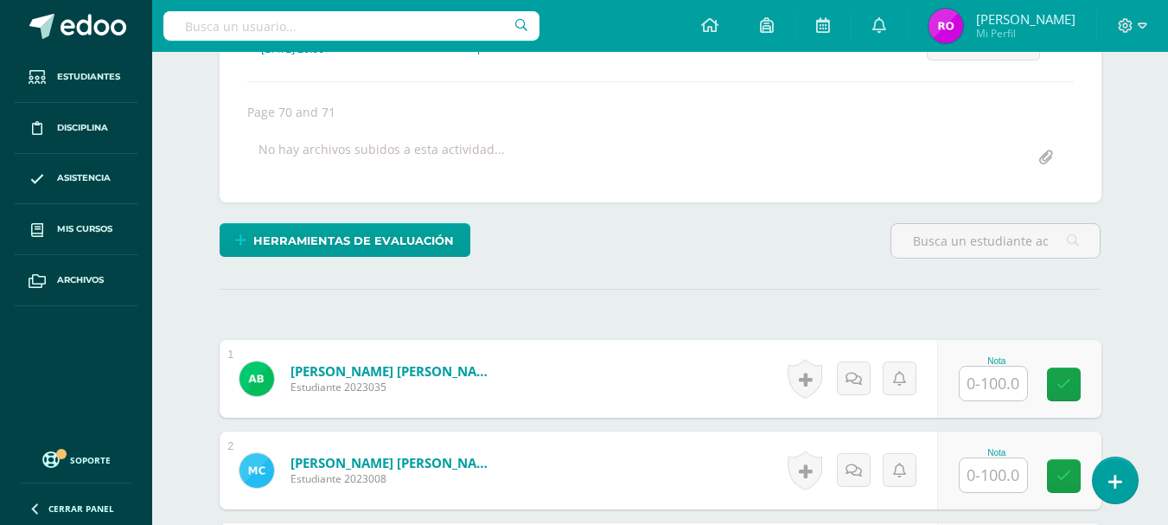
scroll to position [364, 0]
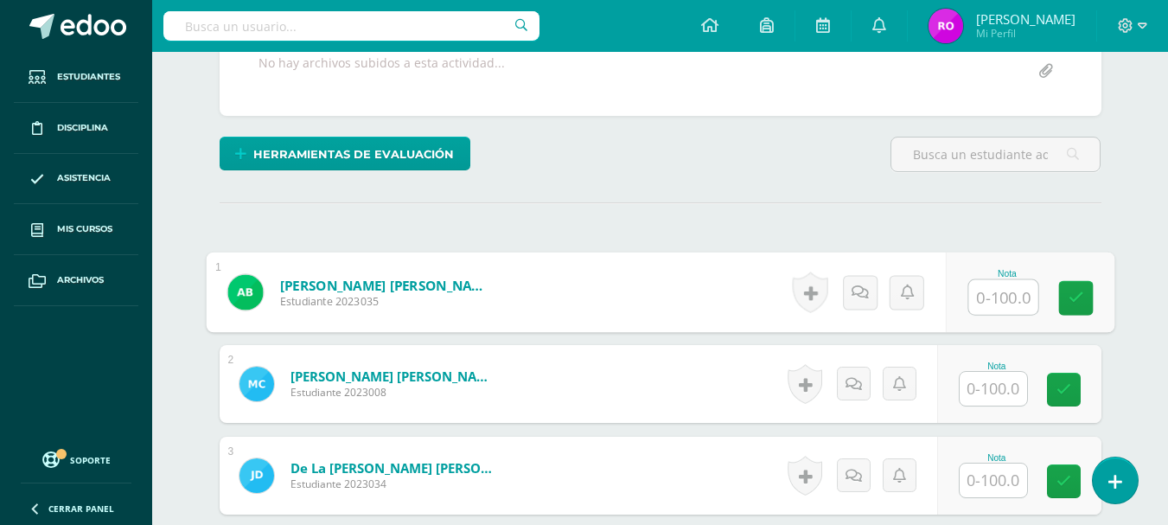
click at [981, 293] on input "text" at bounding box center [1002, 297] width 69 height 35
type input "100"
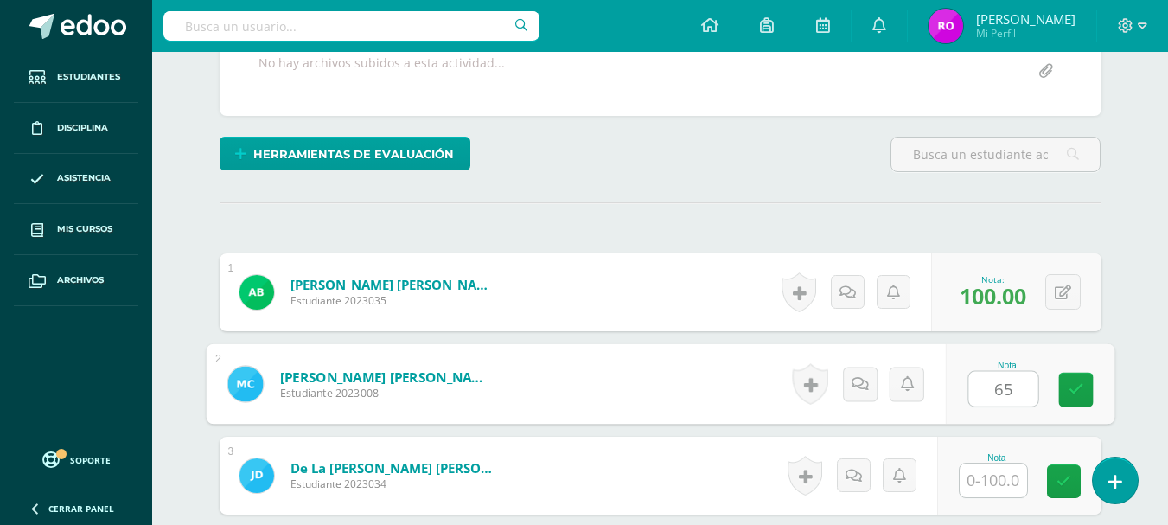
type input "65"
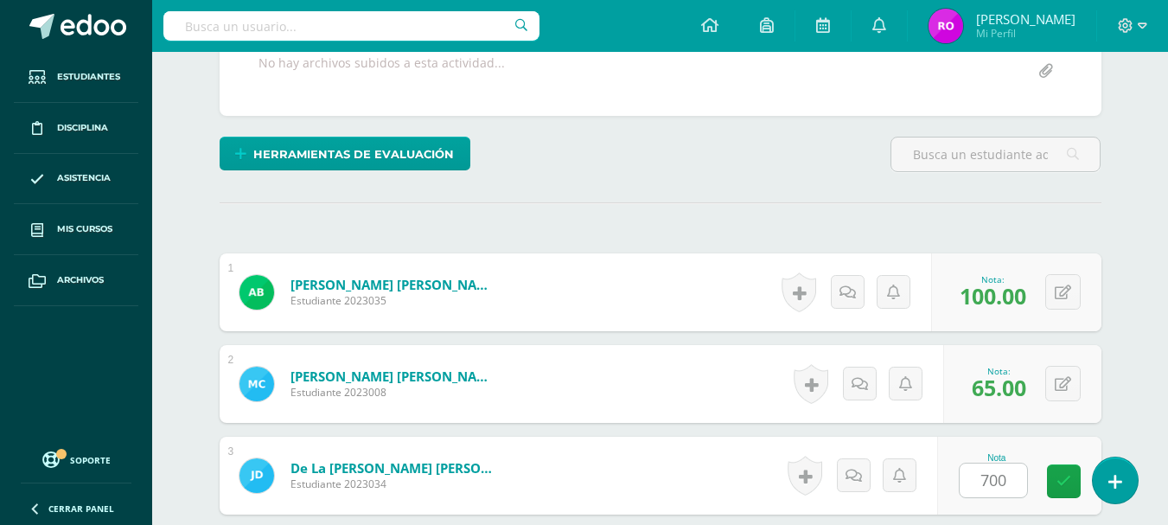
scroll to position [673, 0]
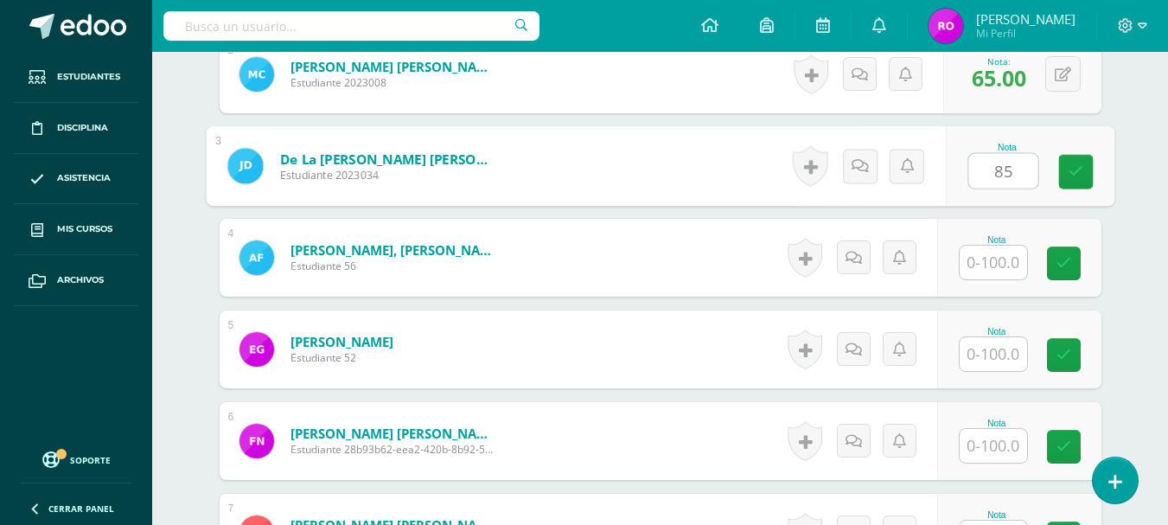
type input "85"
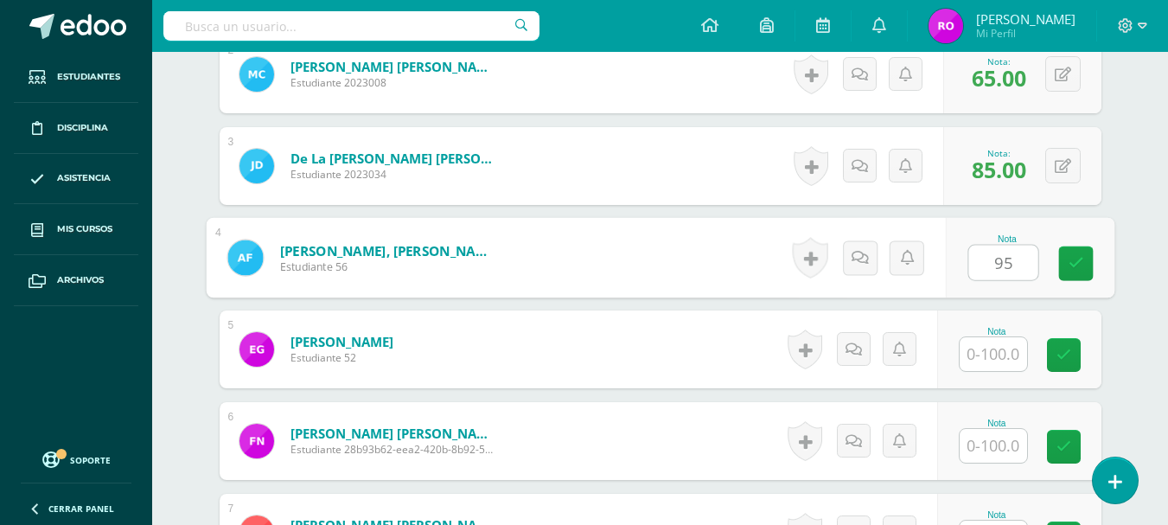
type input "95"
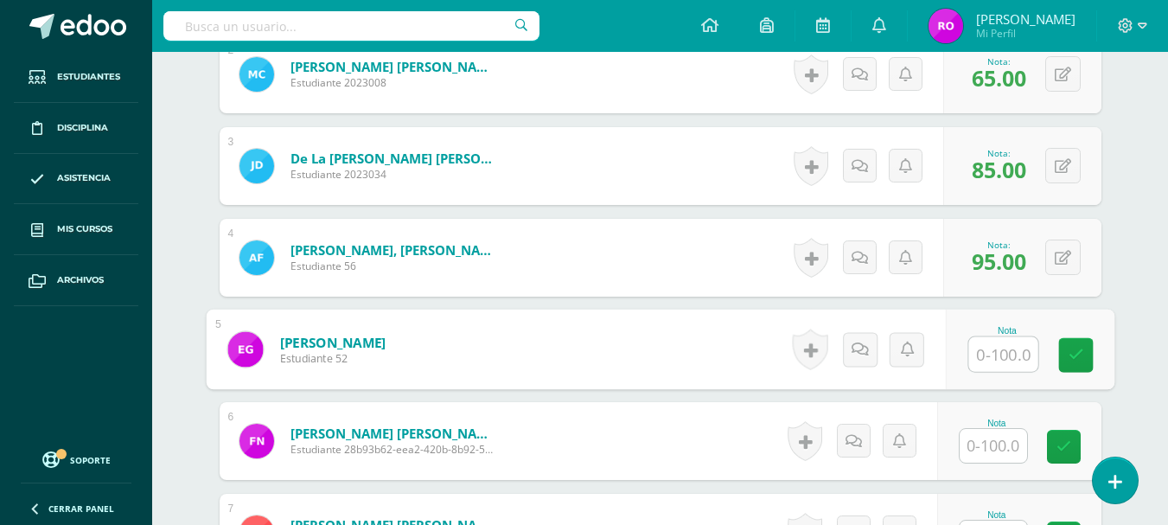
type input "1"
type input "95"
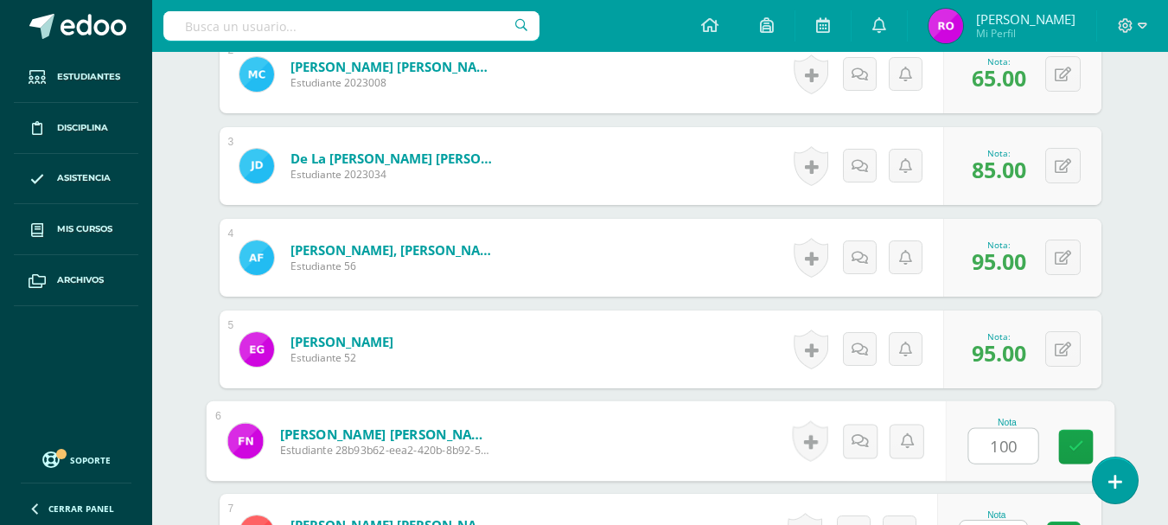
type input "100"
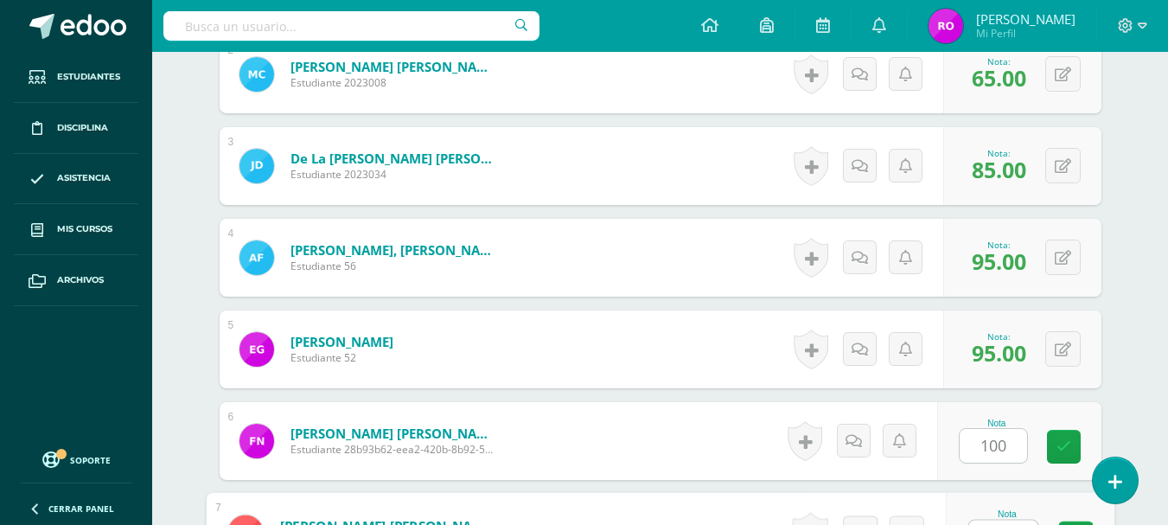
scroll to position [703, 0]
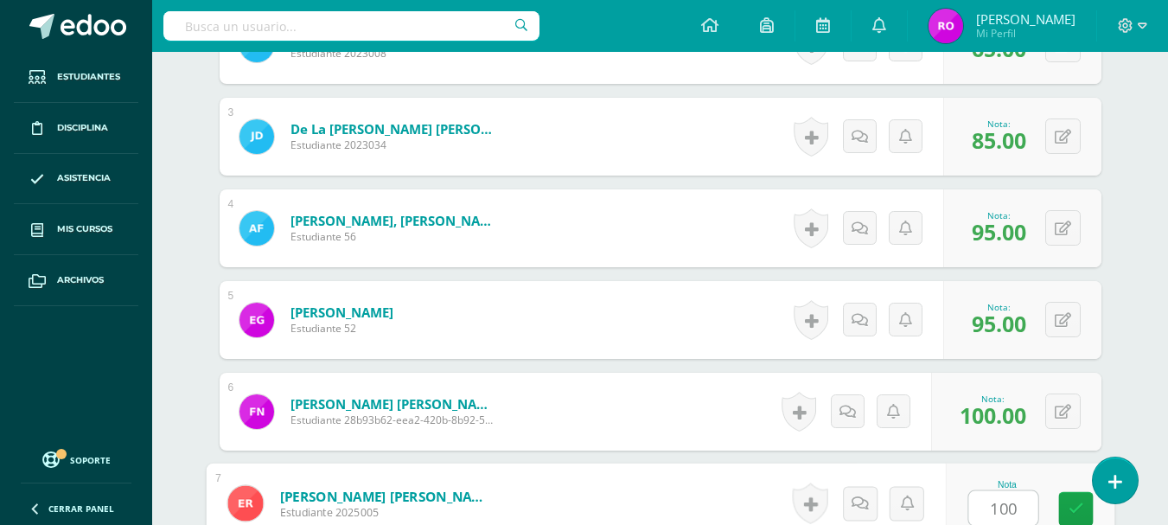
type input "100"
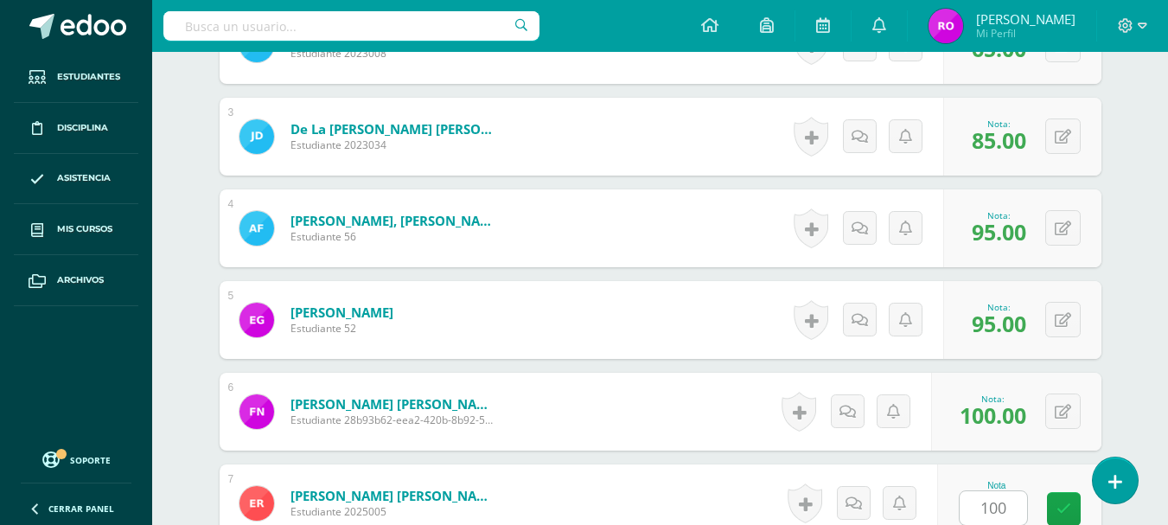
scroll to position [1040, 0]
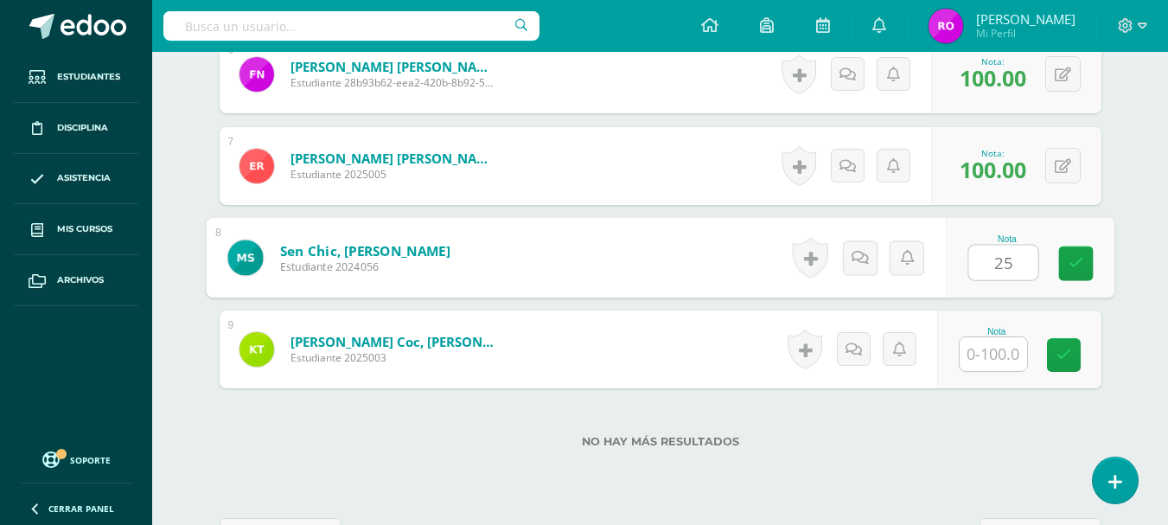
type input "25"
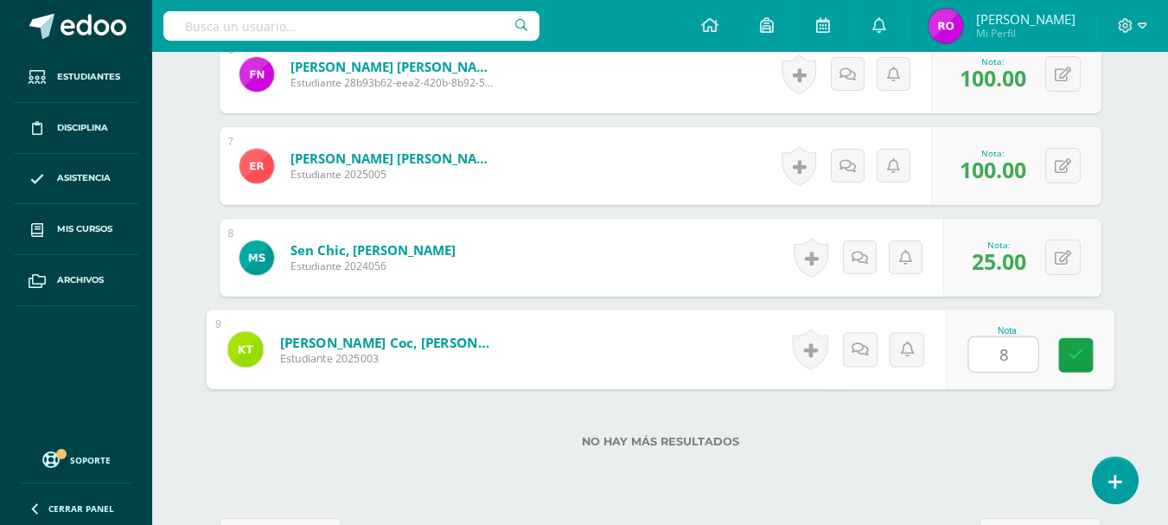
type input "85"
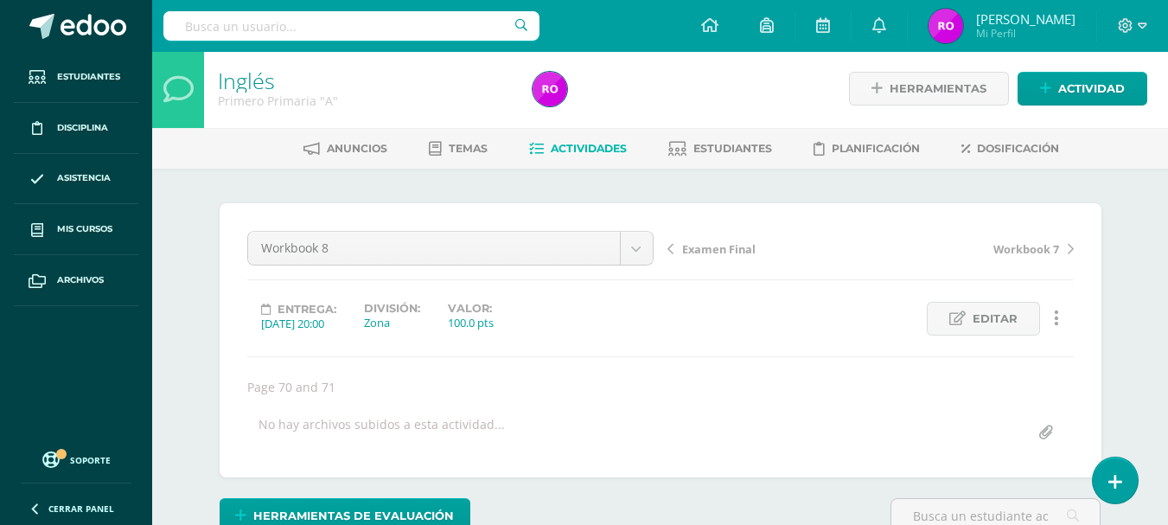
scroll to position [0, 0]
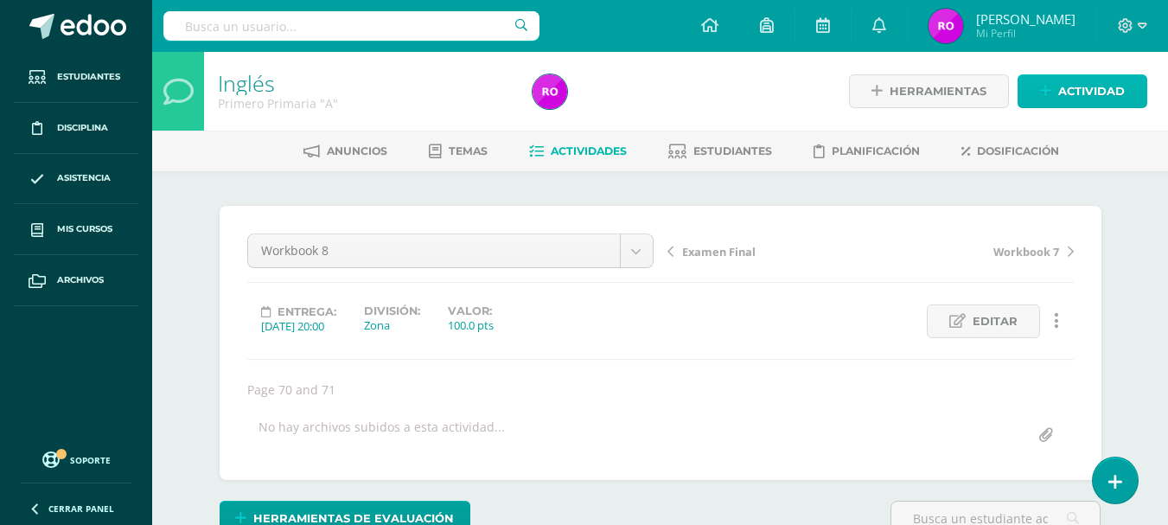
click at [1066, 86] on span "Actividad" at bounding box center [1091, 91] width 67 height 32
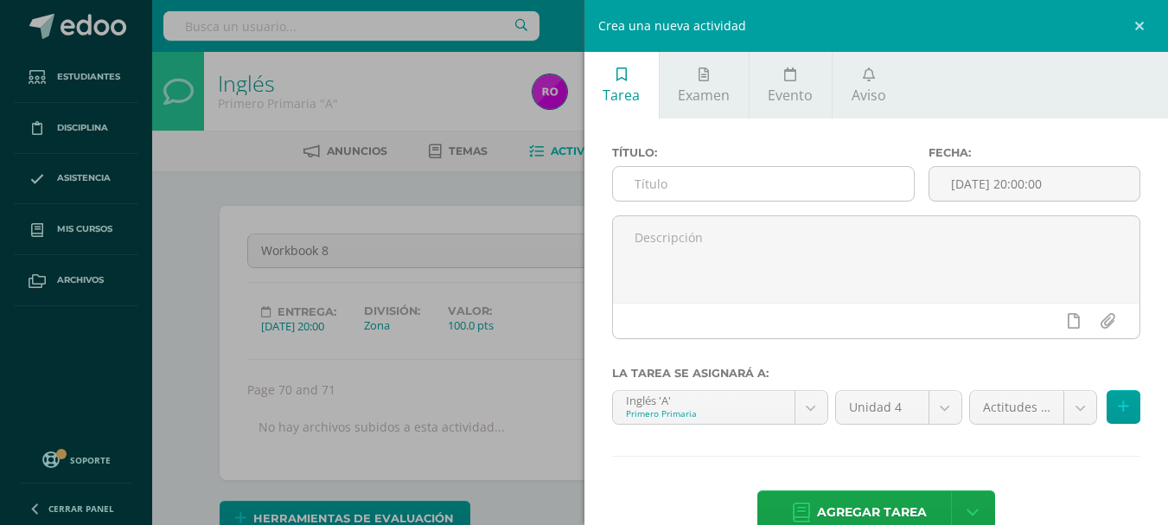
click at [834, 175] on input "text" at bounding box center [763, 184] width 301 height 34
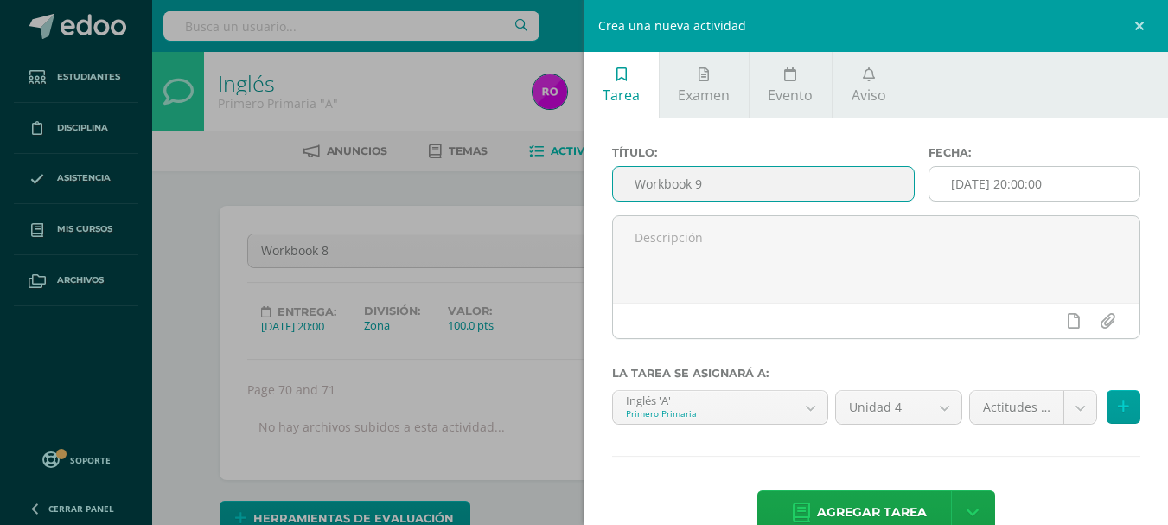
type input "Workbook 9"
click at [996, 180] on input "[DATE] 20:00:00" at bounding box center [1034, 184] width 210 height 34
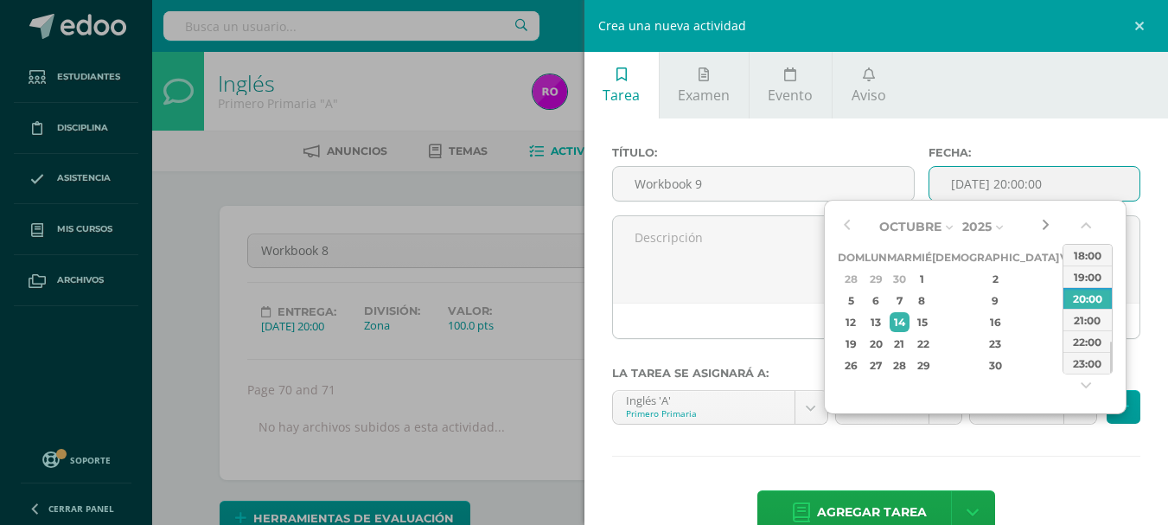
click at [1038, 222] on button "button" at bounding box center [1044, 227] width 17 height 26
click at [845, 219] on button "button" at bounding box center [846, 227] width 17 height 26
click at [884, 276] on div "29" at bounding box center [875, 279] width 18 height 20
type input "2025-09-29 20:00"
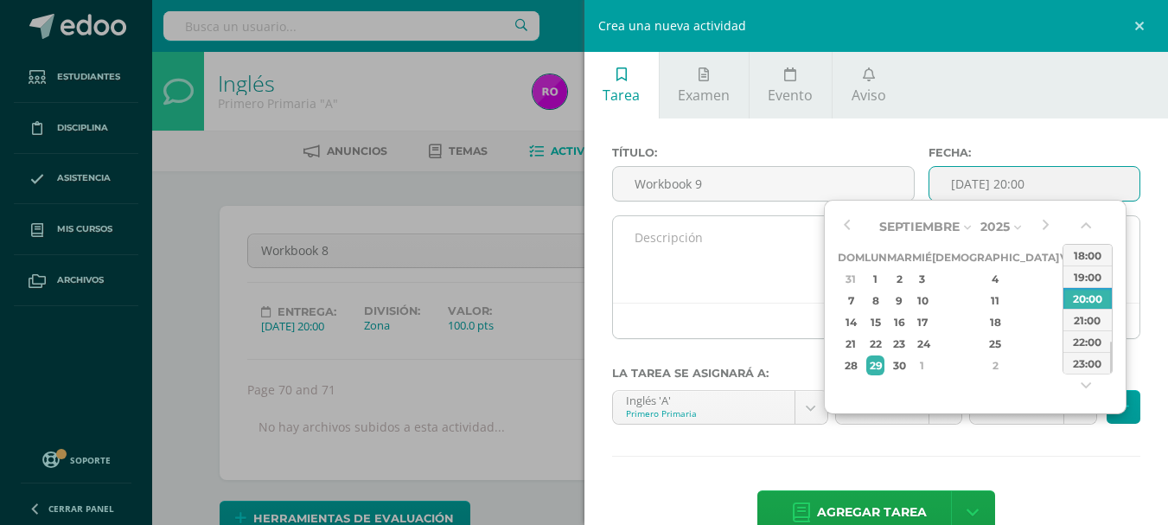
click at [776, 275] on textarea at bounding box center [876, 259] width 527 height 86
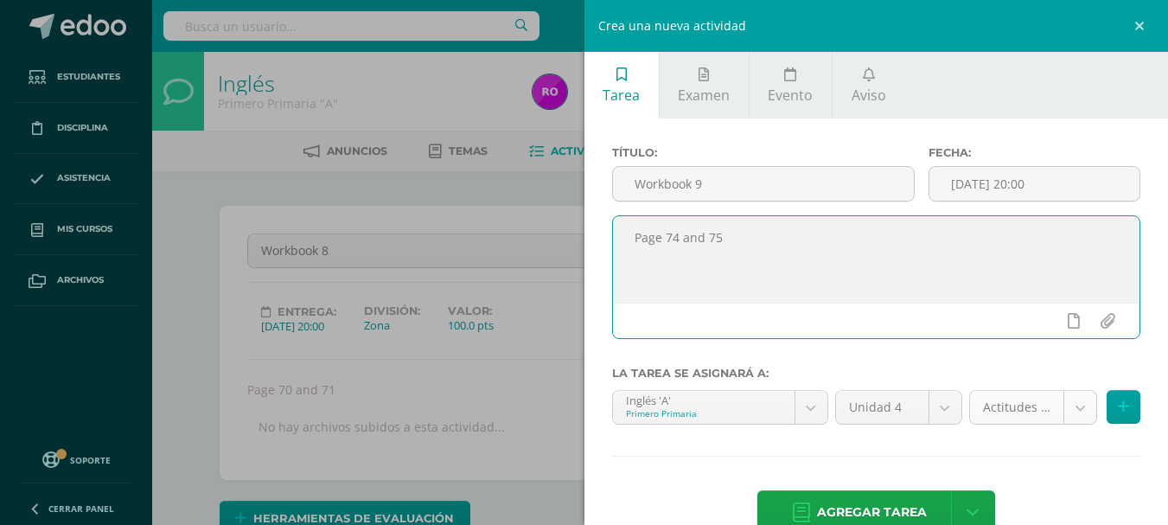
type textarea "Page 74 and 75"
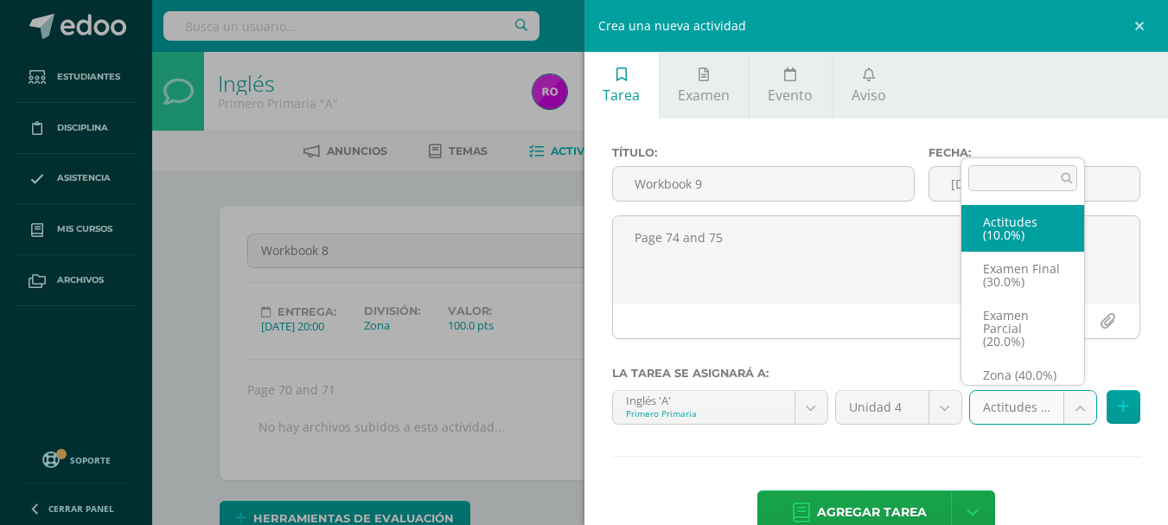
scroll to position [33, 0]
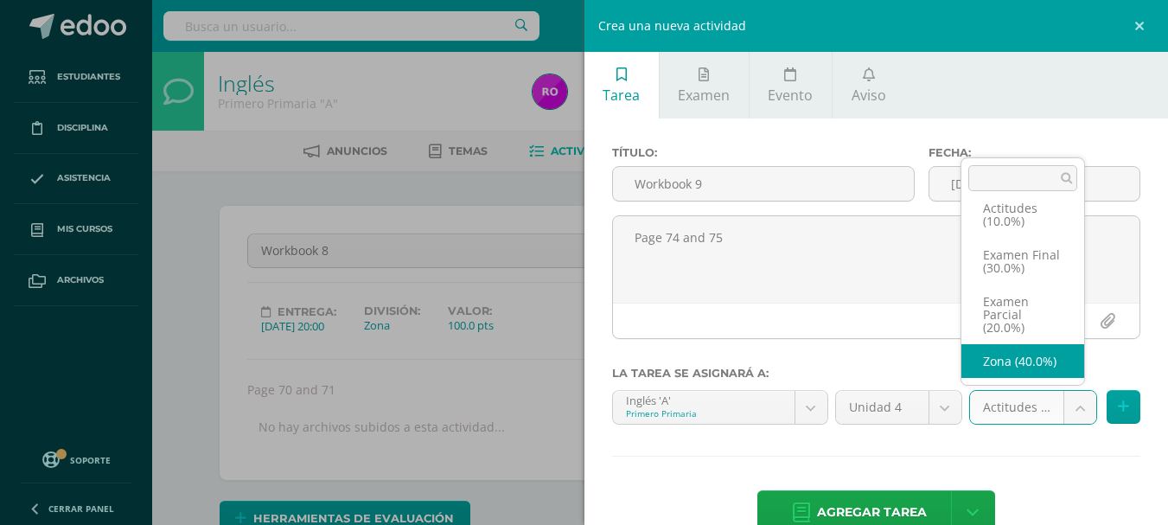
select select "171857"
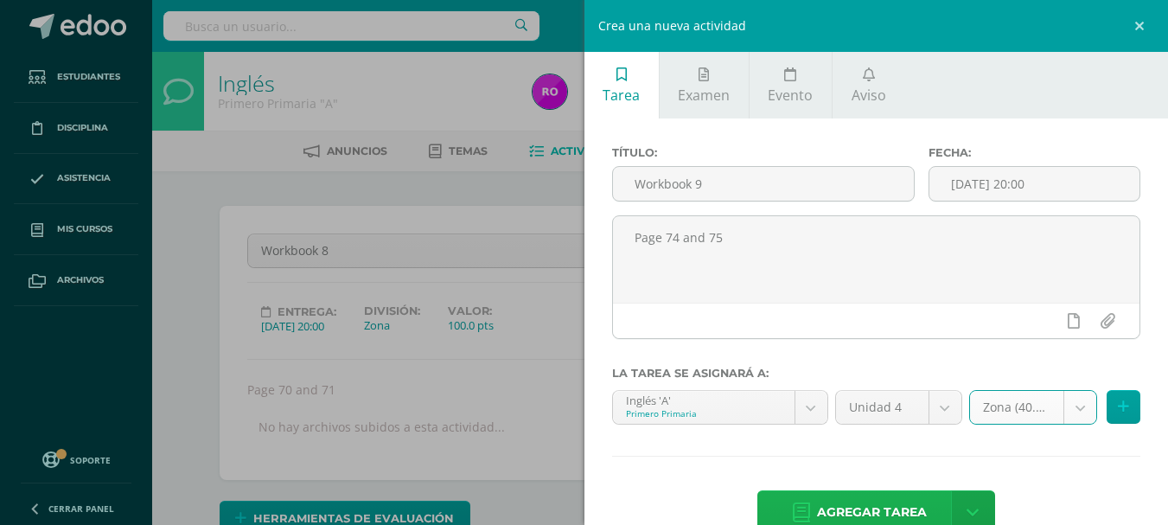
click at [900, 500] on span "Agregar tarea" at bounding box center [872, 512] width 110 height 42
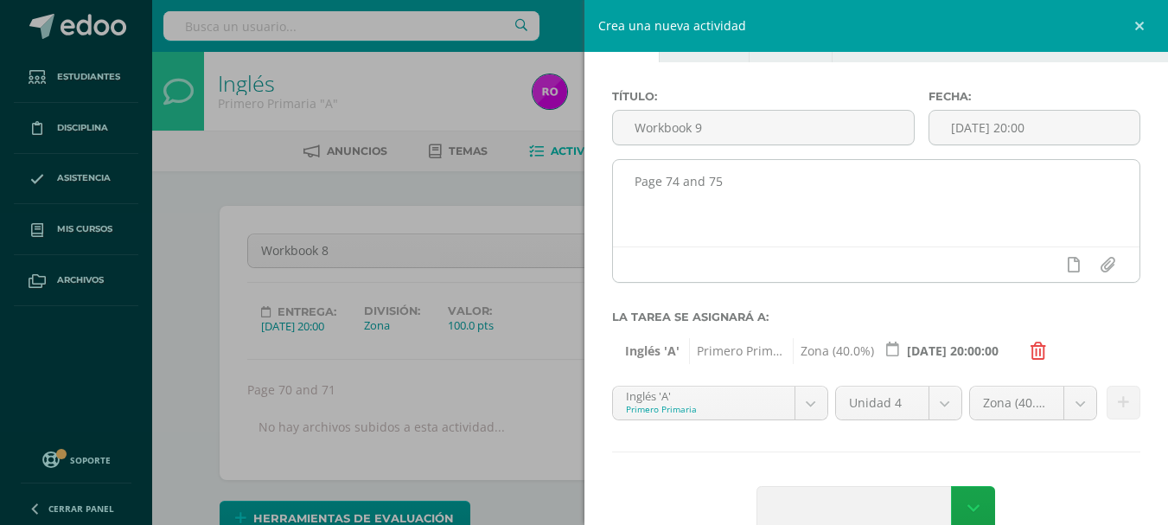
scroll to position [86, 0]
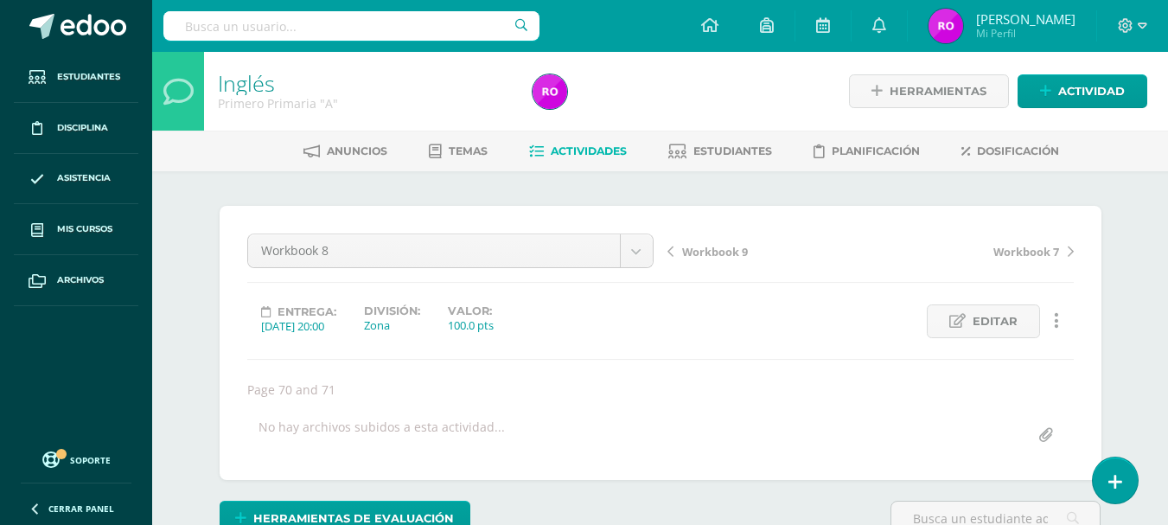
click at [710, 253] on span "Workbook 9" at bounding box center [715, 252] width 66 height 16
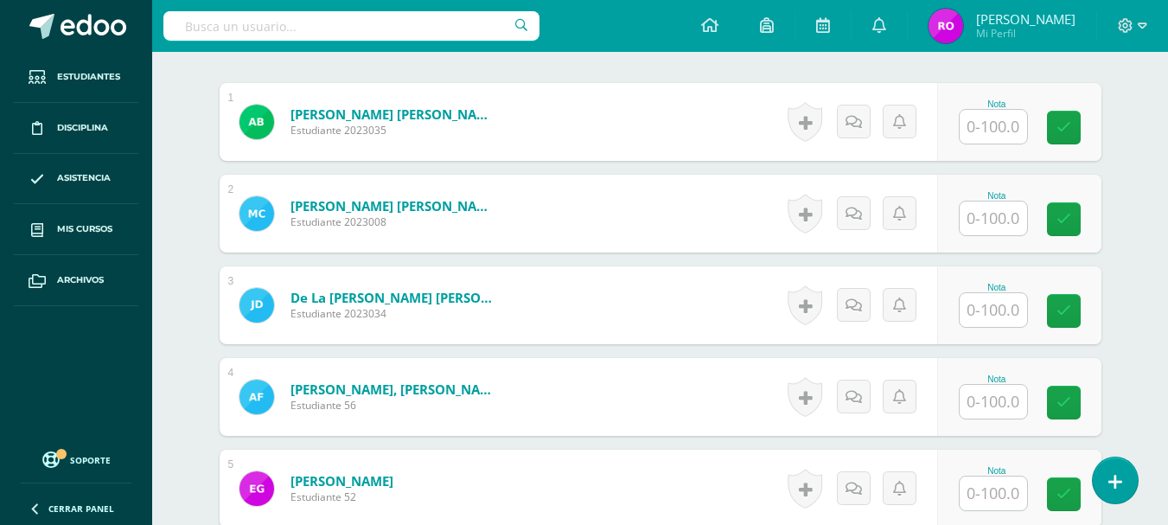
scroll to position [535, 0]
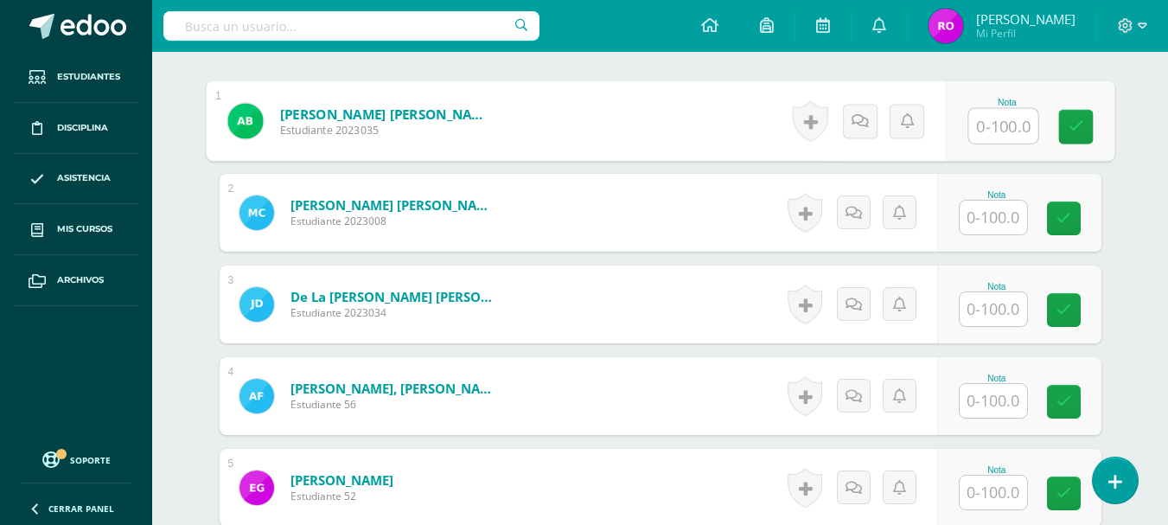
click at [1001, 114] on input "text" at bounding box center [1002, 126] width 69 height 35
type input "100"
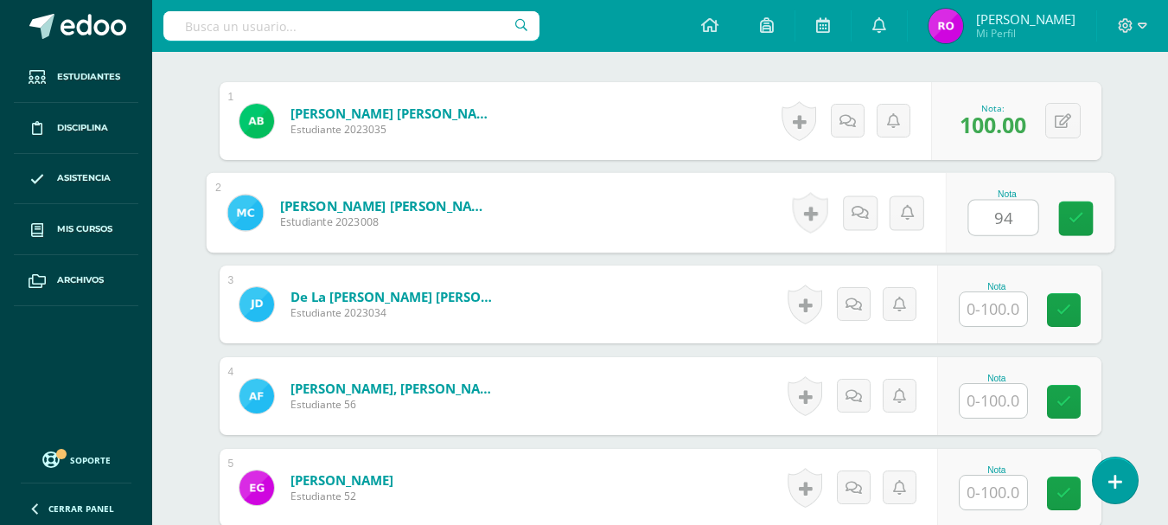
type input "94"
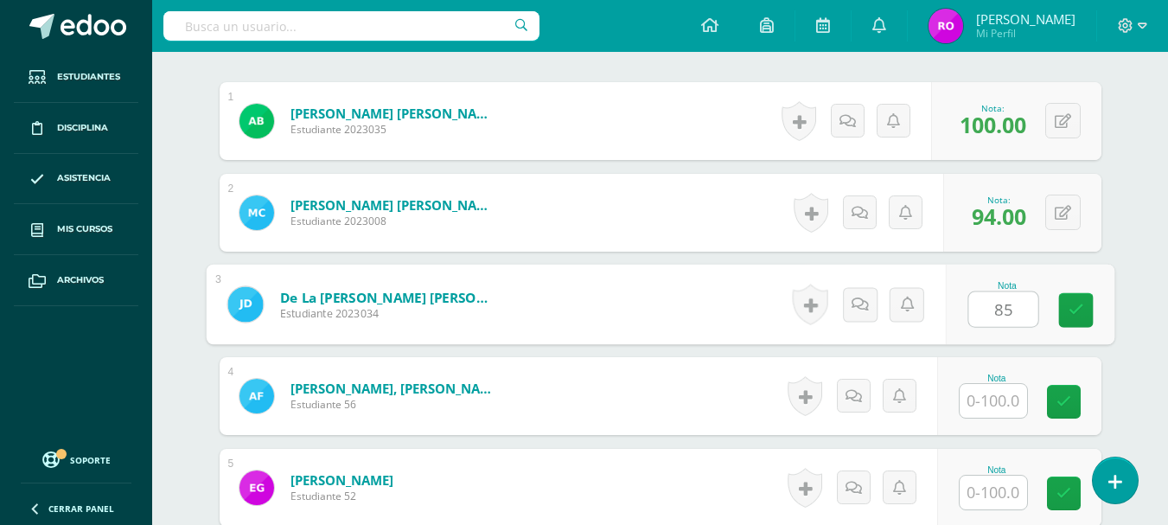
type input "85"
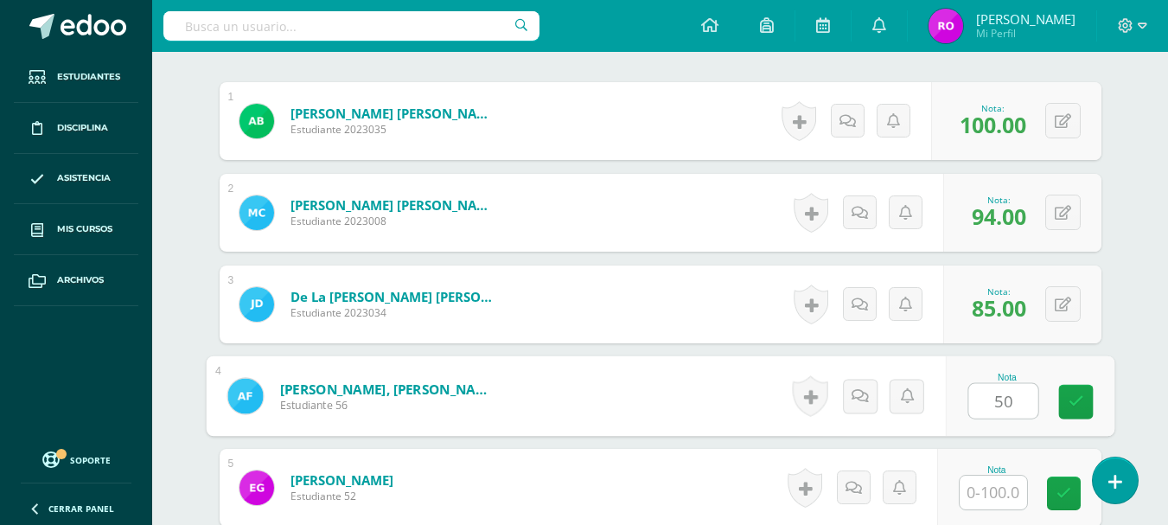
type input "50"
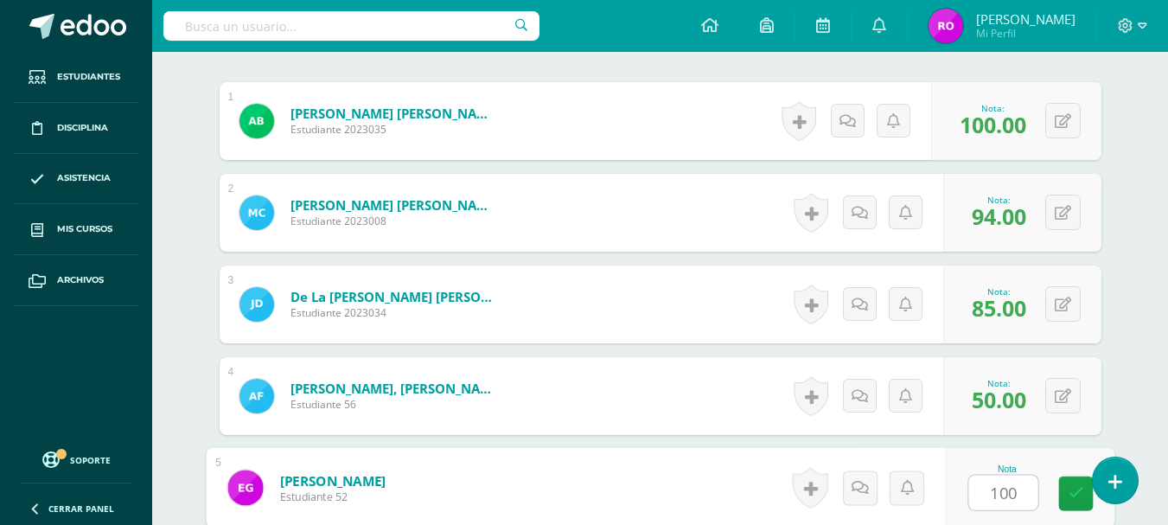
type input "100"
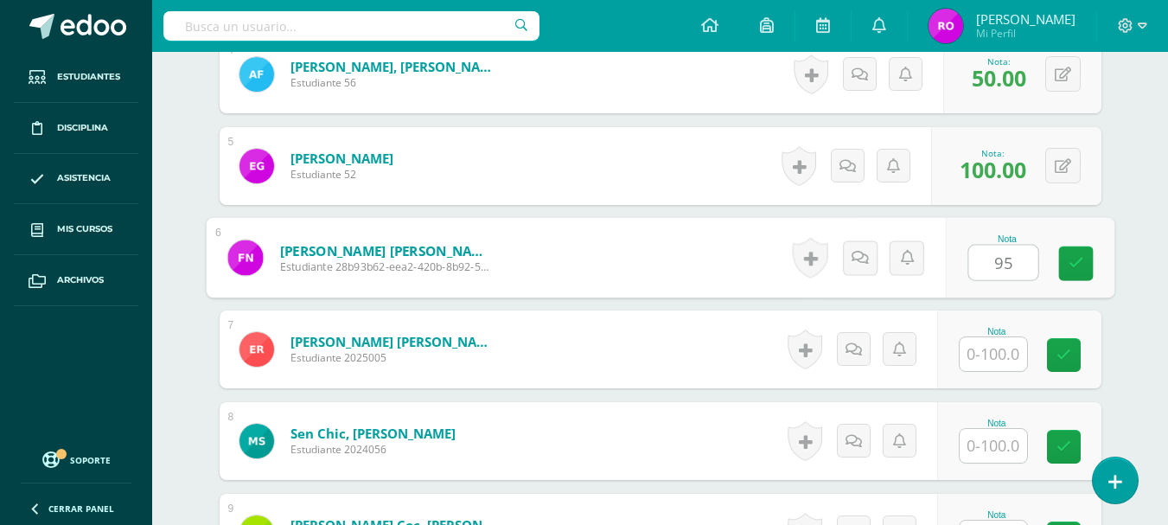
type input "95"
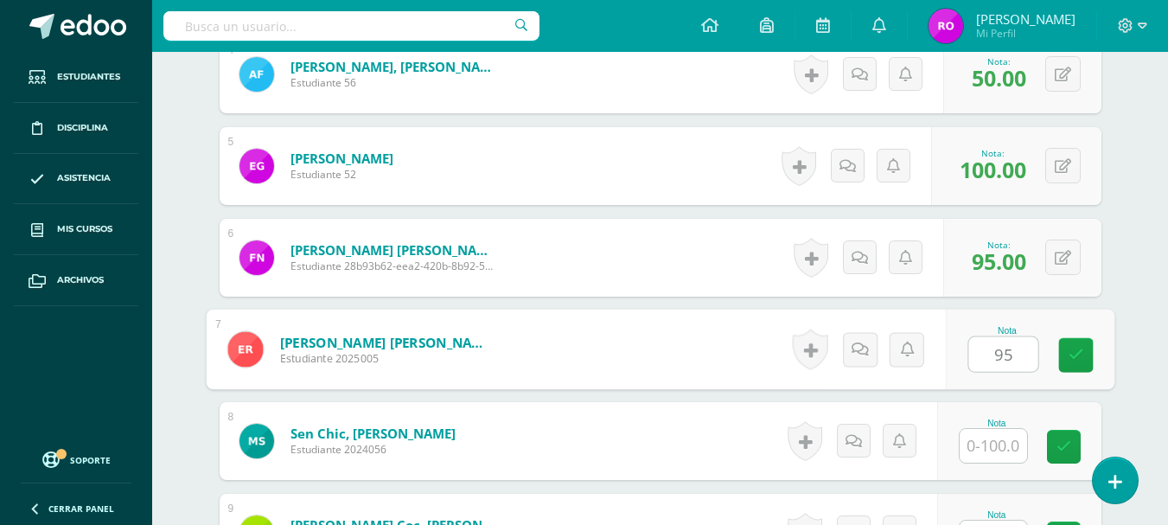
type input "95"
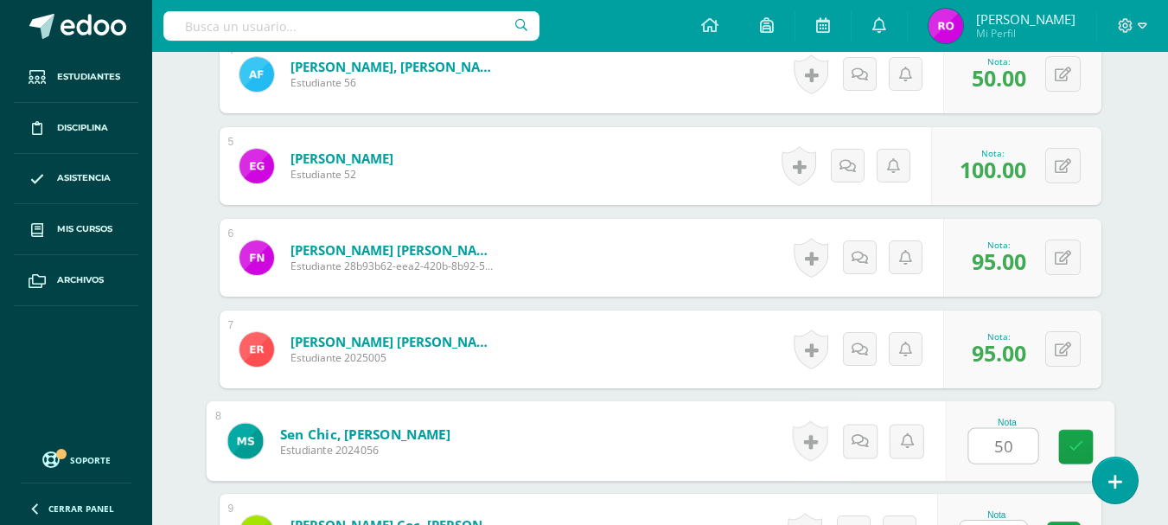
type input "50"
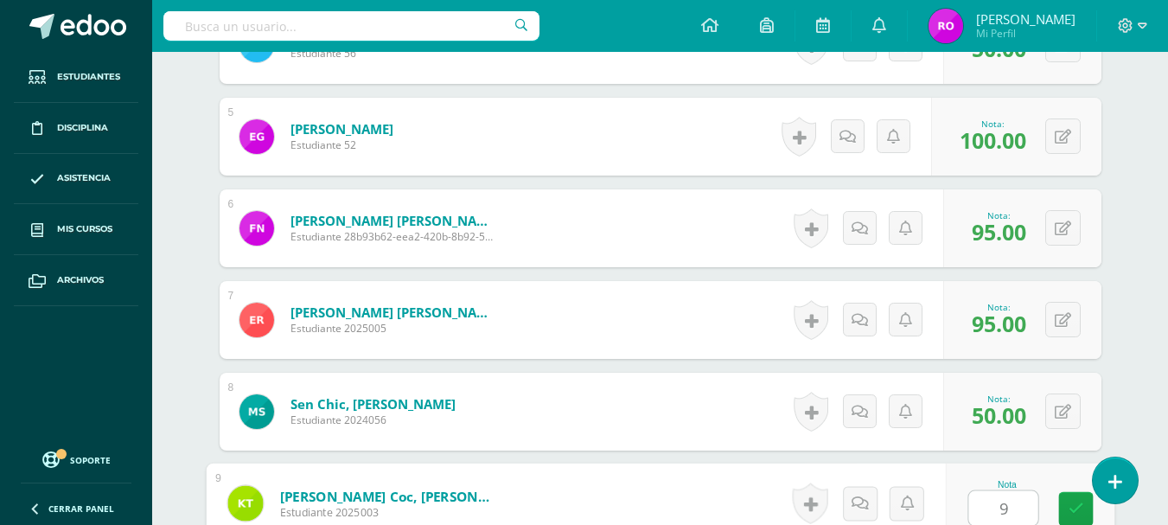
type input "90"
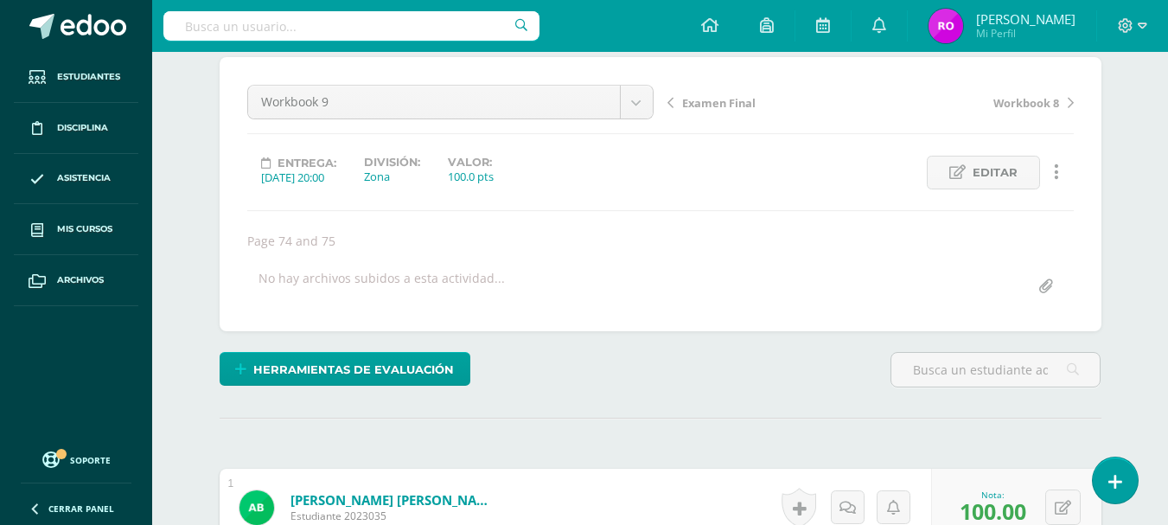
scroll to position [0, 0]
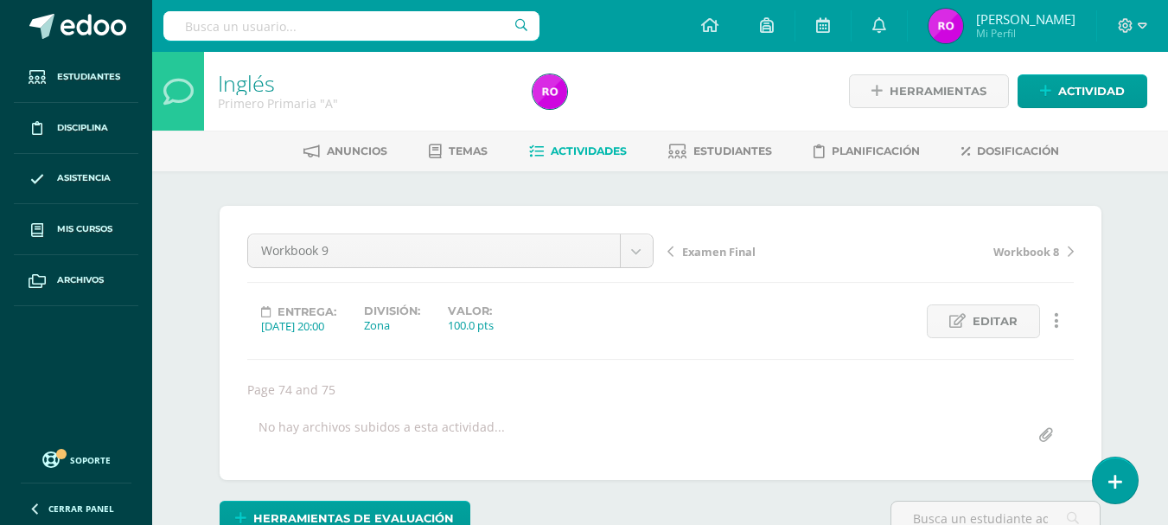
click at [741, 251] on span "Examen Final" at bounding box center [718, 252] width 73 height 16
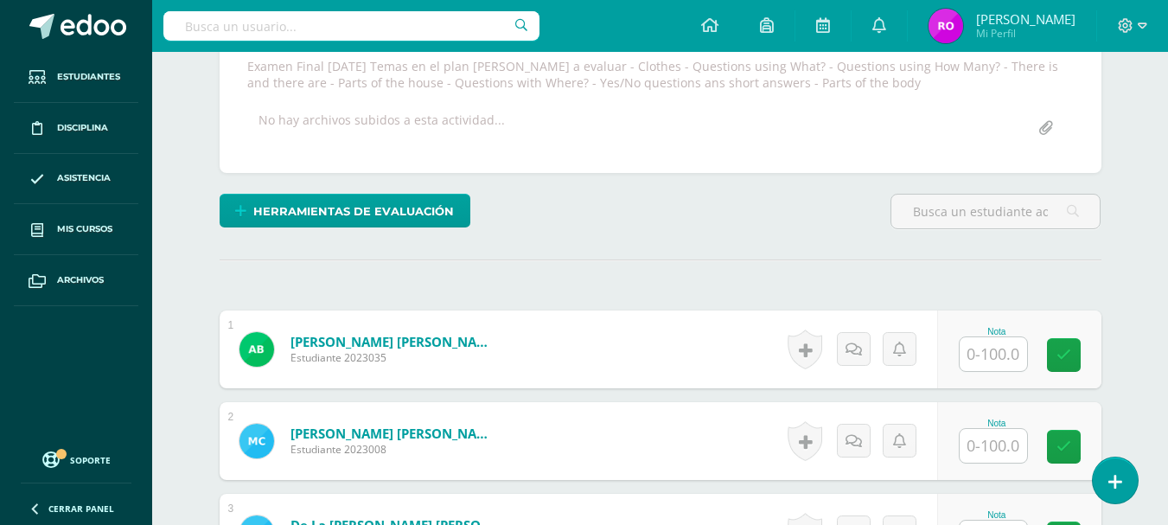
scroll to position [341, 0]
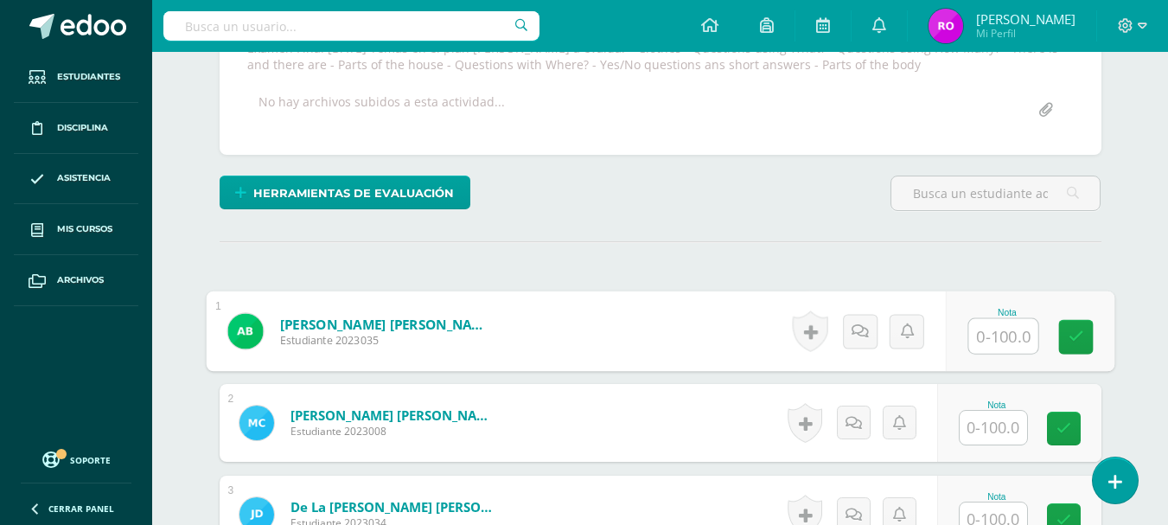
click at [998, 333] on input "text" at bounding box center [1002, 336] width 69 height 35
type input "50"
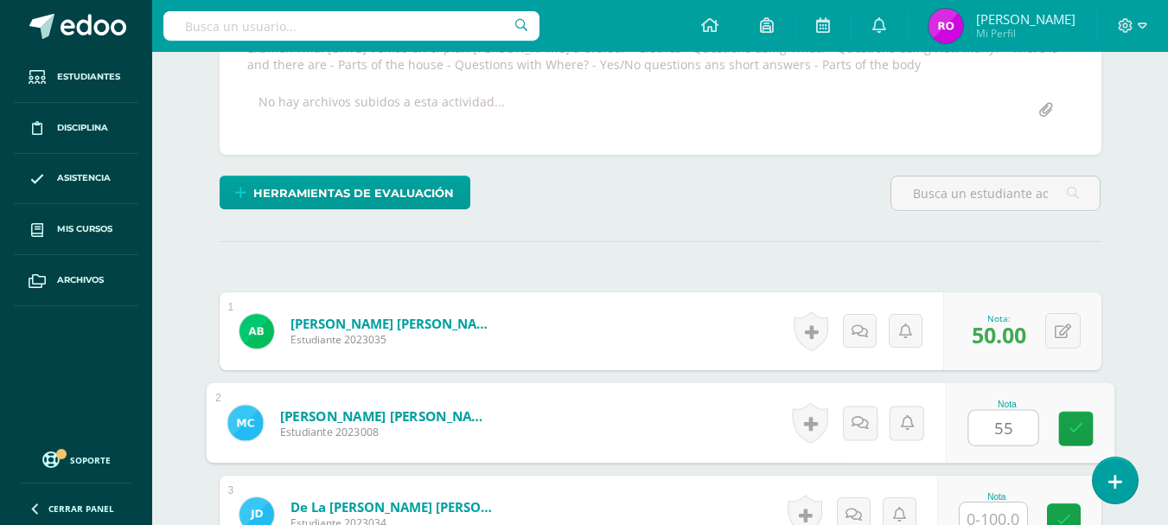
type input "55"
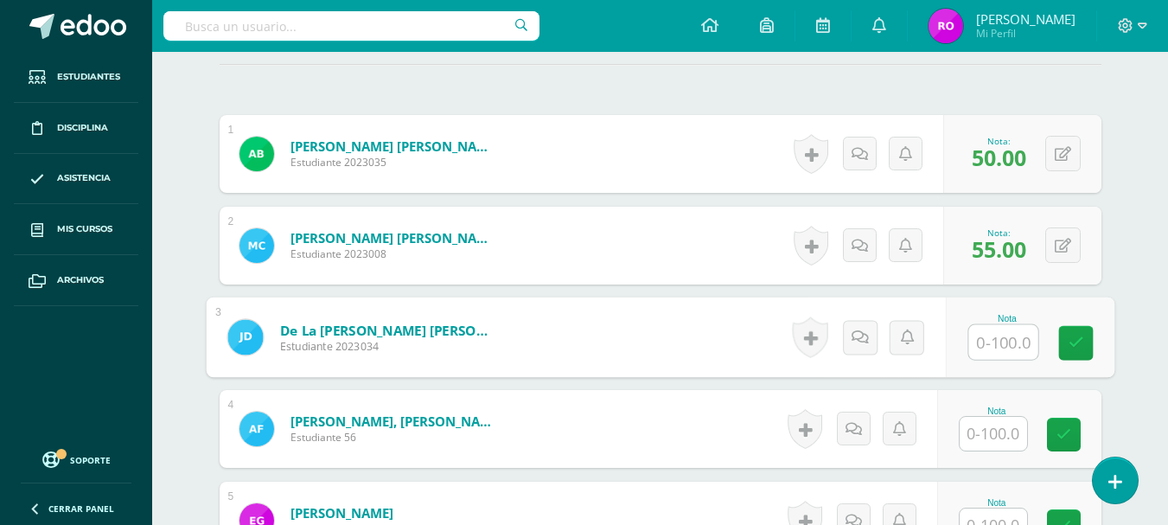
scroll to position [526, 0]
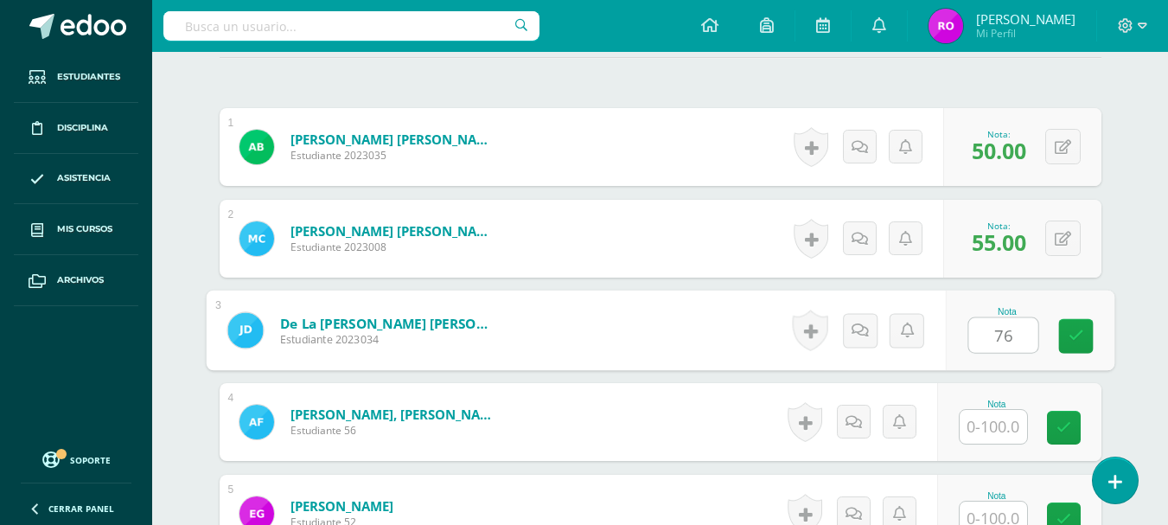
type input "76"
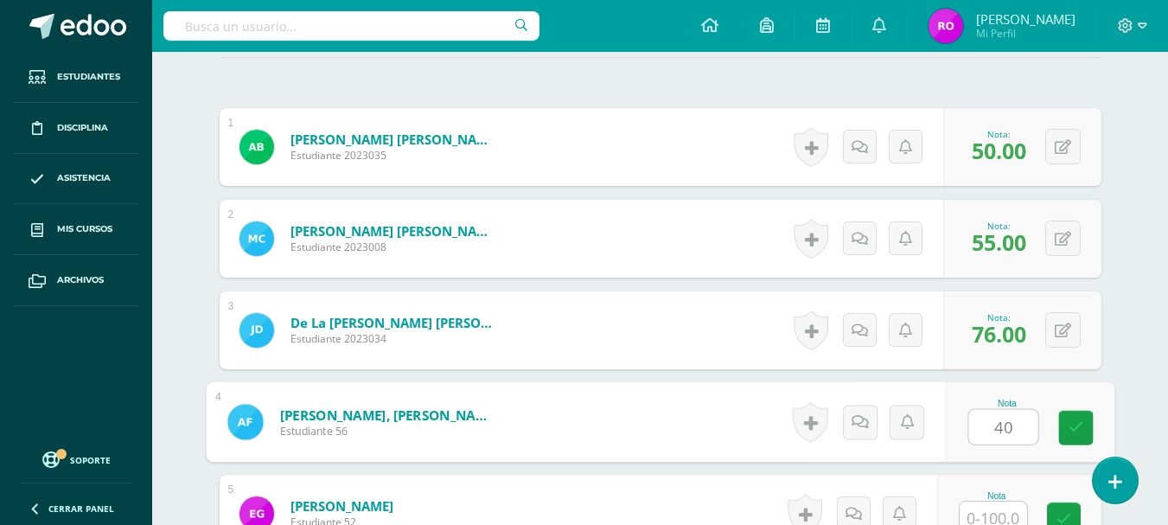
type input "40"
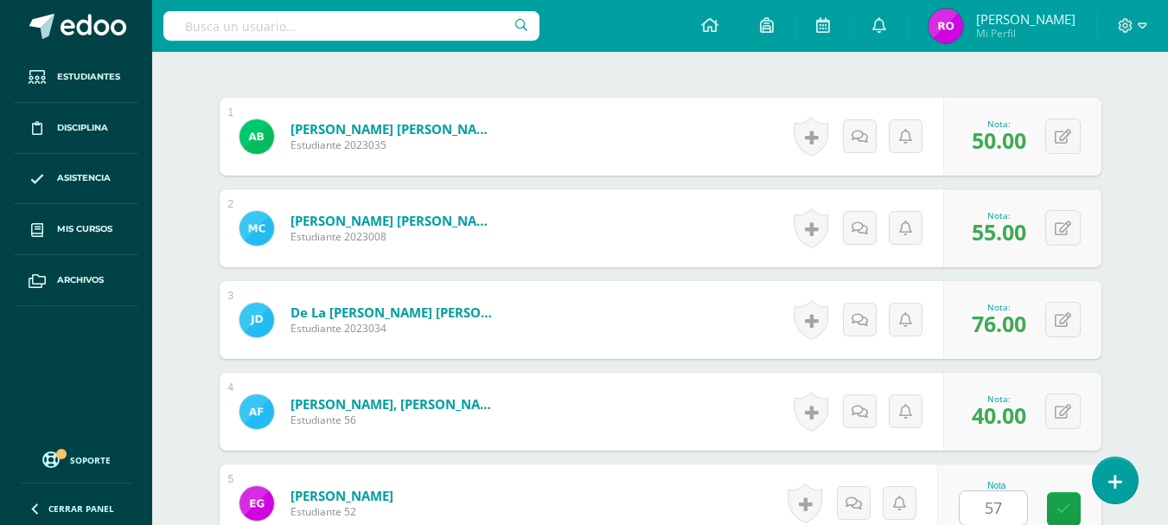
scroll to position [873, 0]
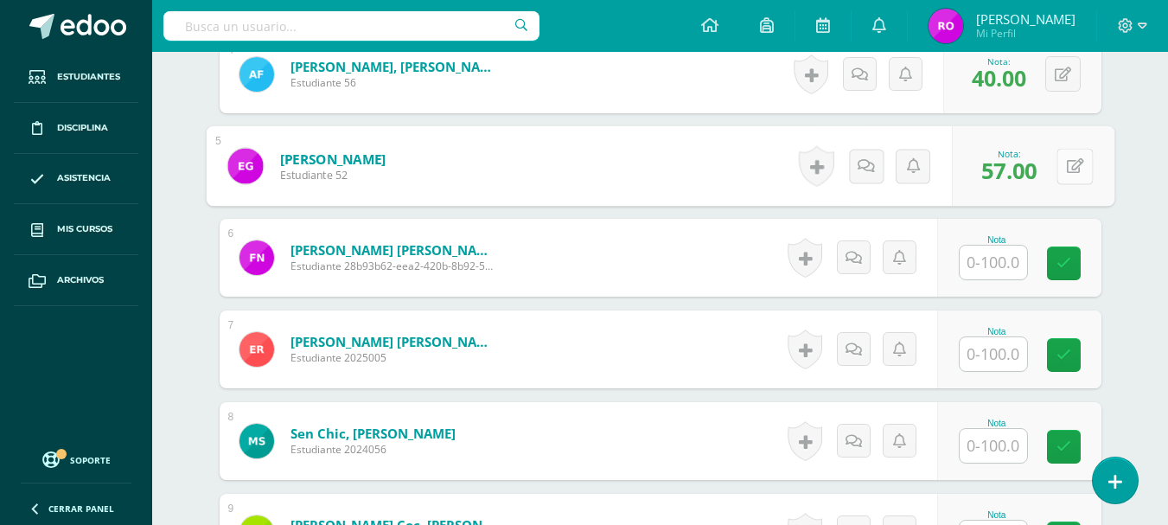
click at [1066, 159] on icon at bounding box center [1074, 165] width 17 height 15
type input "60"
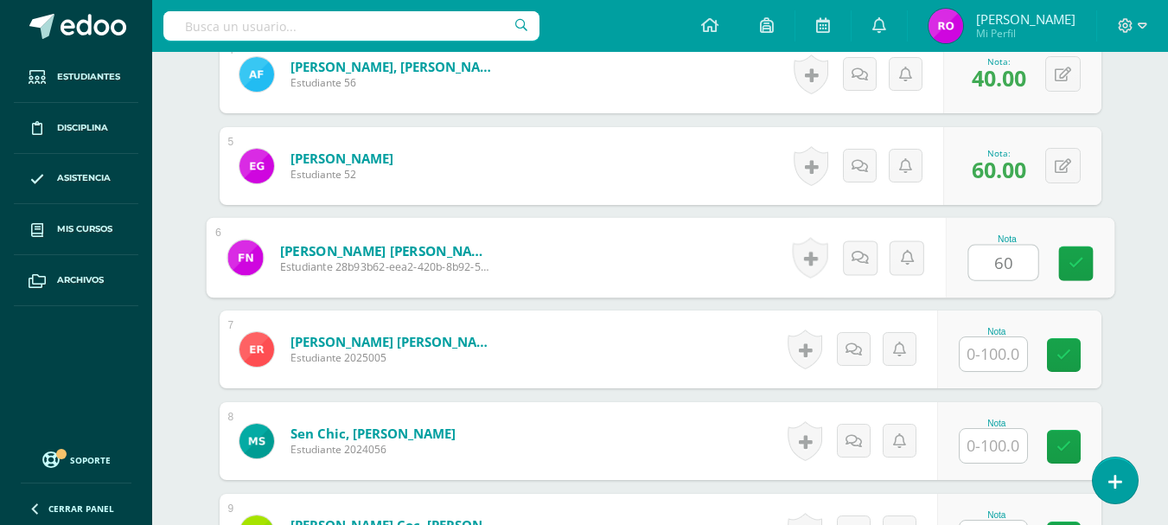
type input "60"
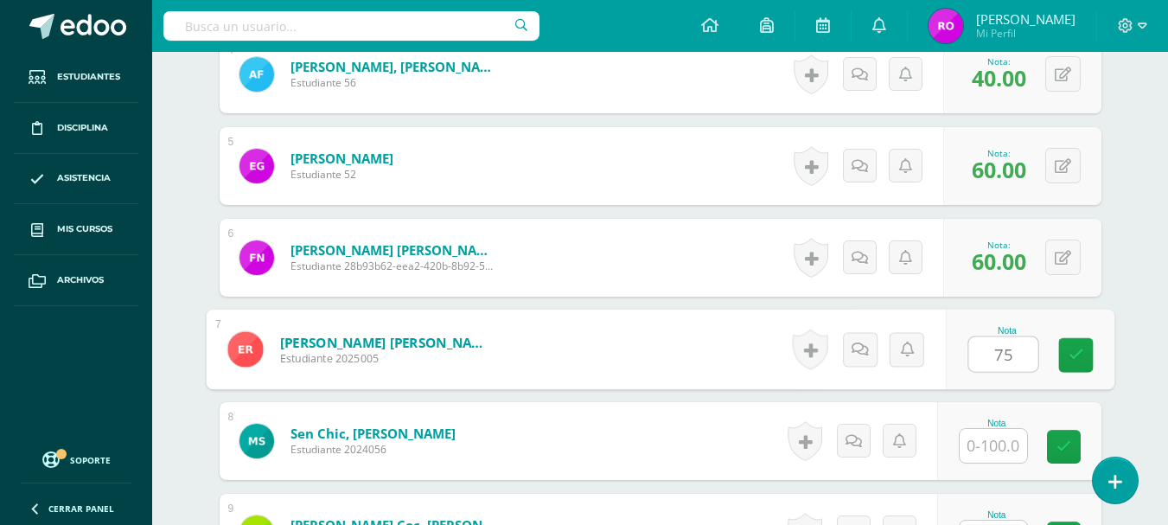
type input "75"
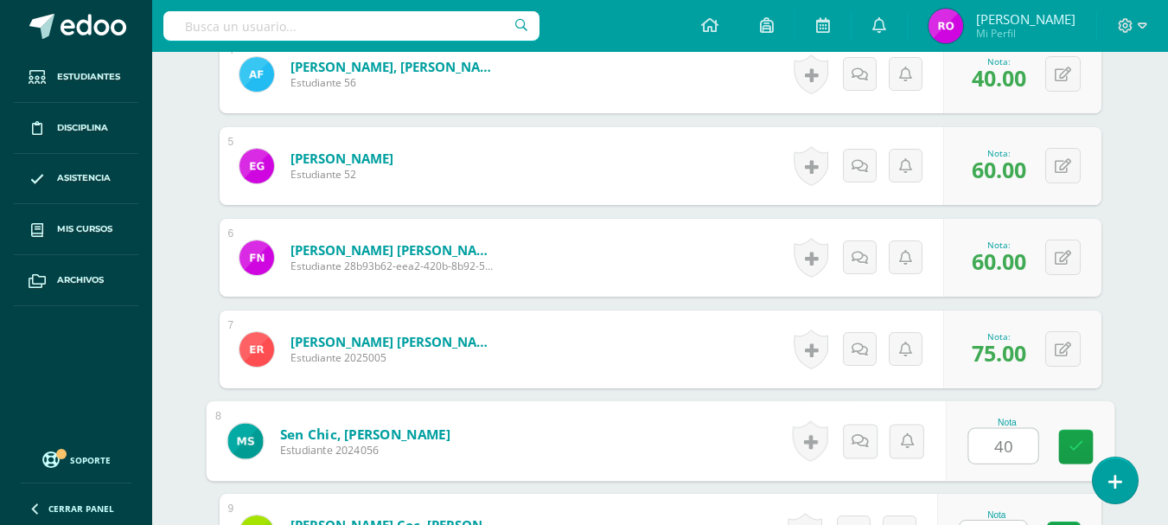
scroll to position [902, 0]
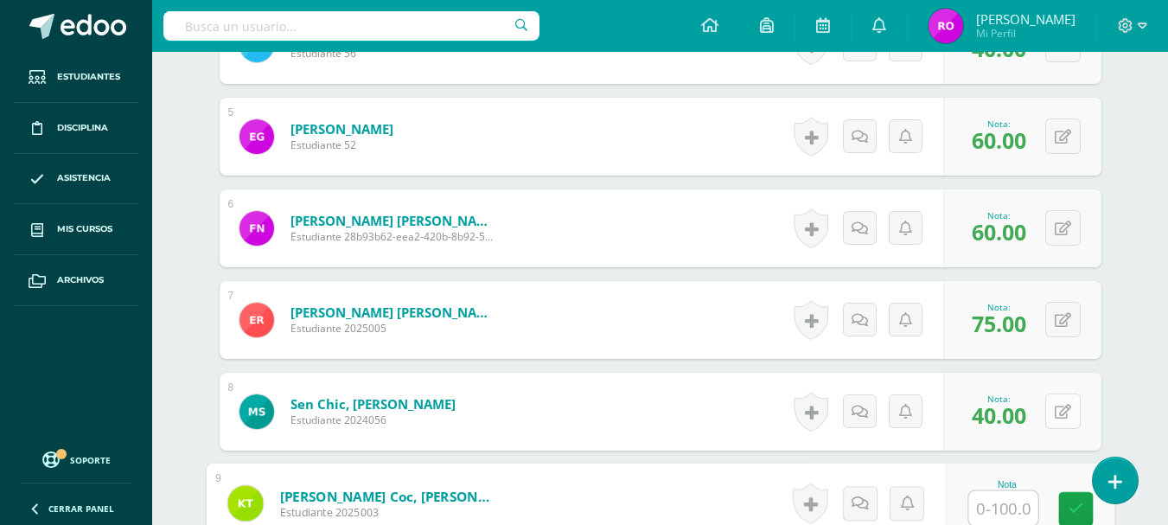
click at [1060, 410] on button at bounding box center [1062, 410] width 35 height 35
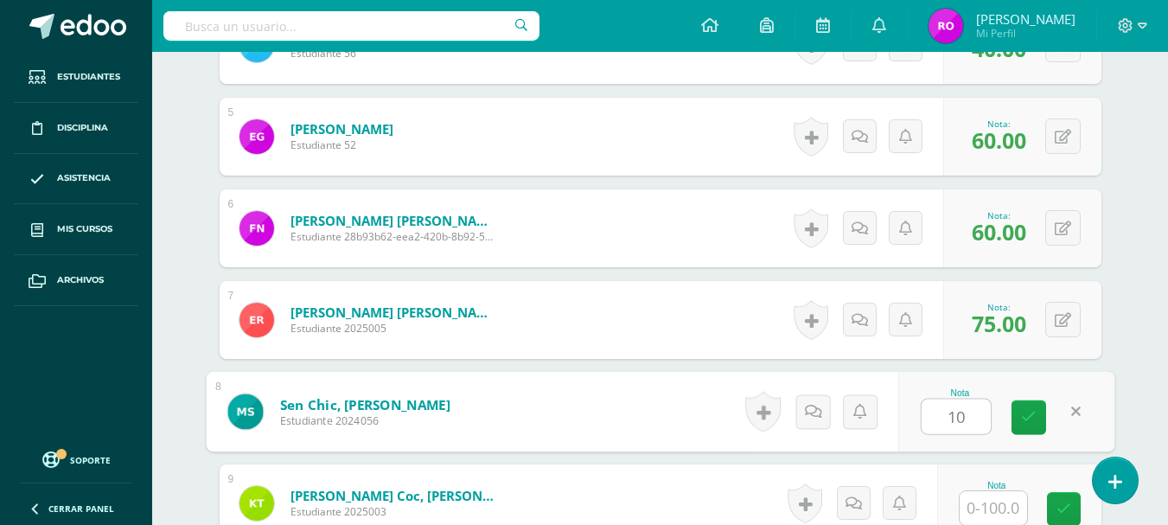
type input "10"
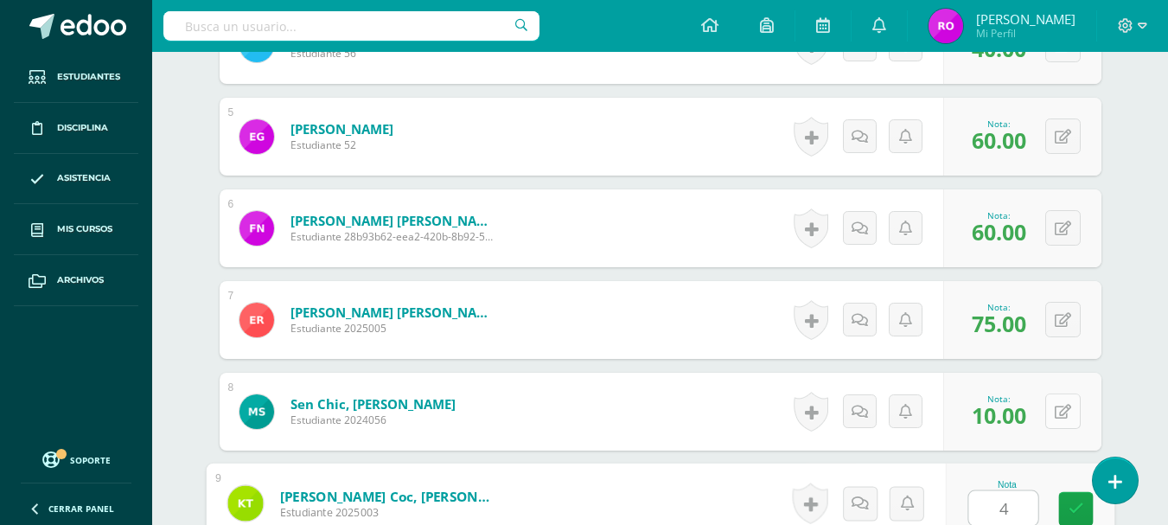
type input "40"
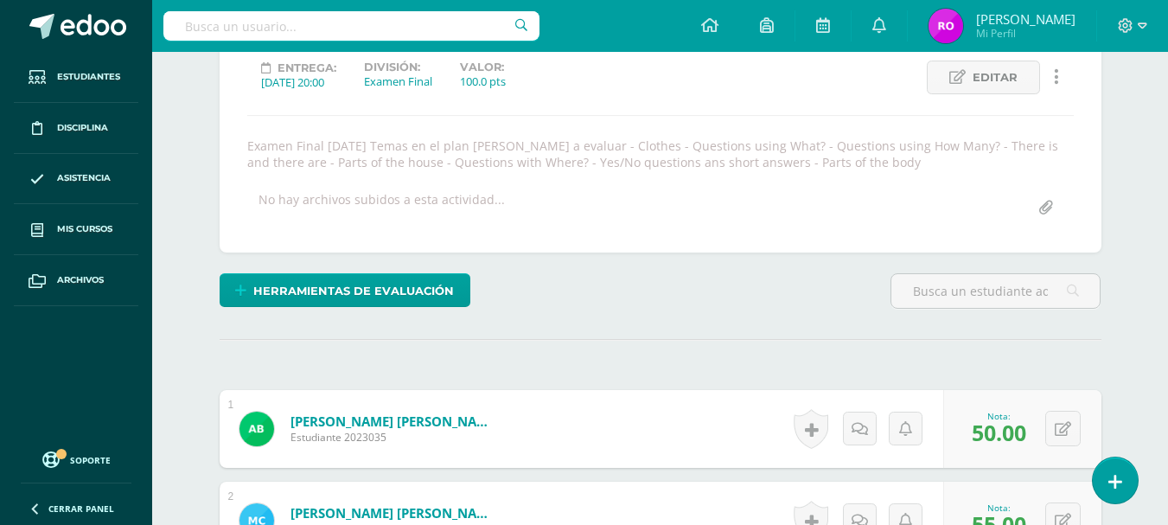
scroll to position [0, 0]
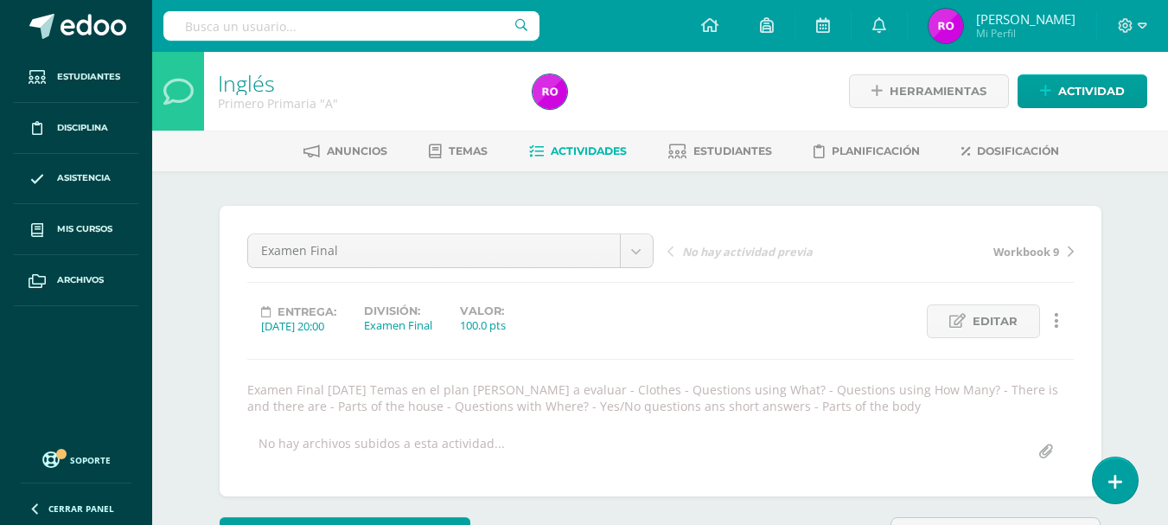
click at [541, 152] on link "Actividades" at bounding box center [578, 151] width 98 height 28
click at [1061, 98] on span "Actividad" at bounding box center [1091, 91] width 67 height 32
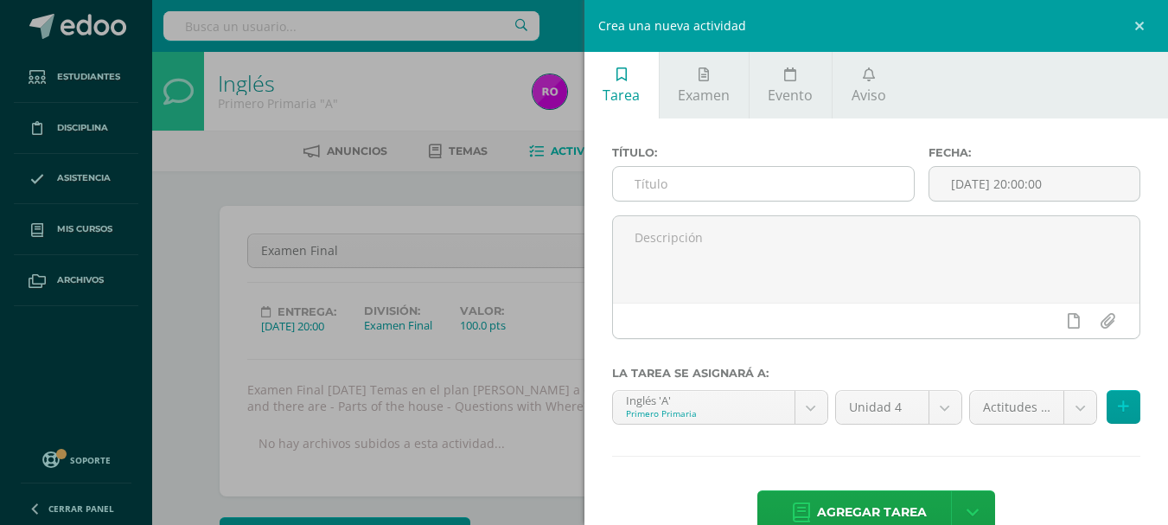
click at [841, 177] on input "text" at bounding box center [763, 184] width 301 height 34
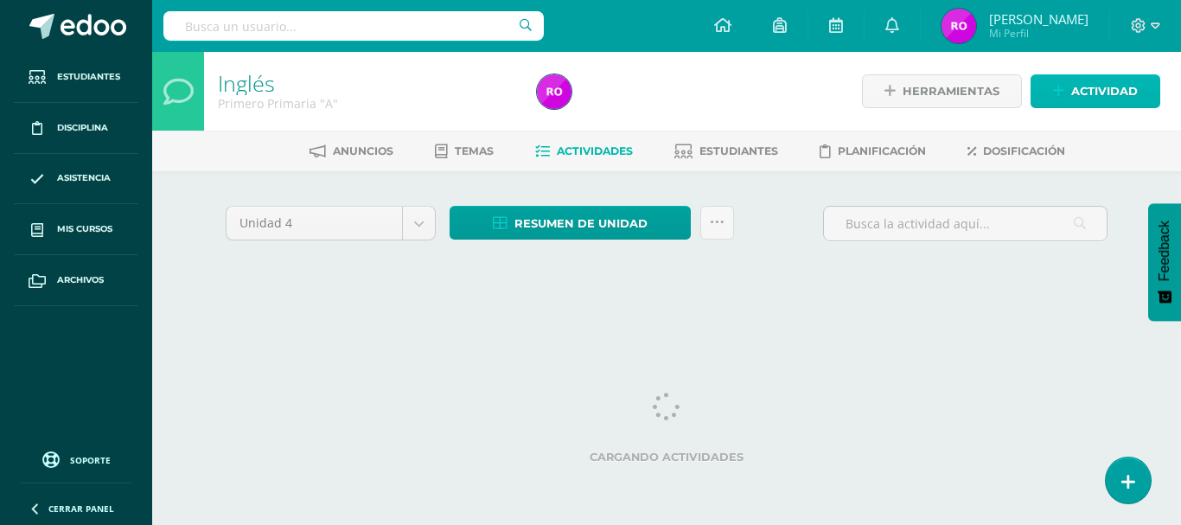
click at [1100, 81] on span "Actividad" at bounding box center [1104, 91] width 67 height 32
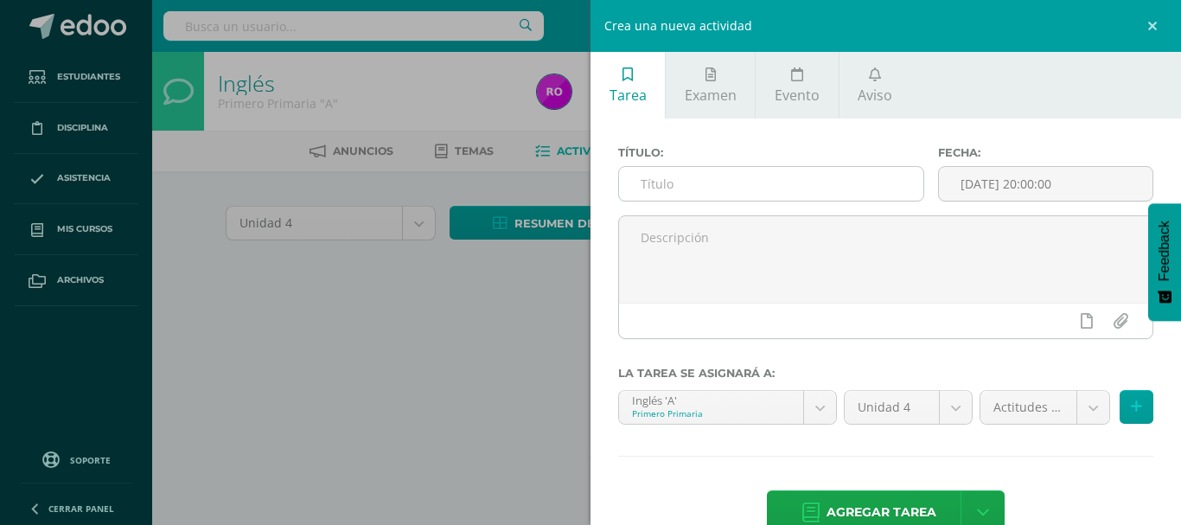
click at [838, 166] on div at bounding box center [771, 183] width 306 height 35
click at [833, 172] on input "text" at bounding box center [771, 184] width 304 height 34
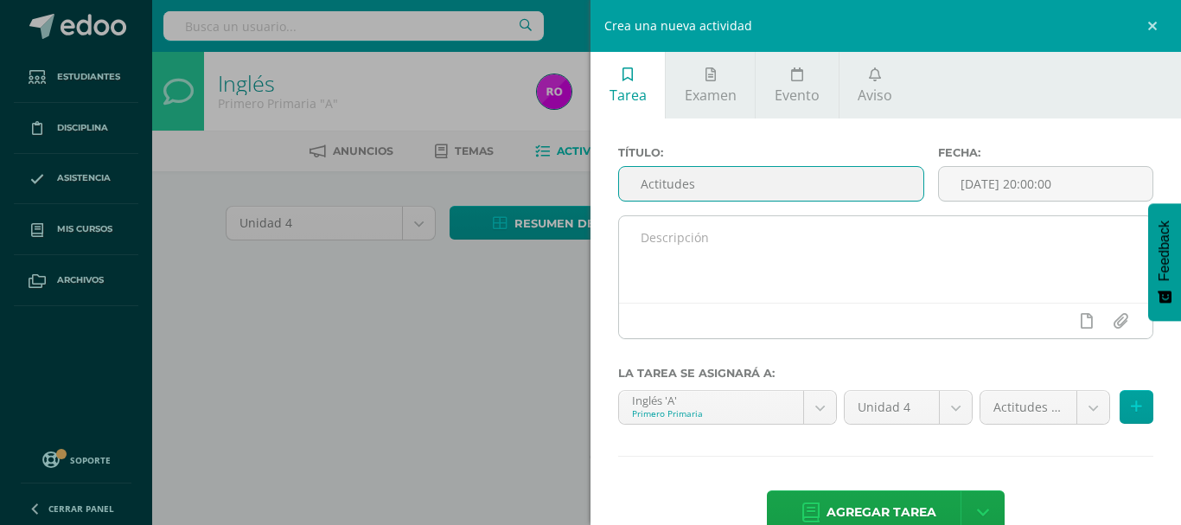
type input "Actitudes"
click at [824, 248] on textarea at bounding box center [885, 259] width 533 height 86
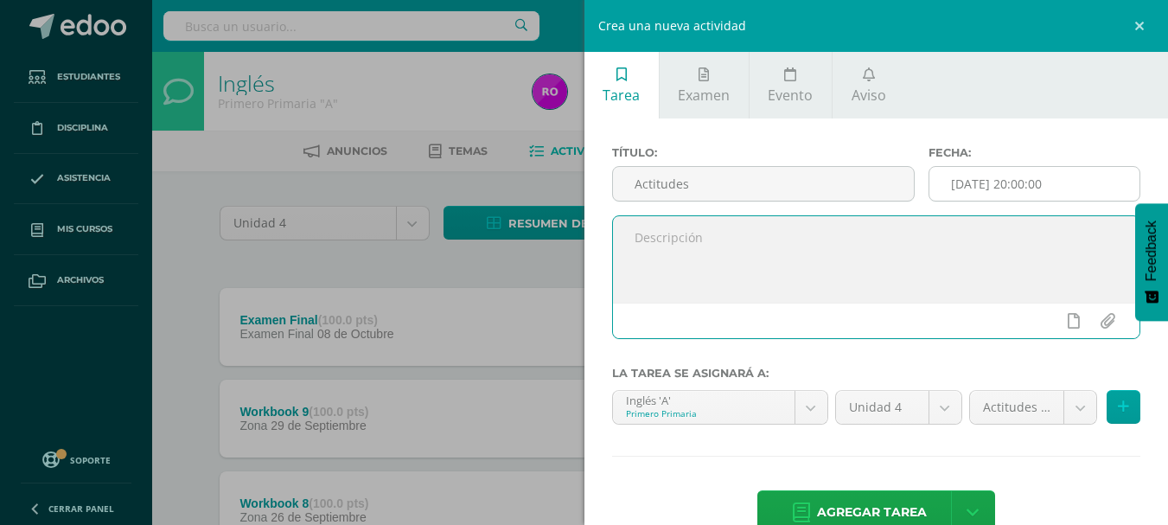
click at [991, 186] on input "[DATE] 20:00:00" at bounding box center [1034, 184] width 210 height 34
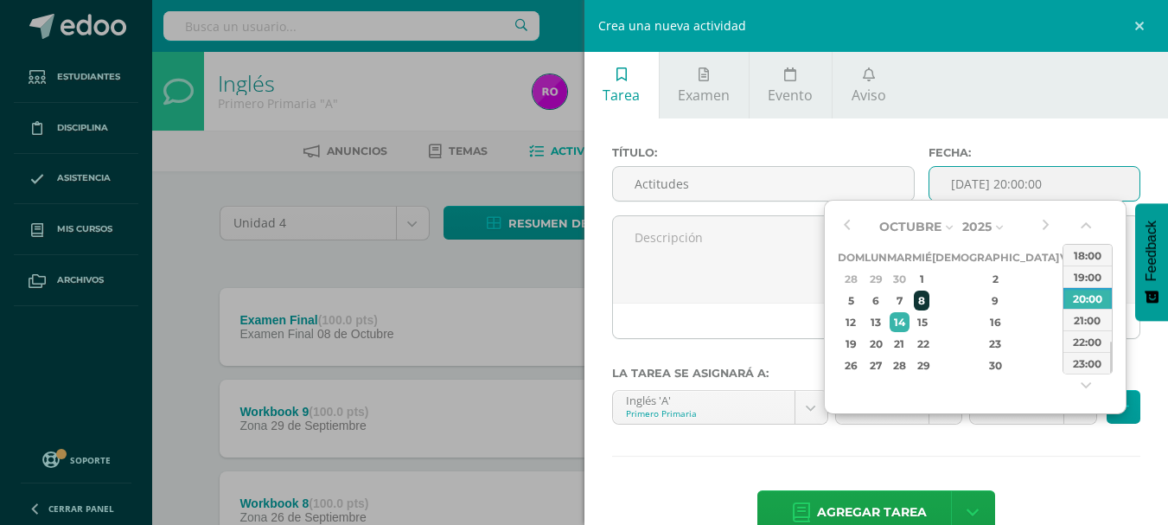
click at [929, 302] on div "8" at bounding box center [922, 300] width 16 height 20
type input "2025-10-08 20:00"
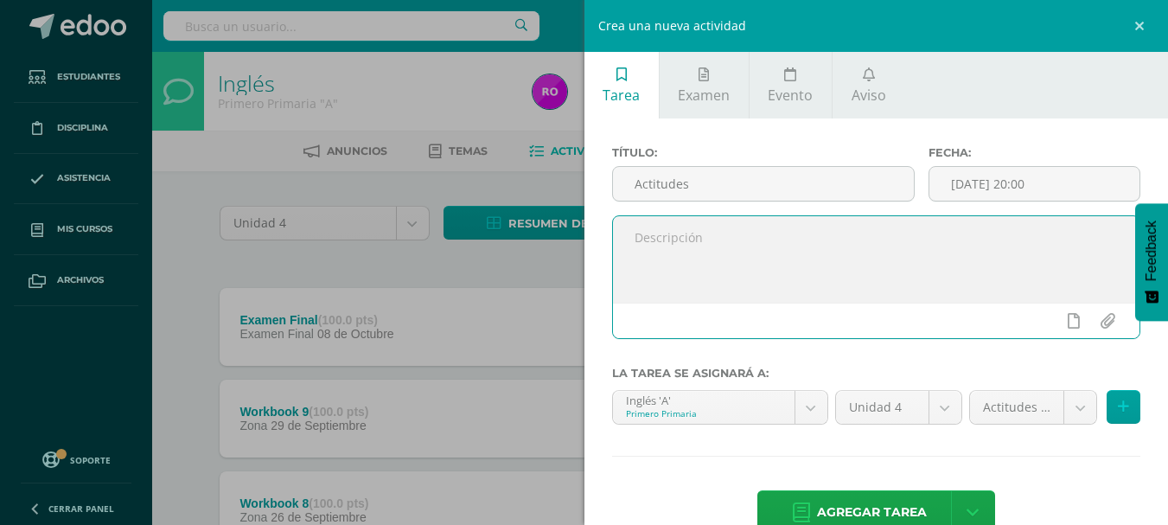
click at [743, 261] on textarea at bounding box center [876, 259] width 527 height 86
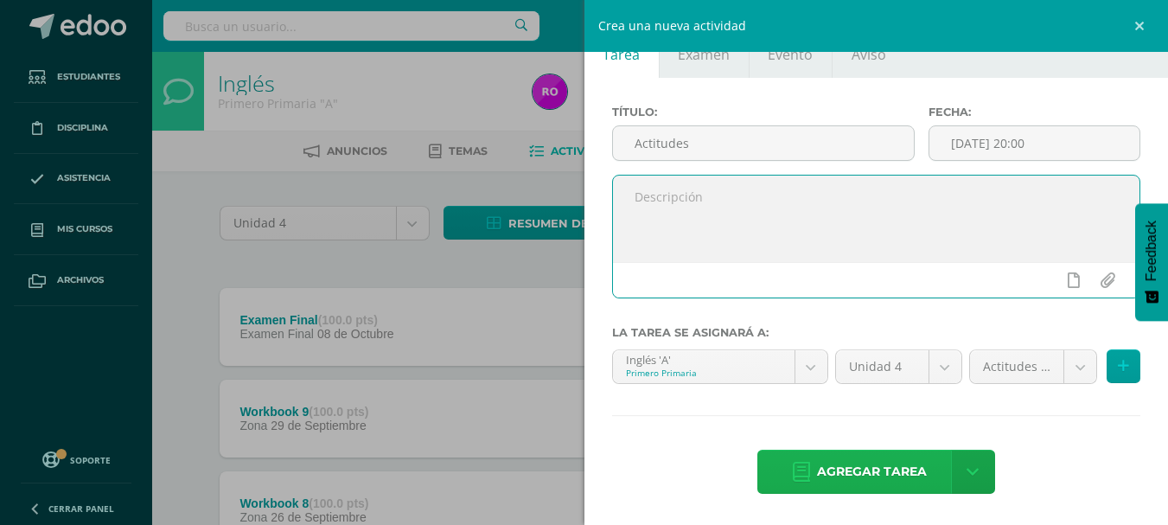
click at [874, 468] on span "Agregar tarea" at bounding box center [872, 471] width 110 height 42
